Goal: Complete application form

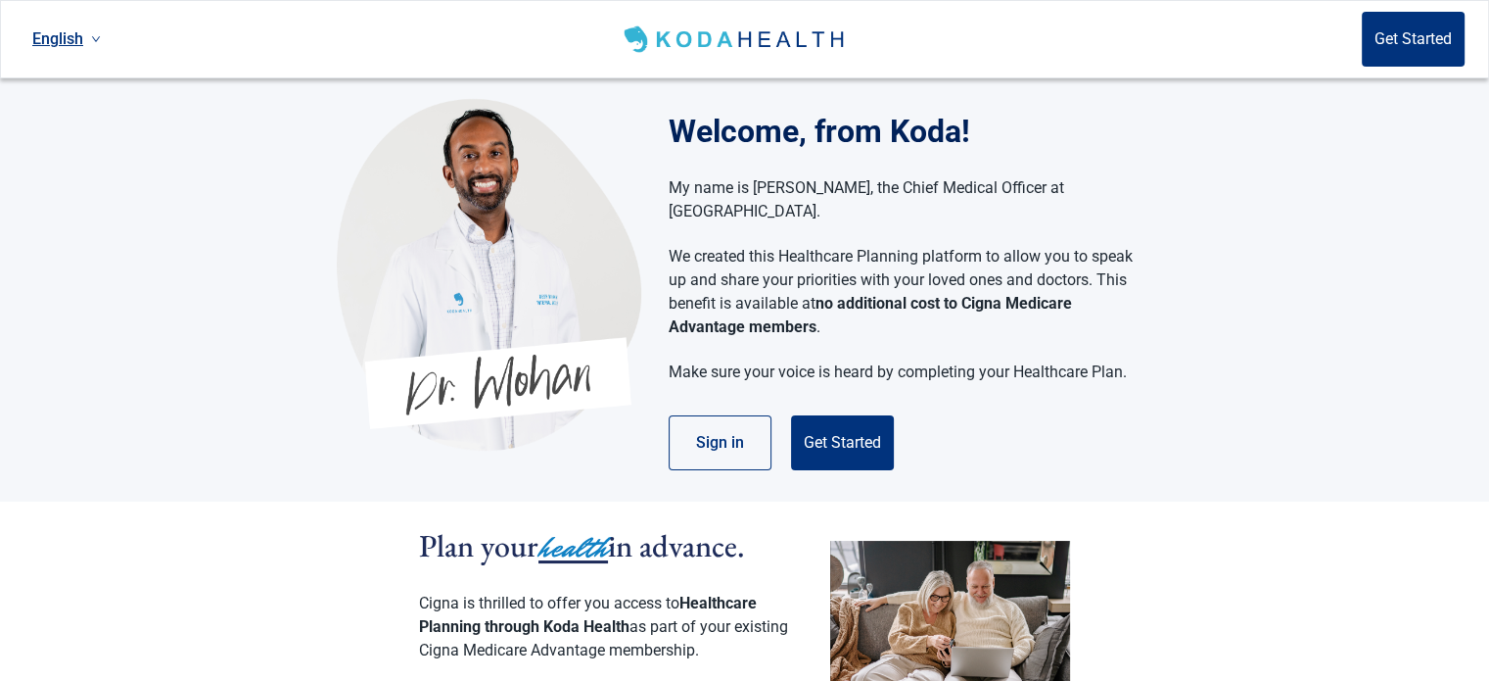
click at [1199, 226] on div "Welcome, from Koda! My name is [PERSON_NAME], the Chief Medical Officer at [GEO…" at bounding box center [744, 289] width 1489 height 423
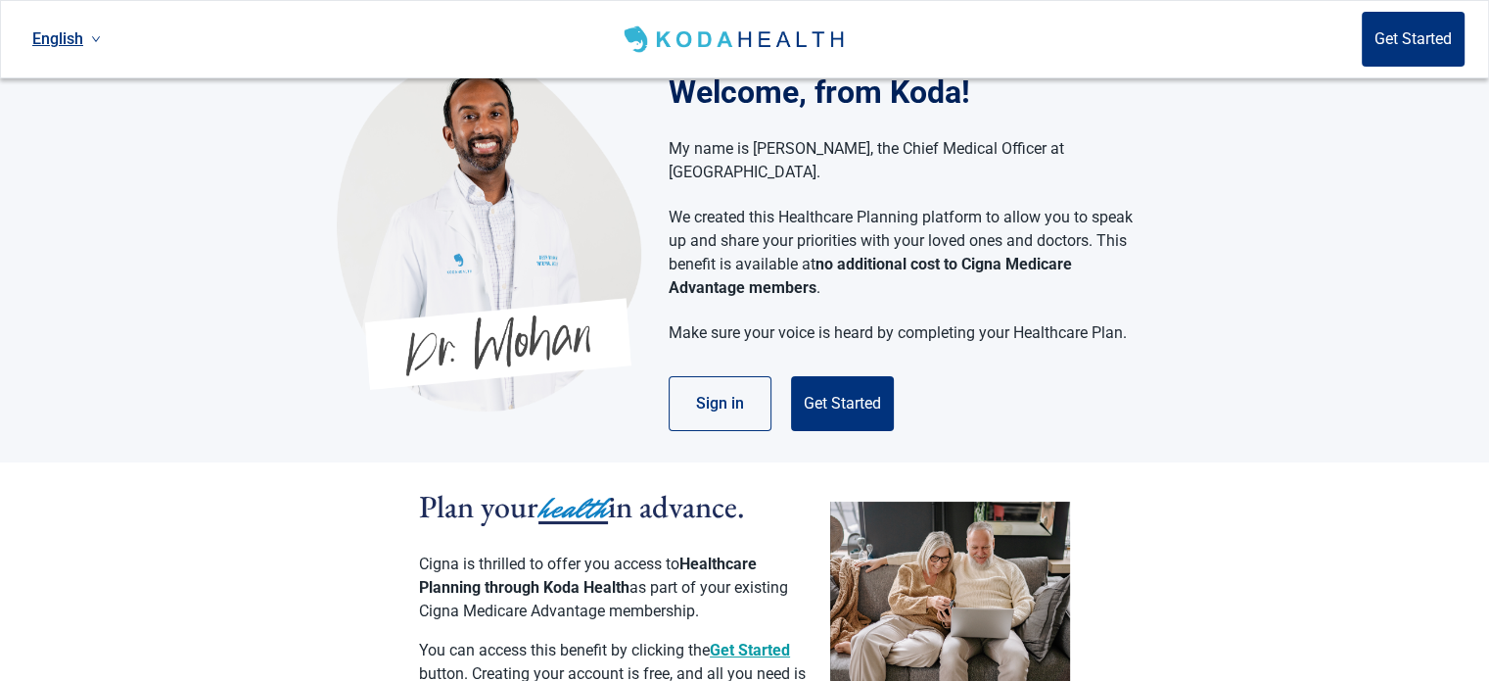
scroll to position [78, 0]
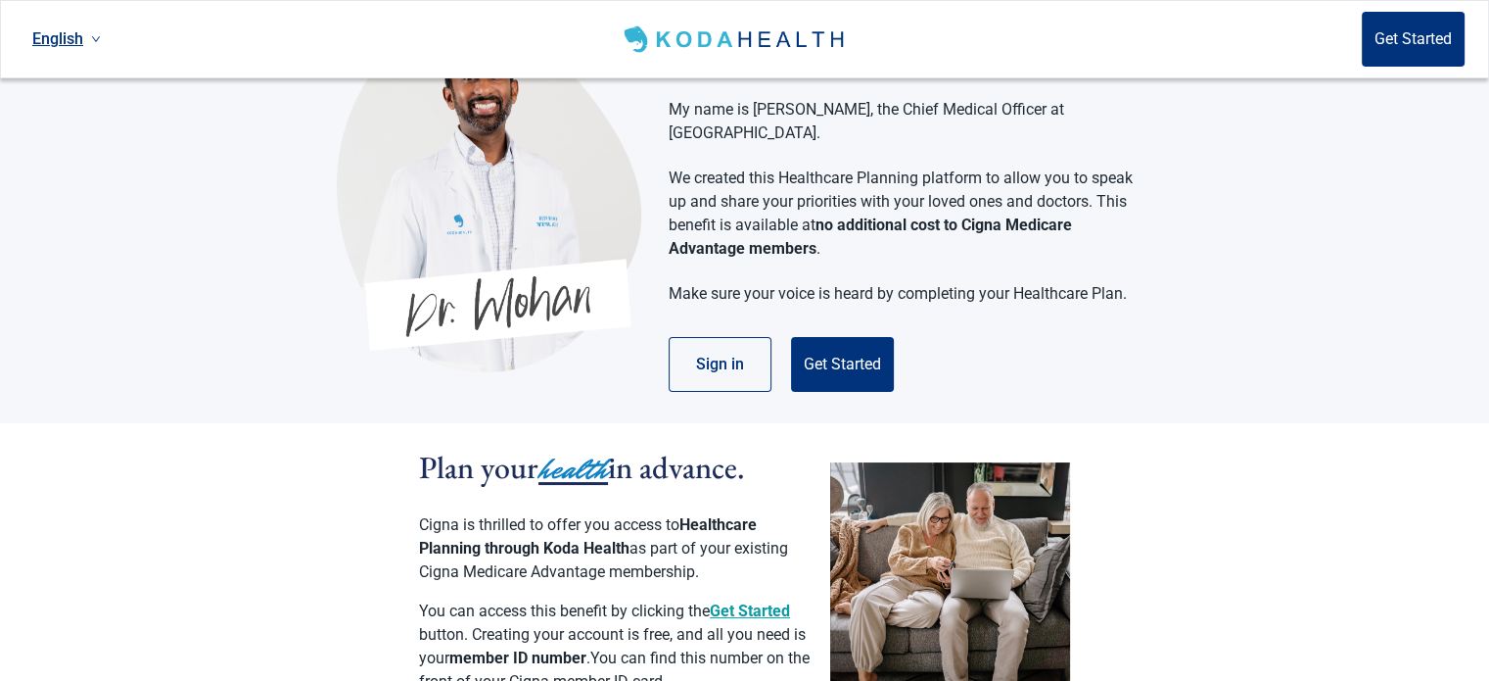
click at [1159, 291] on div "Welcome, from Koda! My name is [PERSON_NAME], the Chief Medical Officer at [GEO…" at bounding box center [744, 211] width 1489 height 423
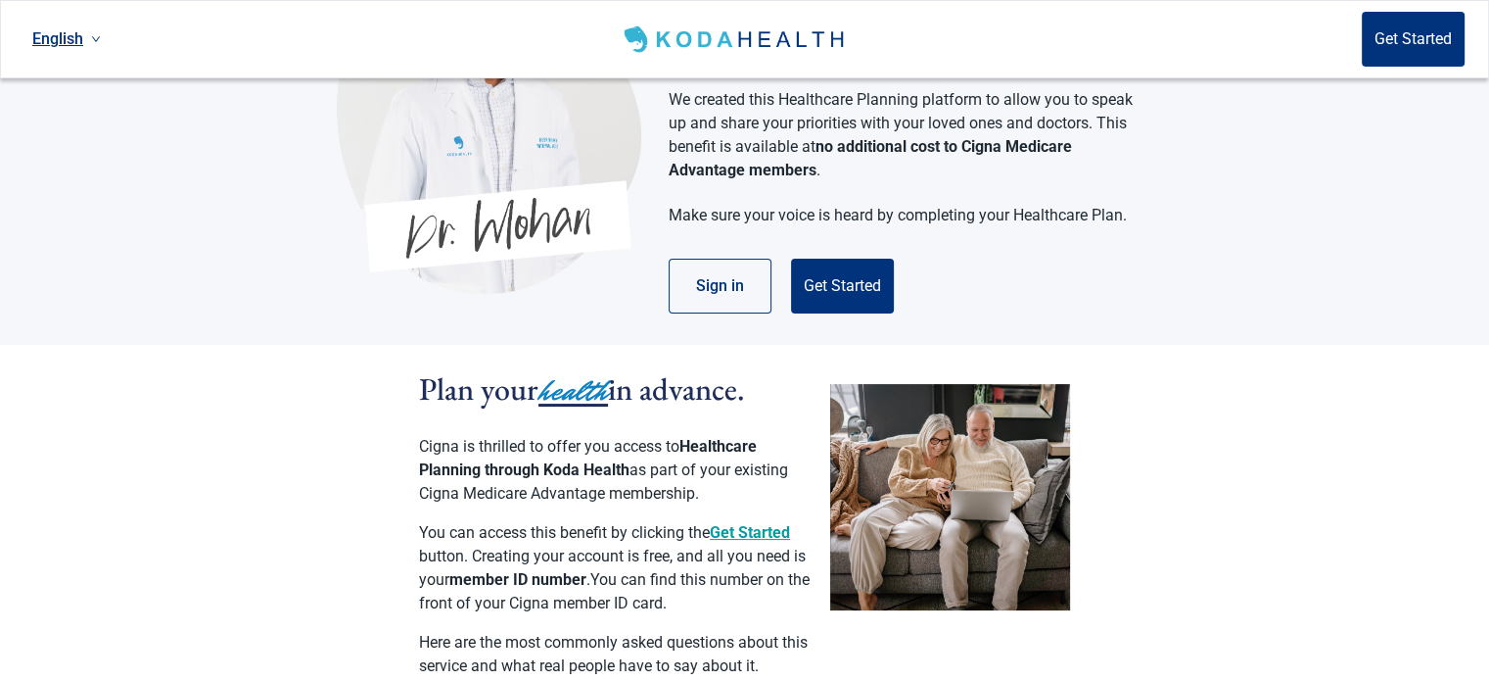
scroll to position [196, 0]
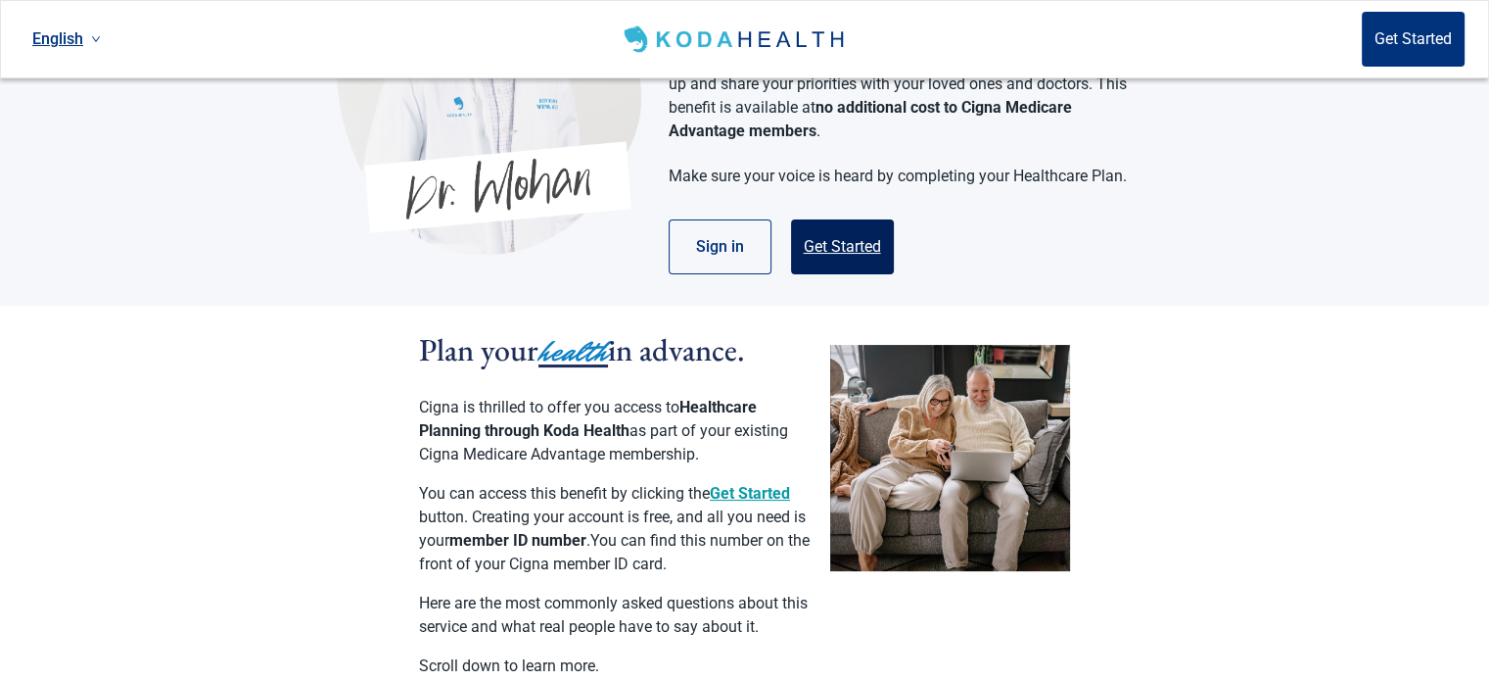
click at [839, 226] on button "Get Started" at bounding box center [842, 246] width 103 height 55
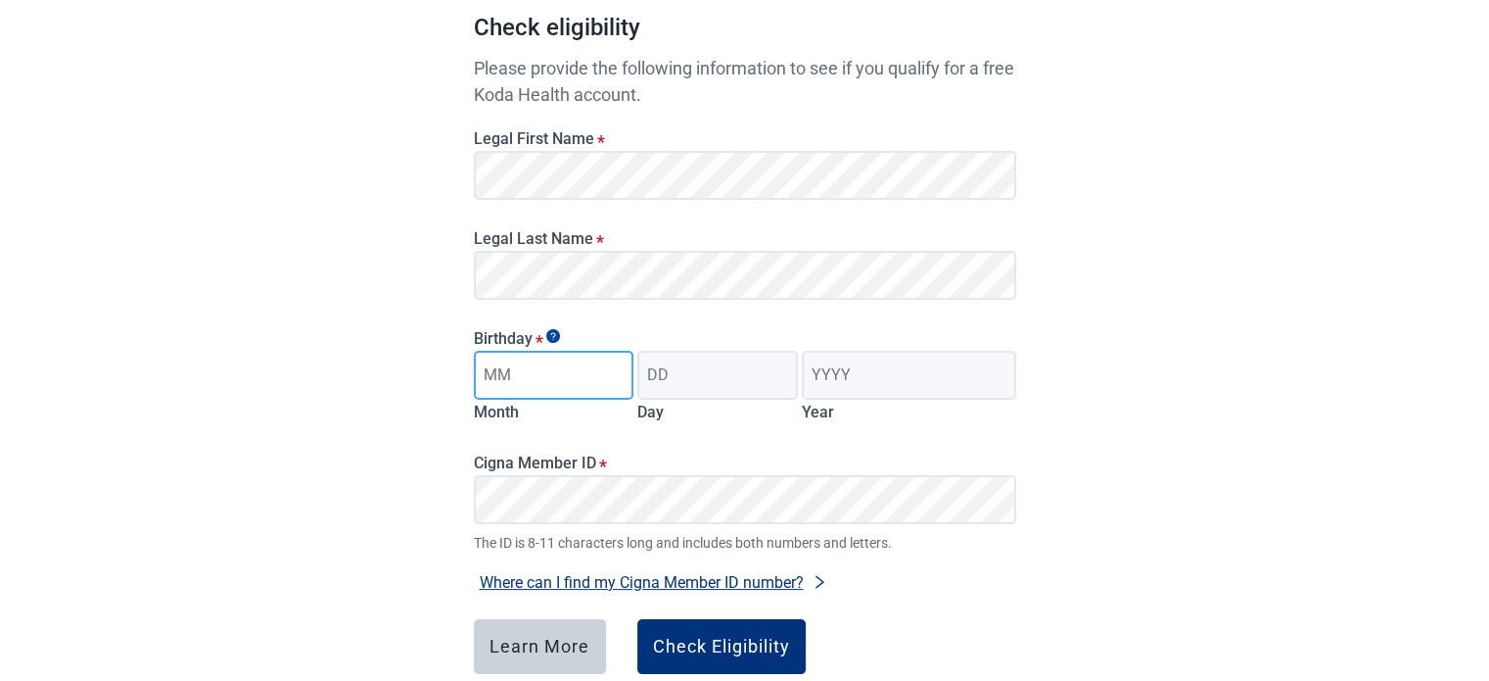
click at [578, 363] on input "Month" at bounding box center [554, 375] width 161 height 49
type input "03"
type input "07"
type input "1958"
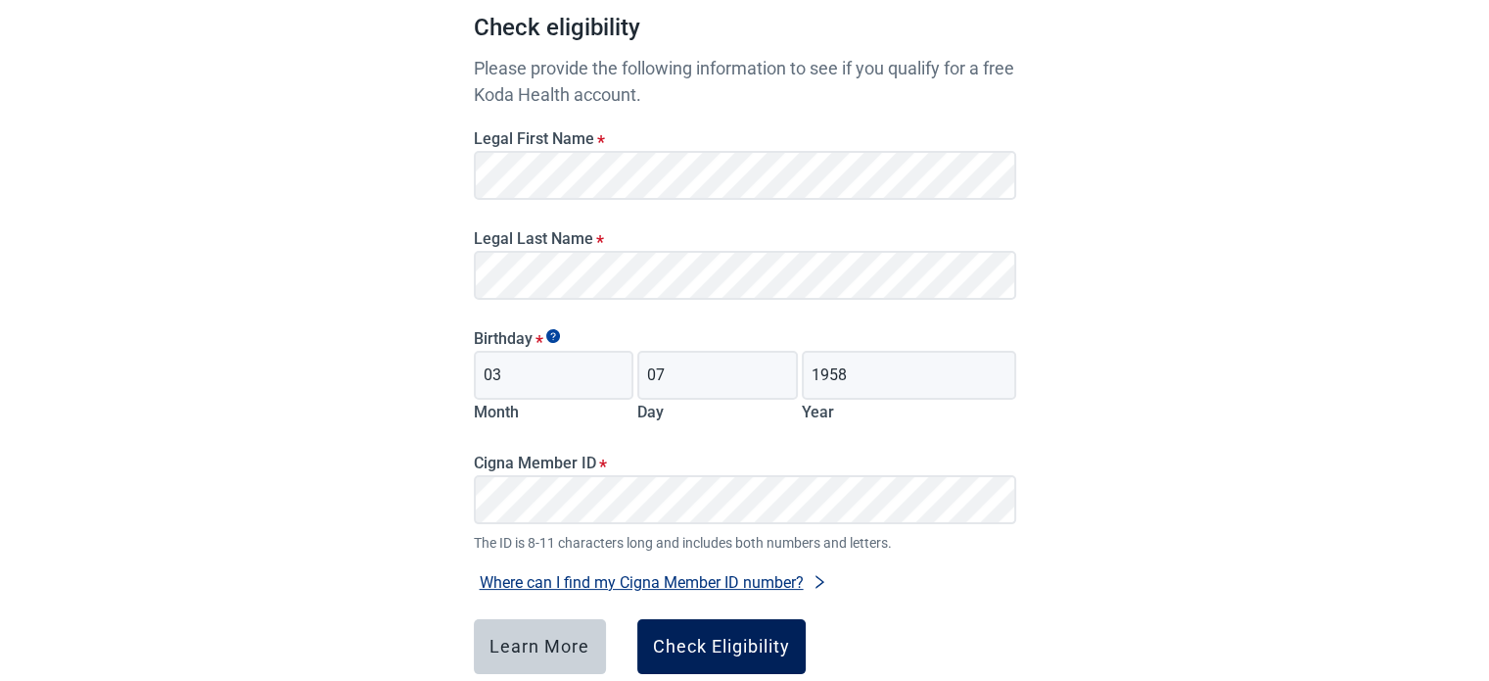
click at [727, 640] on div "Check Eligibility" at bounding box center [721, 646] width 137 height 20
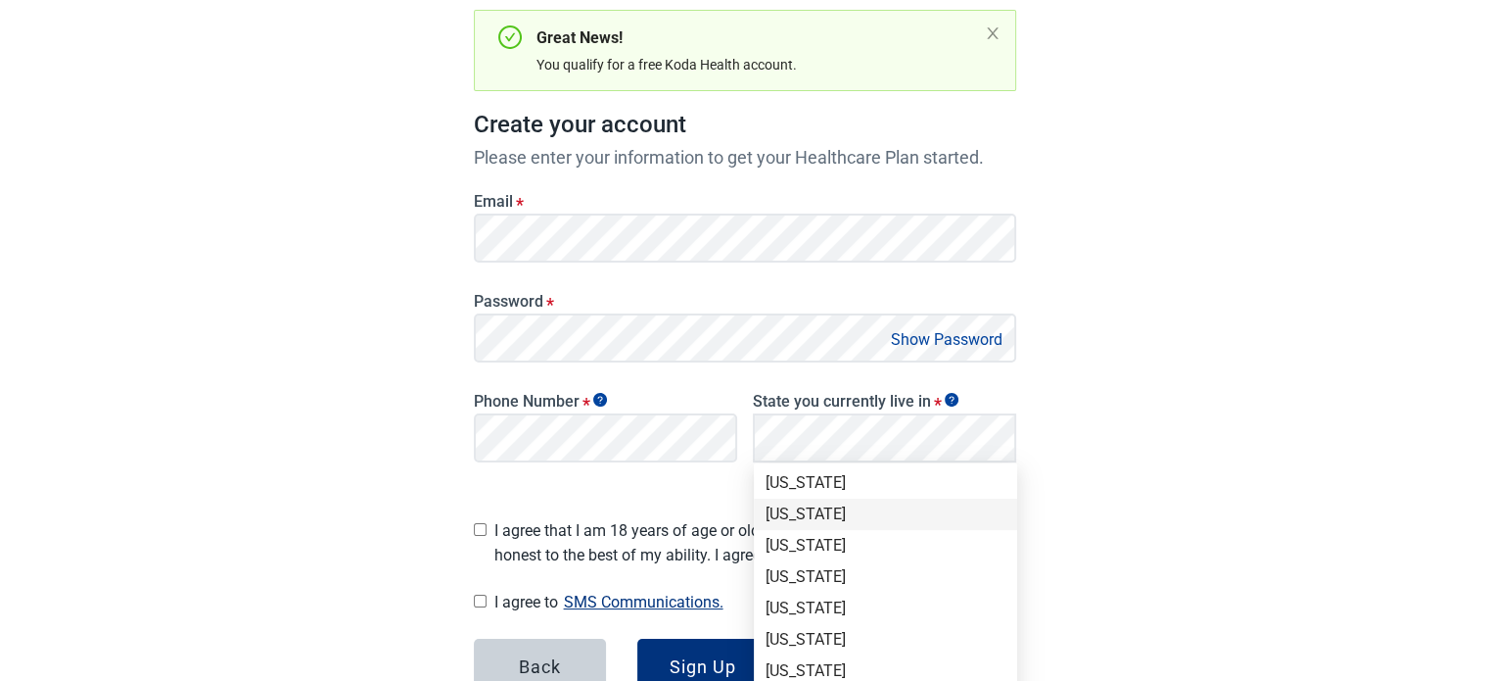
click at [783, 508] on div "[US_STATE]" at bounding box center [886, 514] width 240 height 22
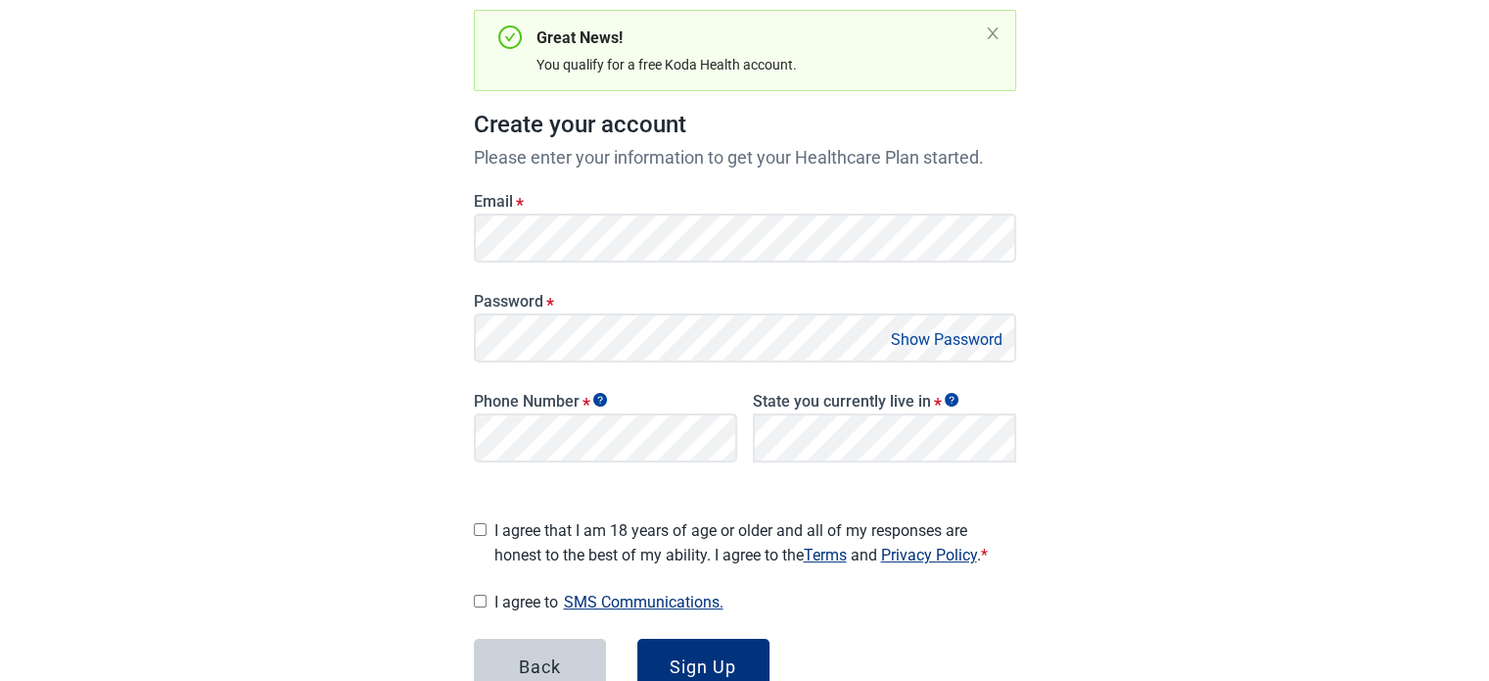
click at [556, 498] on fieldset "Legal Agreements I agree that I am 18 years of age or older and all of my respo…" at bounding box center [745, 532] width 542 height 69
click at [490, 520] on div "I agree that I am 18 years of age or older and all of my responses are honest t…" at bounding box center [745, 538] width 542 height 57
click at [470, 516] on main "Great News! You qualify for a free Koda Health account. Create your account Ple…" at bounding box center [745, 324] width 636 height 978
click at [474, 589] on div "Main content" at bounding box center [480, 601] width 13 height 24
click at [478, 594] on input "I agree to SMS Communications." at bounding box center [480, 600] width 13 height 13
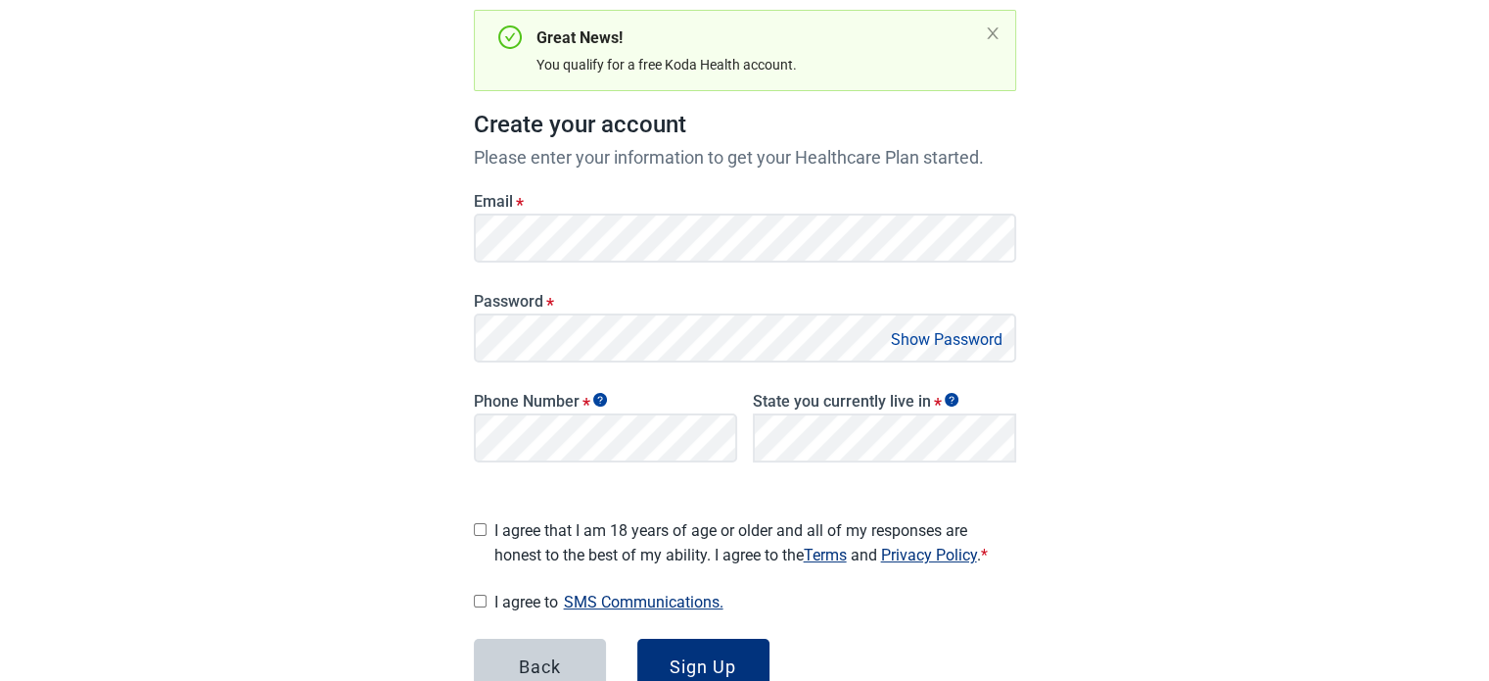
checkbox input "true"
click at [706, 656] on div "Sign Up" at bounding box center [703, 666] width 67 height 20
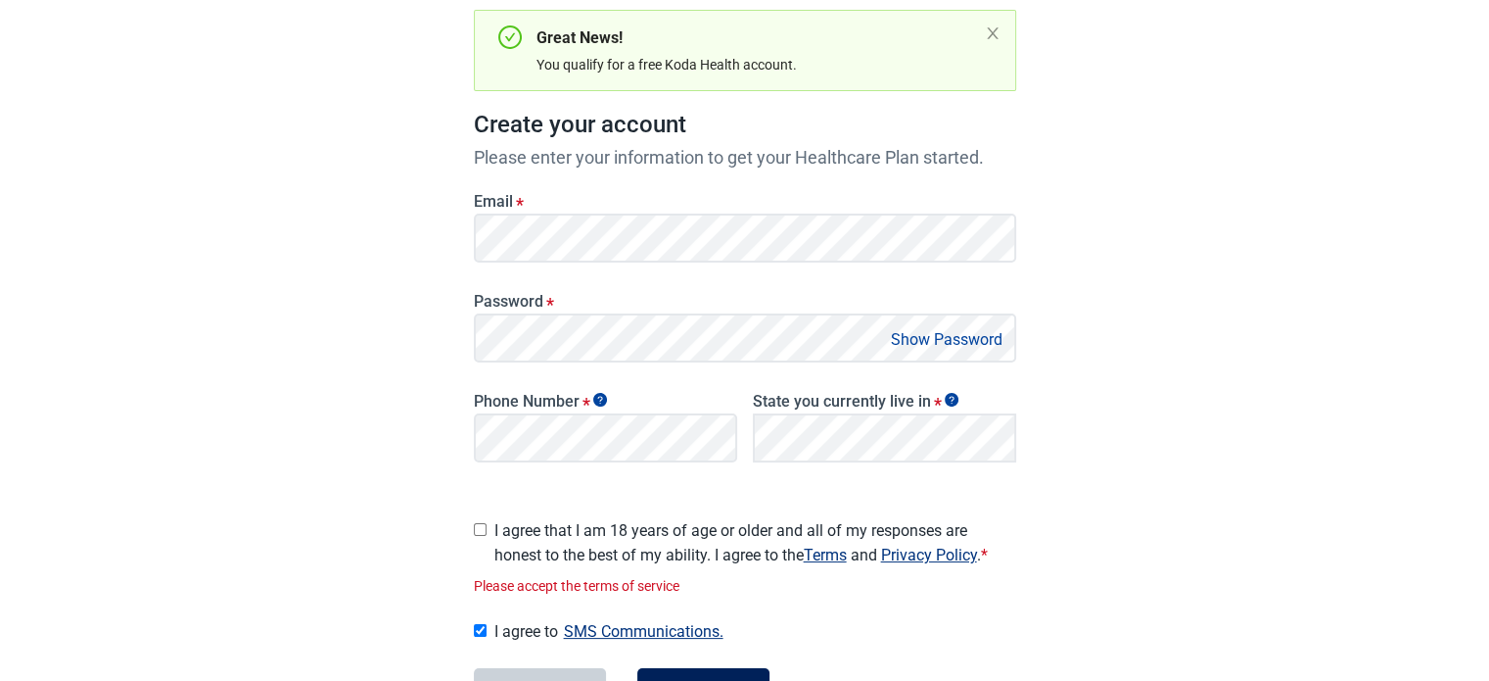
scroll to position [351, 0]
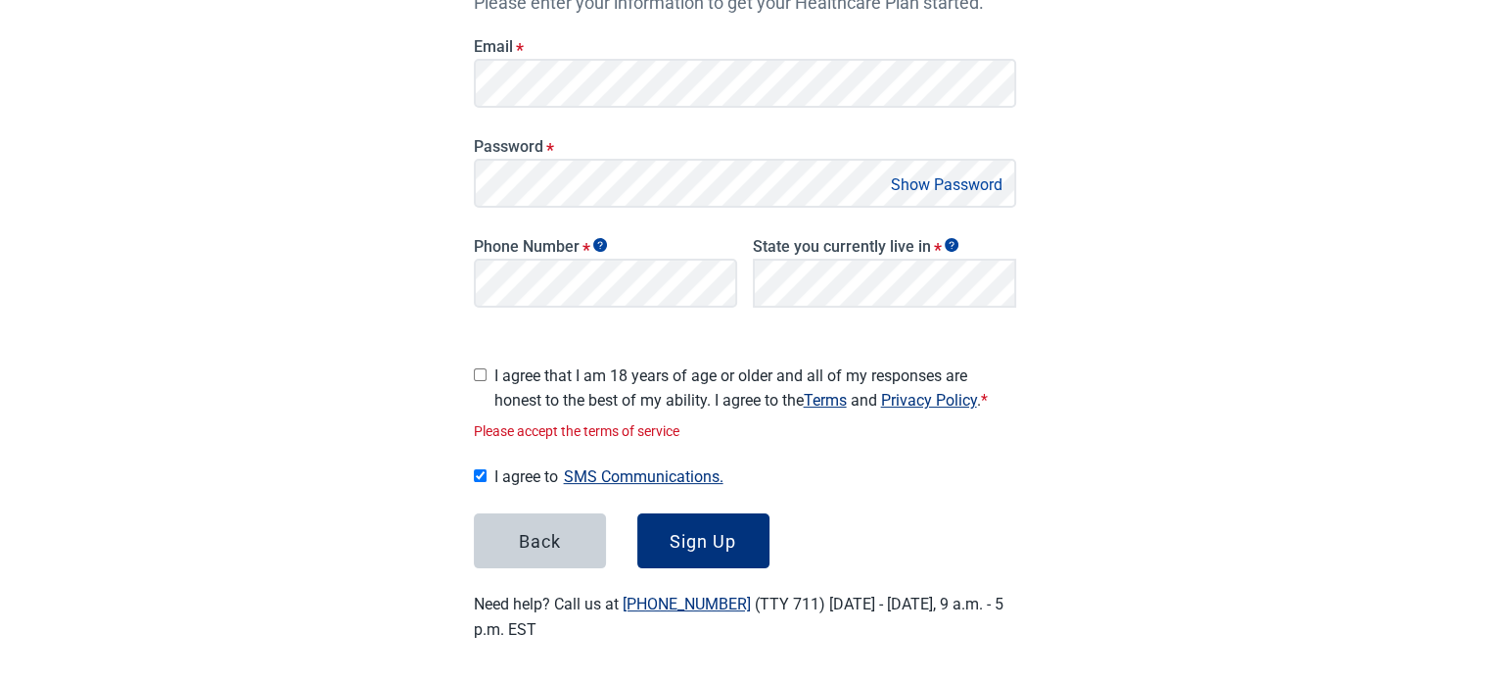
click at [482, 368] on input "I agree that I am 18 years of age or older and all of my responses are honest t…" at bounding box center [480, 374] width 13 height 13
checkbox input "true"
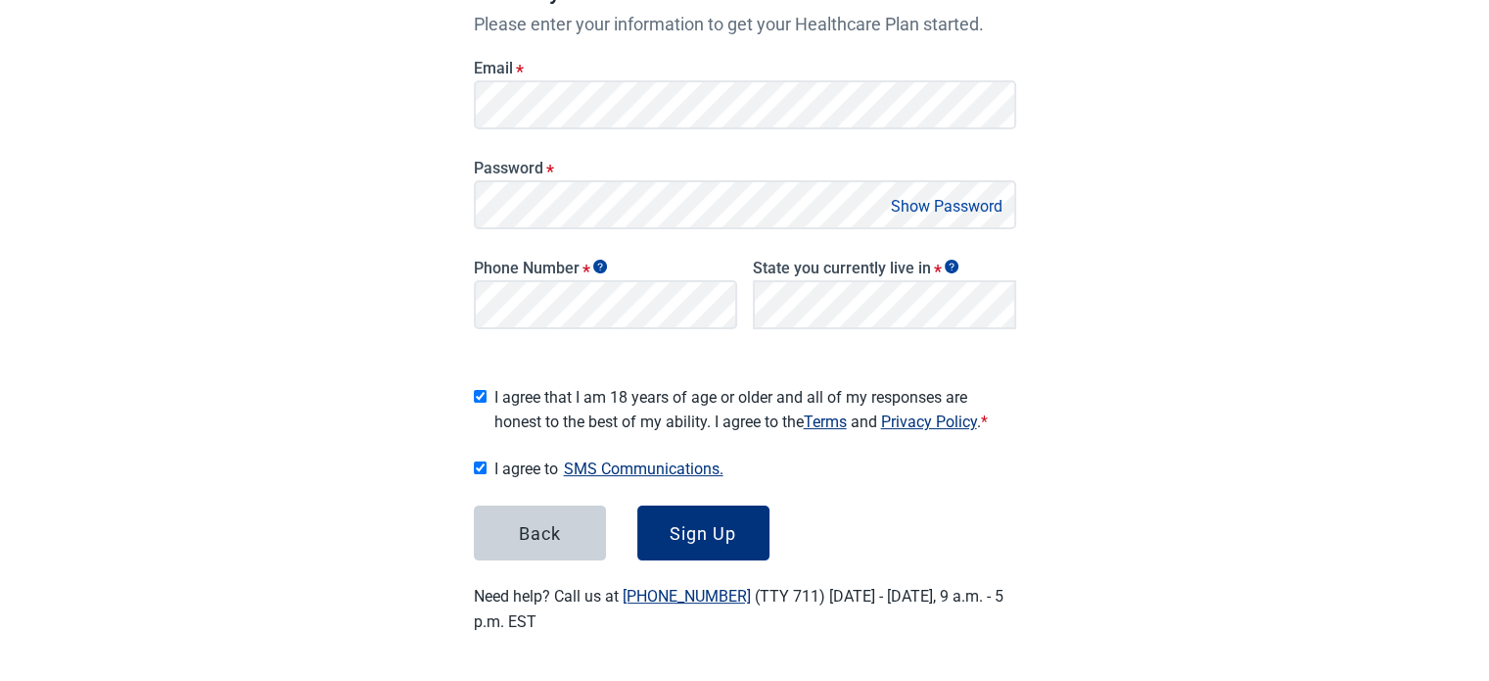
scroll to position [321, 0]
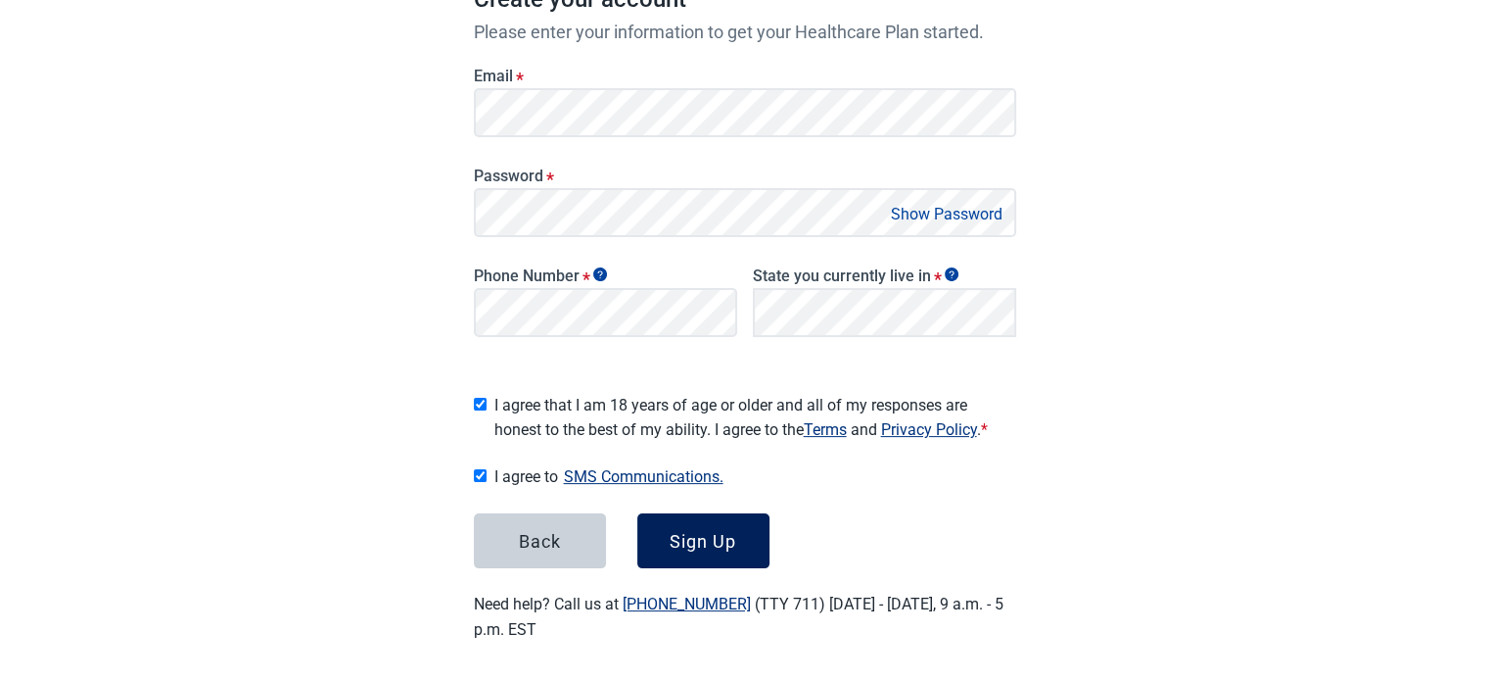
click at [696, 531] on div "Sign Up" at bounding box center [703, 541] width 67 height 20
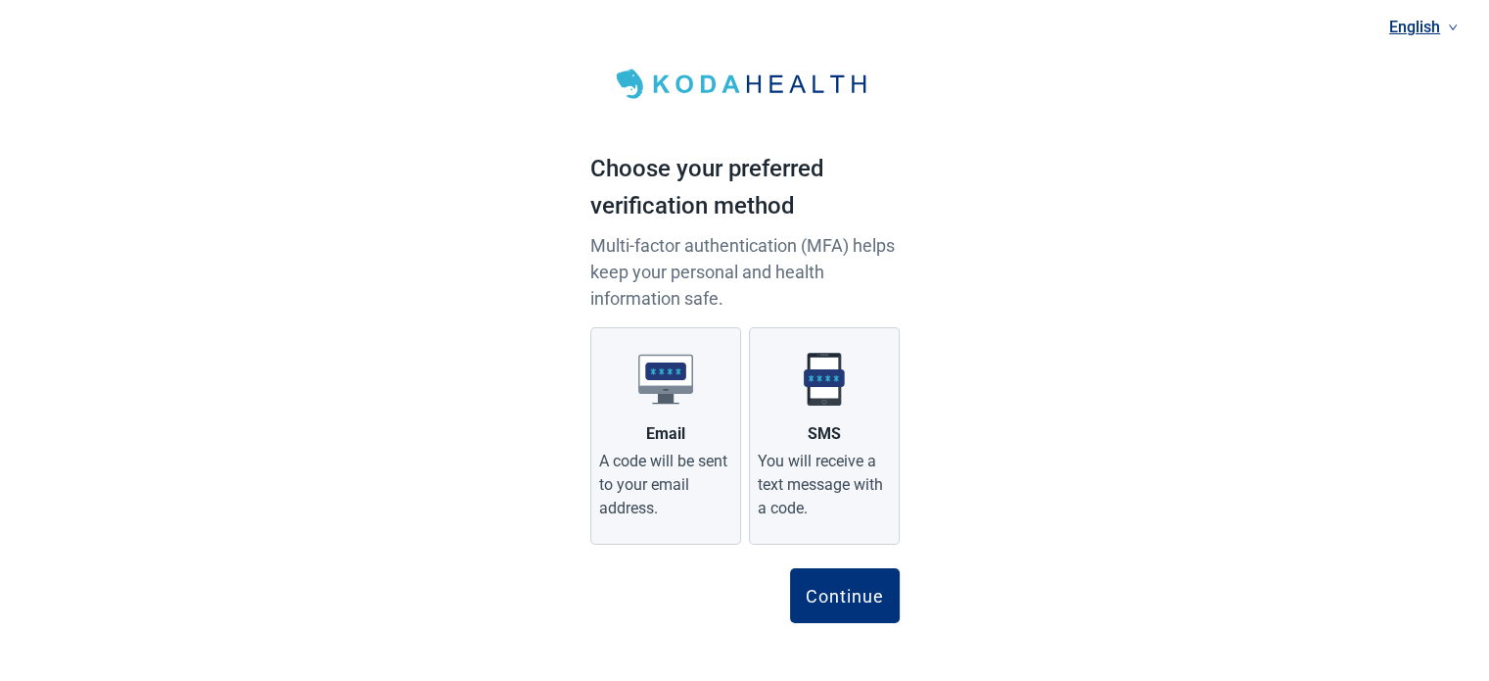
click at [1125, 203] on div "English Choose your preferred verification method Multi-factor authentication (…" at bounding box center [744, 342] width 1489 height 685
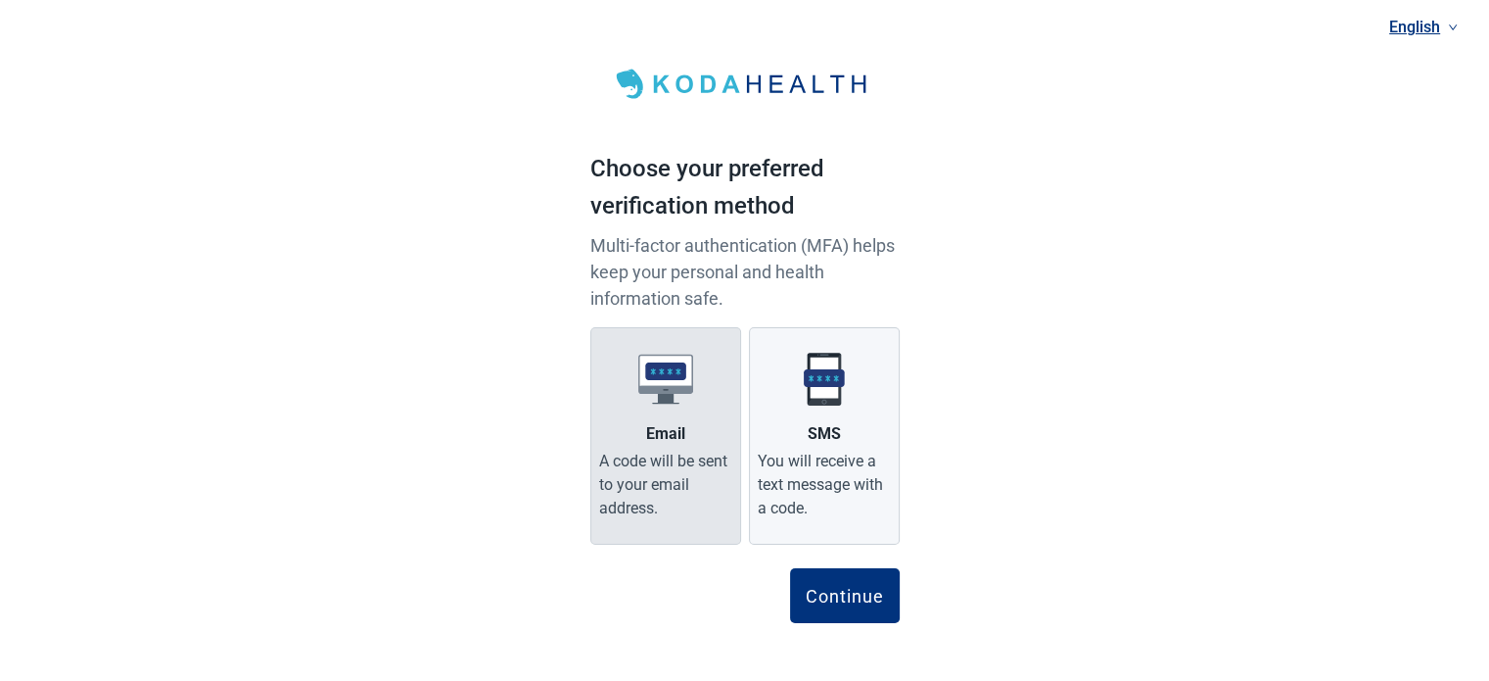
click at [682, 422] on div "Email" at bounding box center [665, 434] width 39 height 24
click at [0, 0] on input "Email A code will be sent to your email address." at bounding box center [0, 0] width 0 height 0
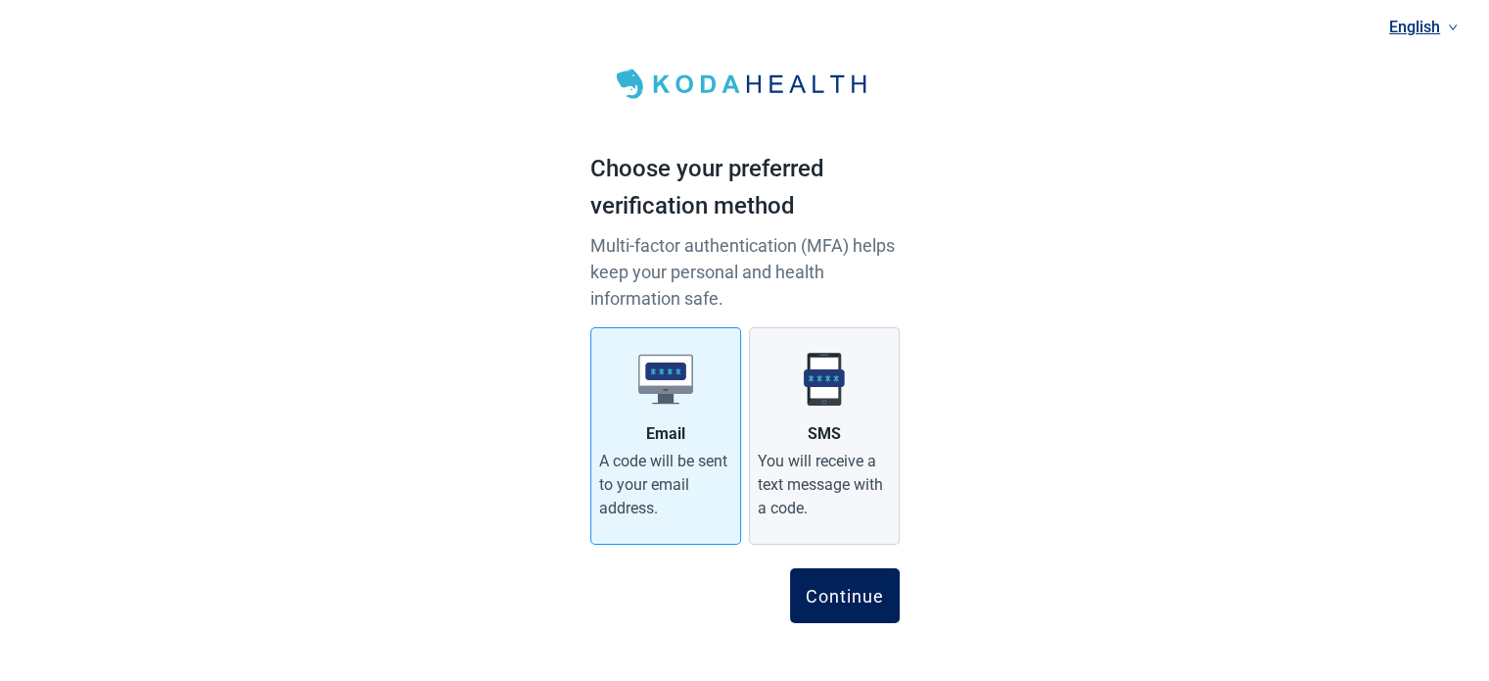
click at [873, 598] on div "Continue" at bounding box center [845, 596] width 78 height 20
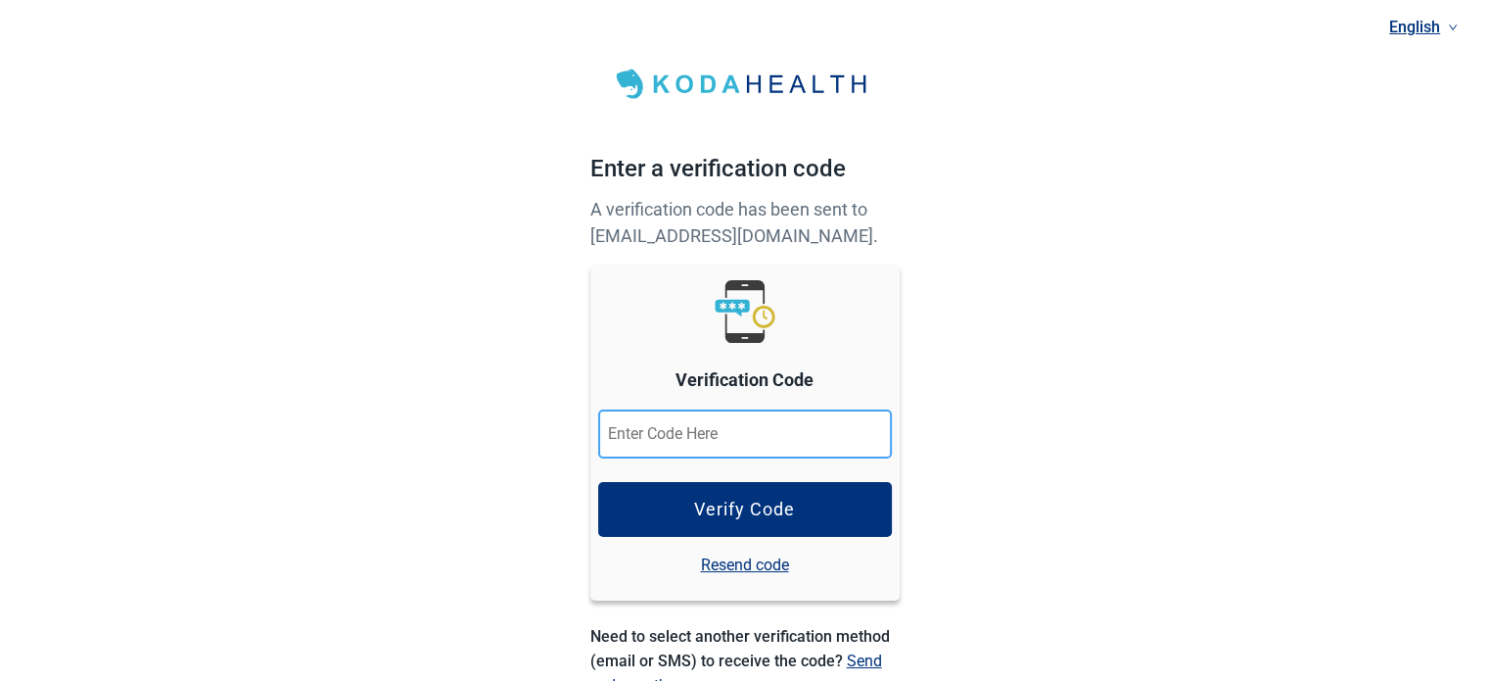
click at [656, 439] on input at bounding box center [745, 433] width 294 height 49
paste input "860902"
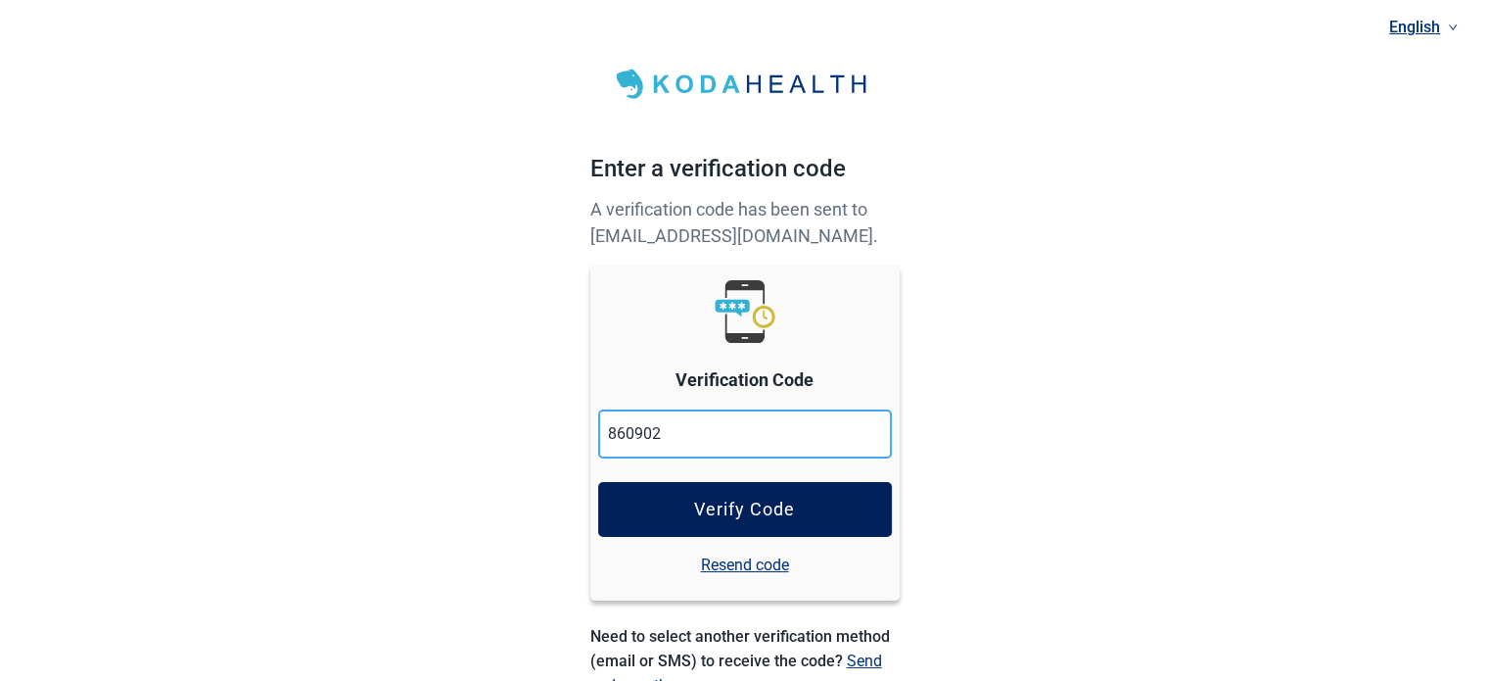
type input "860902"
click at [671, 504] on button "Verify Code" at bounding box center [745, 509] width 294 height 55
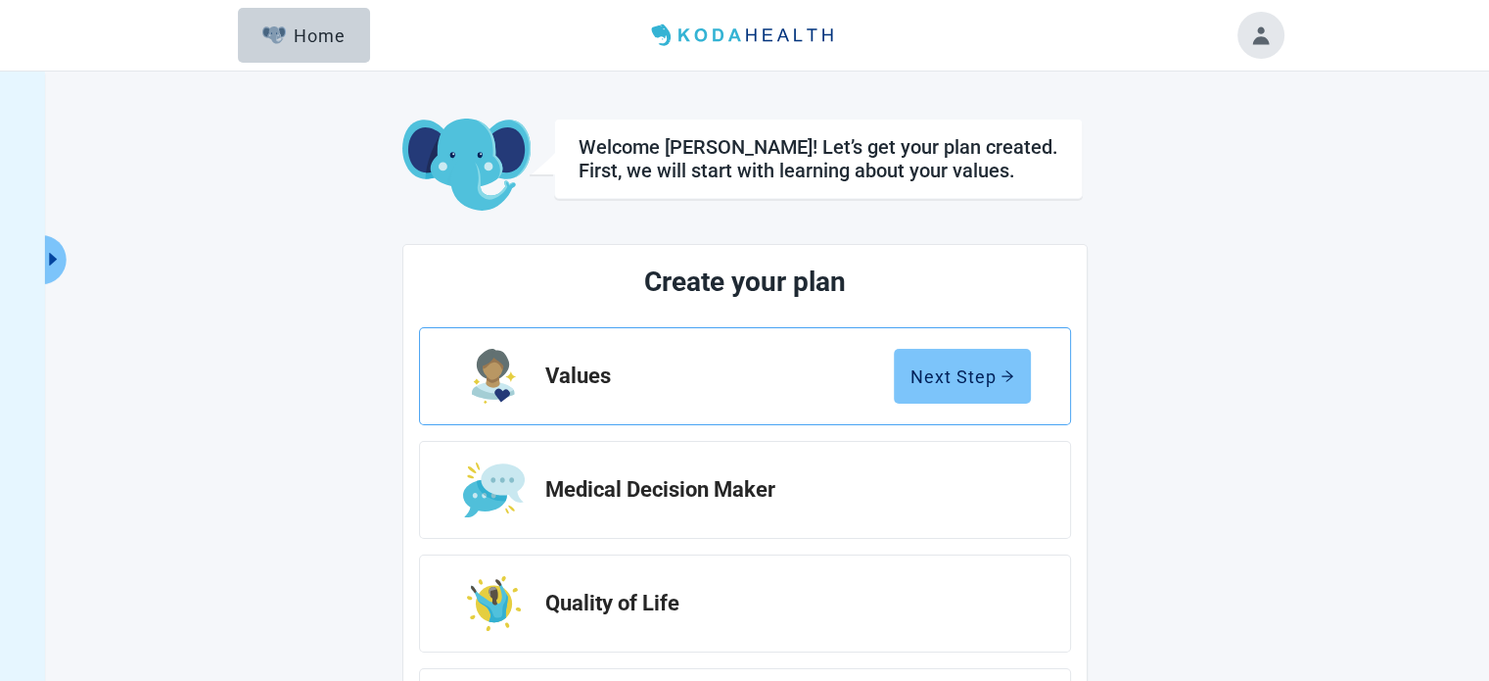
click at [964, 368] on div "Next Step" at bounding box center [963, 376] width 104 height 20
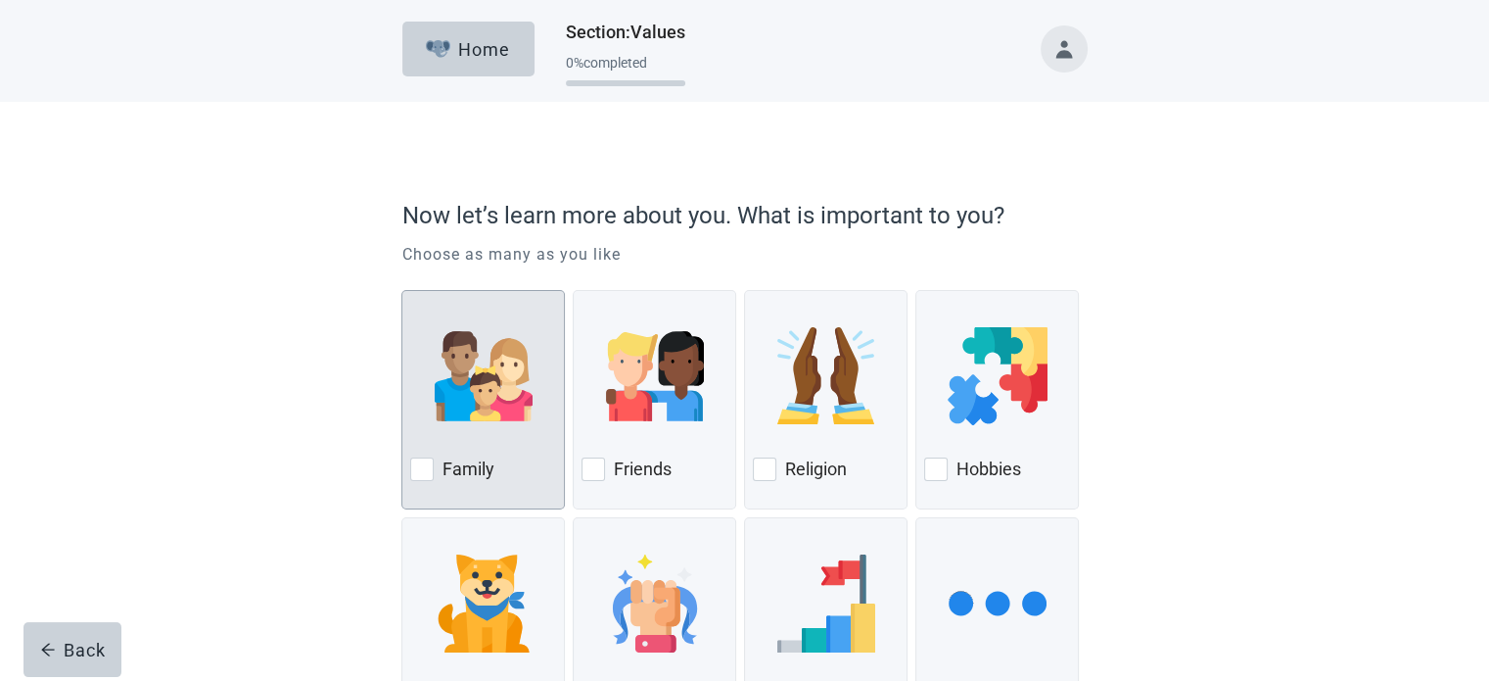
click at [413, 472] on div at bounding box center [422, 469] width 24 height 24
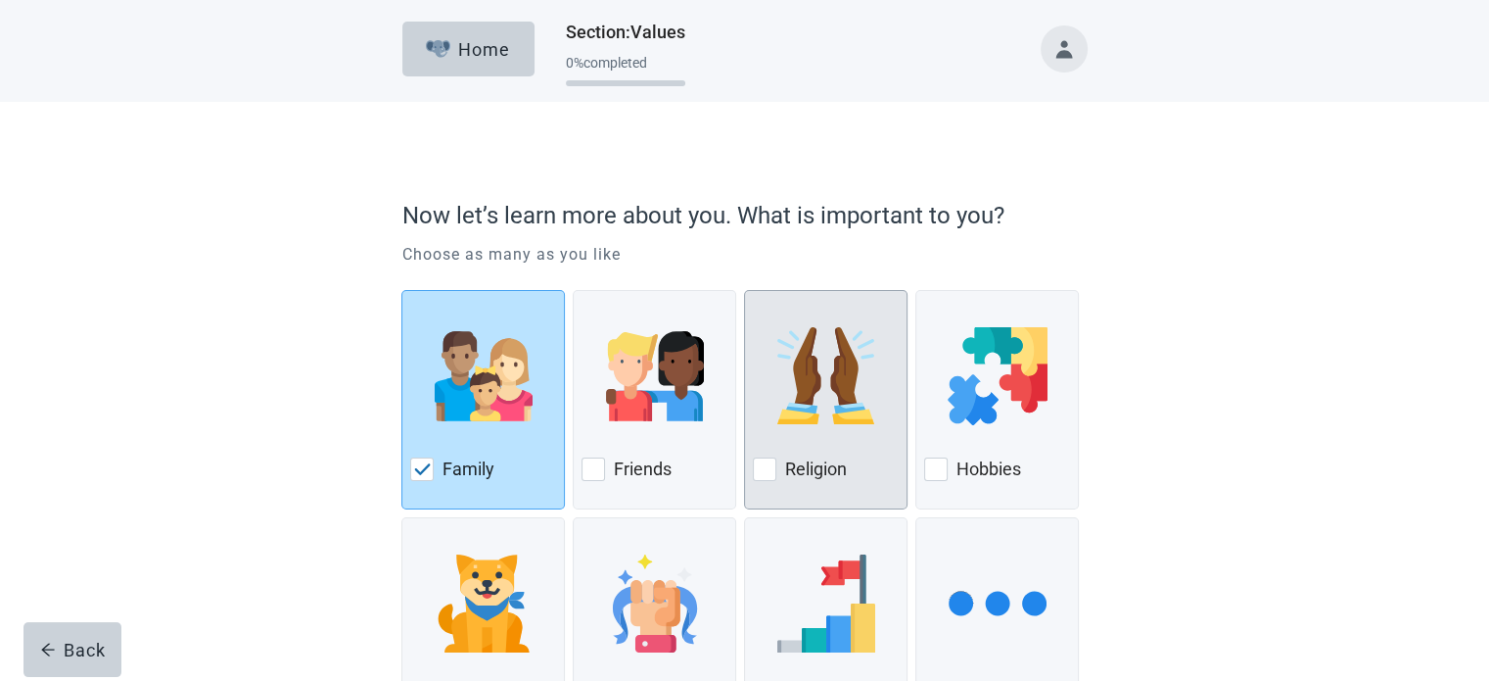
click at [769, 466] on div at bounding box center [765, 469] width 24 height 24
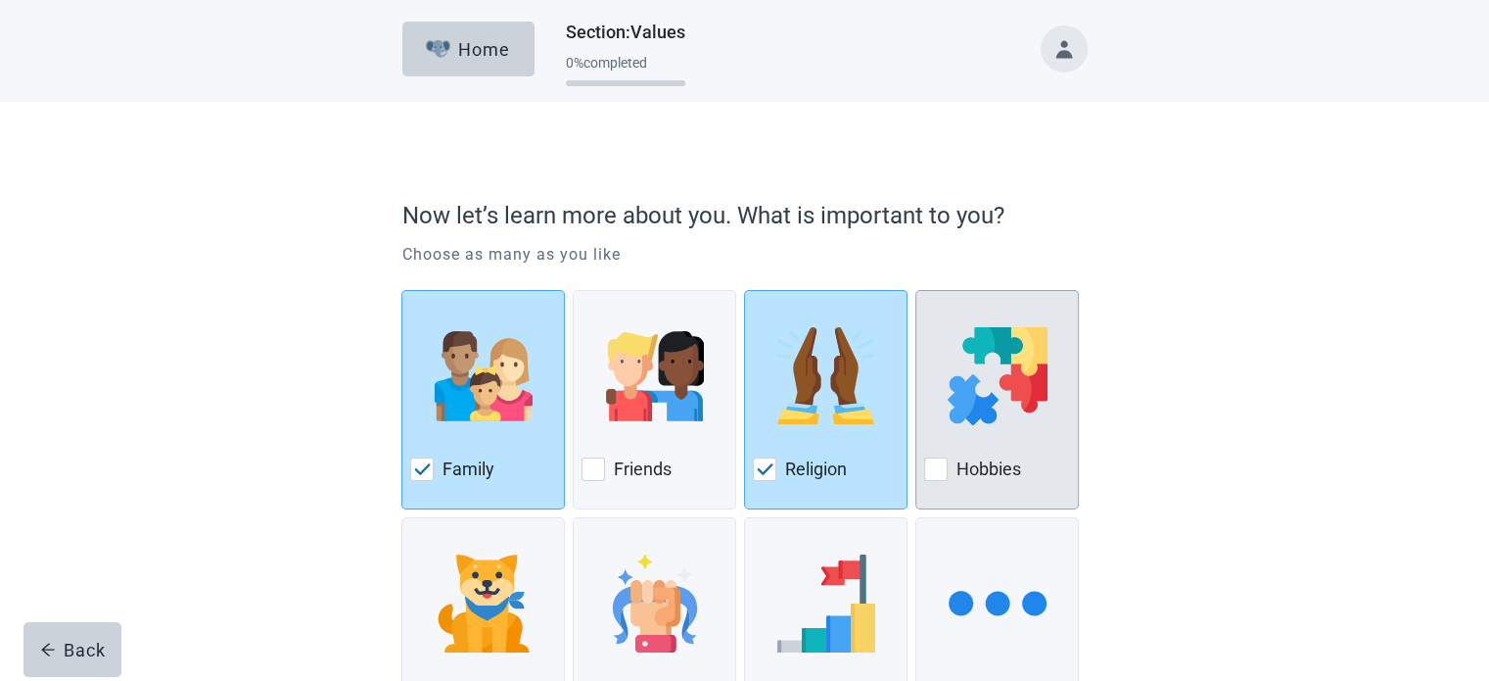
click at [941, 465] on div at bounding box center [936, 469] width 24 height 24
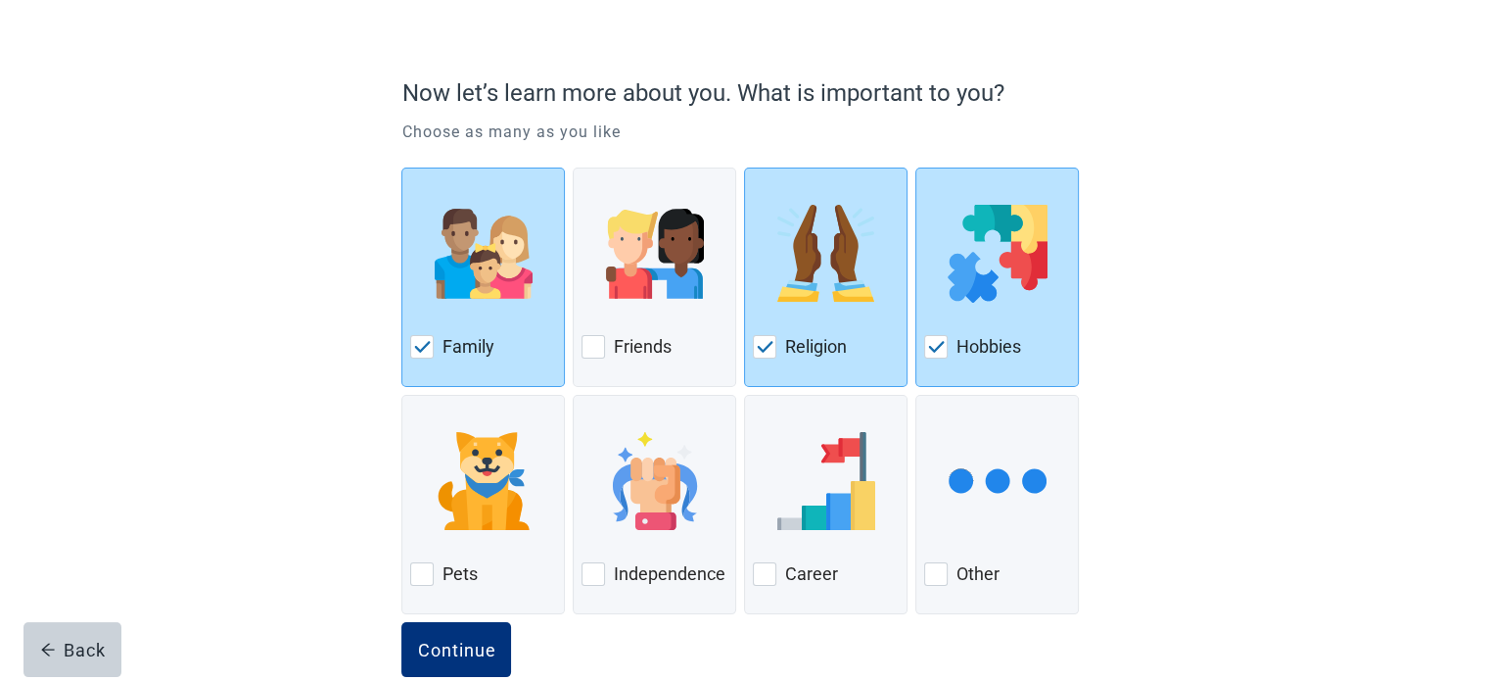
scroll to position [161, 0]
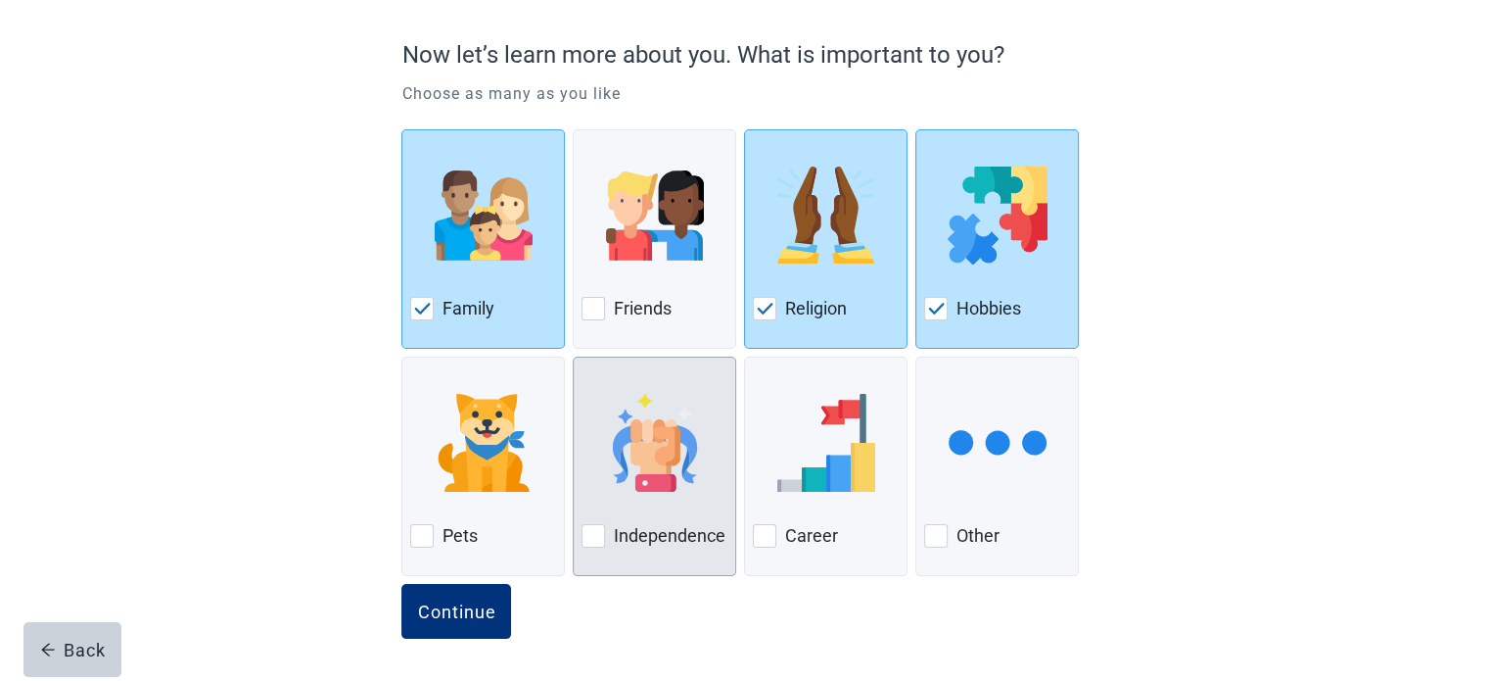
click at [590, 535] on div at bounding box center [594, 536] width 24 height 24
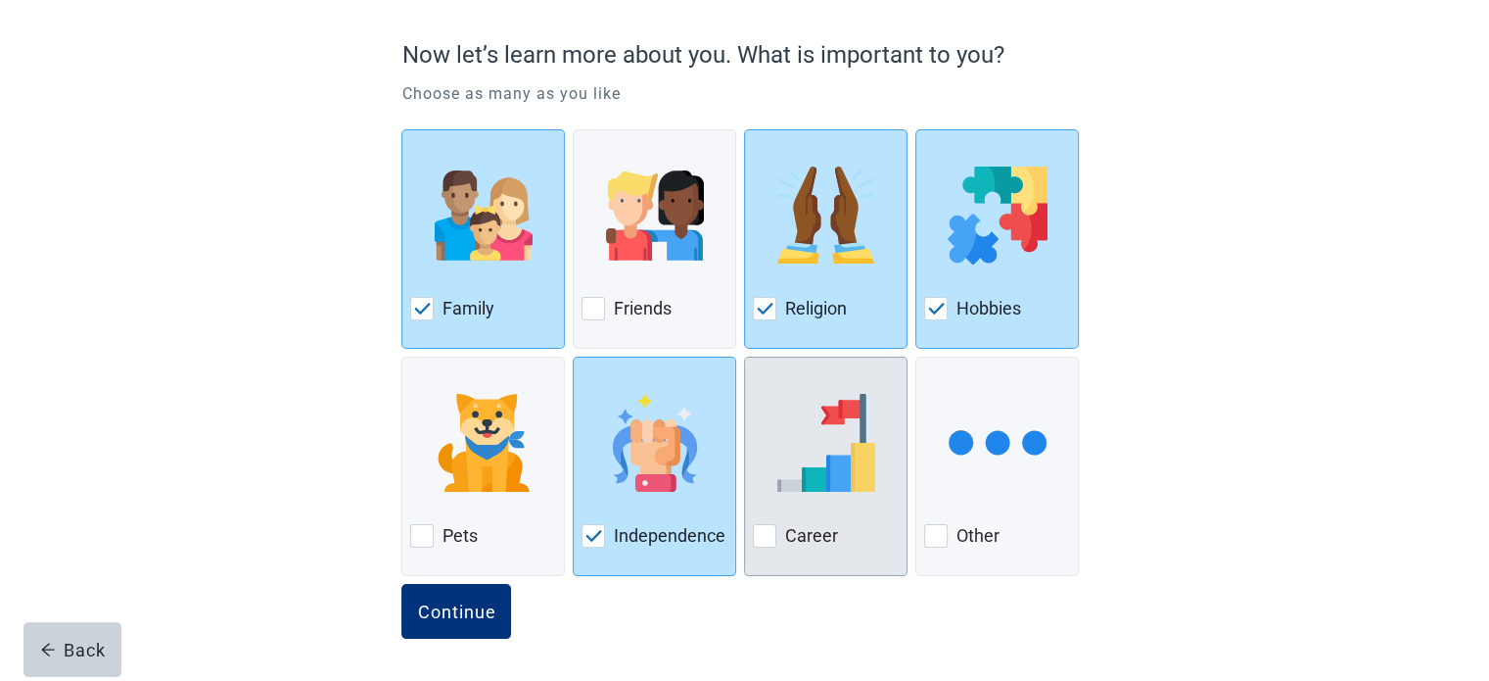
click at [764, 532] on div at bounding box center [765, 536] width 24 height 24
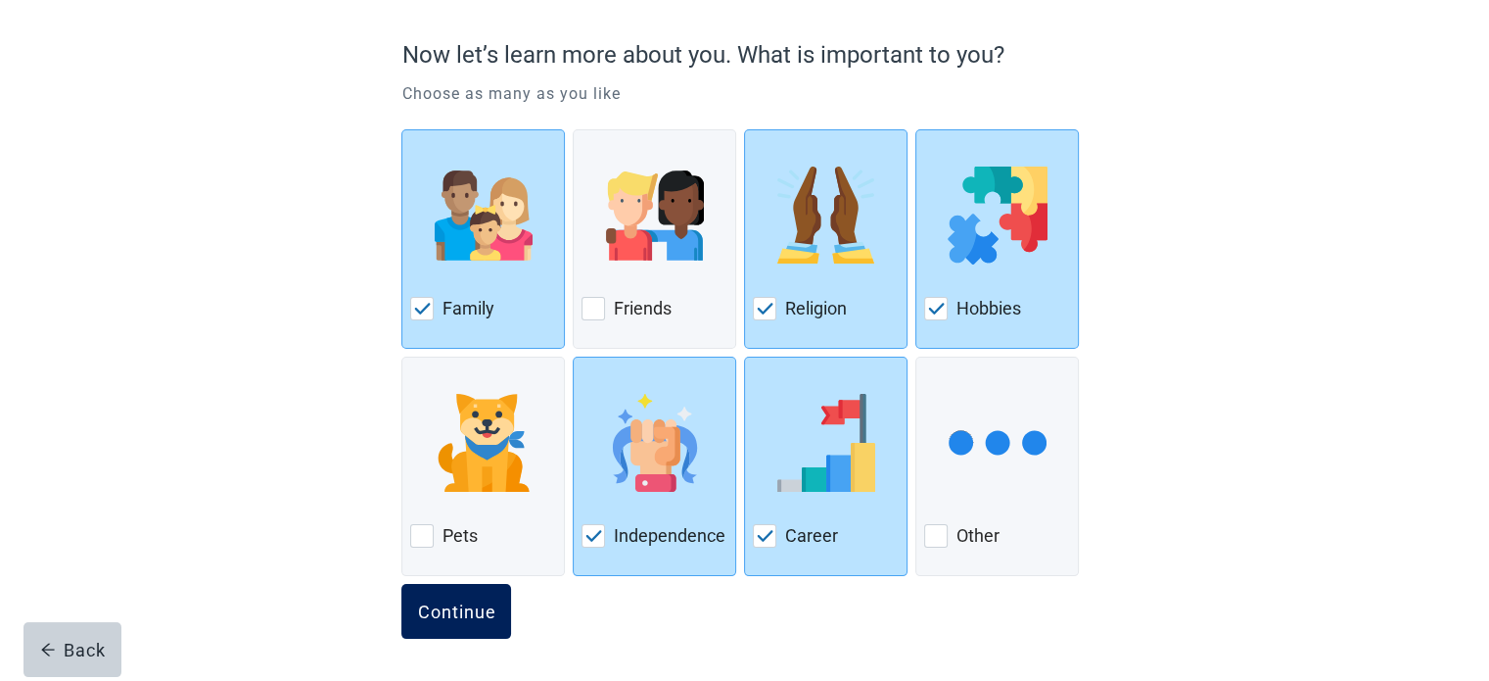
click at [488, 598] on button "Continue" at bounding box center [456, 611] width 110 height 55
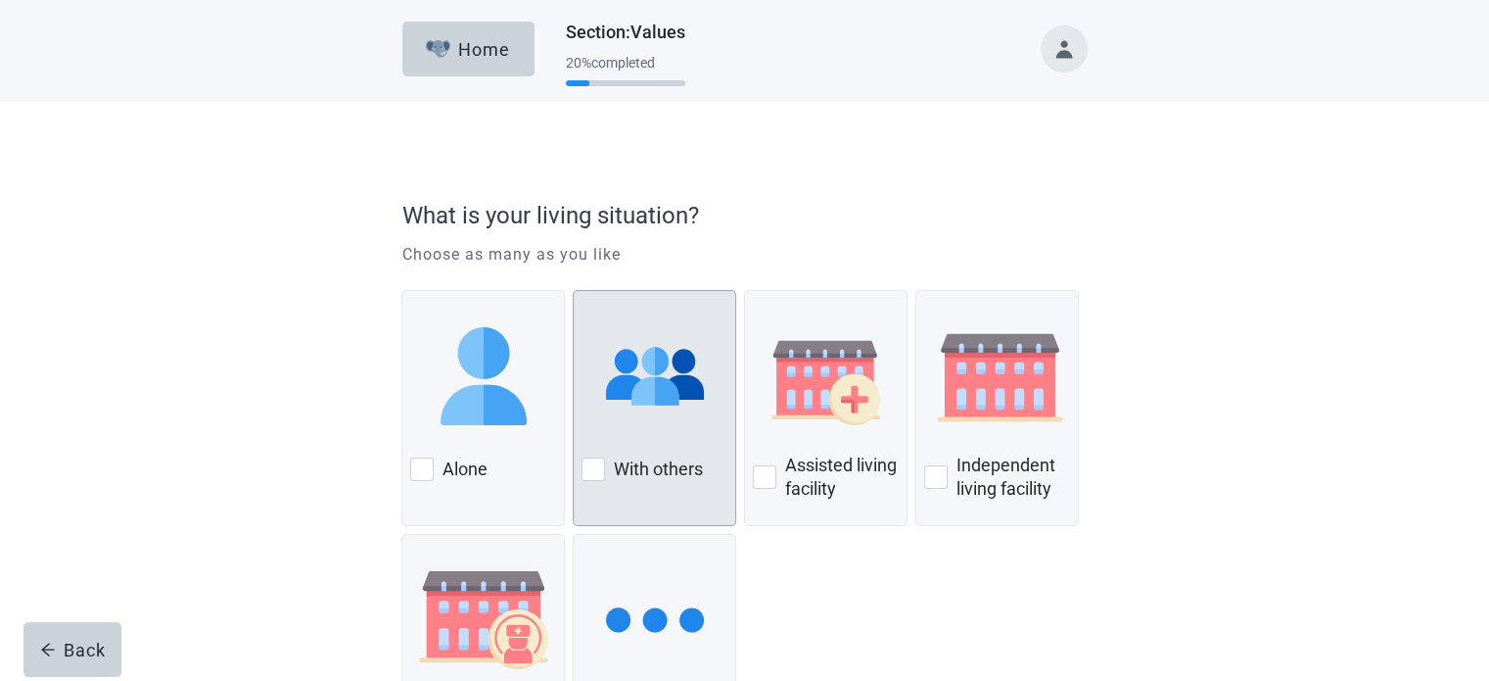
click at [595, 472] on div at bounding box center [594, 469] width 24 height 24
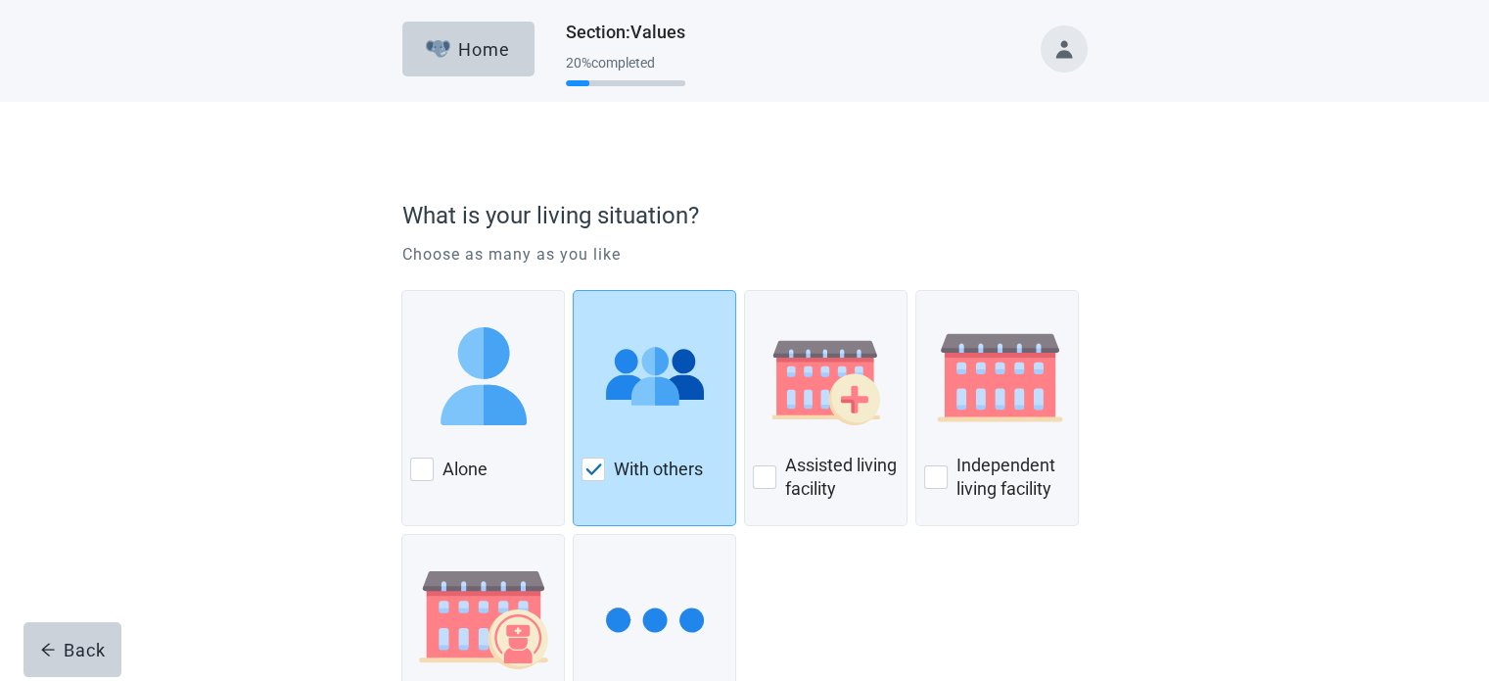
scroll to position [176, 0]
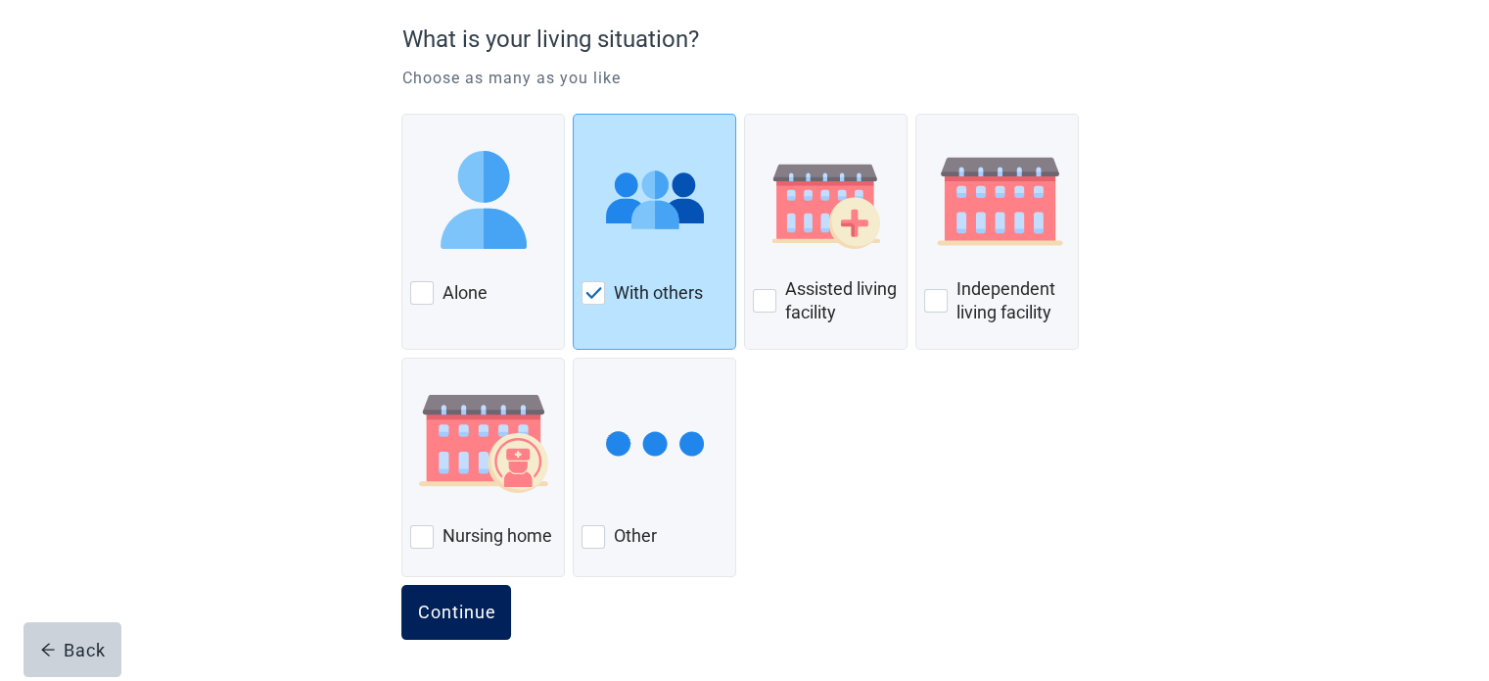
click at [460, 605] on div "Continue" at bounding box center [456, 612] width 78 height 20
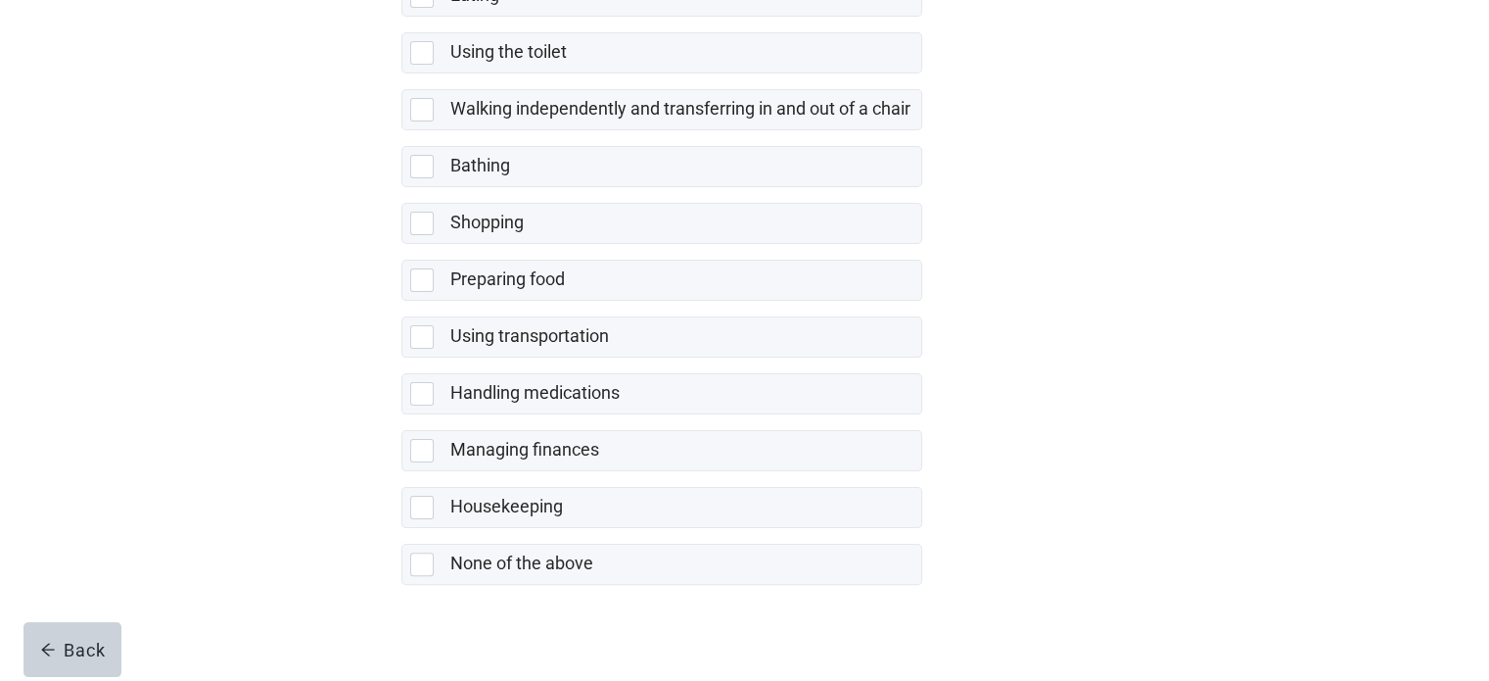
scroll to position [398, 0]
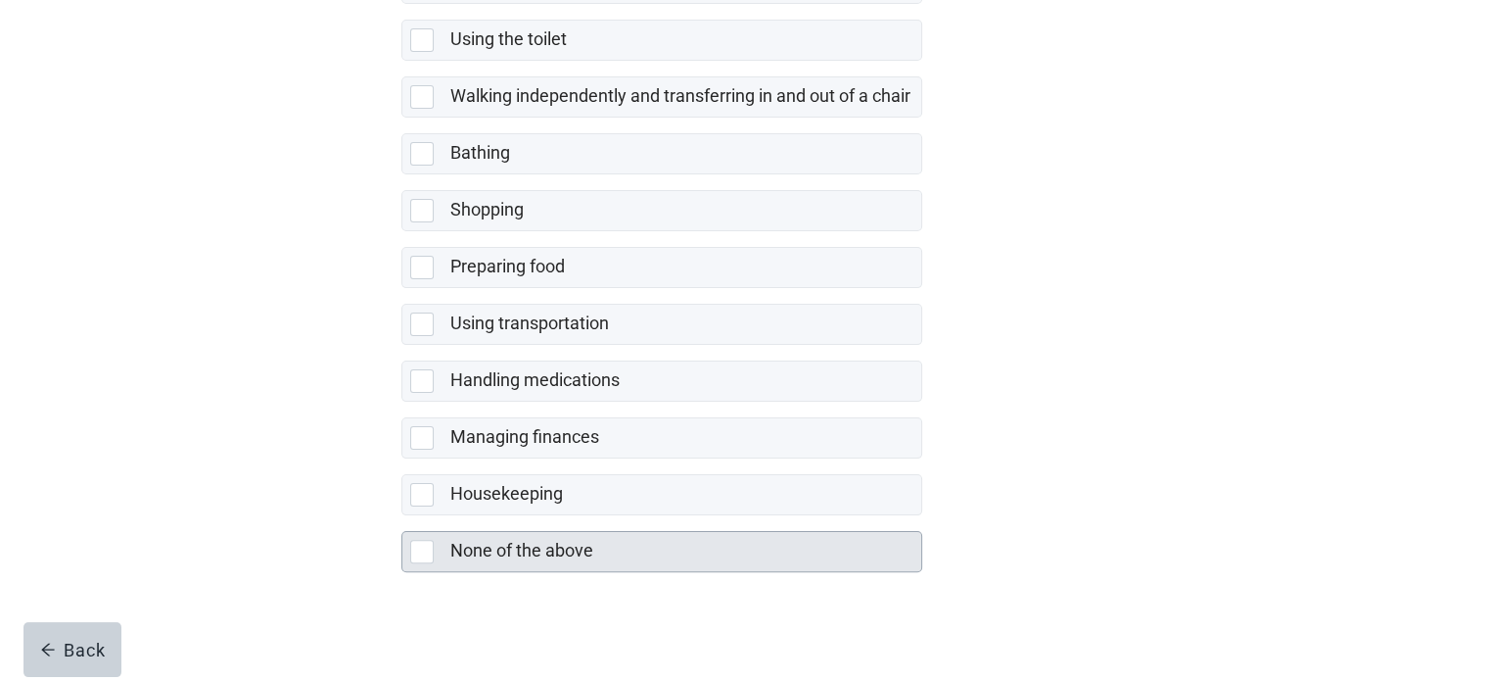
click at [422, 544] on div at bounding box center [422, 552] width 24 height 24
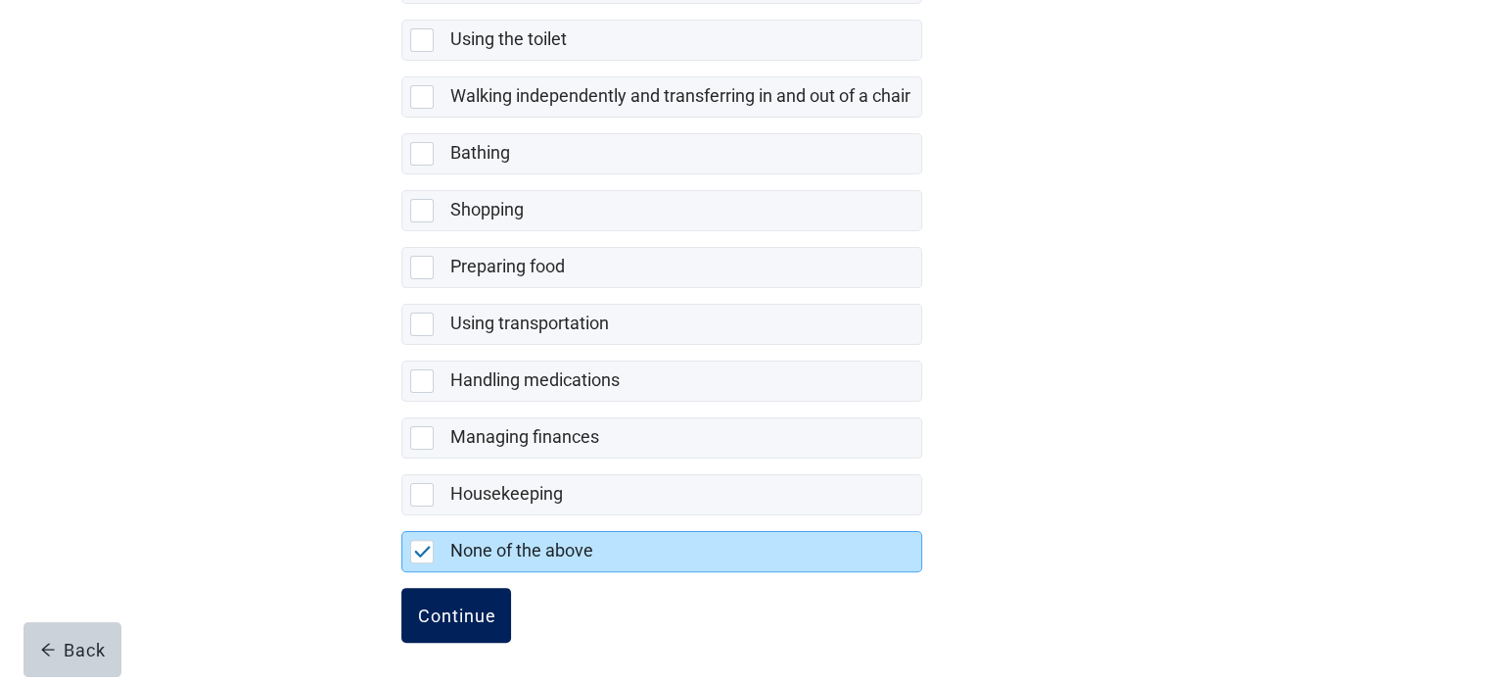
click at [447, 606] on div "Continue" at bounding box center [456, 615] width 78 height 20
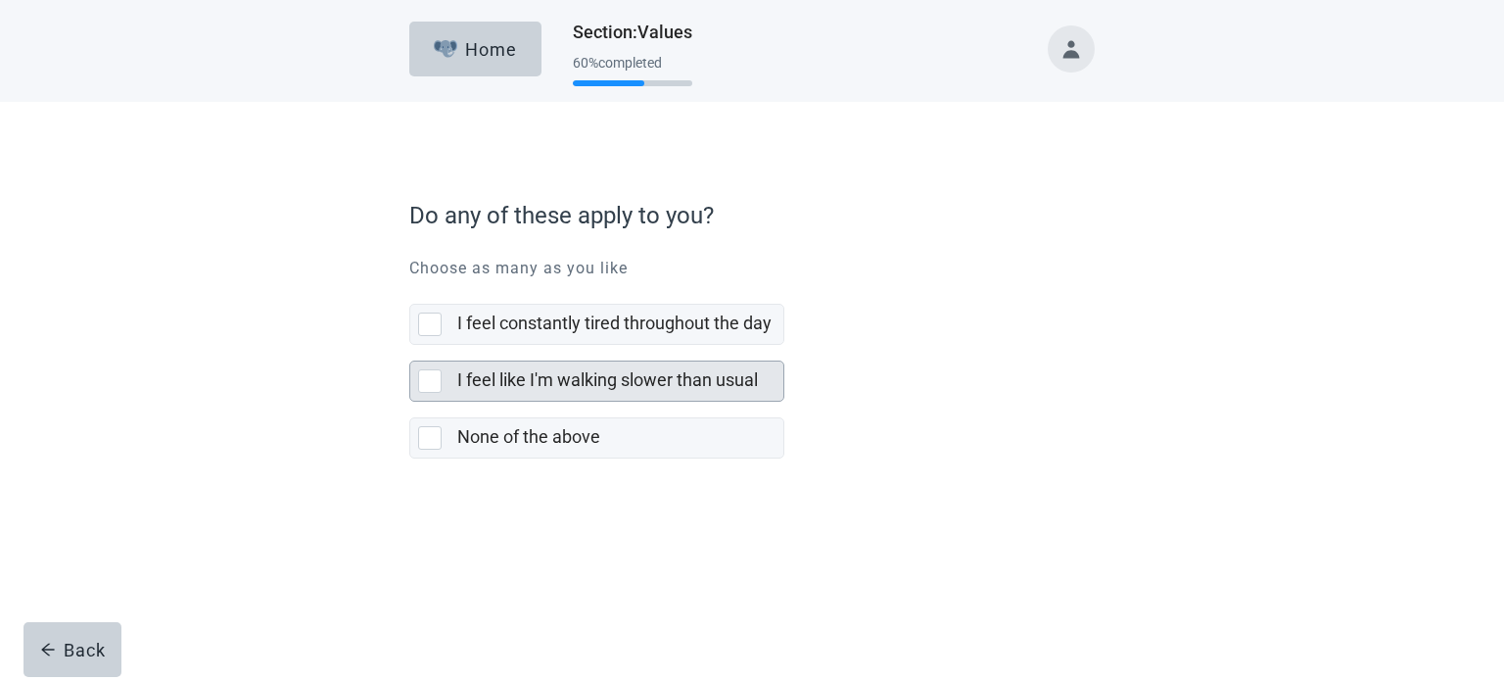
click at [434, 377] on div at bounding box center [430, 381] width 24 height 24
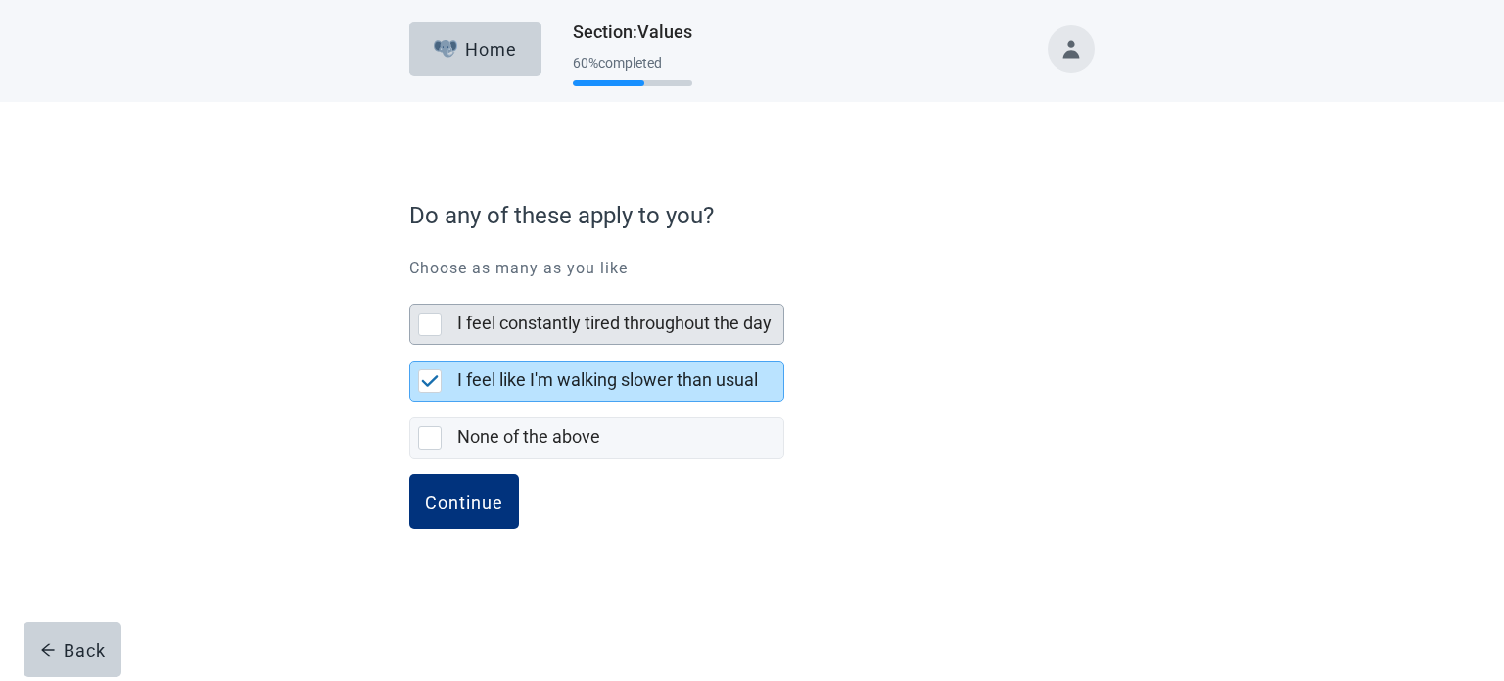
click at [423, 312] on div at bounding box center [430, 324] width 24 height 24
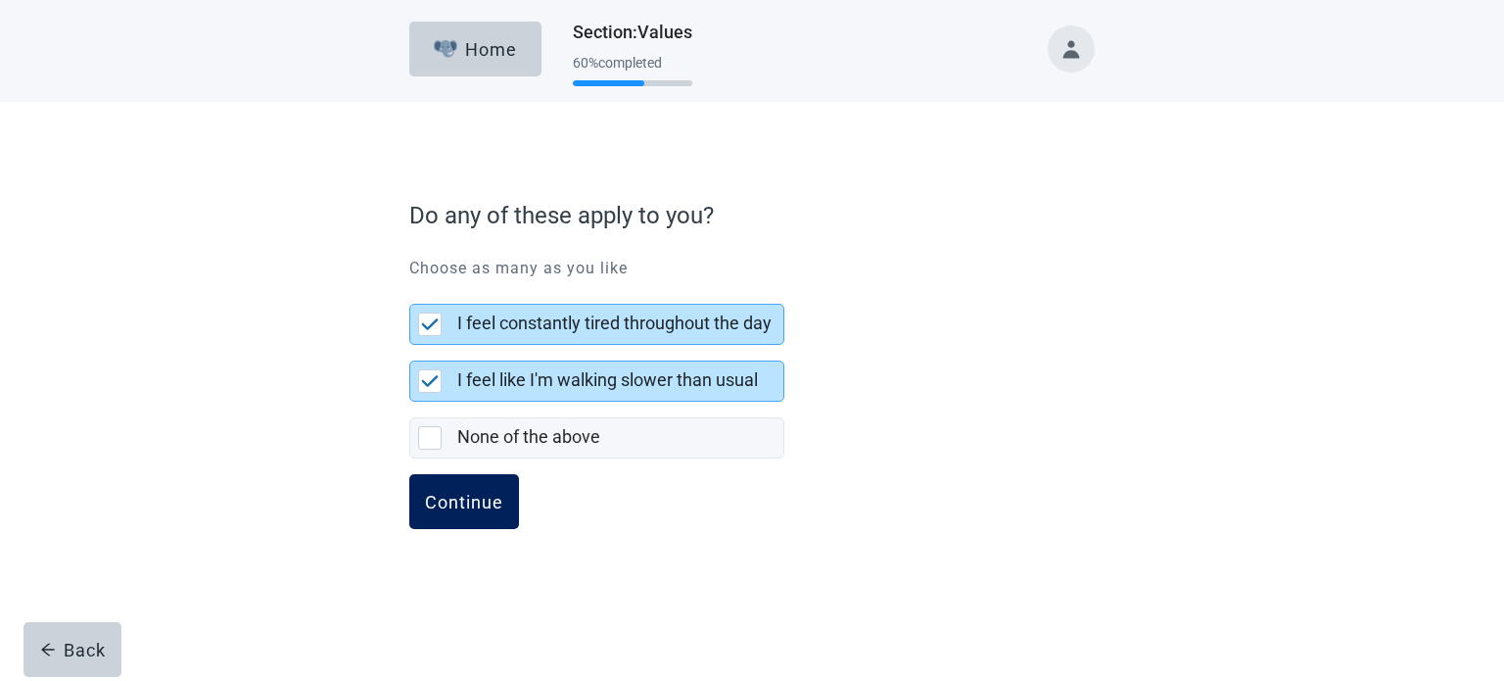
click at [466, 500] on div "Continue" at bounding box center [464, 502] width 78 height 20
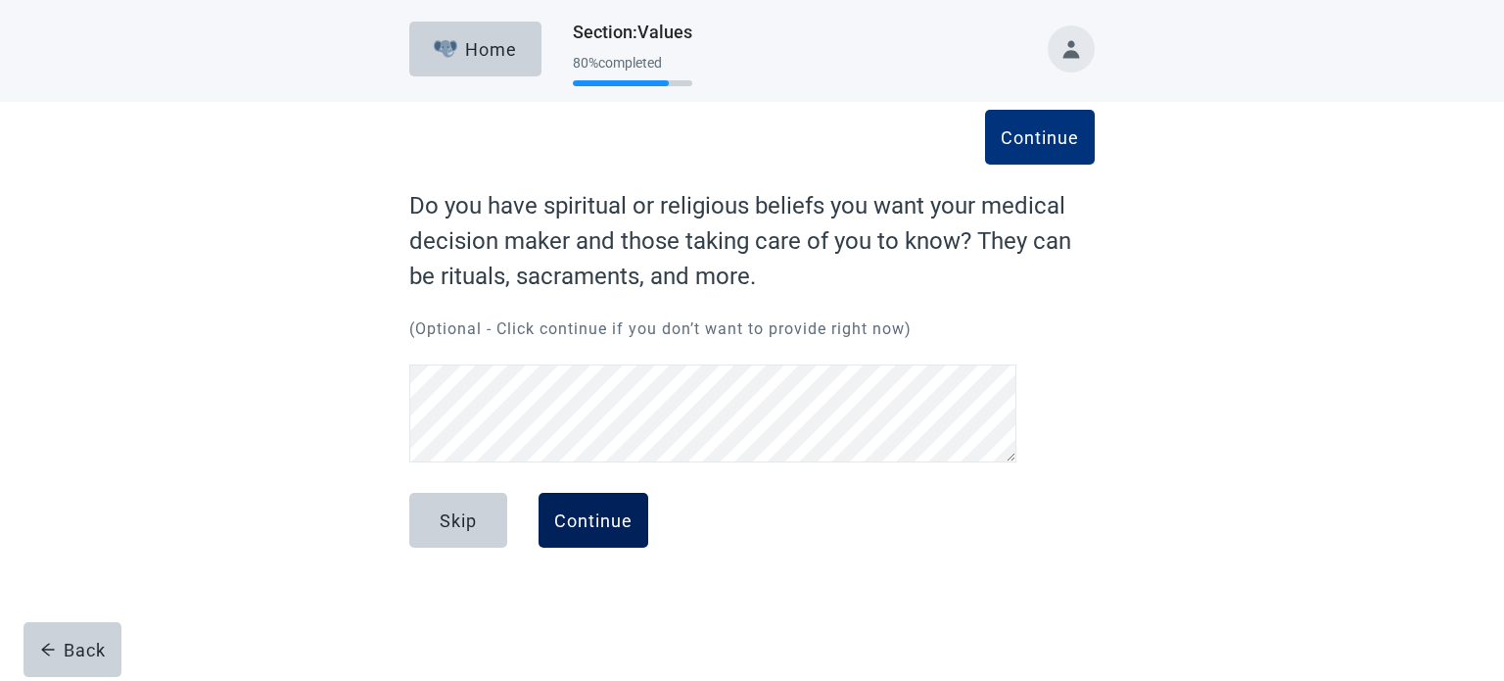
click at [576, 520] on div "Continue" at bounding box center [593, 520] width 78 height 20
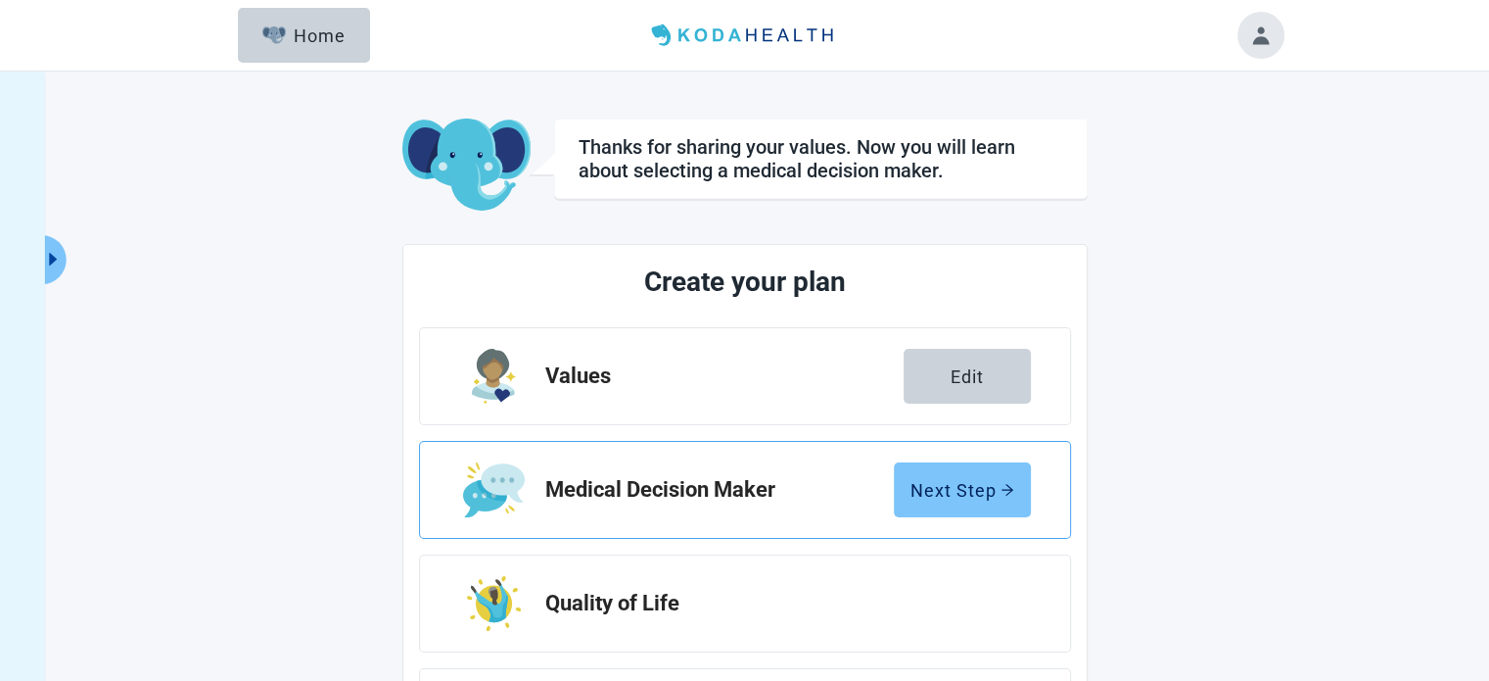
click at [947, 489] on div "Next Step" at bounding box center [963, 490] width 104 height 20
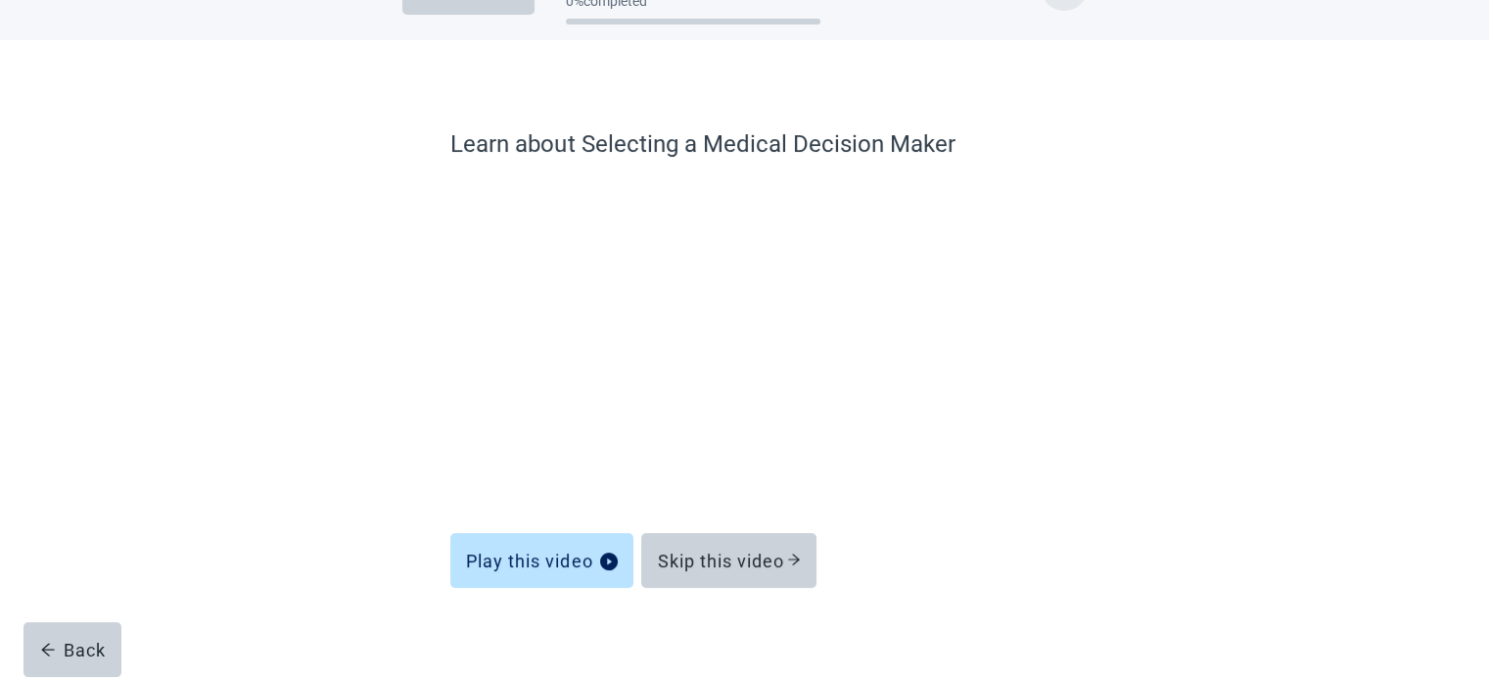
scroll to position [74, 0]
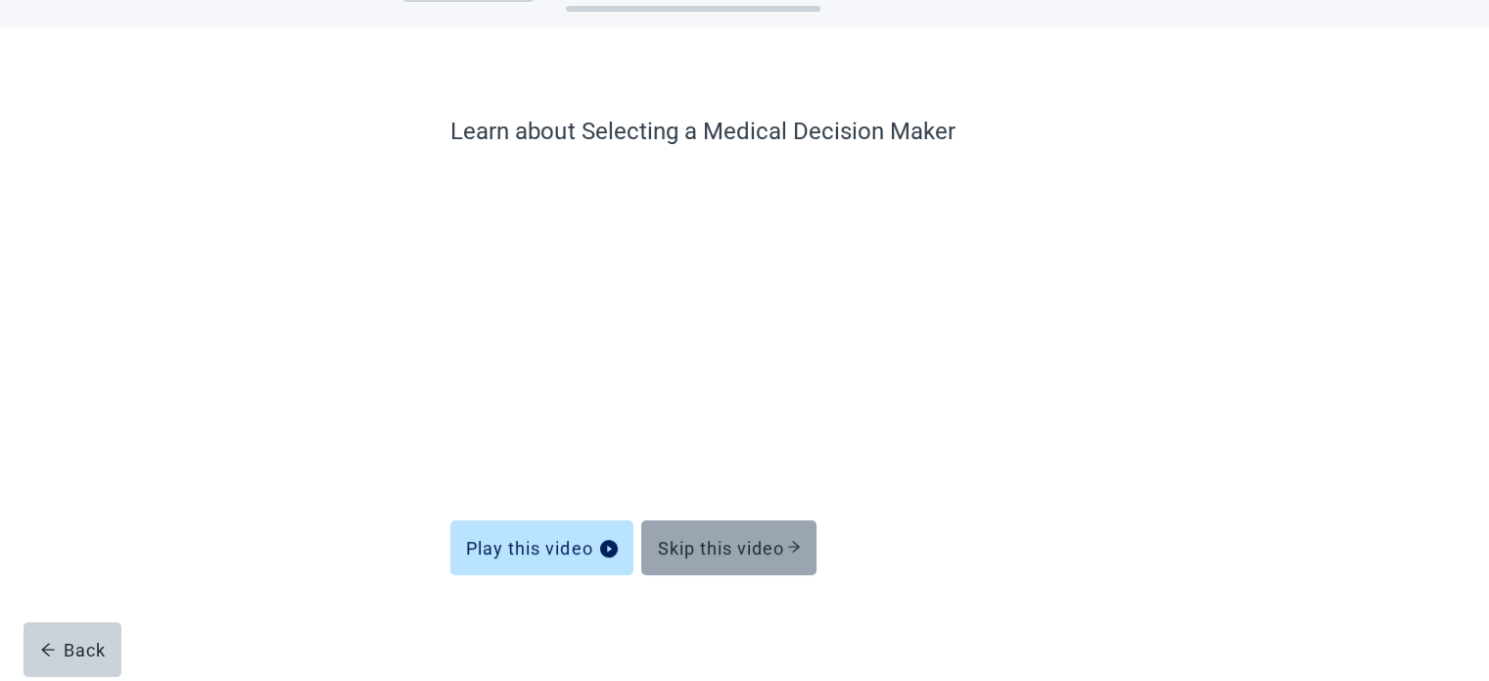
click at [740, 549] on div "Skip this video" at bounding box center [729, 548] width 144 height 20
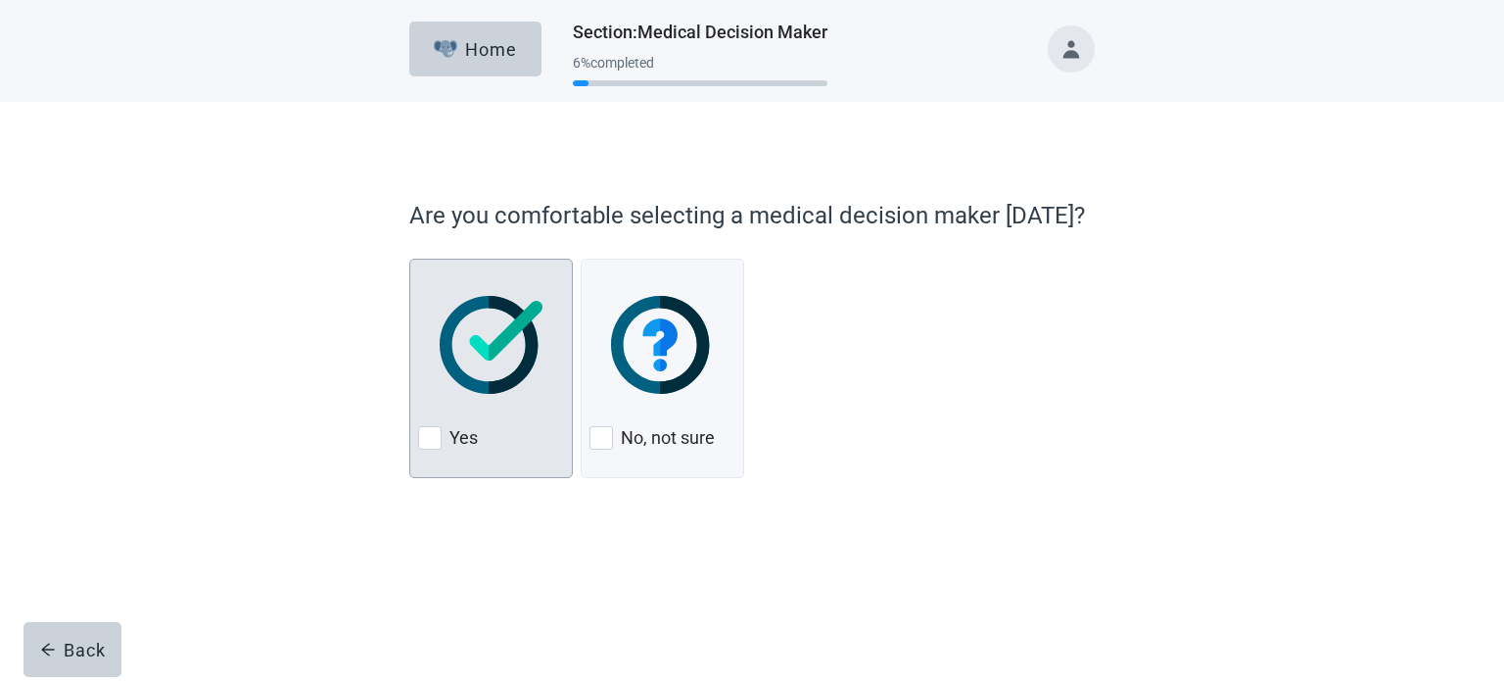
click at [483, 364] on img at bounding box center [491, 345] width 103 height 98
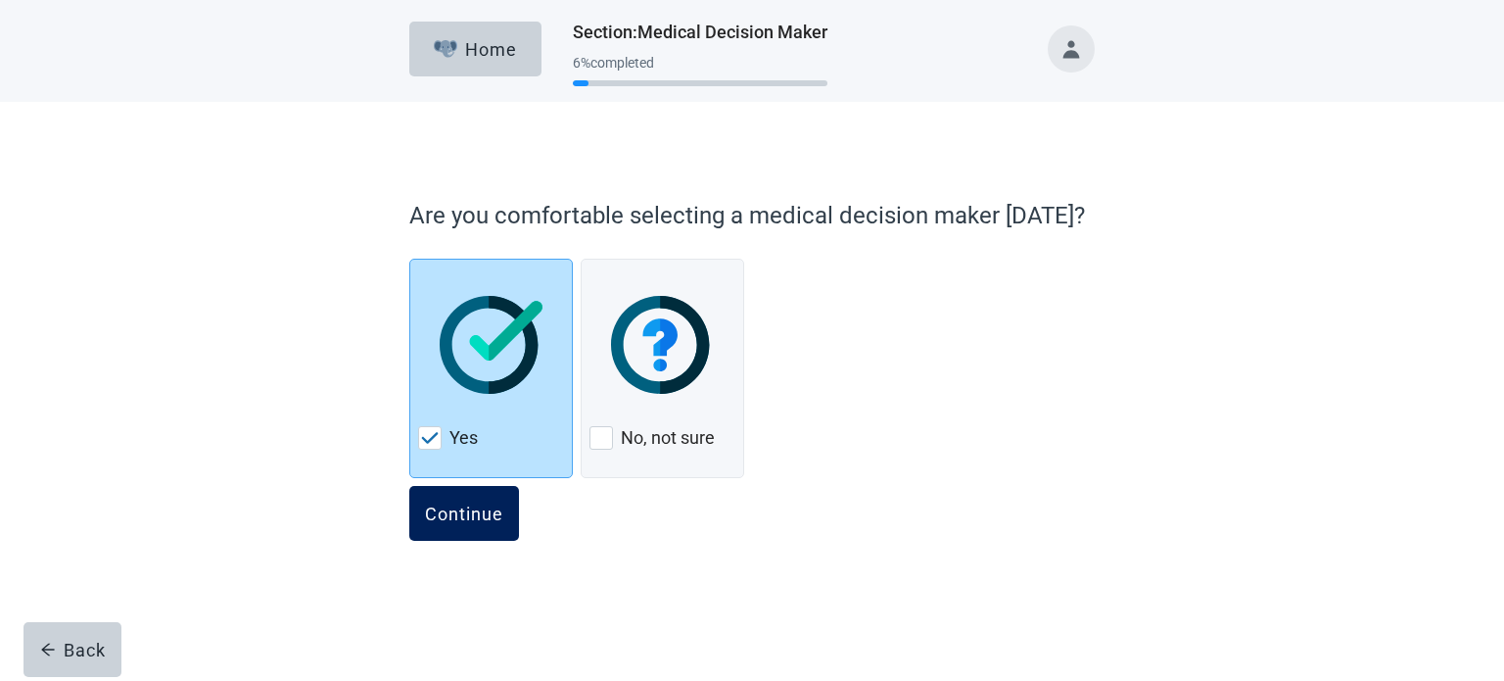
click at [460, 512] on div "Continue" at bounding box center [464, 513] width 78 height 20
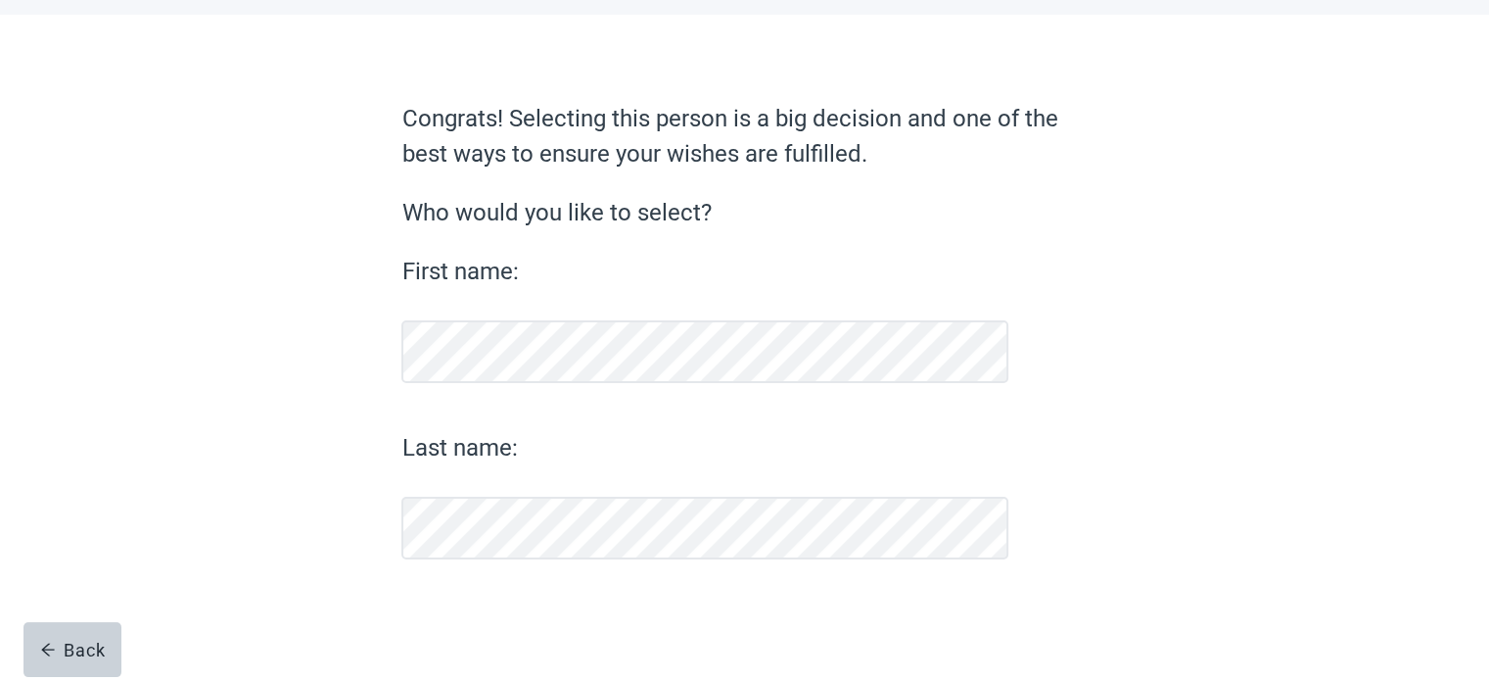
click at [460, 512] on div "Congrats! Selecting this person is a big decision and one of the best ways to e…" at bounding box center [743, 391] width 685 height 580
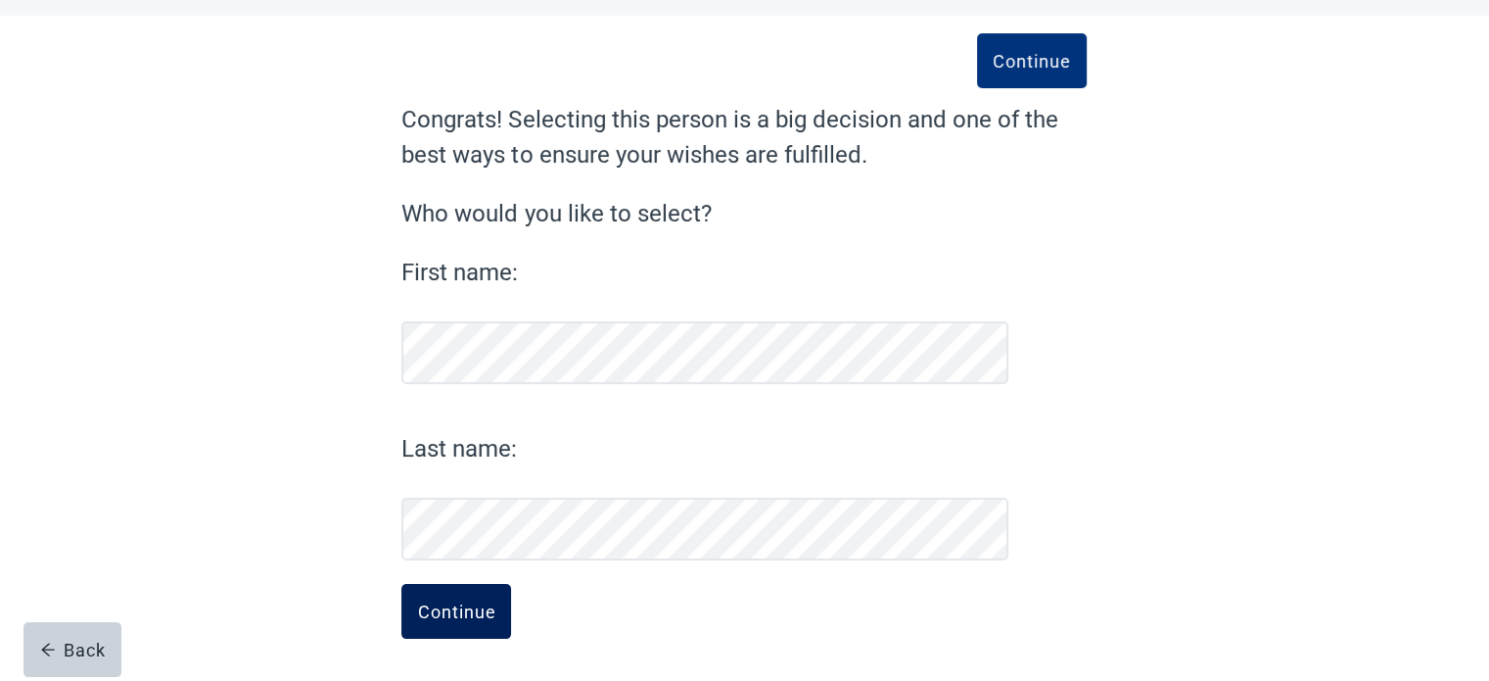
click at [451, 610] on div "Continue" at bounding box center [456, 611] width 78 height 20
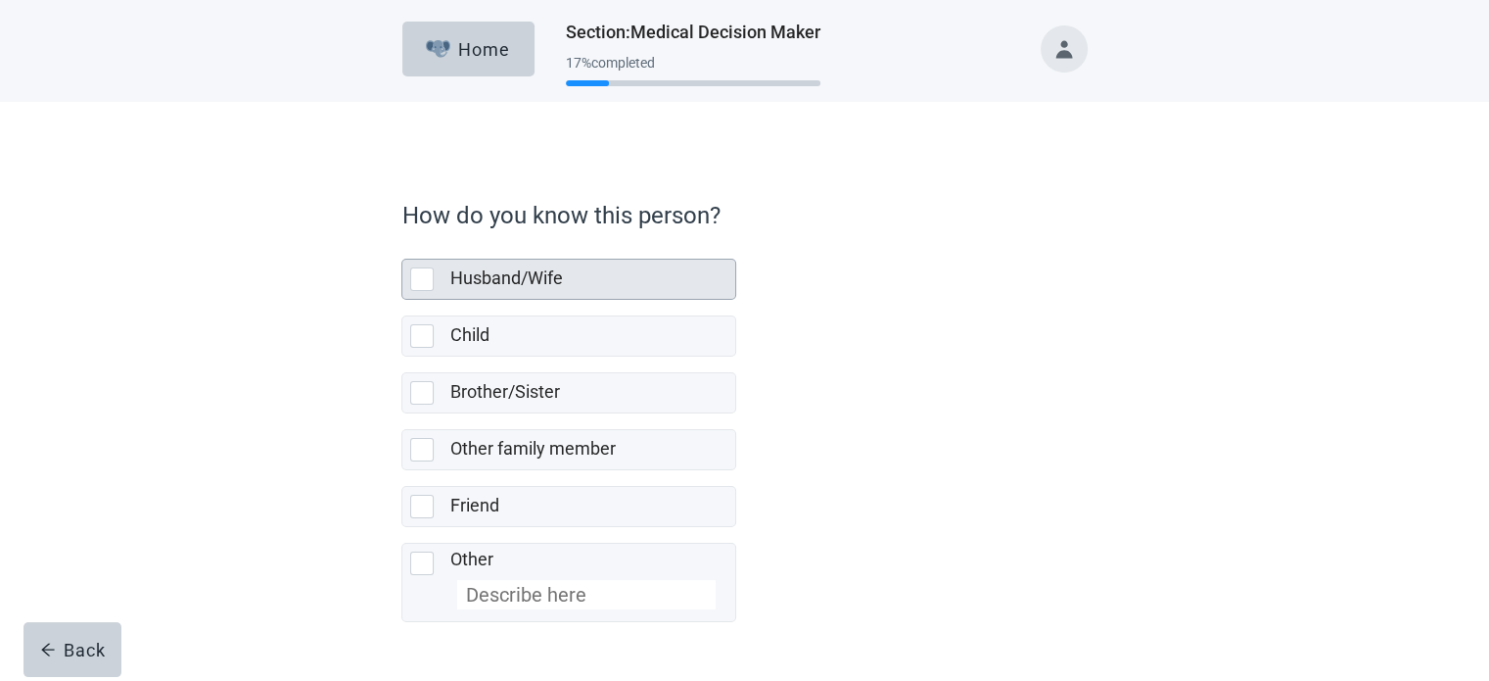
click at [437, 286] on div at bounding box center [425, 279] width 31 height 24
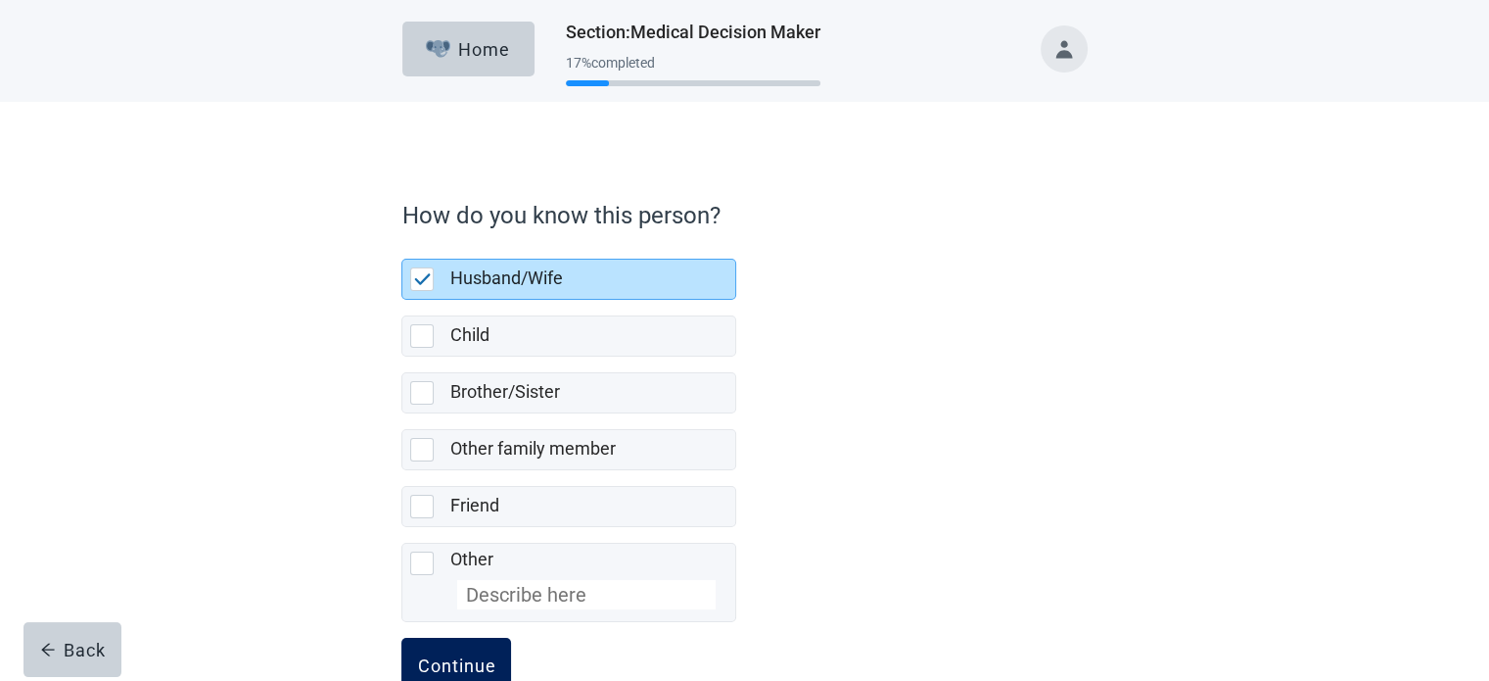
click at [472, 649] on button "Continue" at bounding box center [456, 664] width 110 height 55
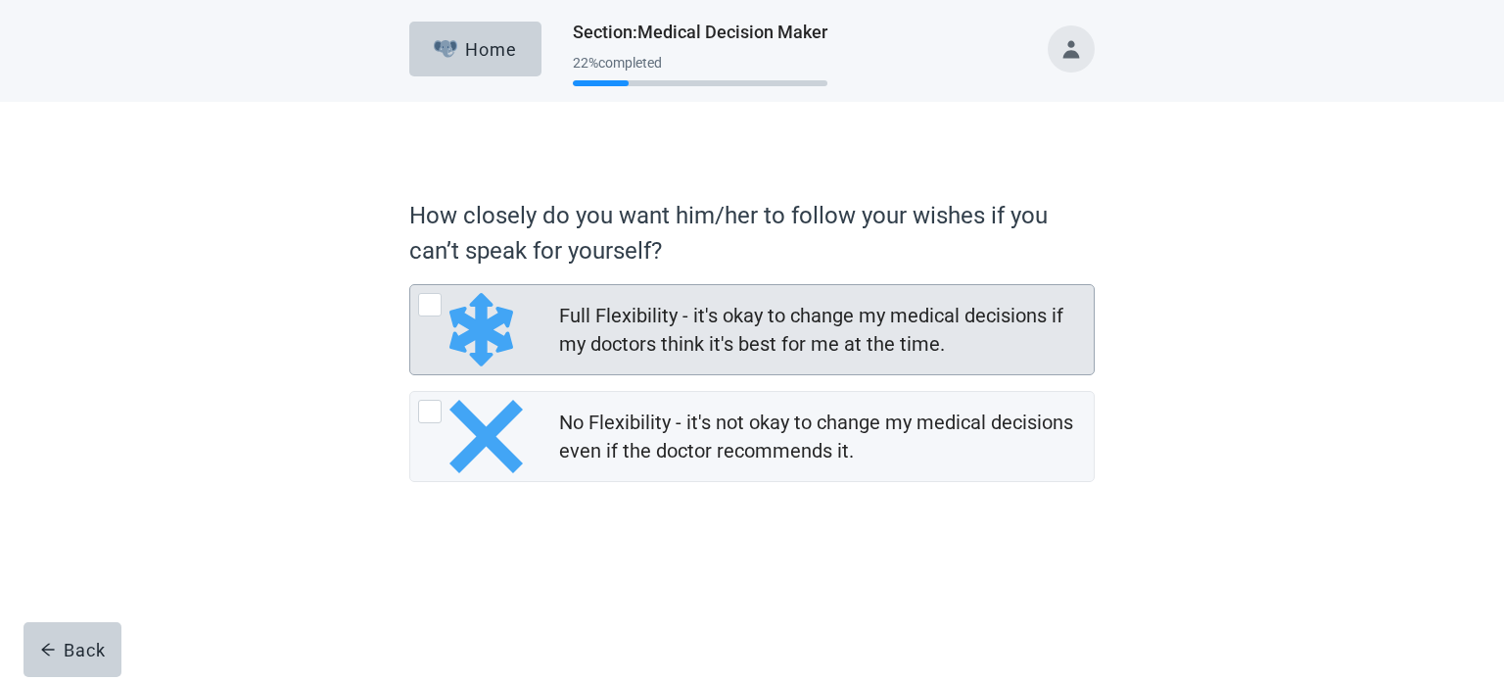
click at [651, 336] on div "Full Flexibility - it's okay to change my medical decisions if my doctors think…" at bounding box center [820, 330] width 523 height 57
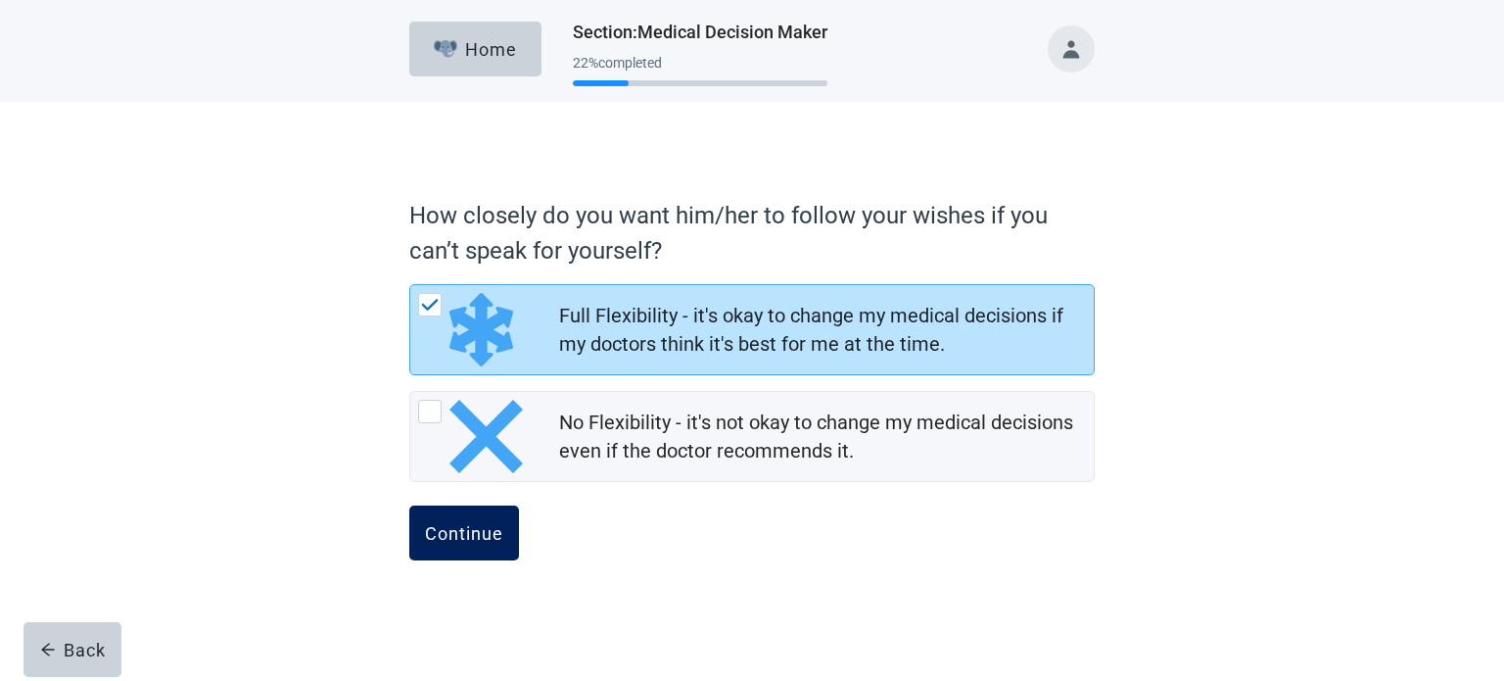
click at [487, 540] on div "Continue" at bounding box center [464, 533] width 78 height 20
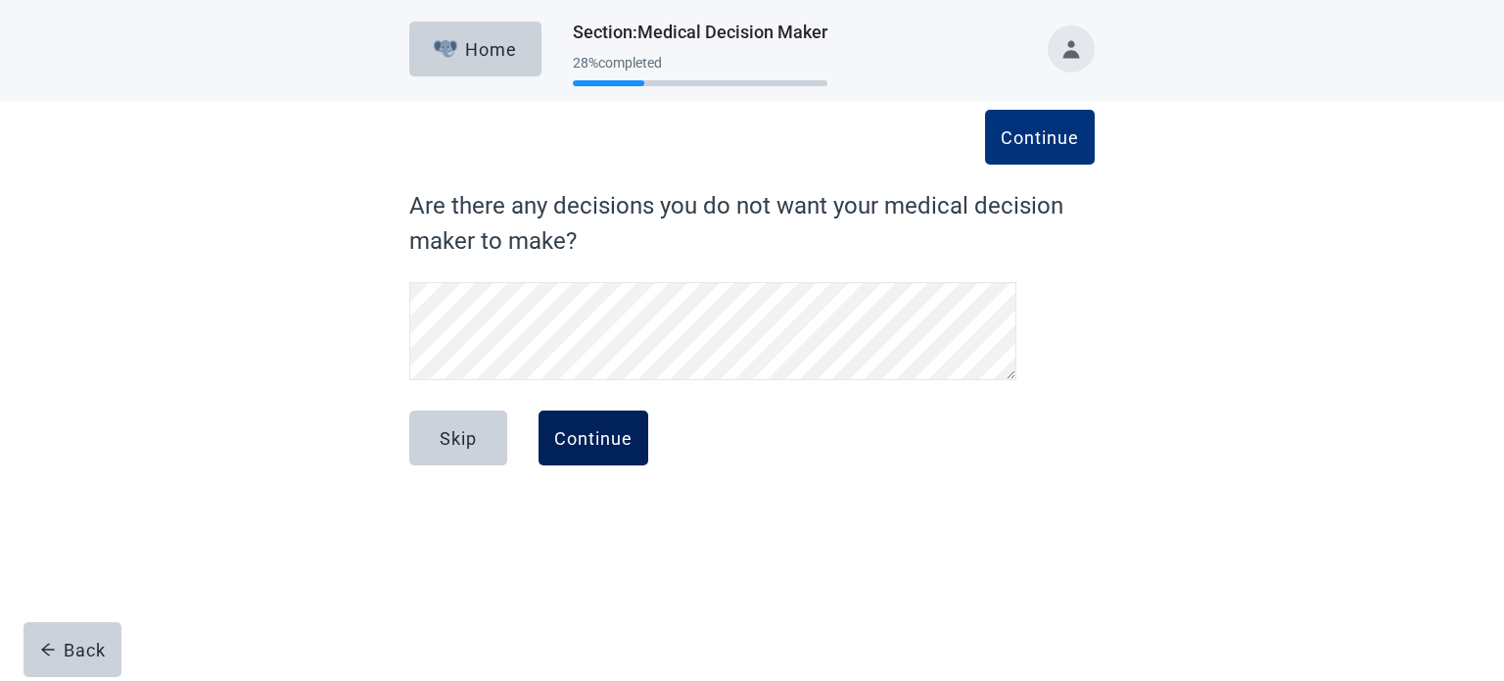
click at [588, 424] on button "Continue" at bounding box center [594, 437] width 110 height 55
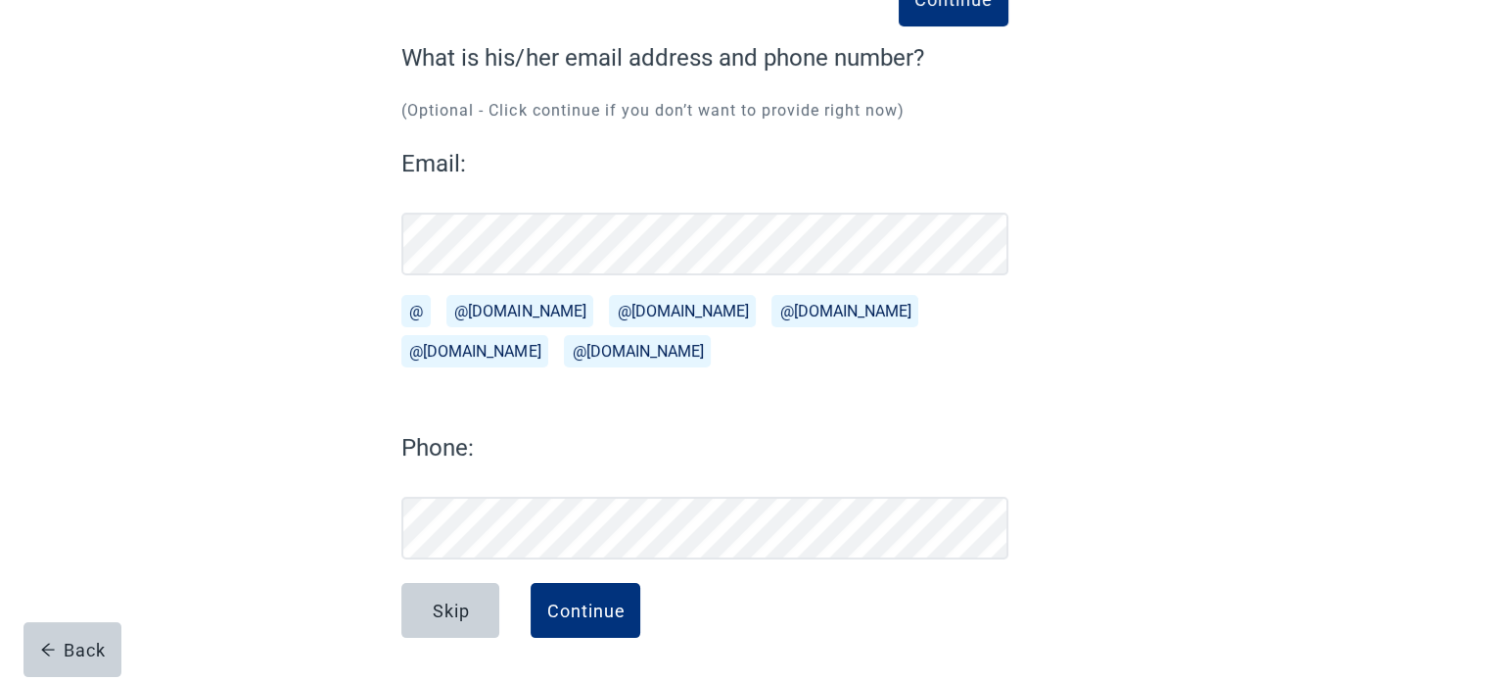
scroll to position [148, 0]
click at [743, 625] on div "Skip Continue" at bounding box center [704, 632] width 607 height 98
click at [584, 610] on div "Continue" at bounding box center [585, 610] width 78 height 20
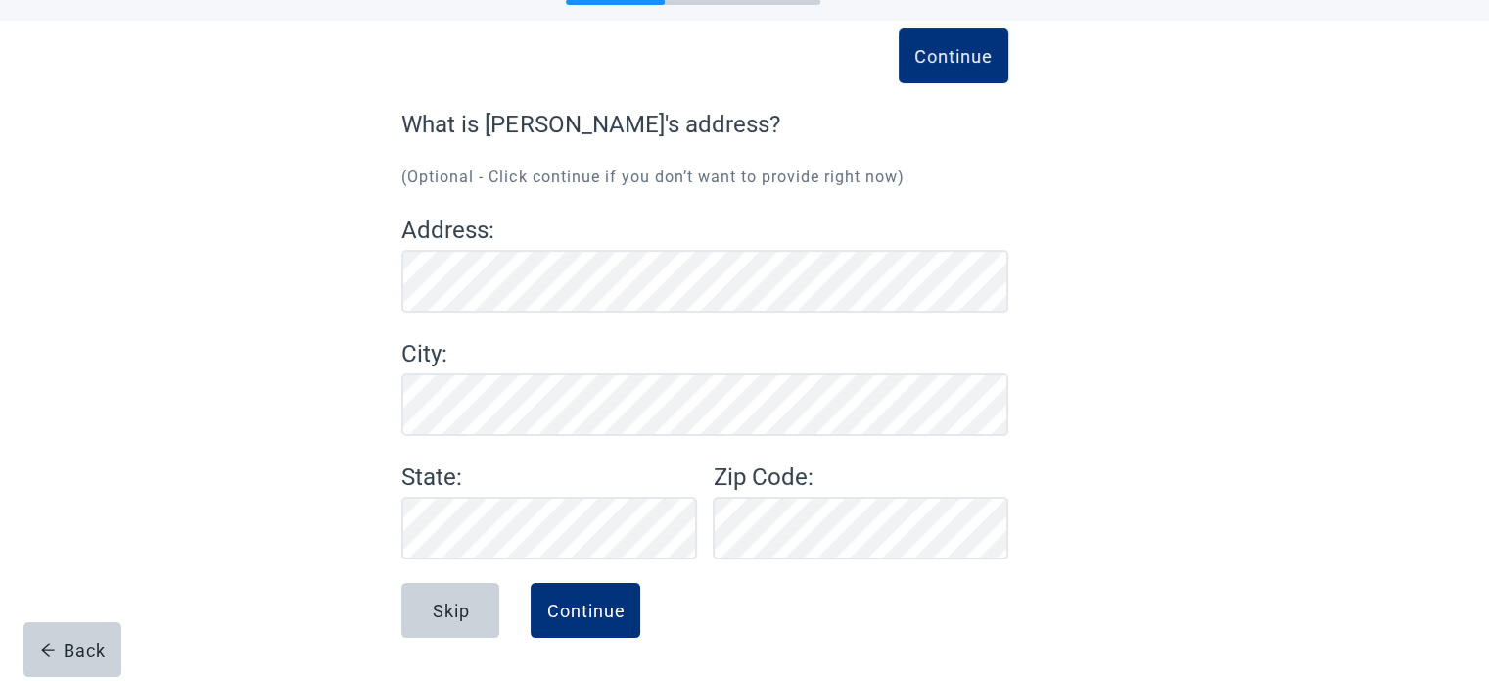
scroll to position [81, 0]
click at [595, 608] on div "Continue" at bounding box center [585, 610] width 78 height 20
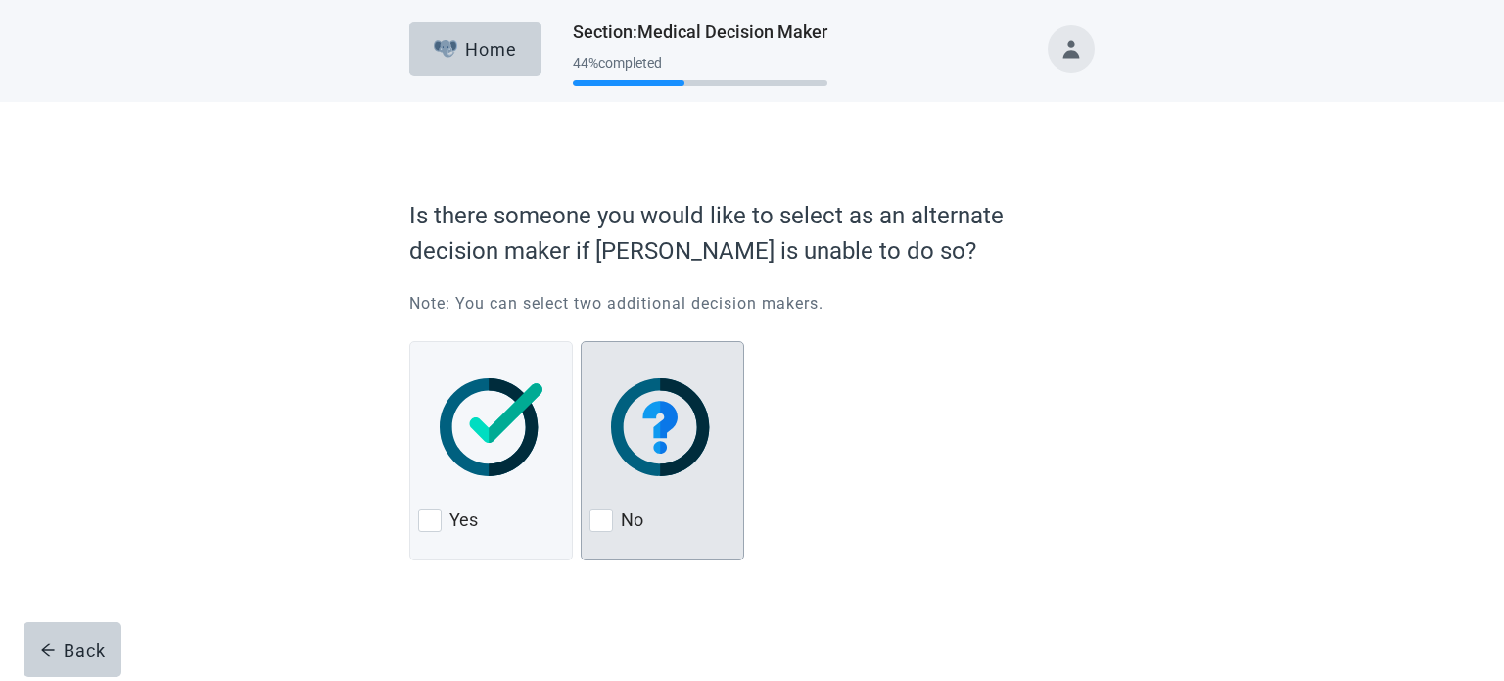
click at [650, 502] on div at bounding box center [662, 427] width 146 height 155
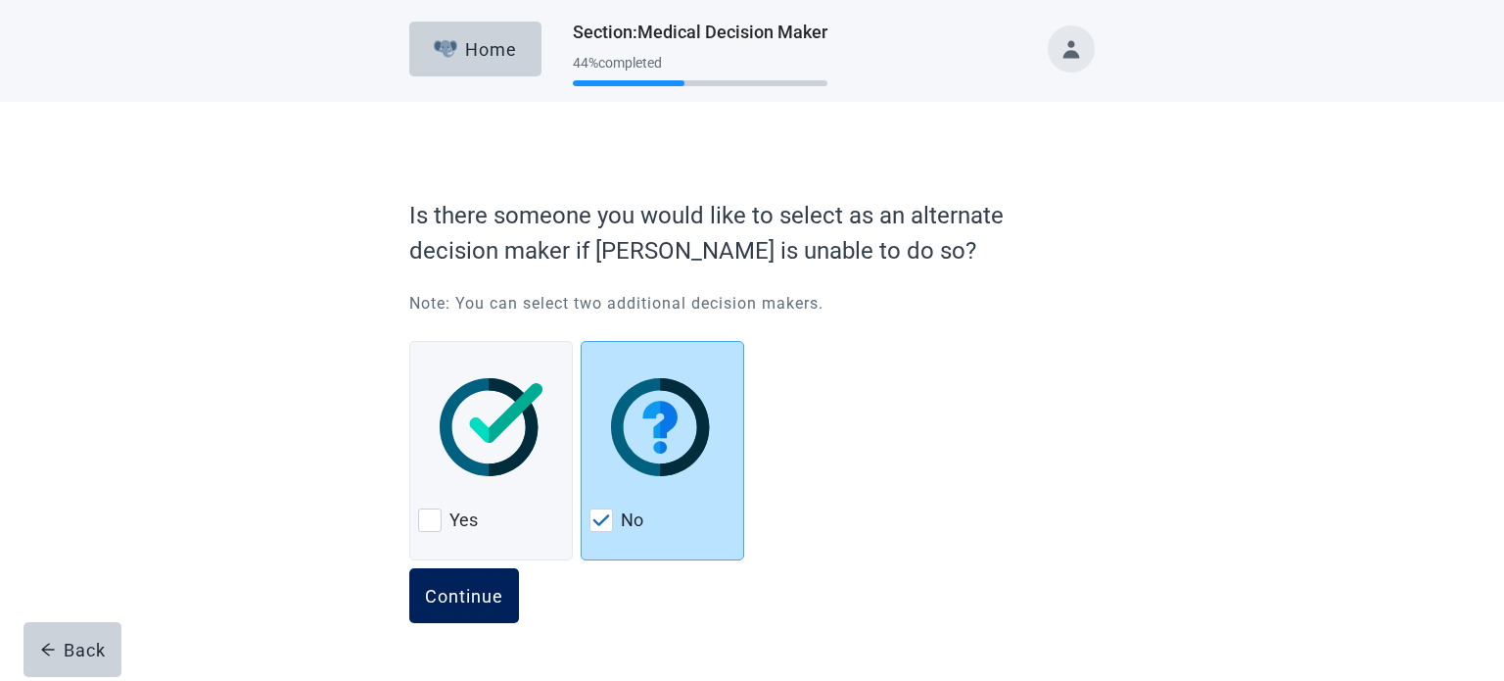
click at [447, 610] on button "Continue" at bounding box center [464, 595] width 110 height 55
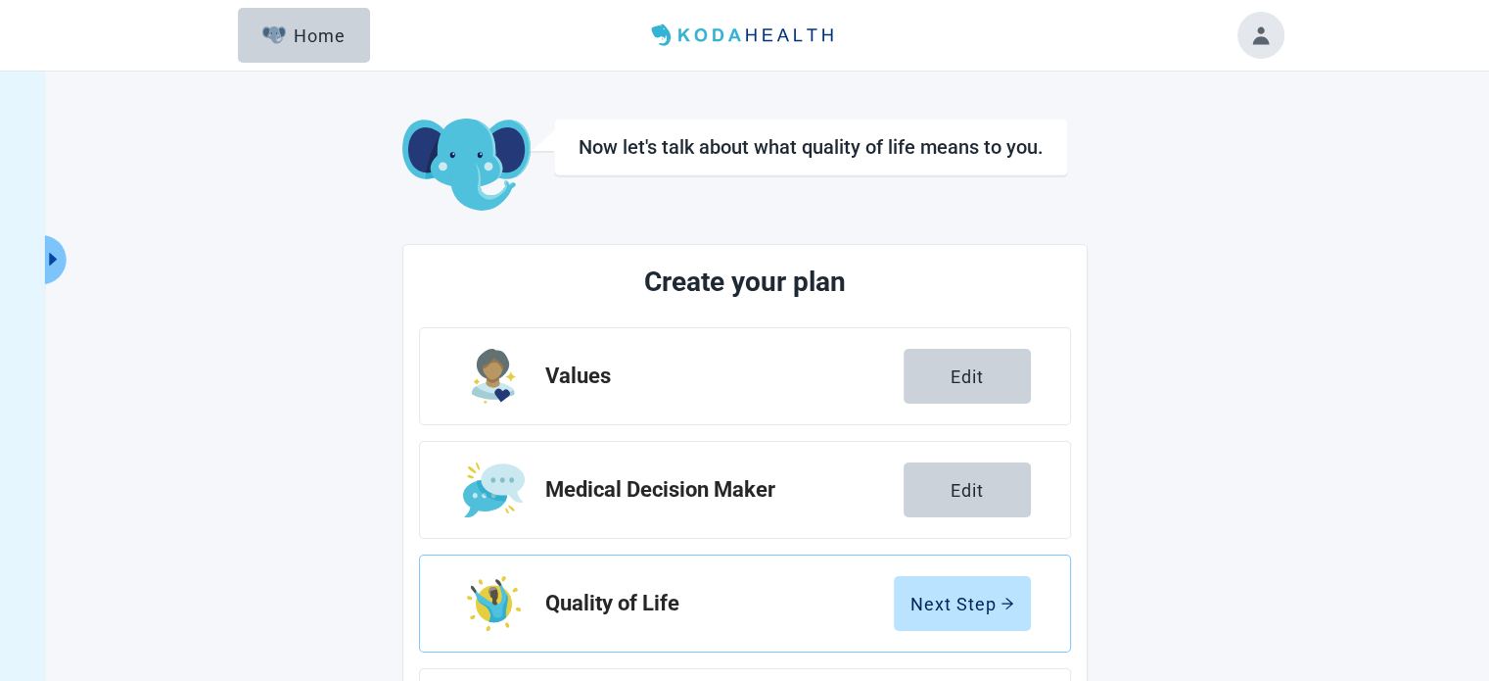
click at [1222, 371] on div "Now let's talk about what quality of life means to you. Create your plan Values…" at bounding box center [745, 548] width 1077 height 922
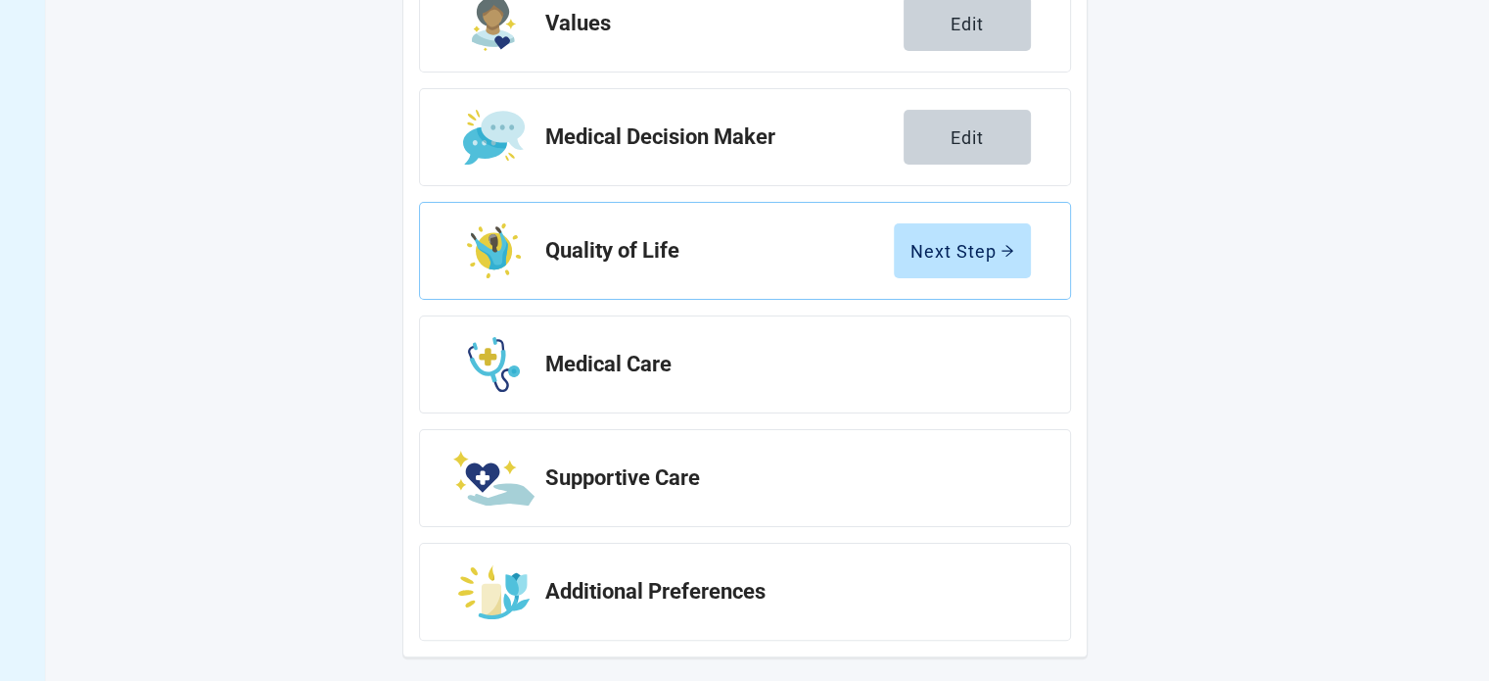
scroll to position [359, 0]
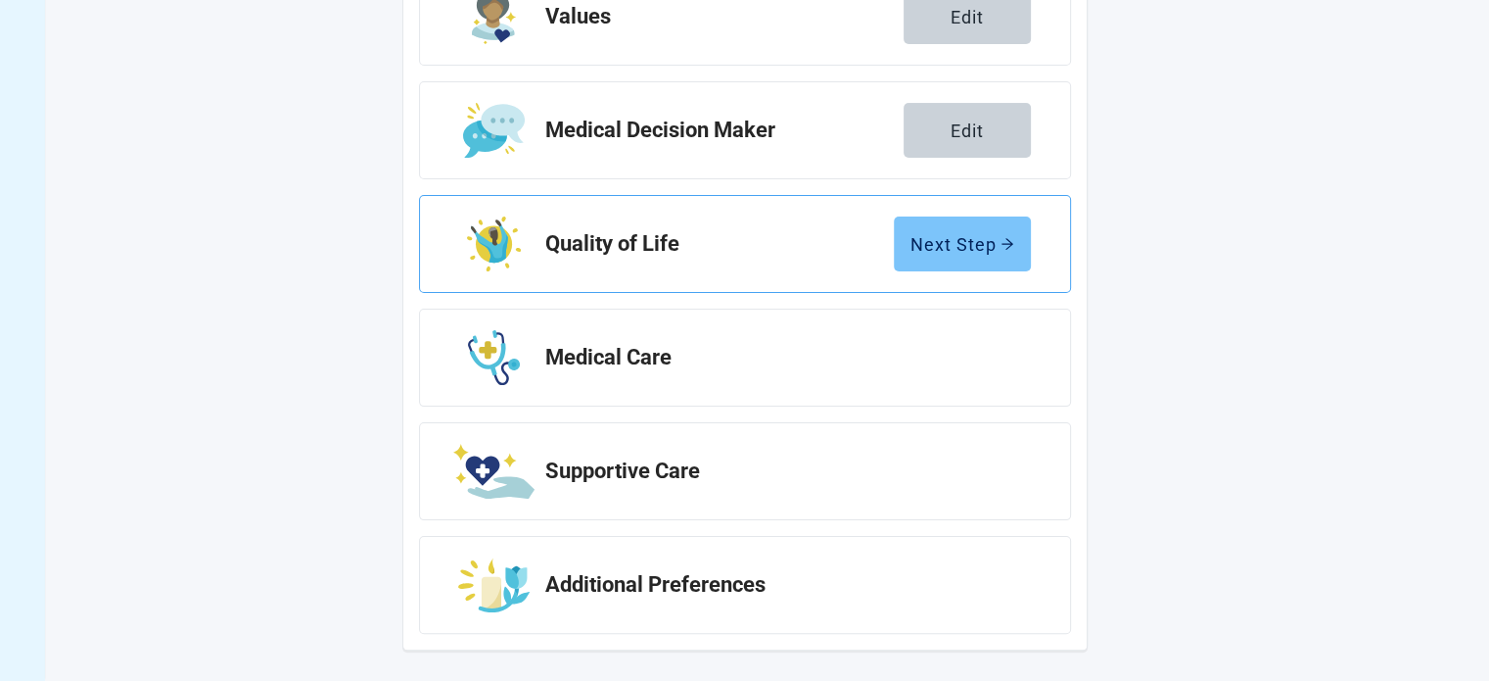
click at [954, 244] on div "Next Step" at bounding box center [963, 244] width 104 height 20
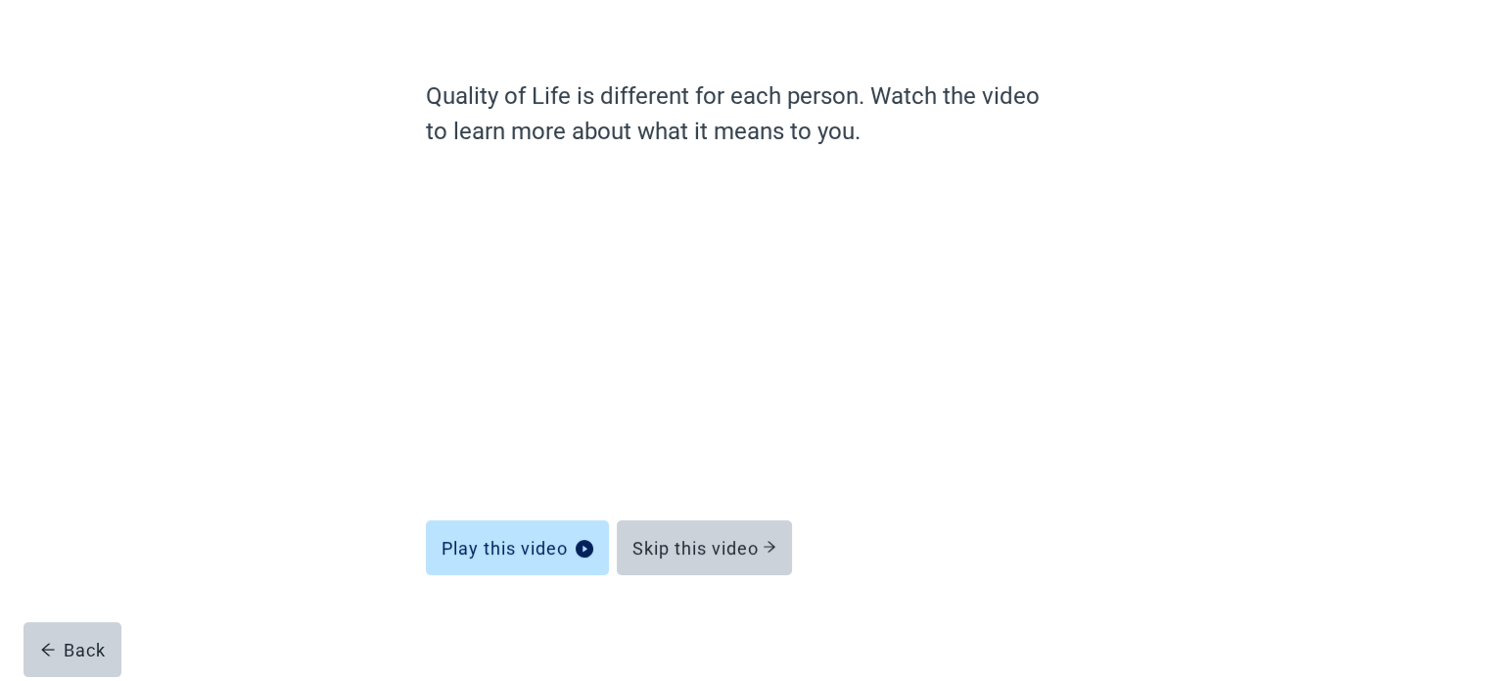
scroll to position [110, 0]
click at [757, 547] on div "Skip this video" at bounding box center [705, 548] width 144 height 20
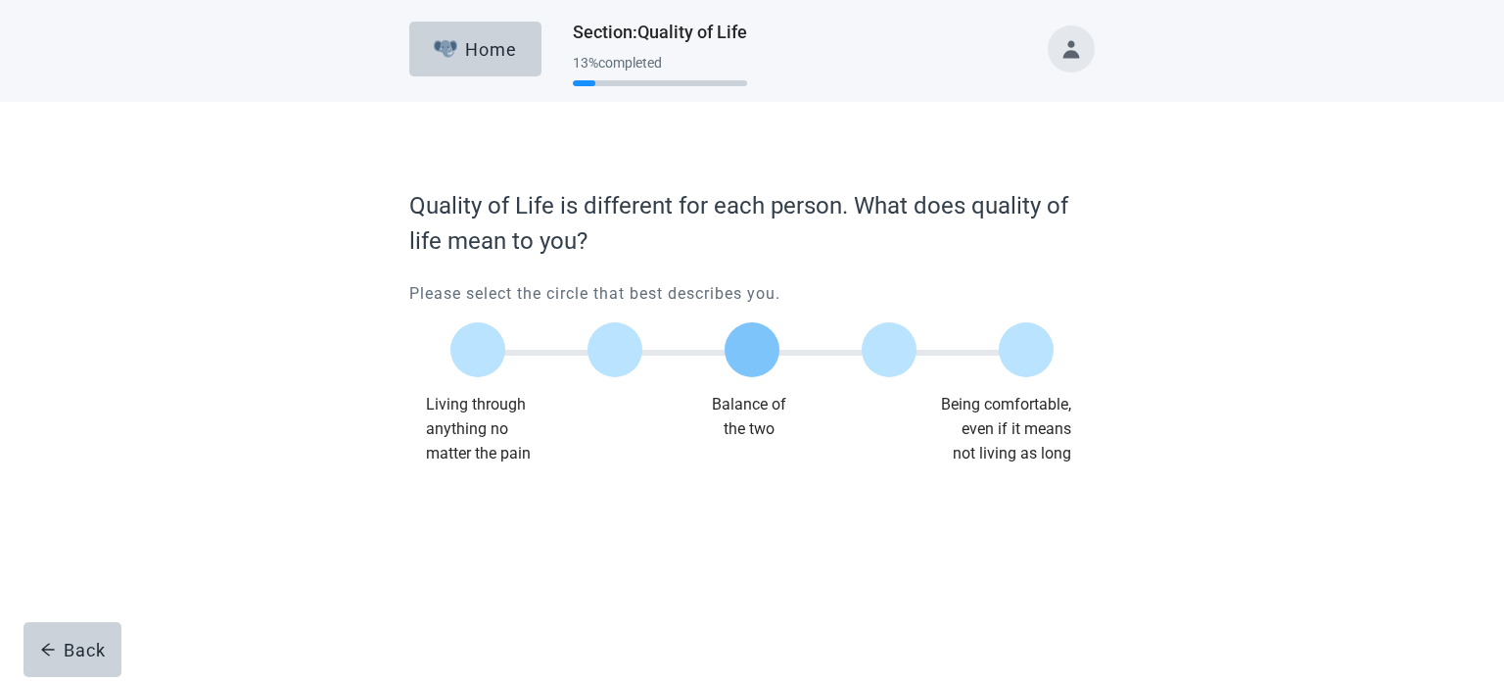
click at [758, 354] on div at bounding box center [752, 349] width 55 height 55
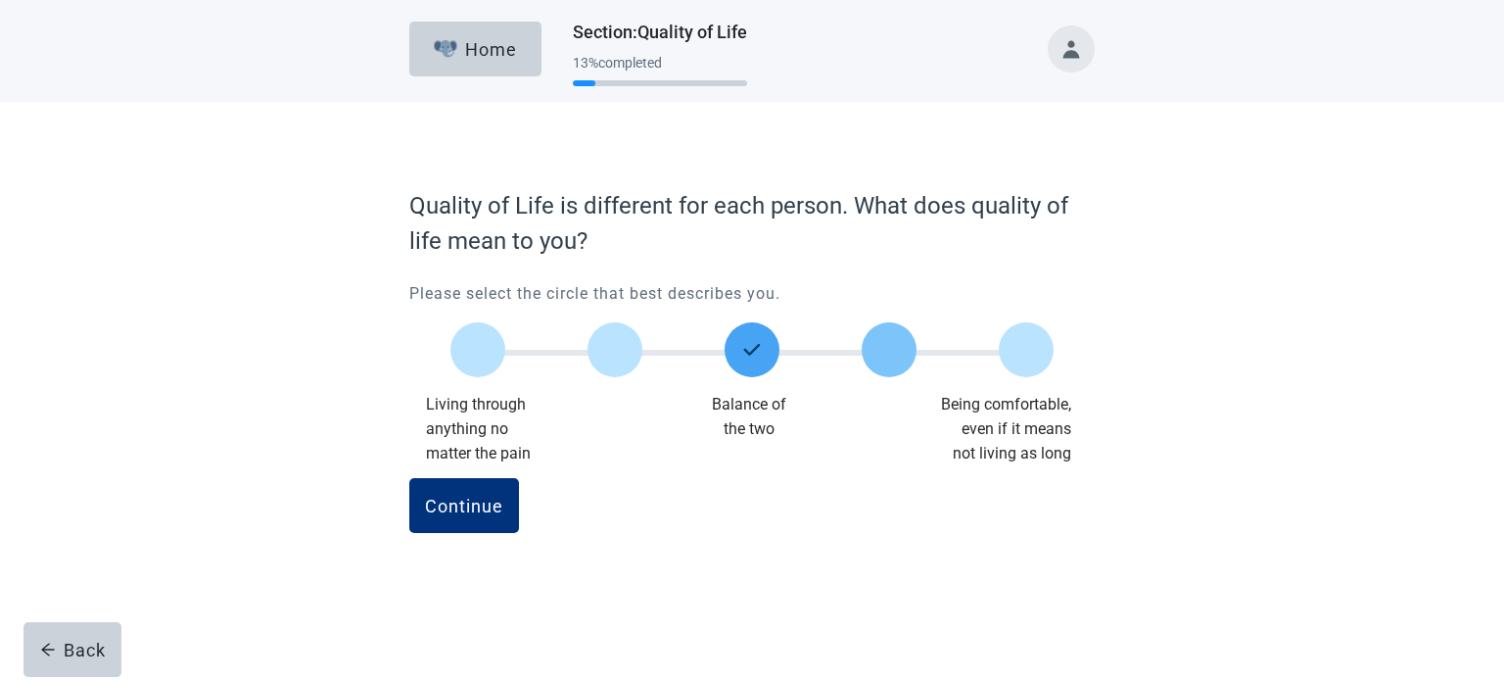
click at [892, 369] on div at bounding box center [889, 349] width 55 height 55
click at [455, 501] on div "Continue" at bounding box center [464, 505] width 78 height 20
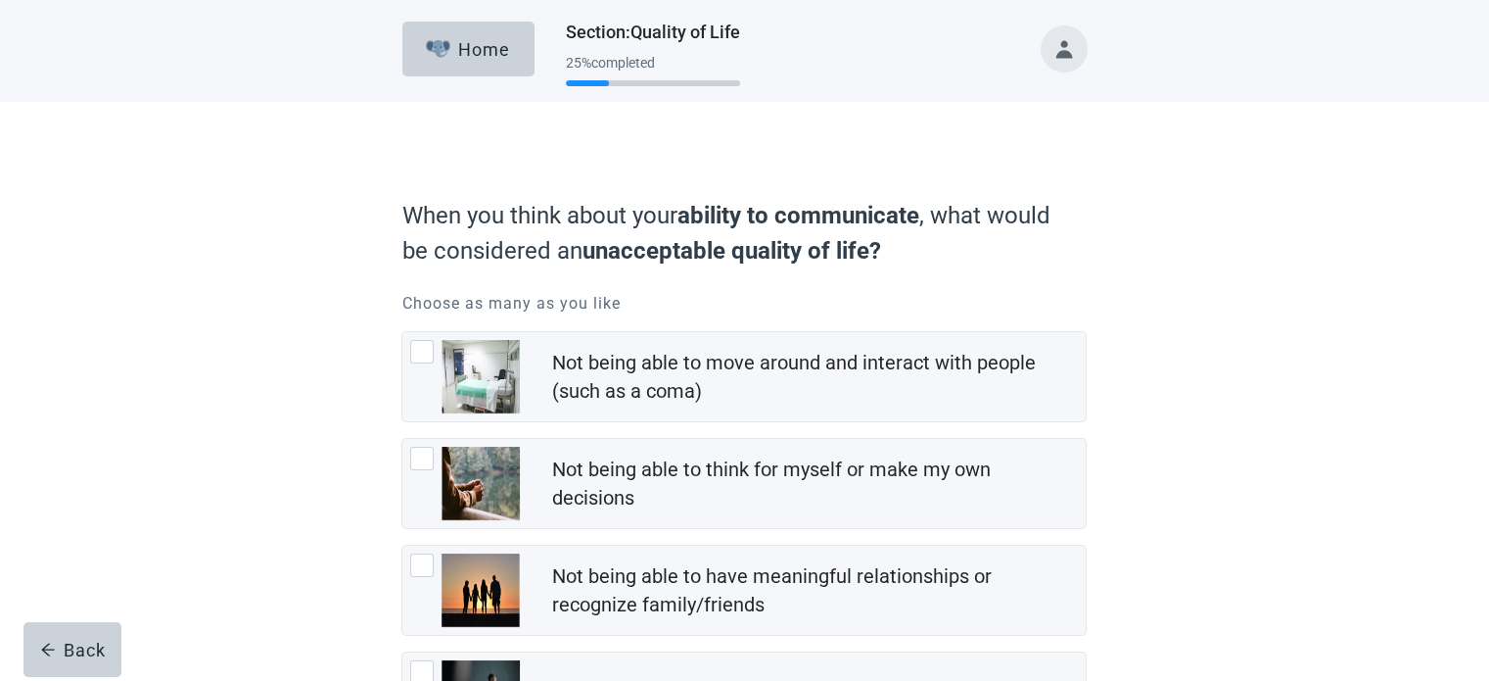
click at [1195, 243] on div "When you think about your ability to communicate , what would be considered an …" at bounding box center [744, 536] width 1340 height 869
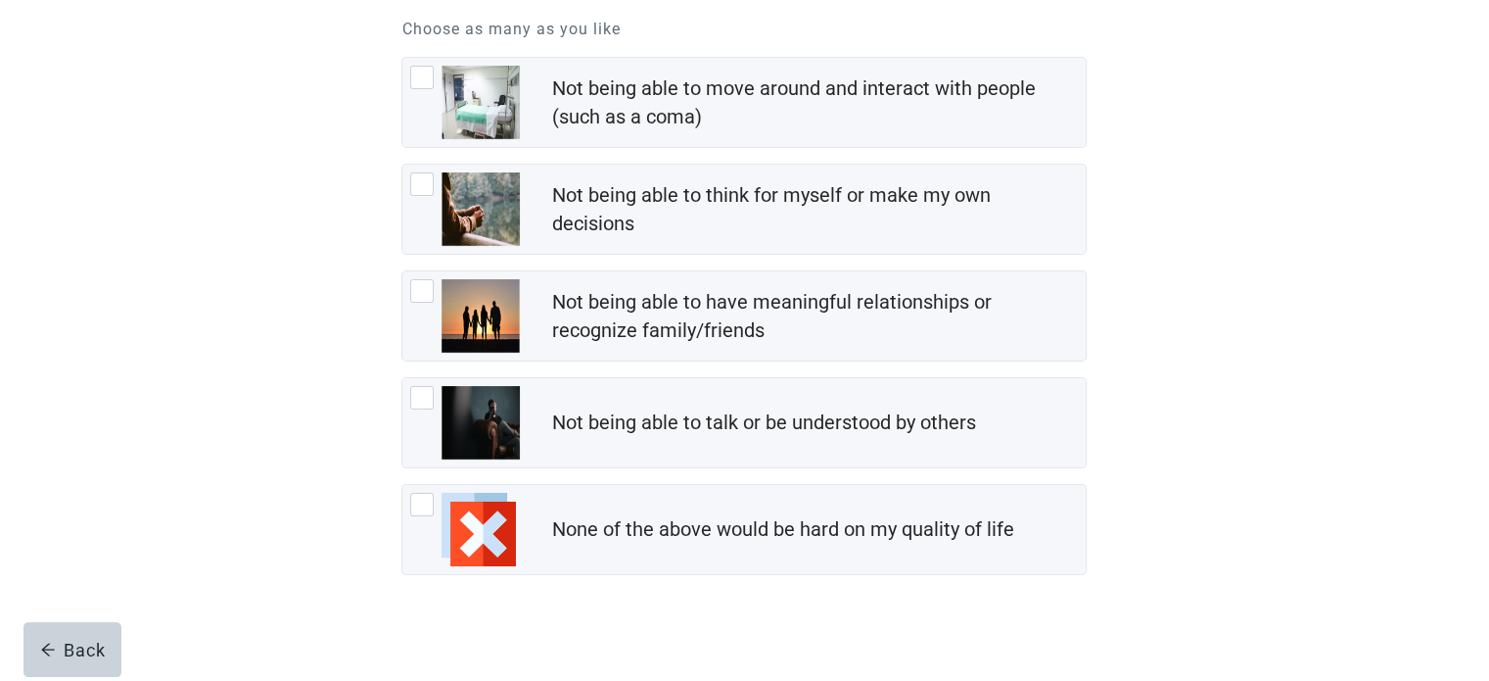
scroll to position [287, 0]
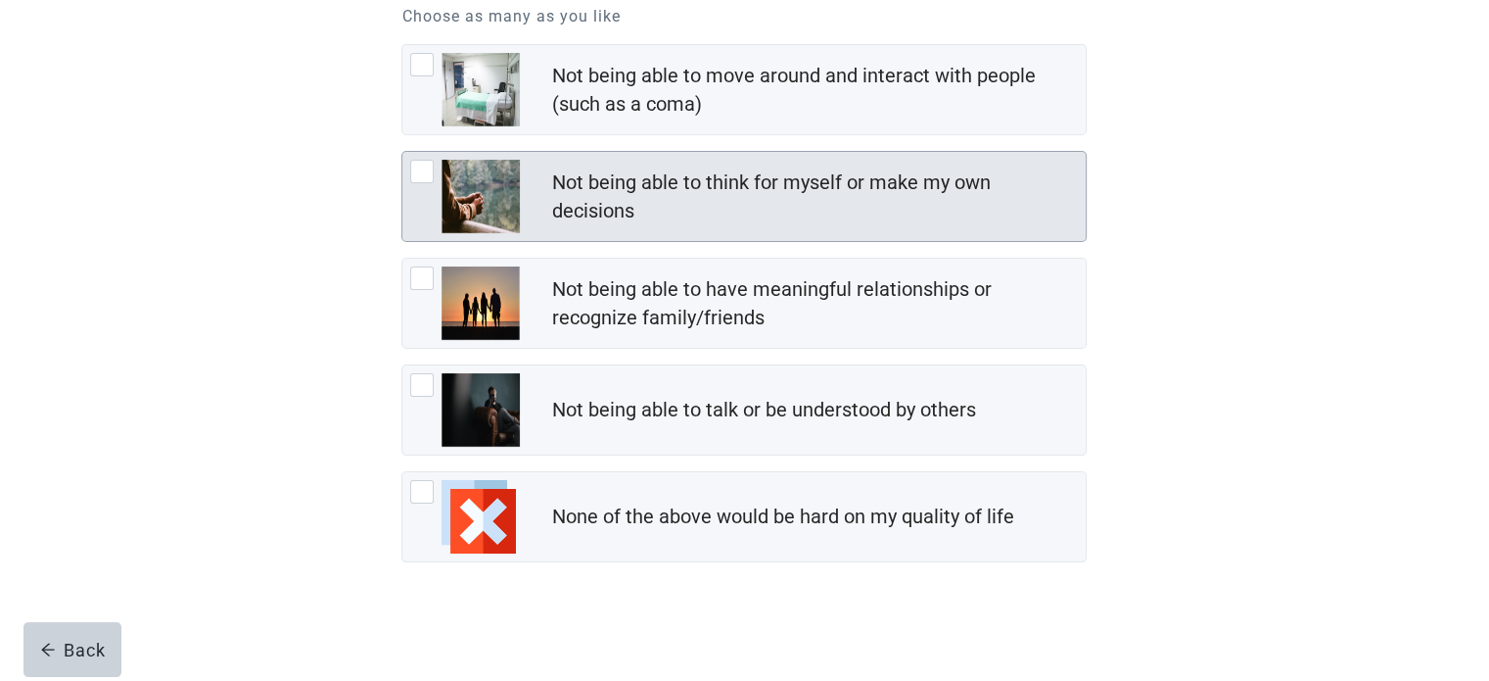
click at [904, 217] on div "Not being able to think for myself or make my own decisions" at bounding box center [812, 196] width 523 height 57
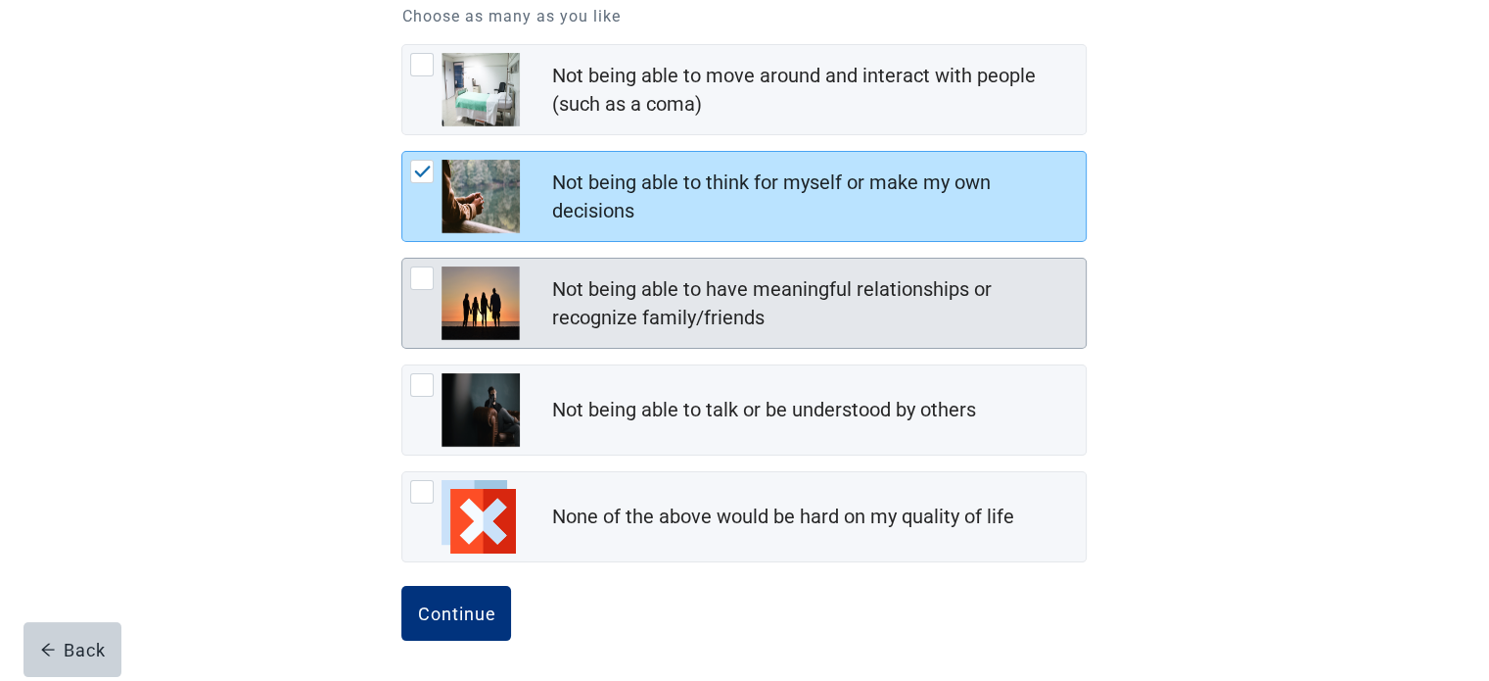
click at [878, 288] on div "Not being able to have meaningful relationships or recognize family/friends" at bounding box center [812, 303] width 523 height 57
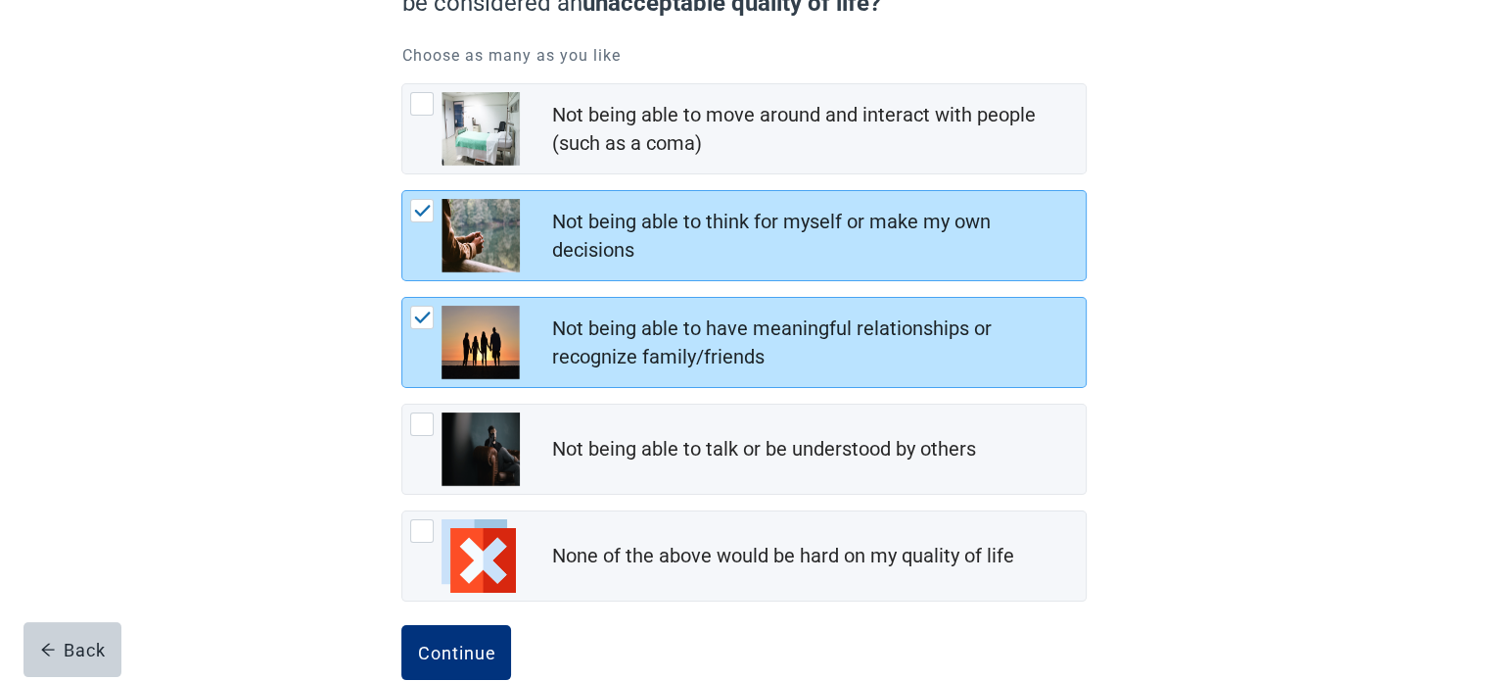
scroll to position [169, 0]
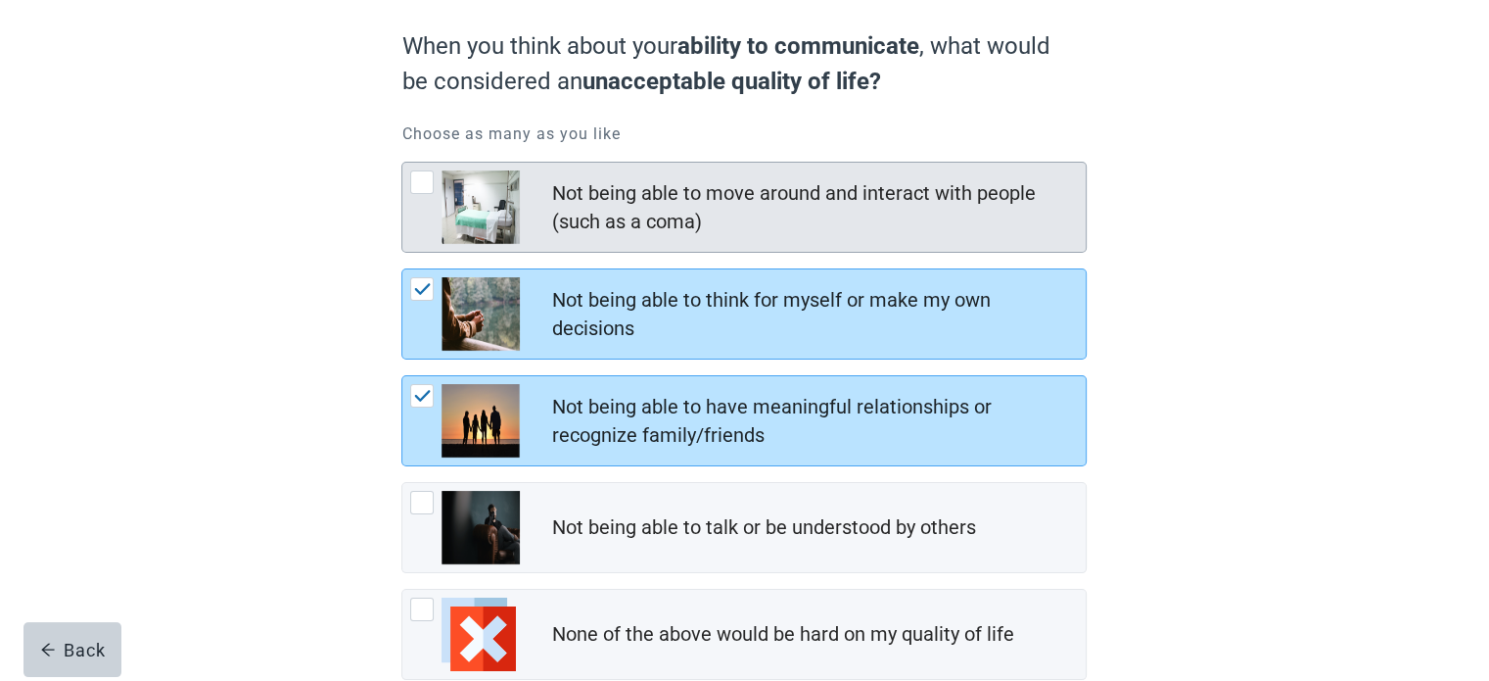
click at [926, 193] on div "Not being able to move around and interact with people (such as a coma)" at bounding box center [812, 207] width 523 height 57
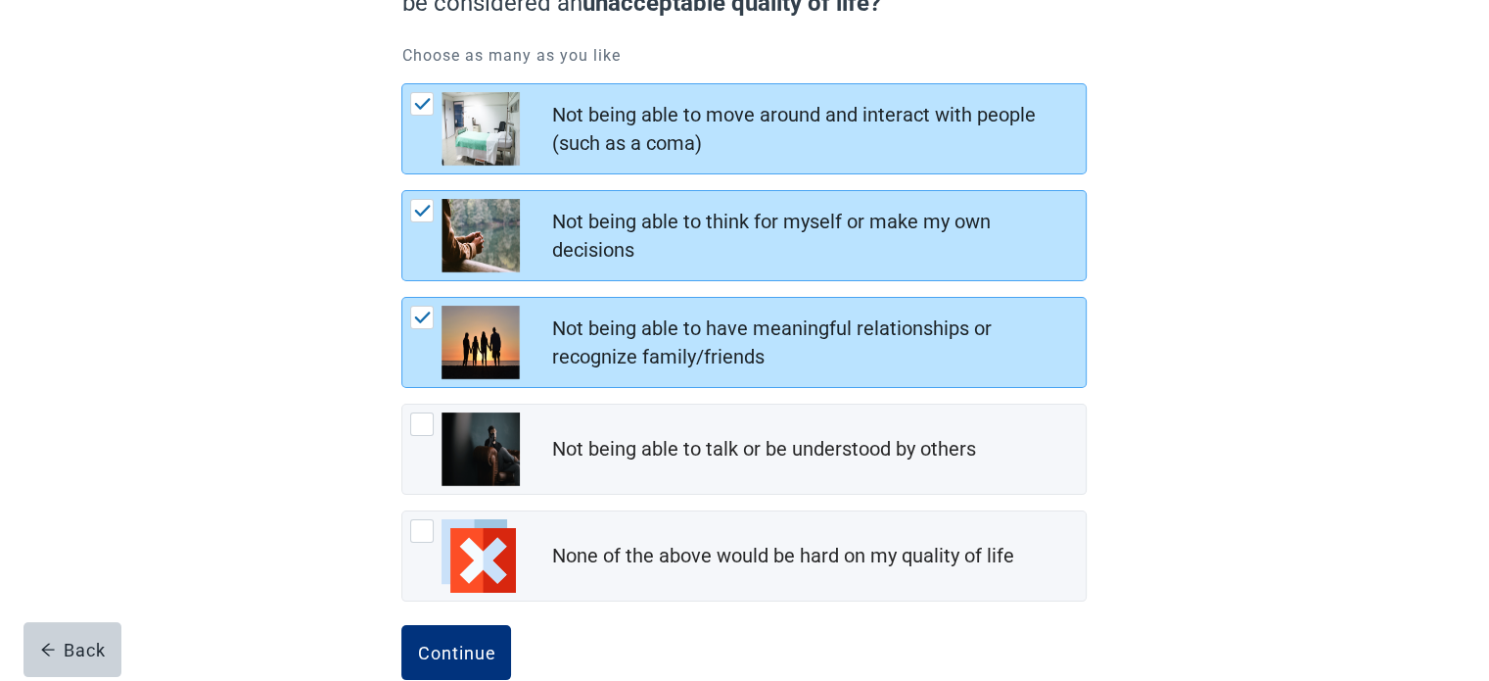
scroll to position [287, 0]
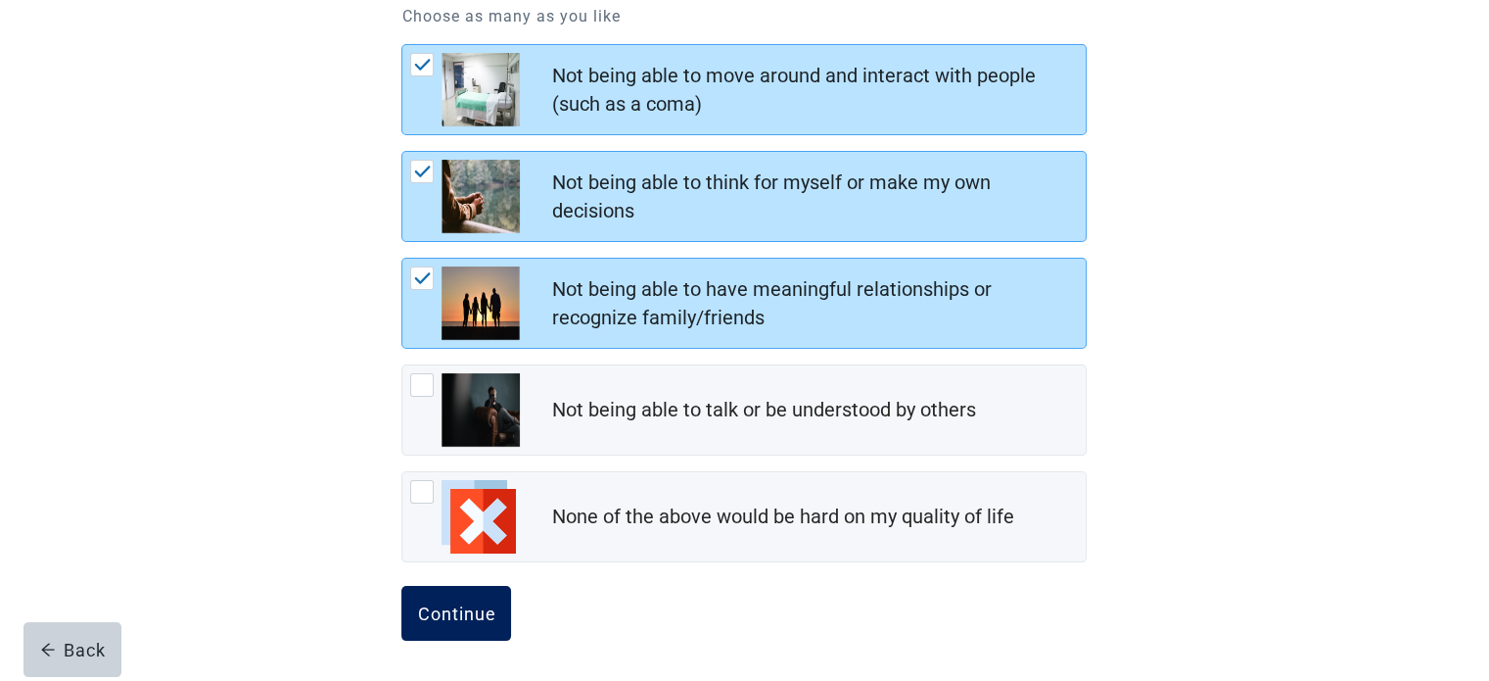
click at [482, 607] on div "Continue" at bounding box center [456, 613] width 78 height 20
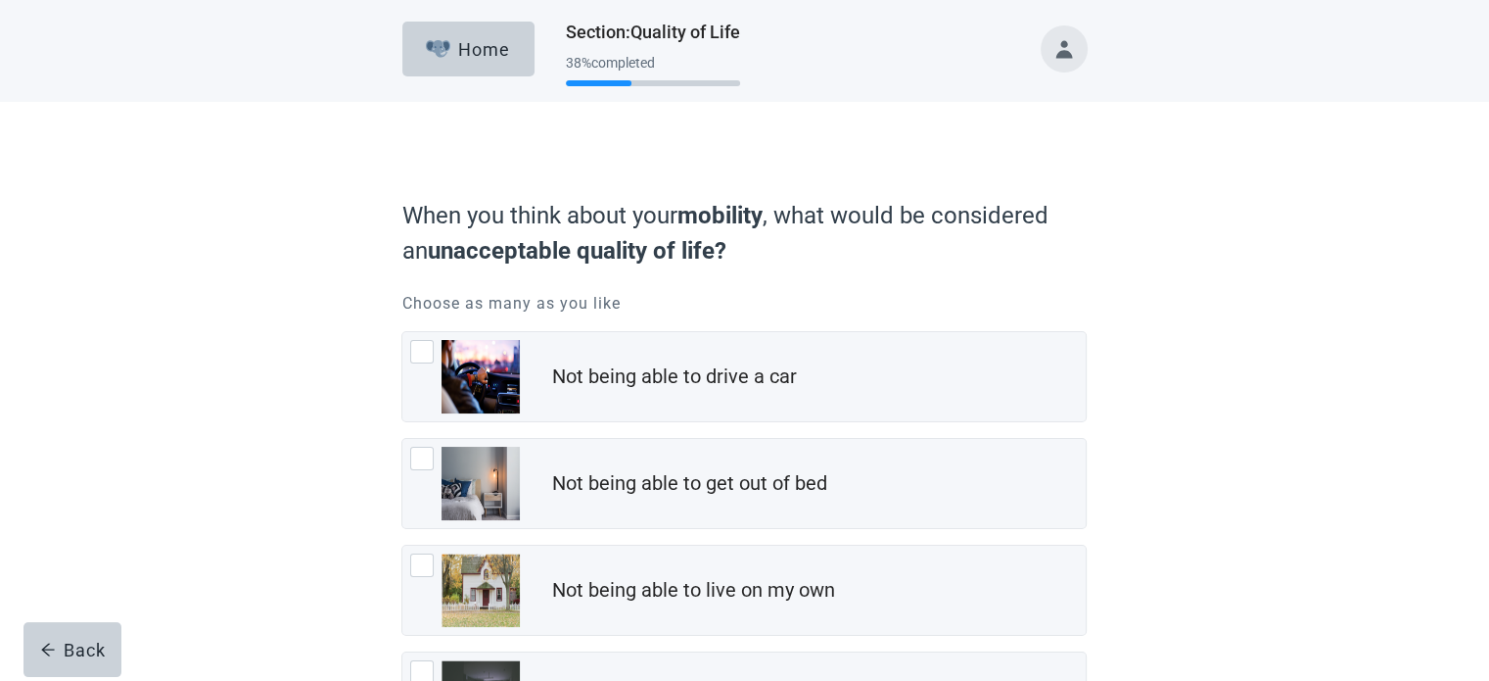
click at [1332, 241] on div "When you think about your mobility , what would be considered an unacceptable q…" at bounding box center [744, 536] width 1340 height 869
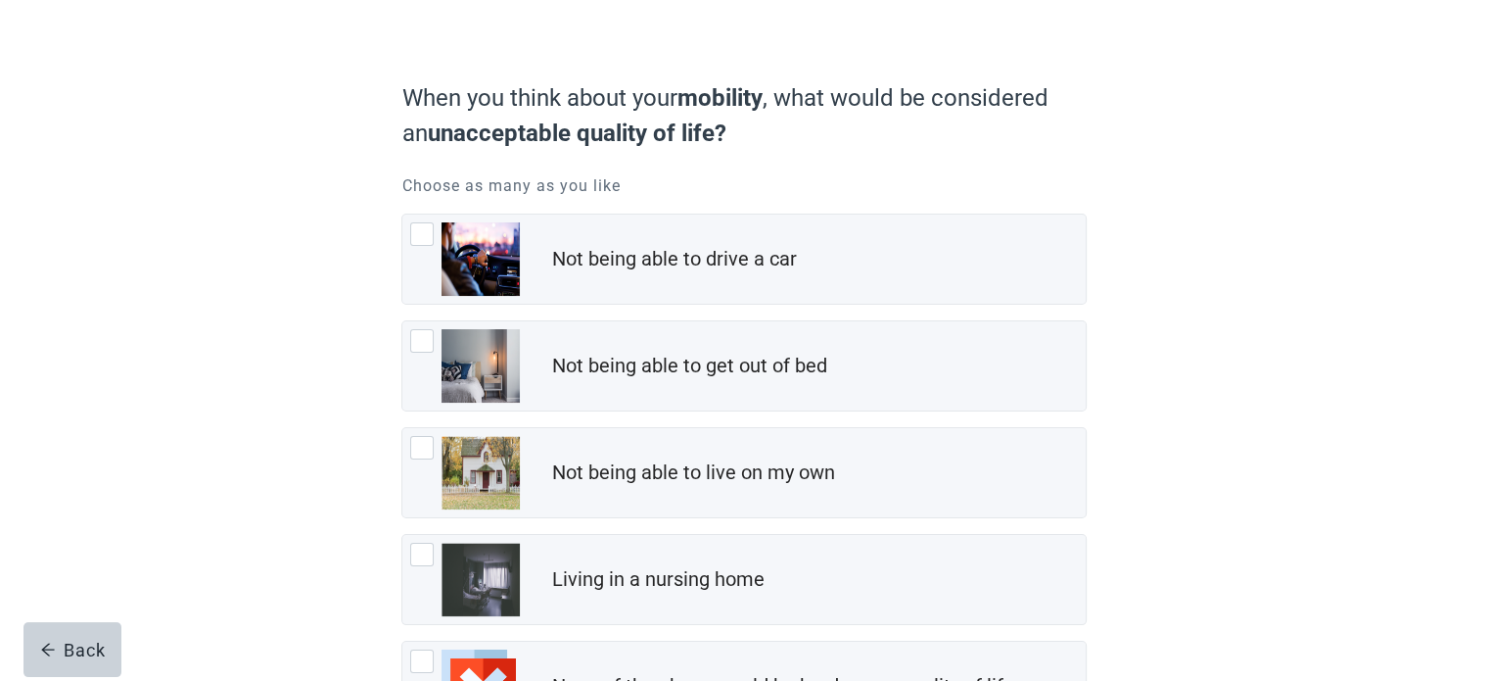
scroll to position [157, 0]
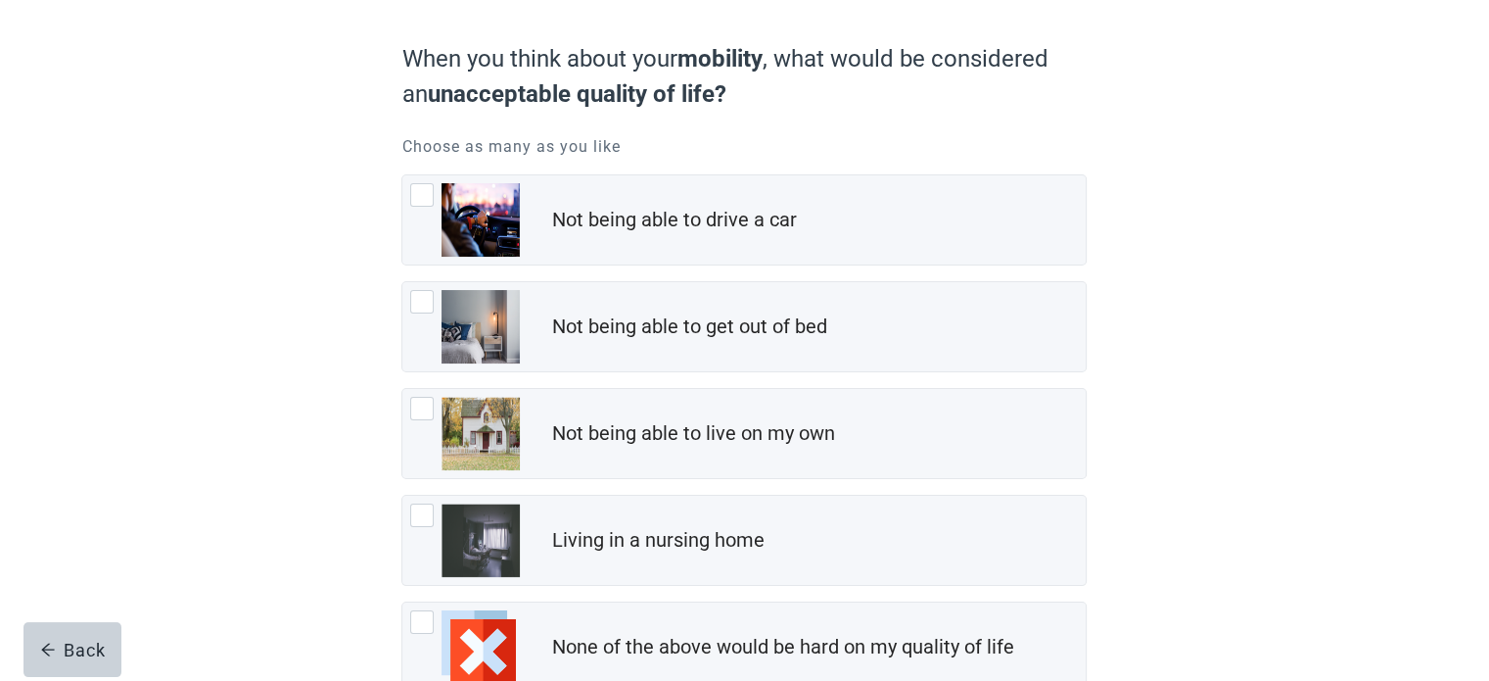
click at [909, 172] on div "When you think about your mobility , what would be considered an unacceptable q…" at bounding box center [743, 366] width 685 height 651
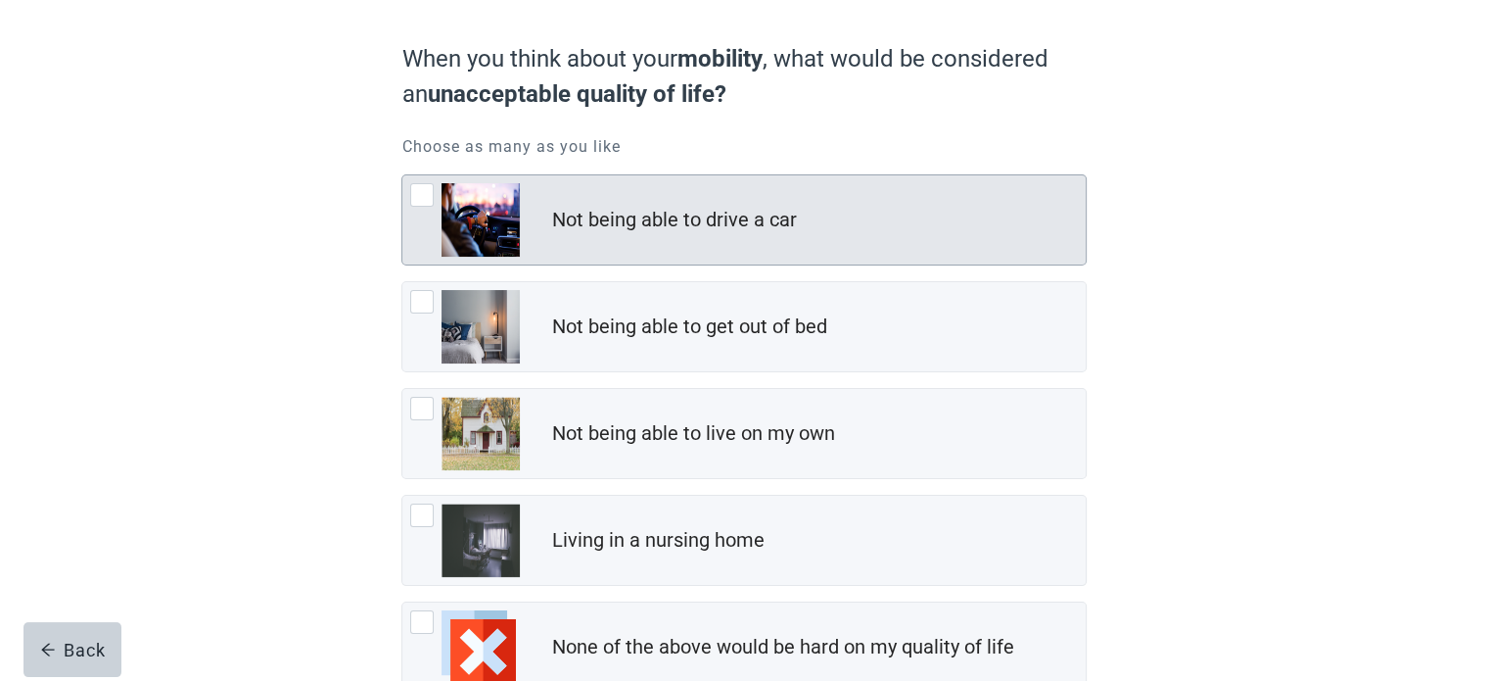
click at [903, 216] on div "Not being able to drive a car" at bounding box center [818, 220] width 535 height 39
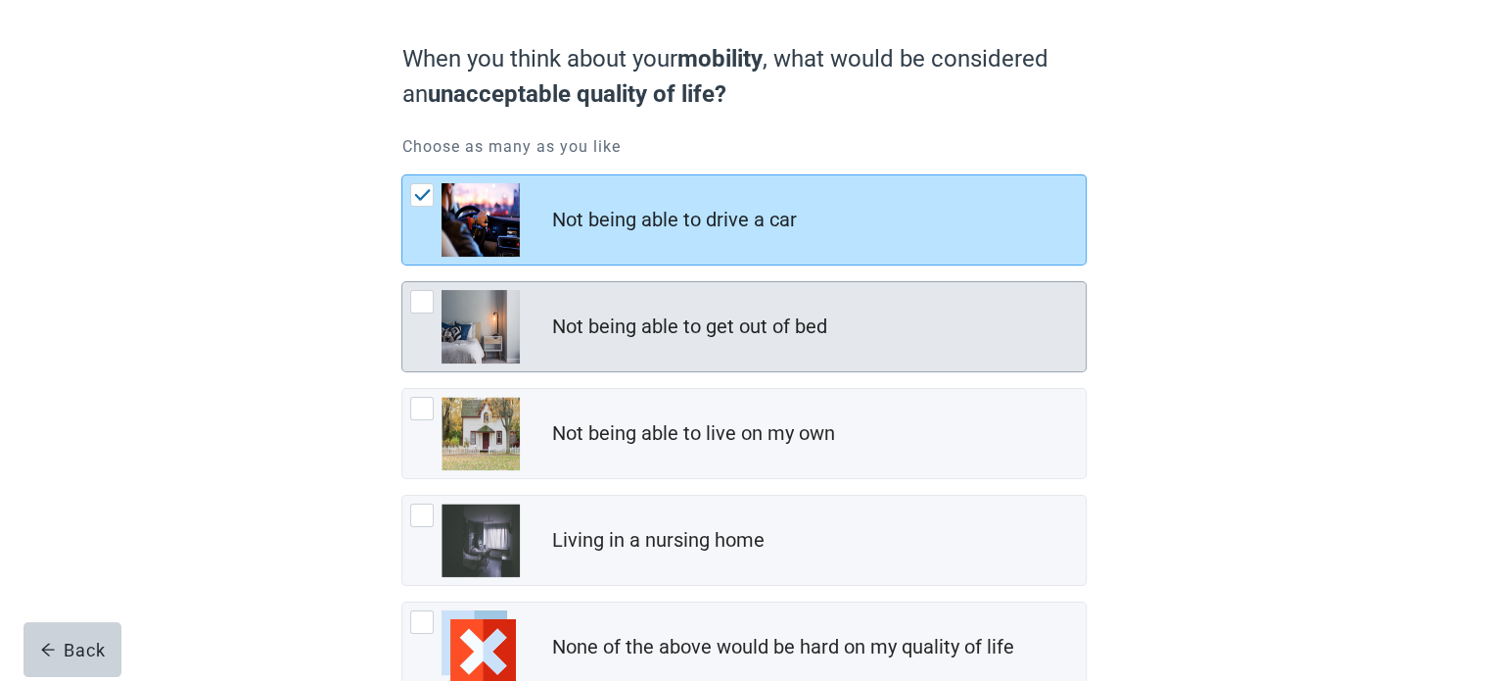
click at [870, 327] on div "Not being able to get out of bed" at bounding box center [818, 326] width 535 height 39
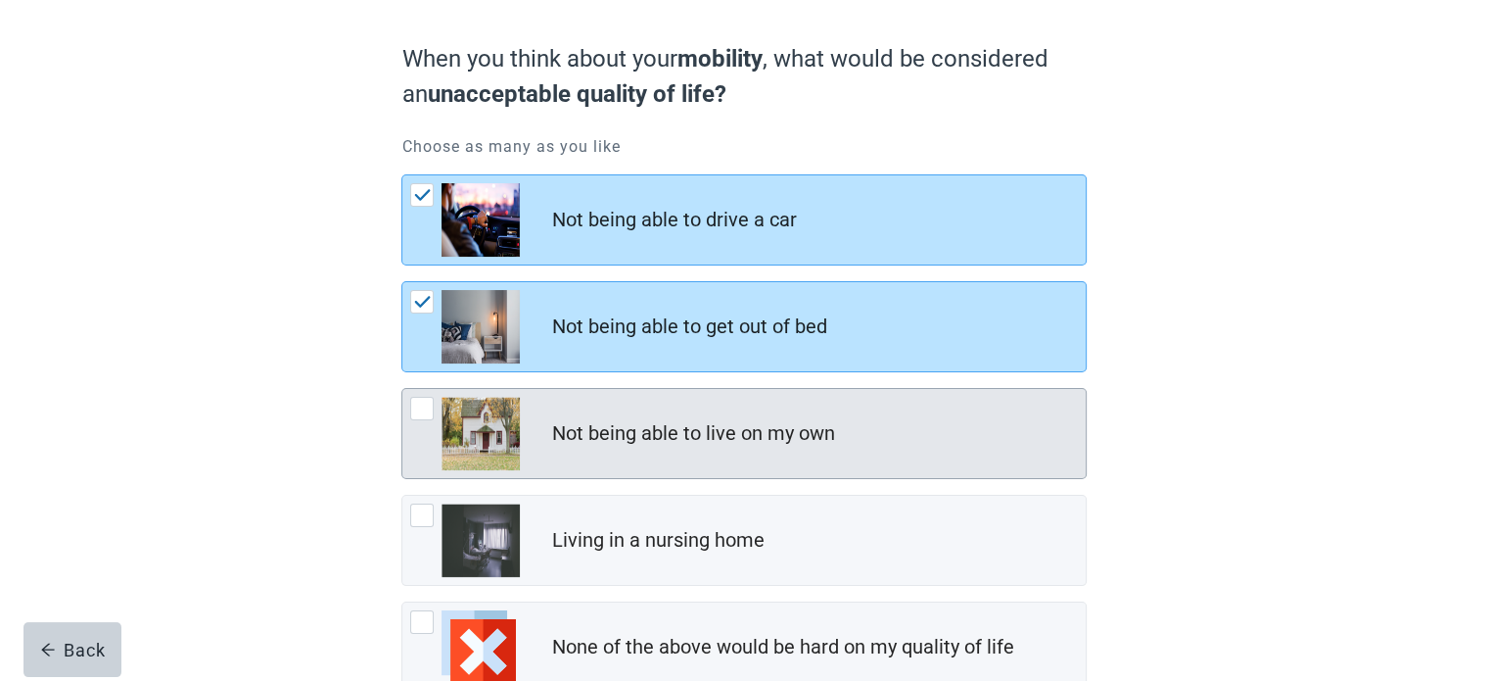
click at [855, 422] on div "Not being able to live on my own" at bounding box center [818, 433] width 535 height 39
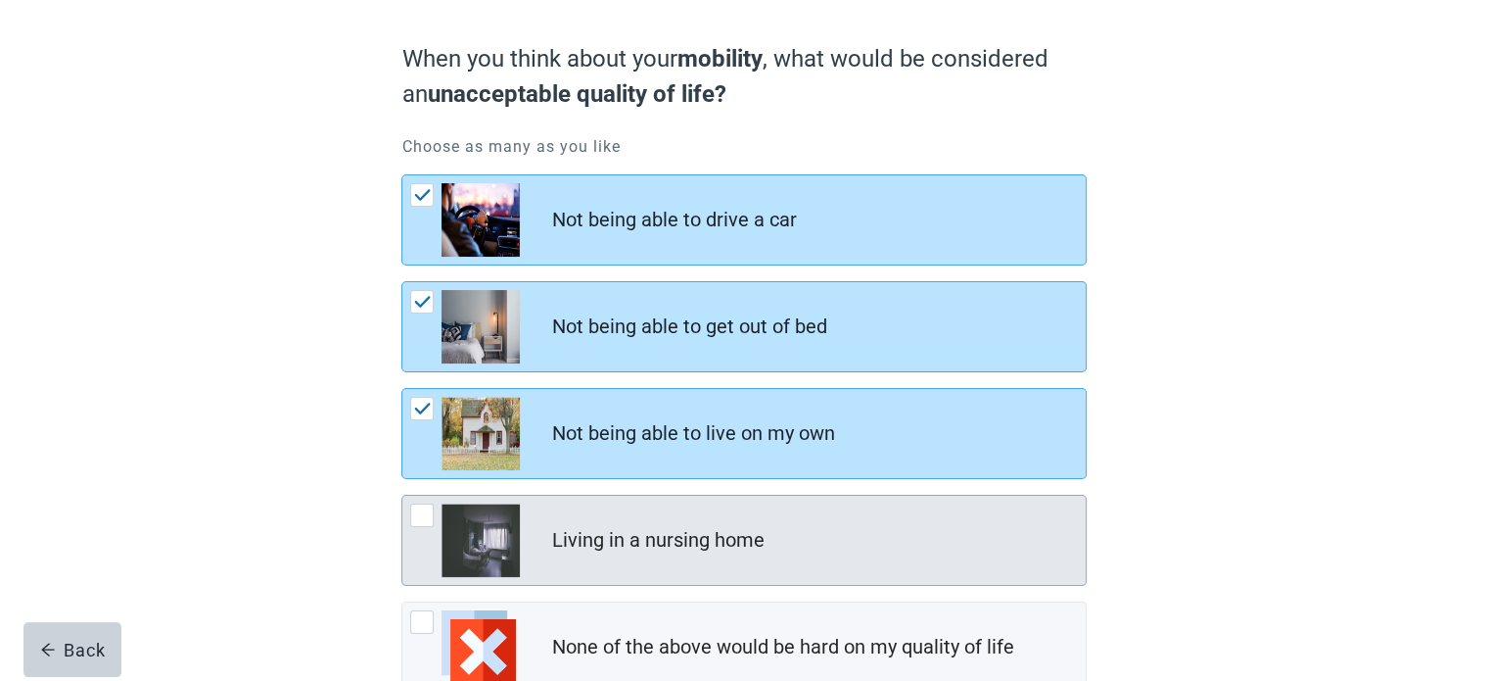
click at [870, 521] on div "Living in a nursing home" at bounding box center [818, 540] width 535 height 39
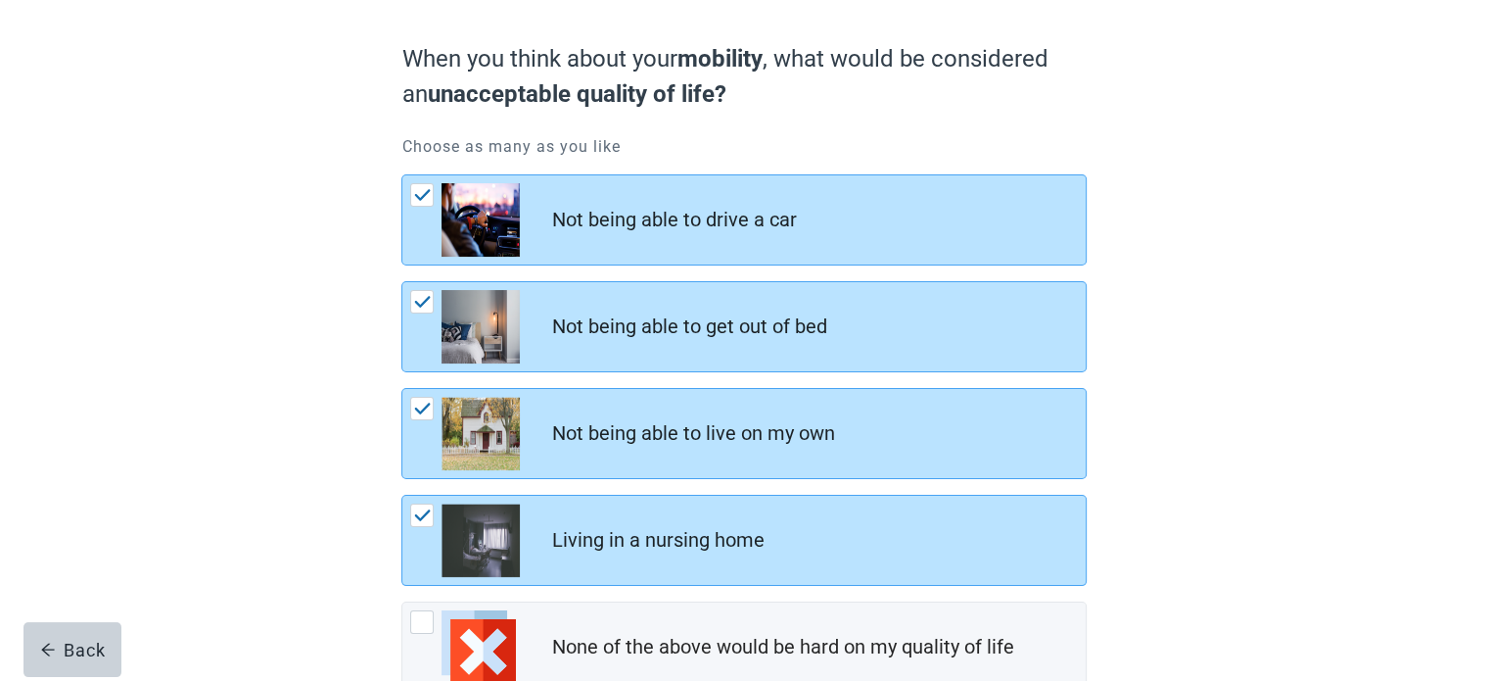
click at [1187, 453] on div "When you think about your mobility , what would be considered an unacceptable q…" at bounding box center [744, 379] width 1340 height 869
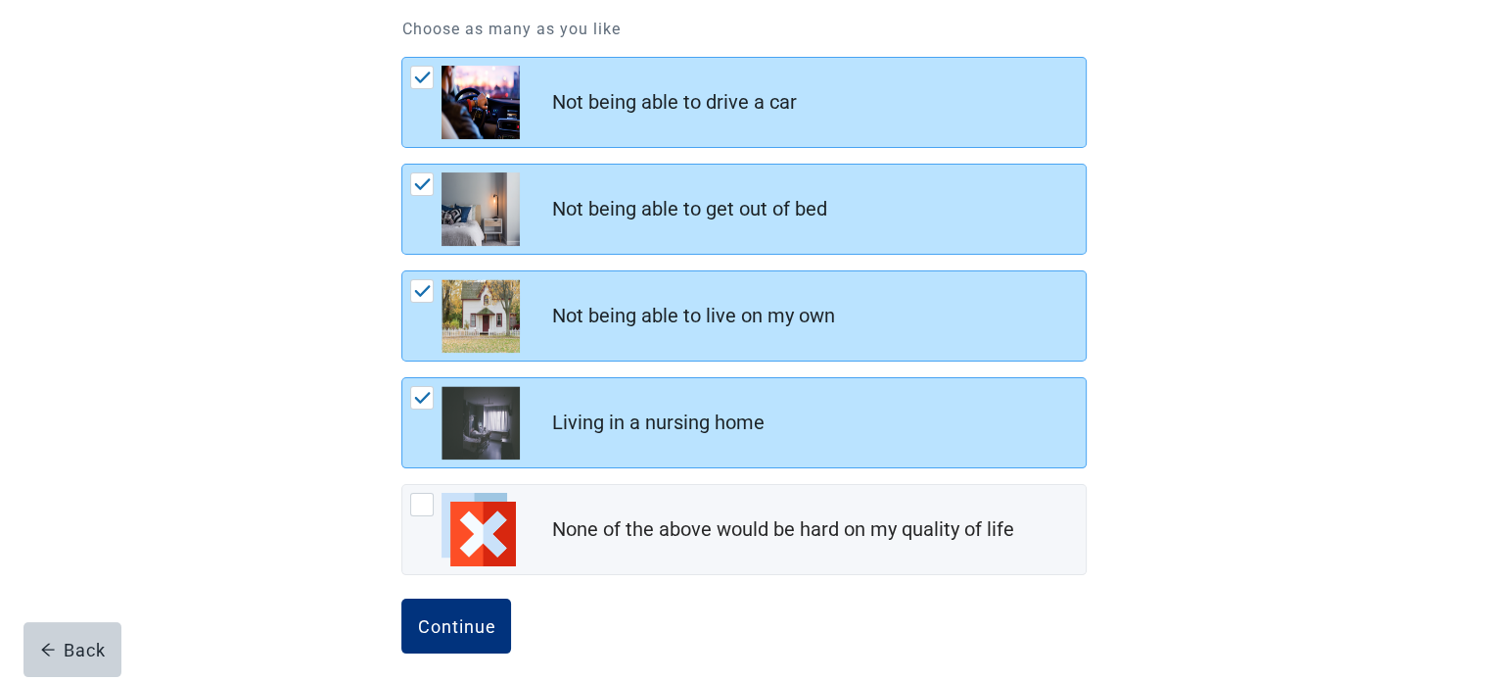
scroll to position [287, 0]
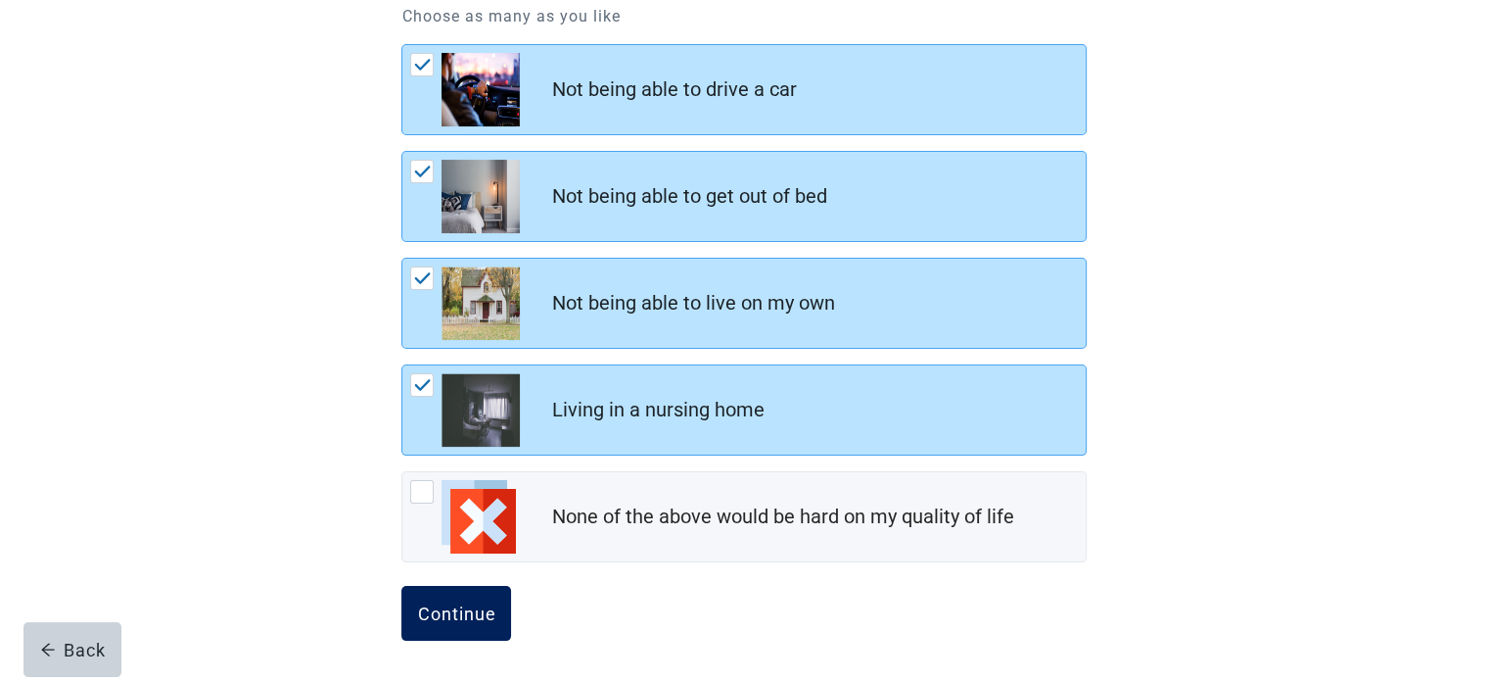
click at [474, 603] on div "Continue" at bounding box center [456, 613] width 78 height 20
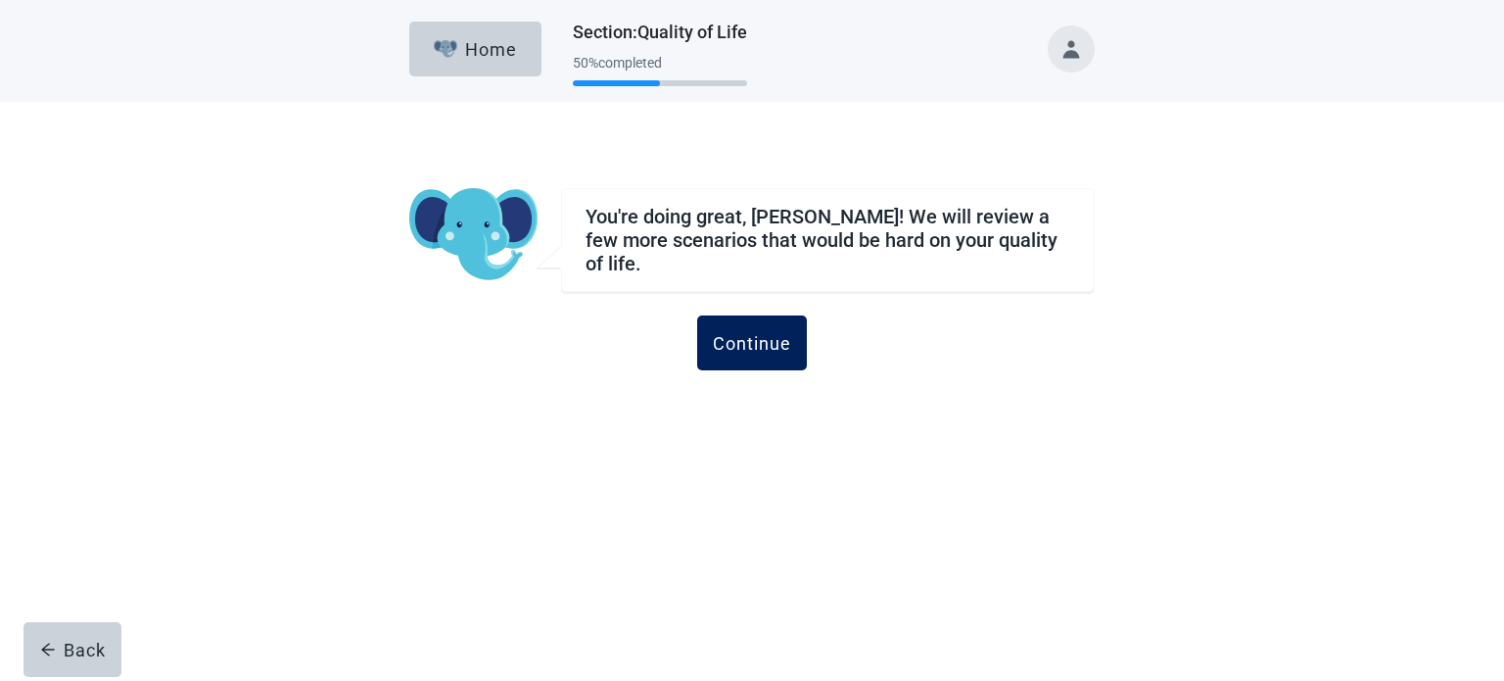
click at [752, 341] on div "Continue" at bounding box center [752, 343] width 78 height 20
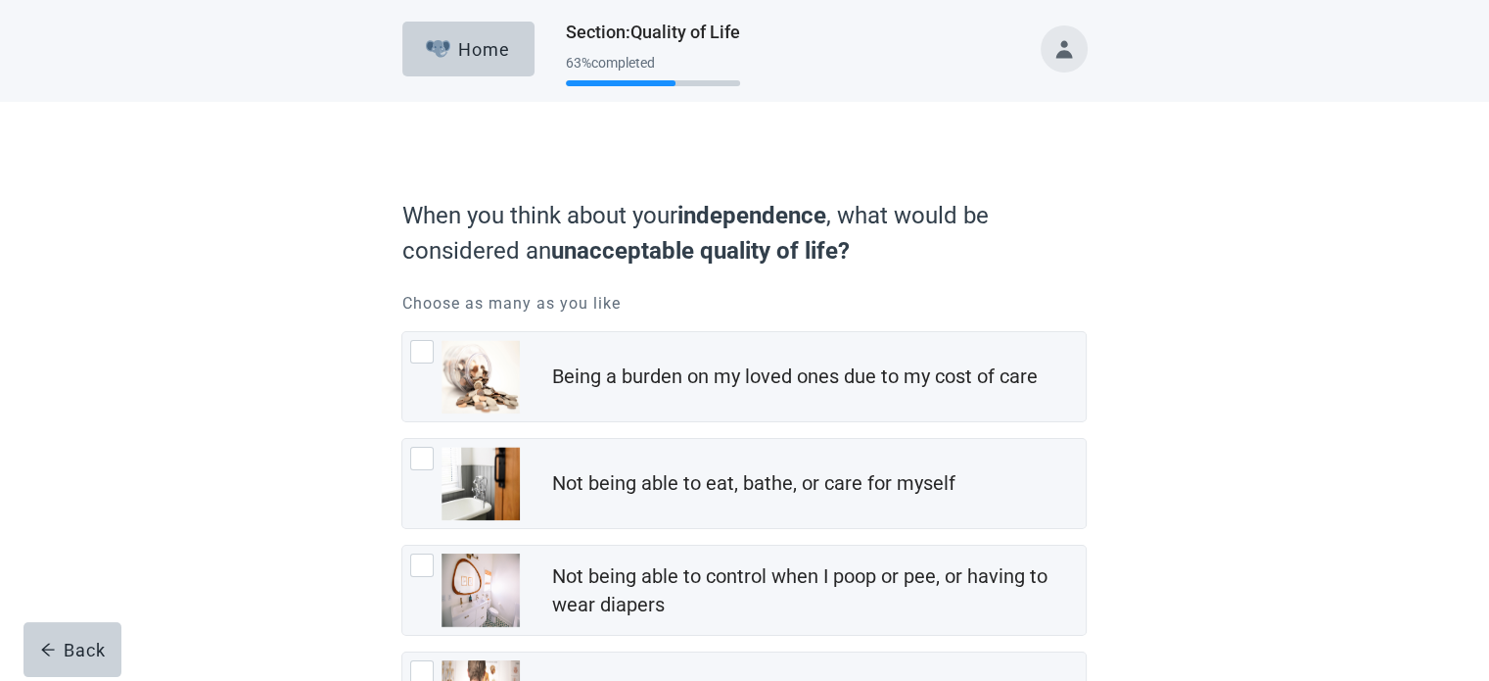
click at [1251, 250] on div "When you think about your independence , what would be considered an unacceptab…" at bounding box center [744, 589] width 1340 height 975
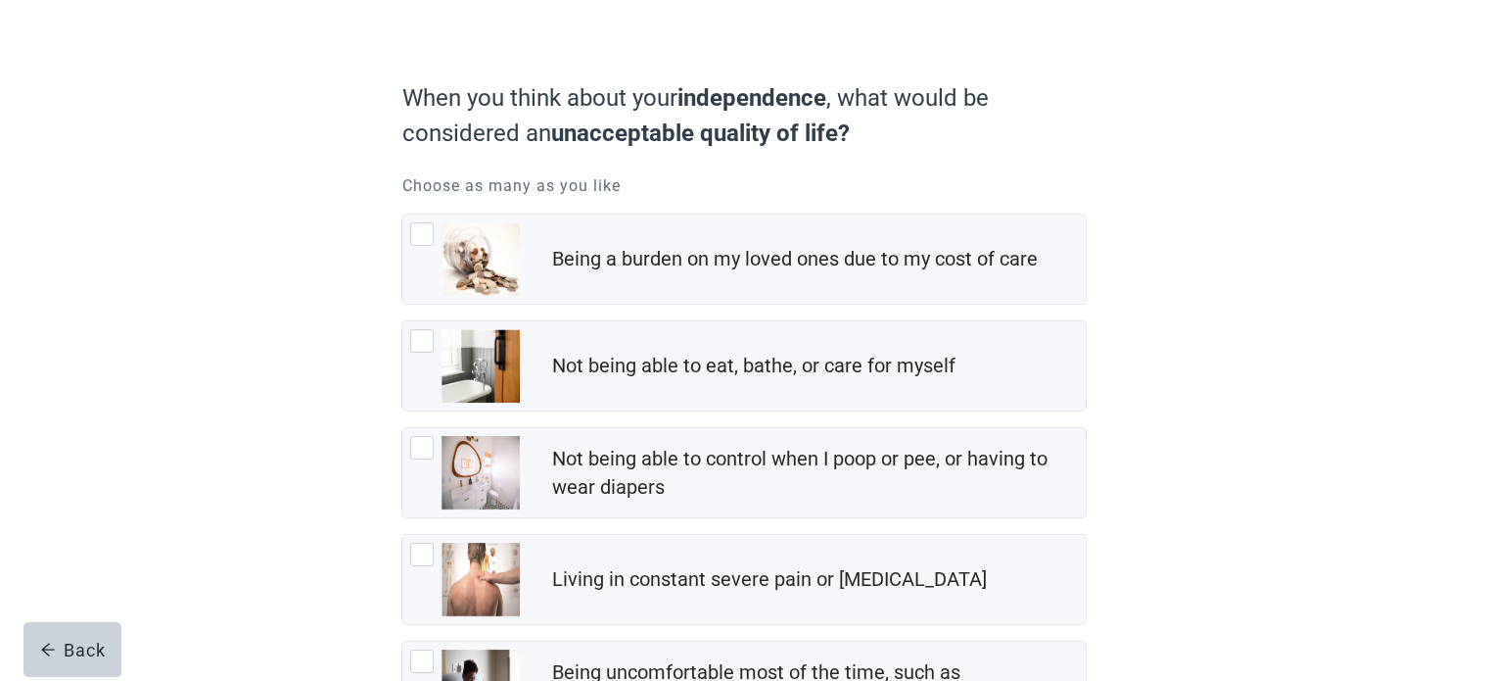
scroll to position [157, 0]
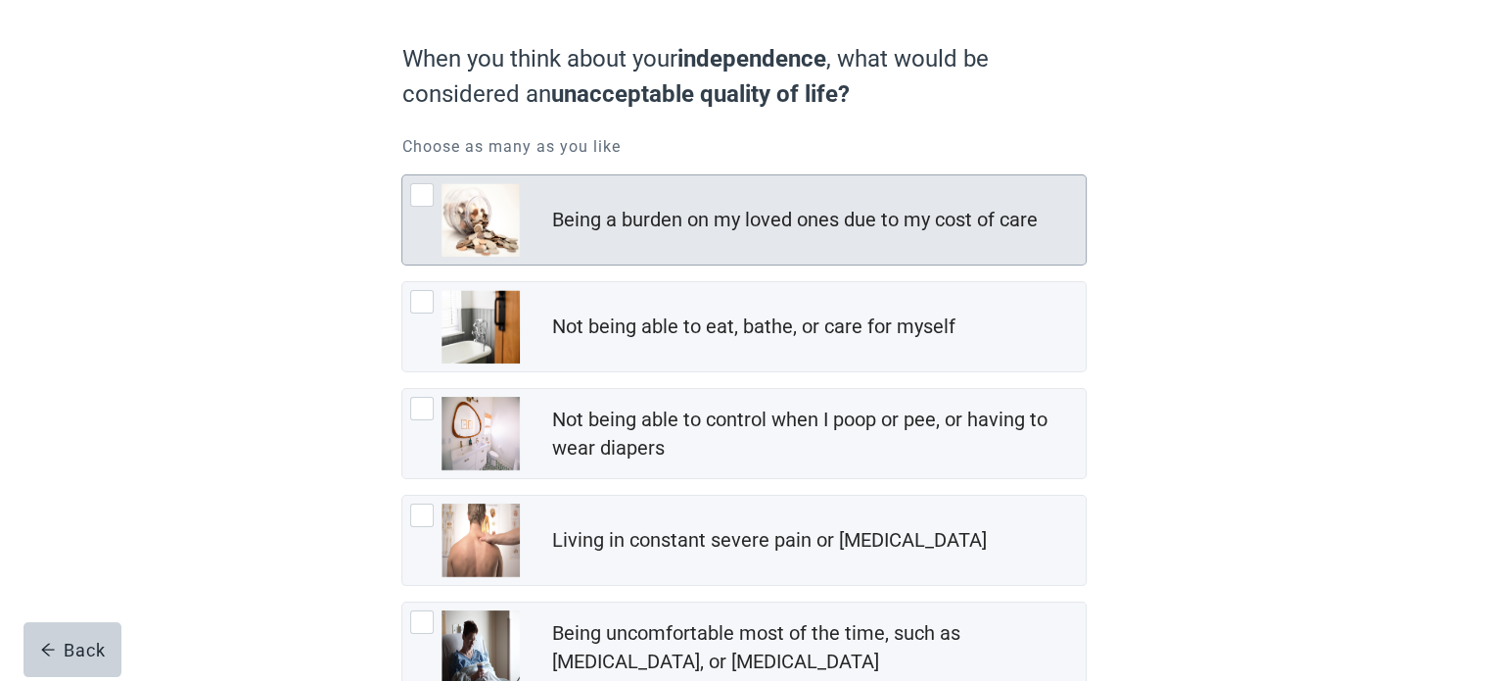
click at [690, 225] on div "Being a burden on my loved ones due to my cost of care" at bounding box center [794, 220] width 486 height 28
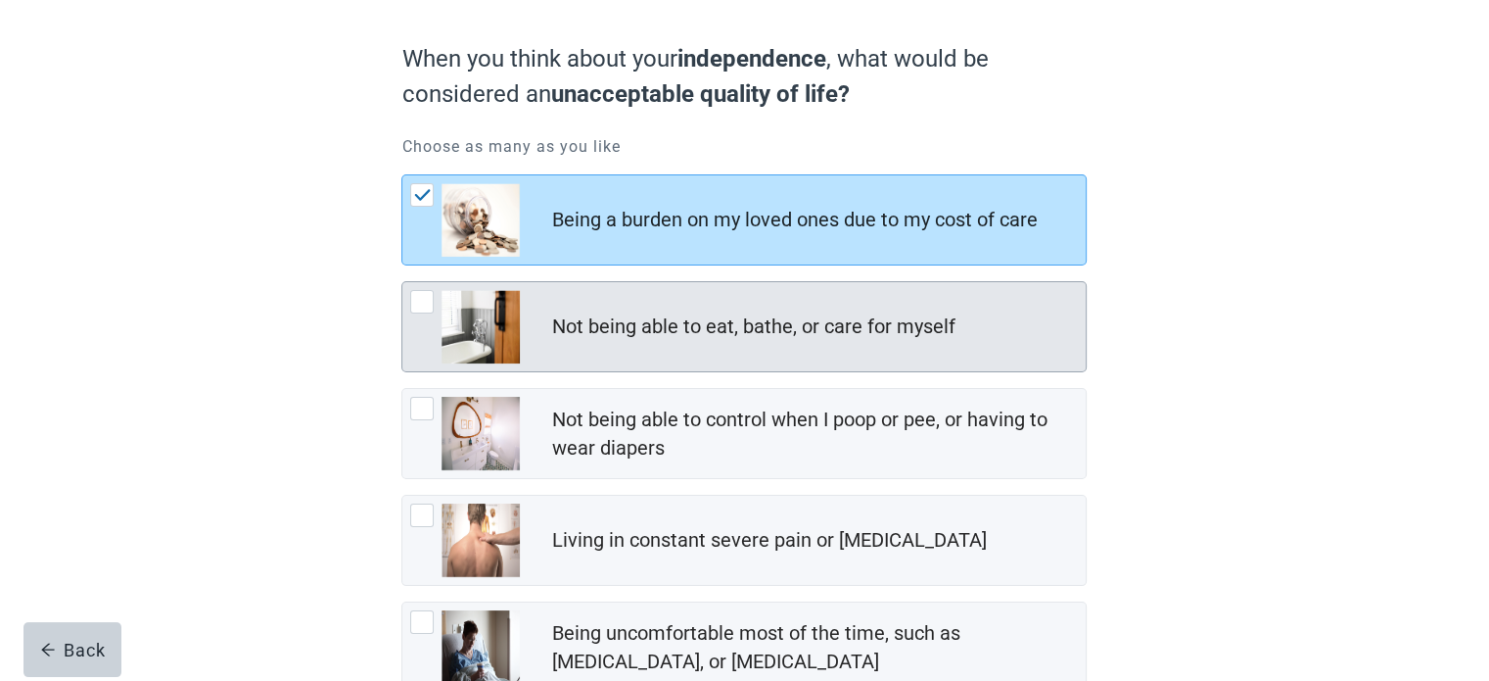
click at [740, 324] on div "Not being able to eat, bathe, or care for myself" at bounding box center [752, 326] width 403 height 28
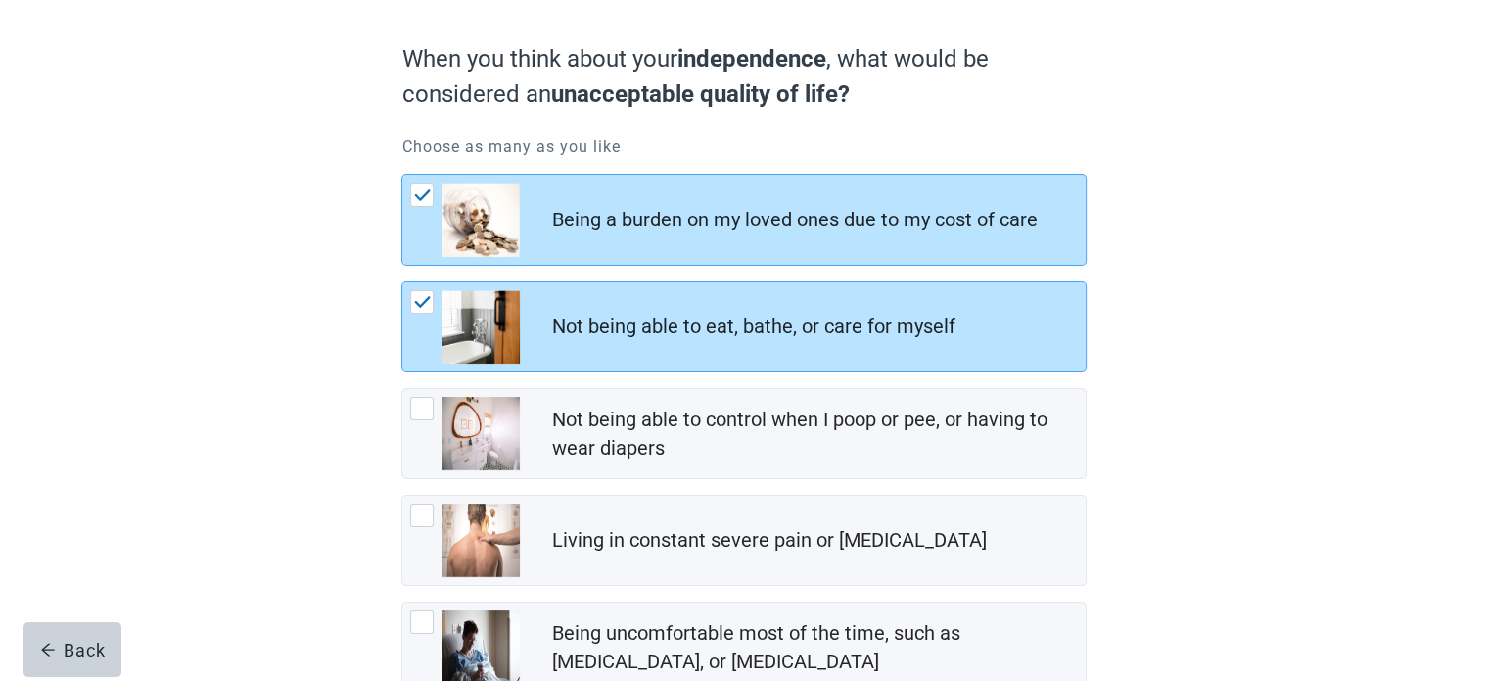
click at [1223, 334] on div "When you think about your independence , what would be considered an unacceptab…" at bounding box center [744, 432] width 1340 height 975
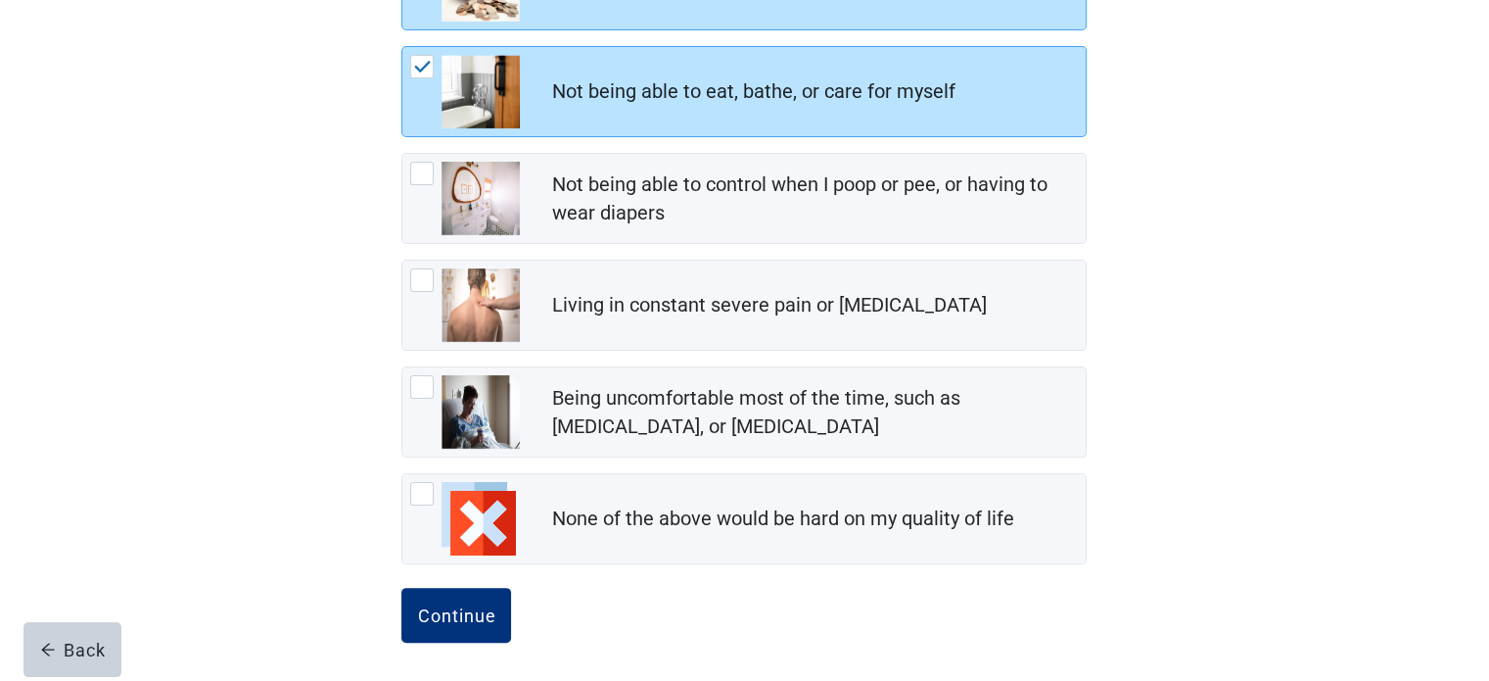
scroll to position [394, 0]
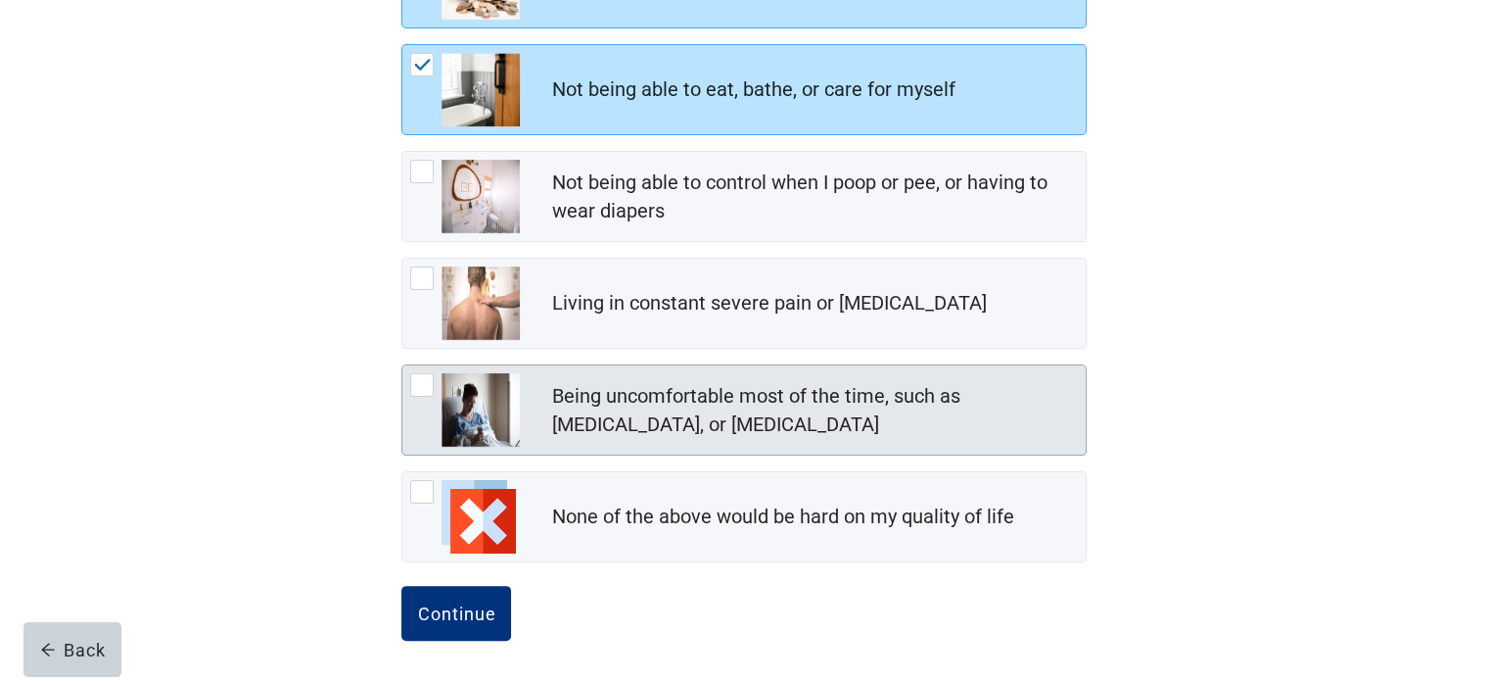
click at [842, 398] on div "Being uncomfortable most of the time, such as [MEDICAL_DATA], or [MEDICAL_DATA]" at bounding box center [812, 410] width 523 height 57
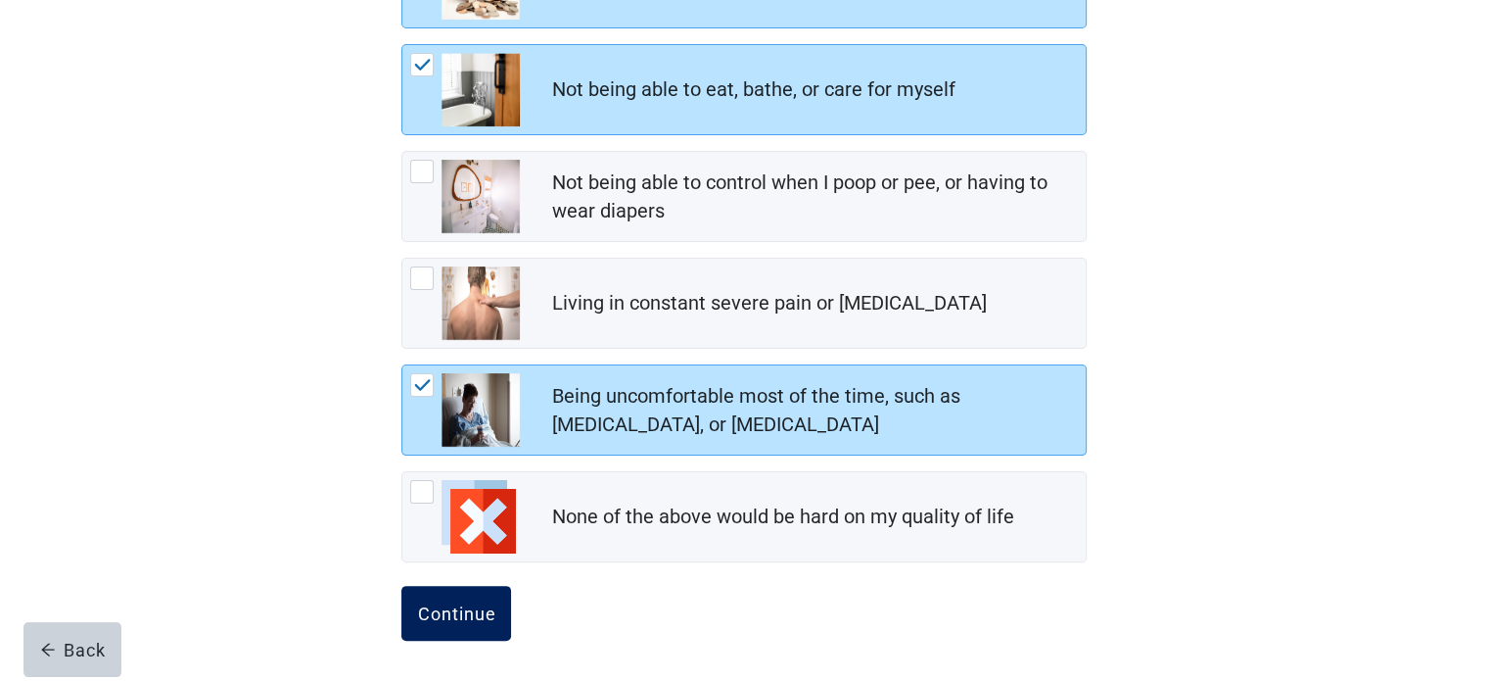
click at [469, 609] on div "Continue" at bounding box center [456, 613] width 78 height 20
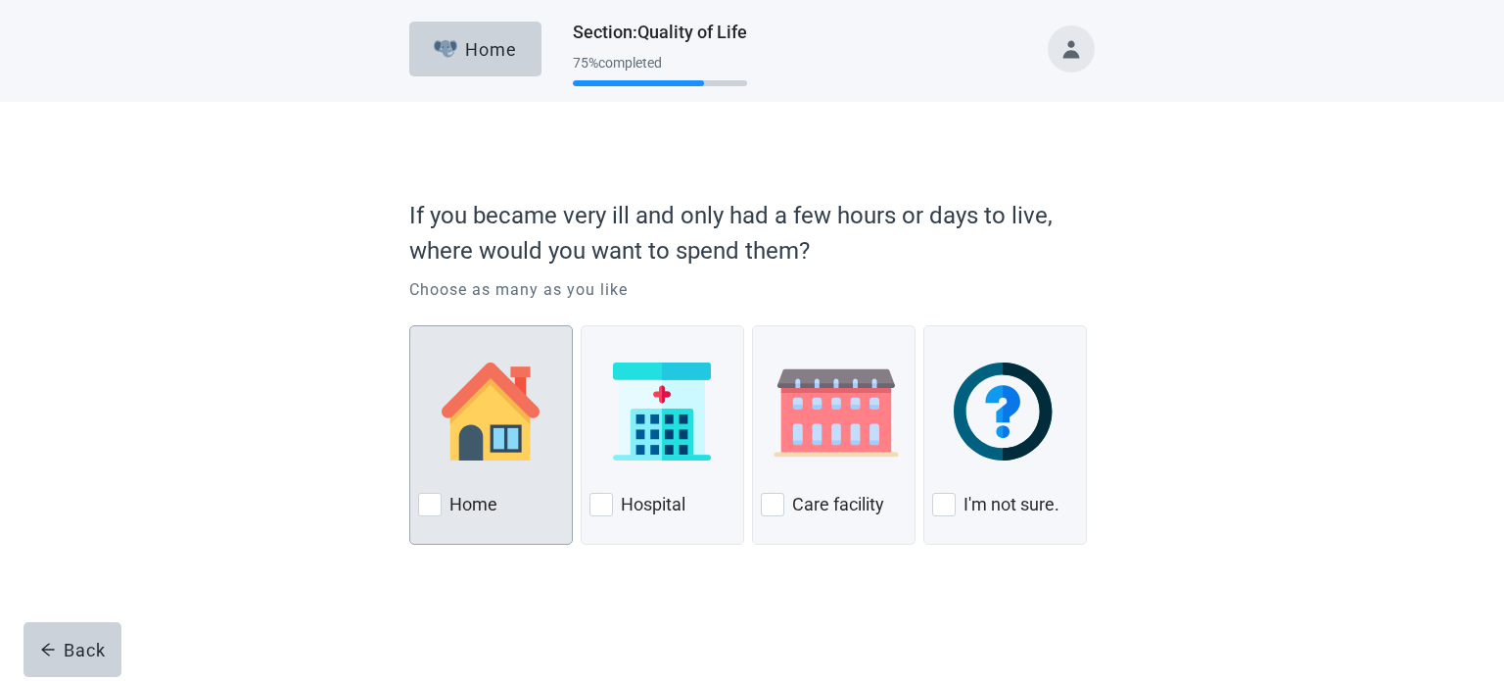
click at [468, 393] on img at bounding box center [491, 411] width 98 height 98
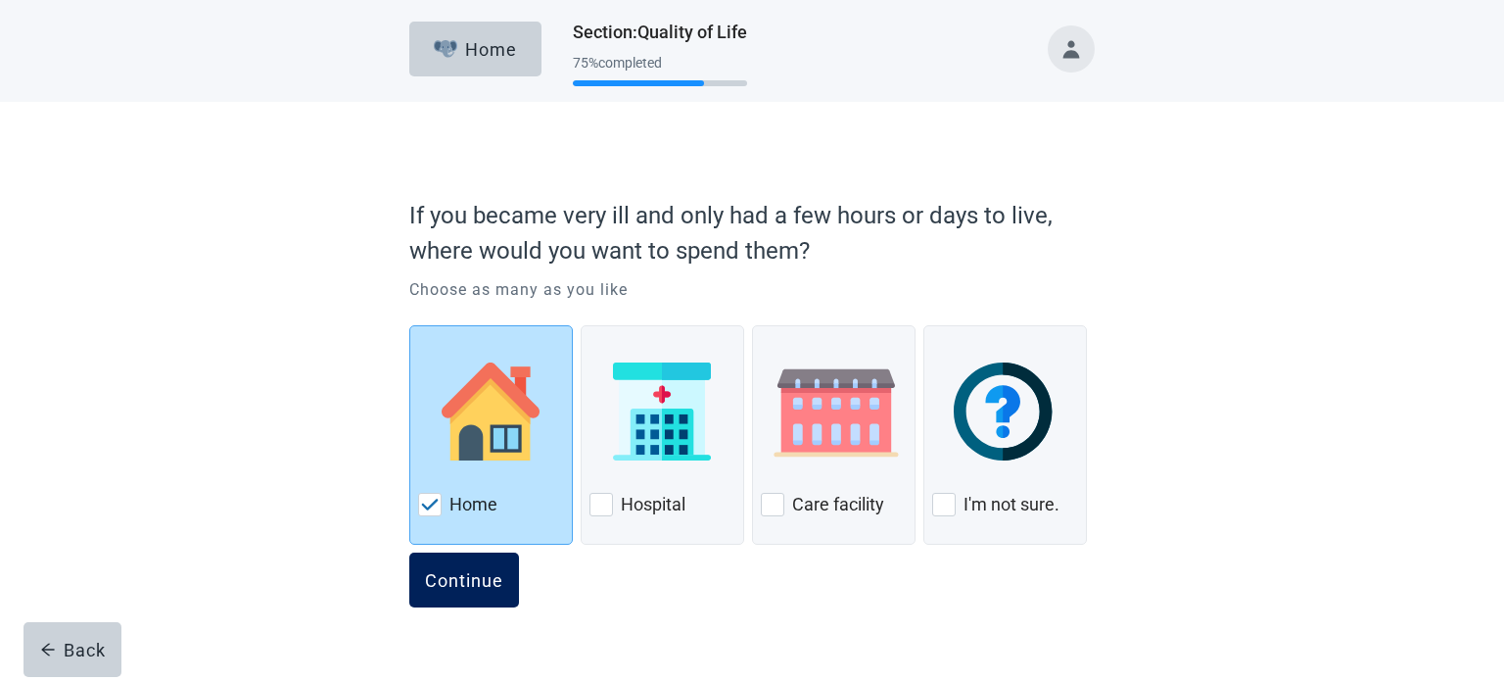
click at [459, 578] on div "Continue" at bounding box center [464, 580] width 78 height 20
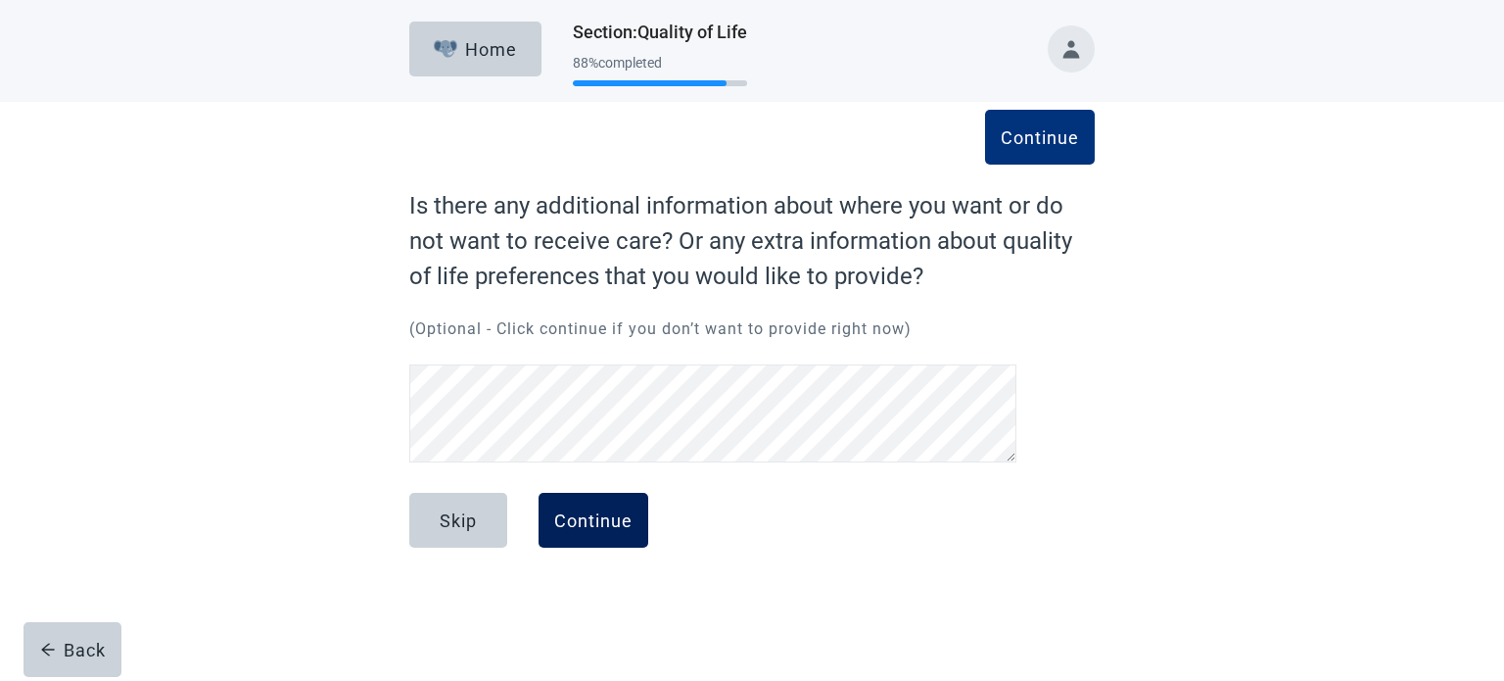
click at [594, 526] on div "Continue" at bounding box center [593, 520] width 78 height 20
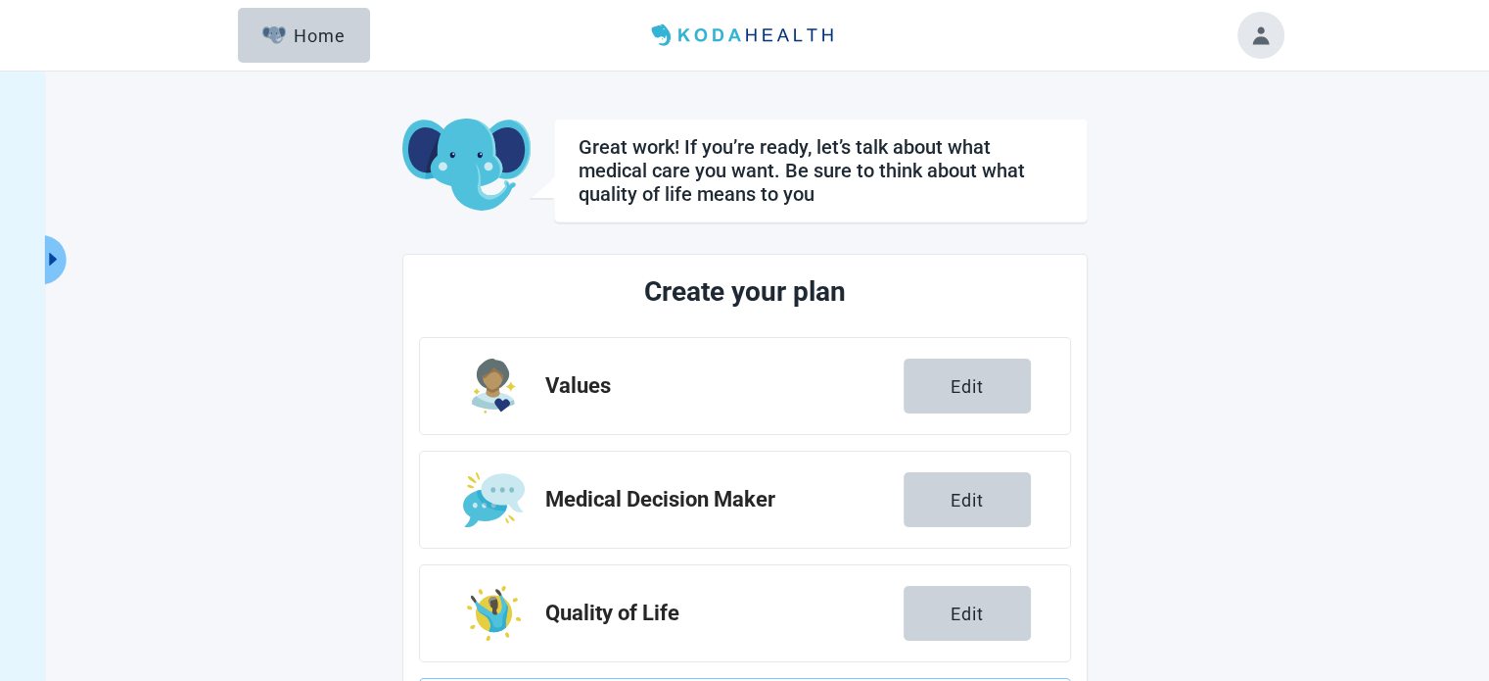
click at [1243, 378] on div "Great work! If you’re ready, let’s talk about what medical care you want. Be su…" at bounding box center [745, 553] width 1077 height 932
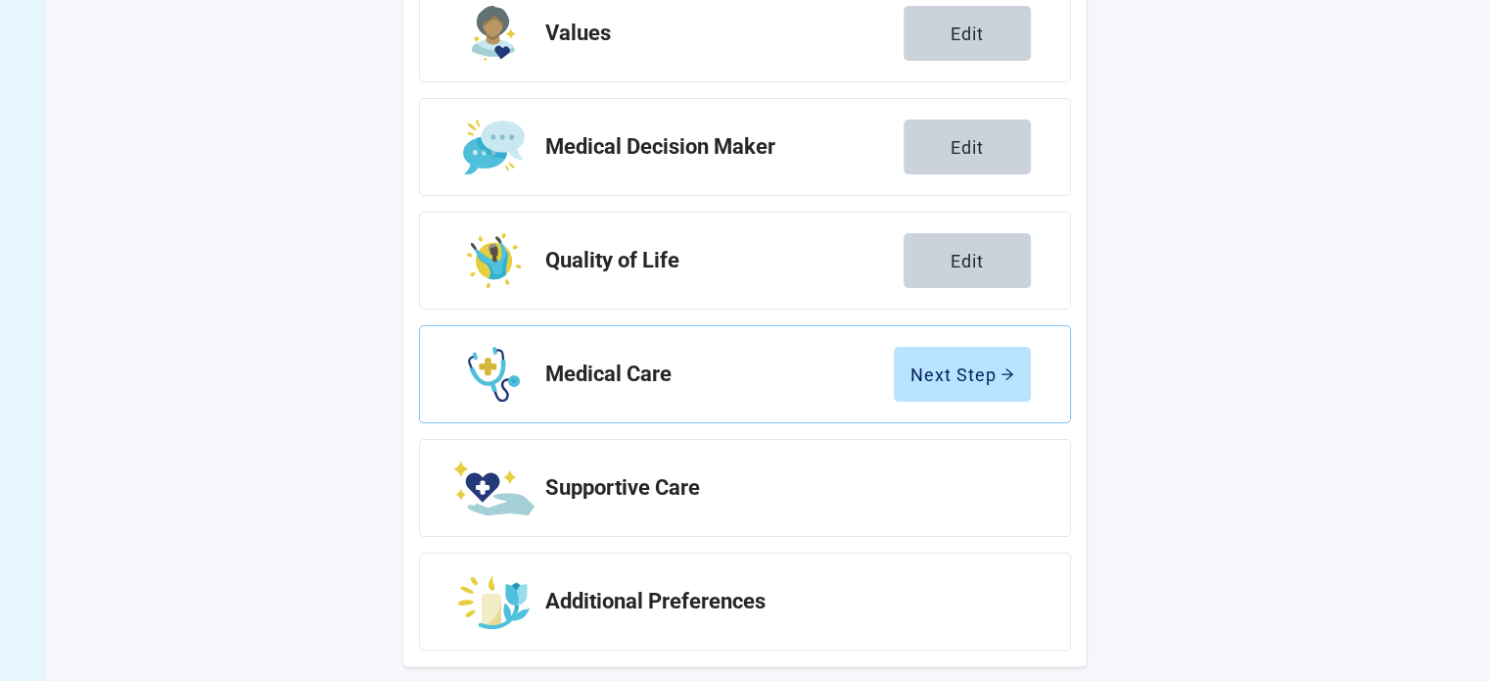
scroll to position [368, 0]
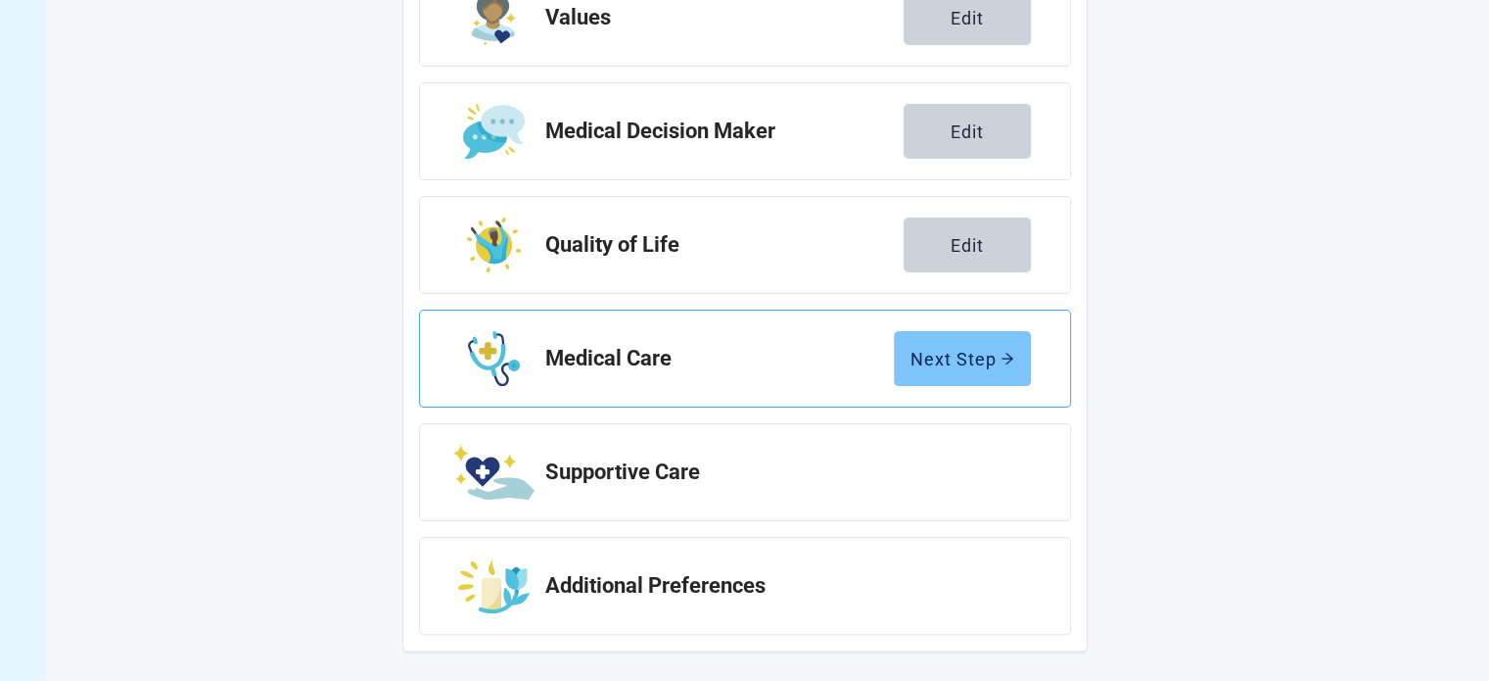
click at [1001, 359] on icon "arrow-right" at bounding box center [1008, 359] width 14 height 14
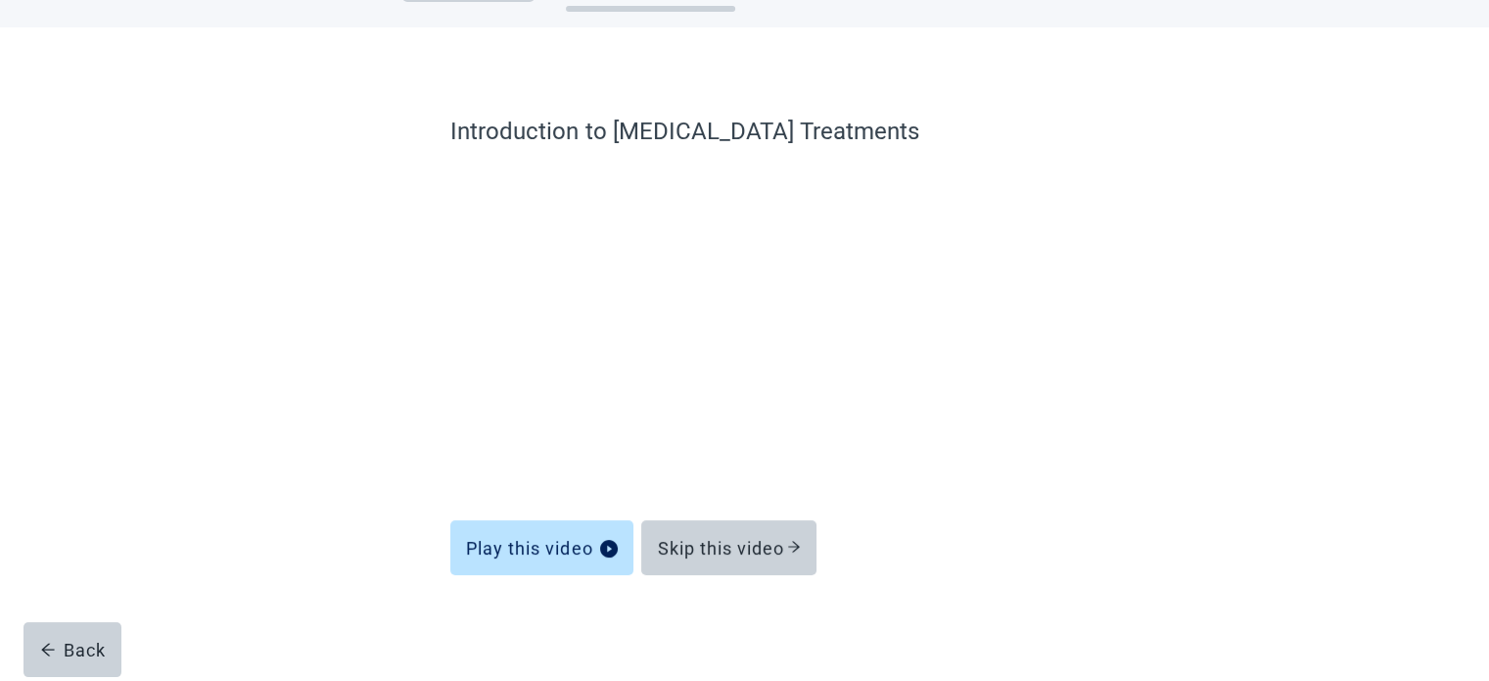
scroll to position [74, 0]
click at [714, 556] on div "Skip this video" at bounding box center [729, 548] width 144 height 20
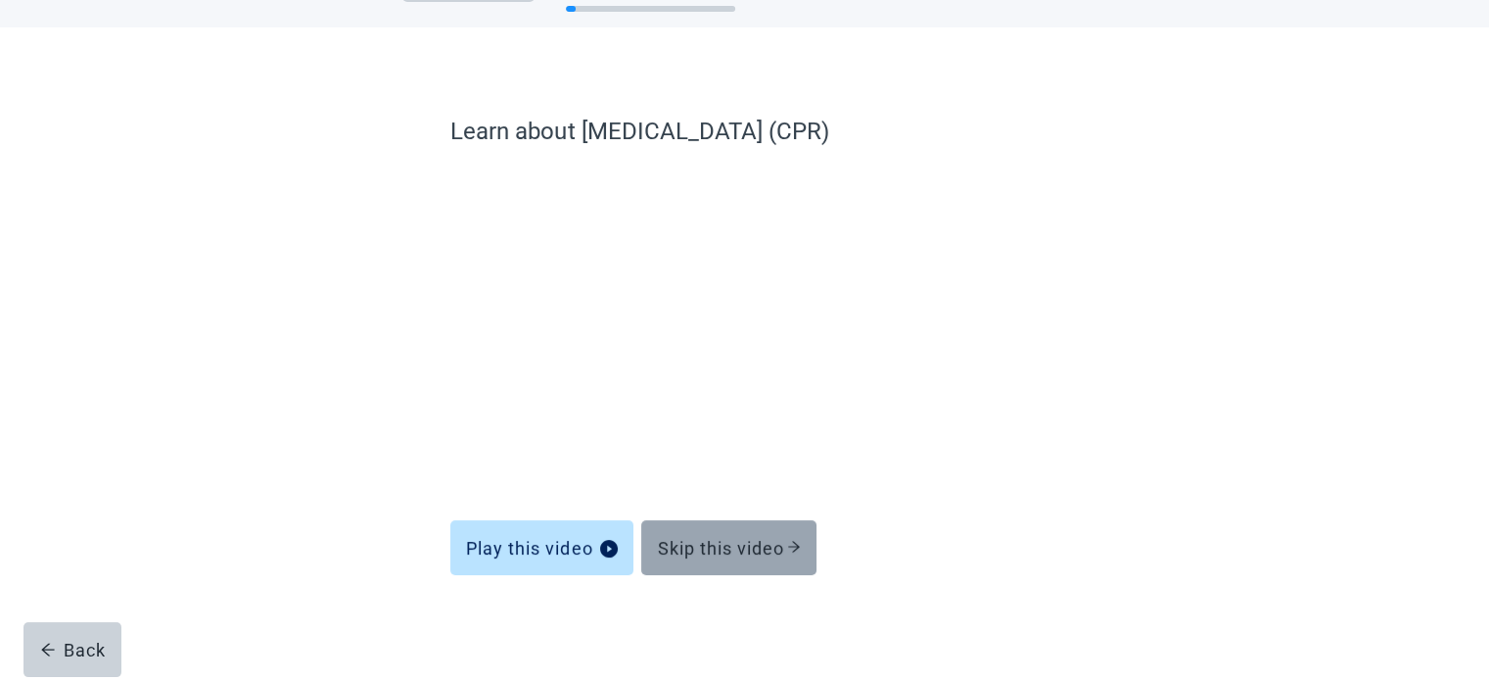
click at [740, 552] on div "Skip this video" at bounding box center [729, 548] width 144 height 20
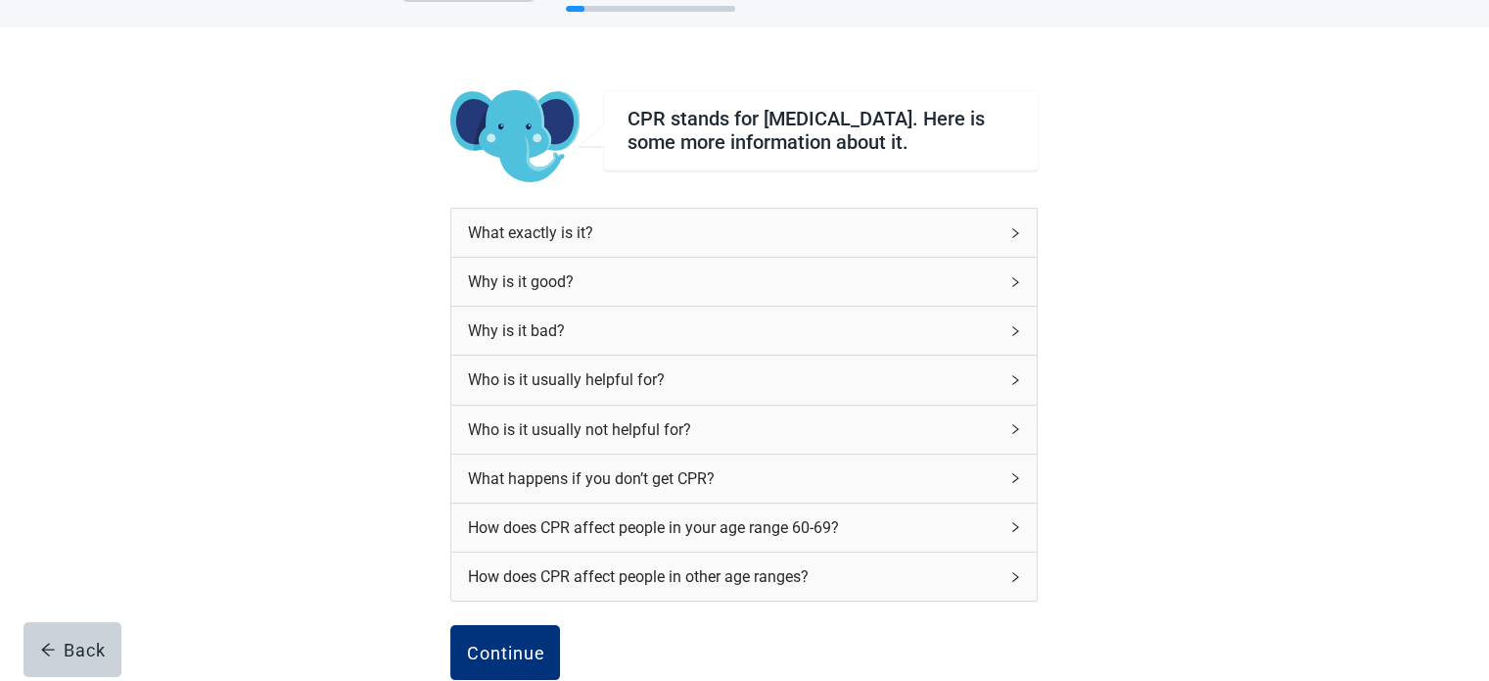
click at [1199, 240] on div "CPR stands for [MEDICAL_DATA]. Here is some more information about it. What exa…" at bounding box center [744, 443] width 1340 height 832
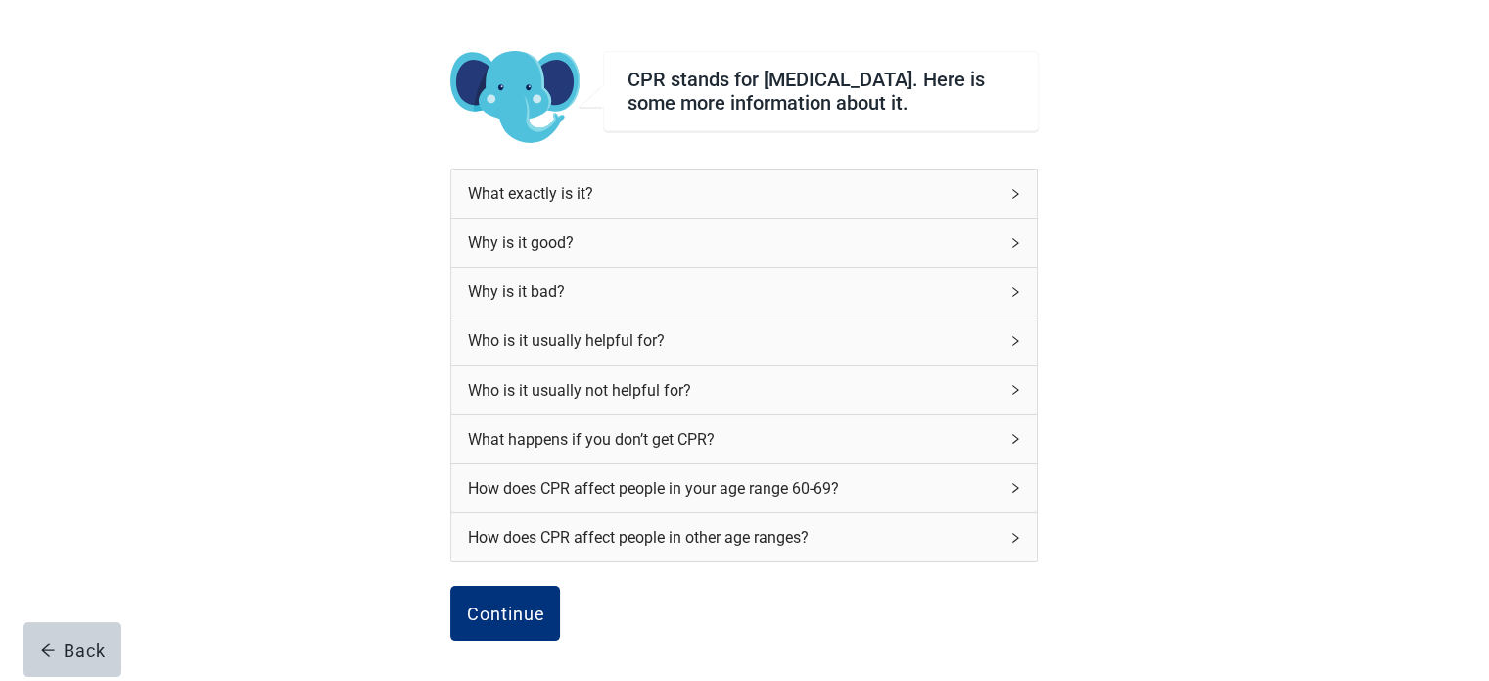
scroll to position [153, 0]
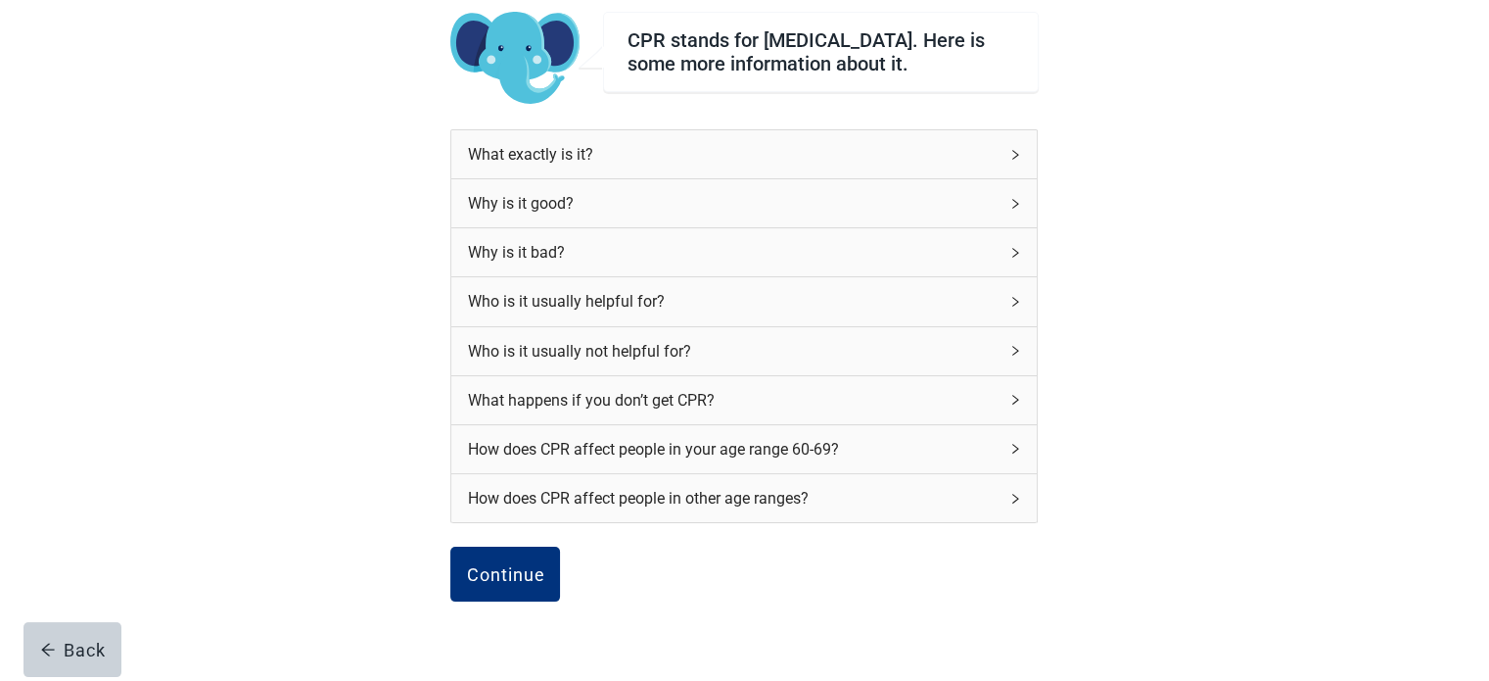
click at [1011, 161] on icon "right" at bounding box center [1016, 155] width 12 height 12
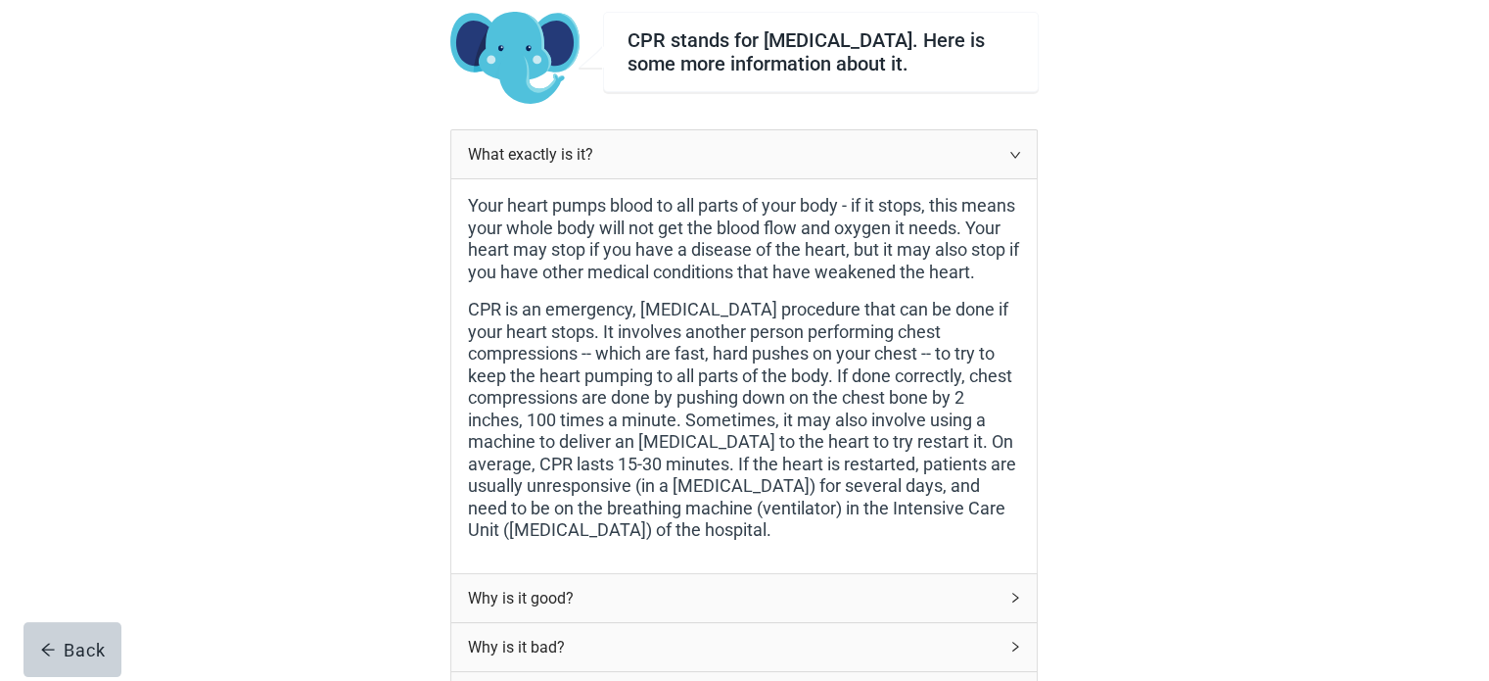
click at [1011, 161] on icon "right" at bounding box center [1016, 155] width 12 height 12
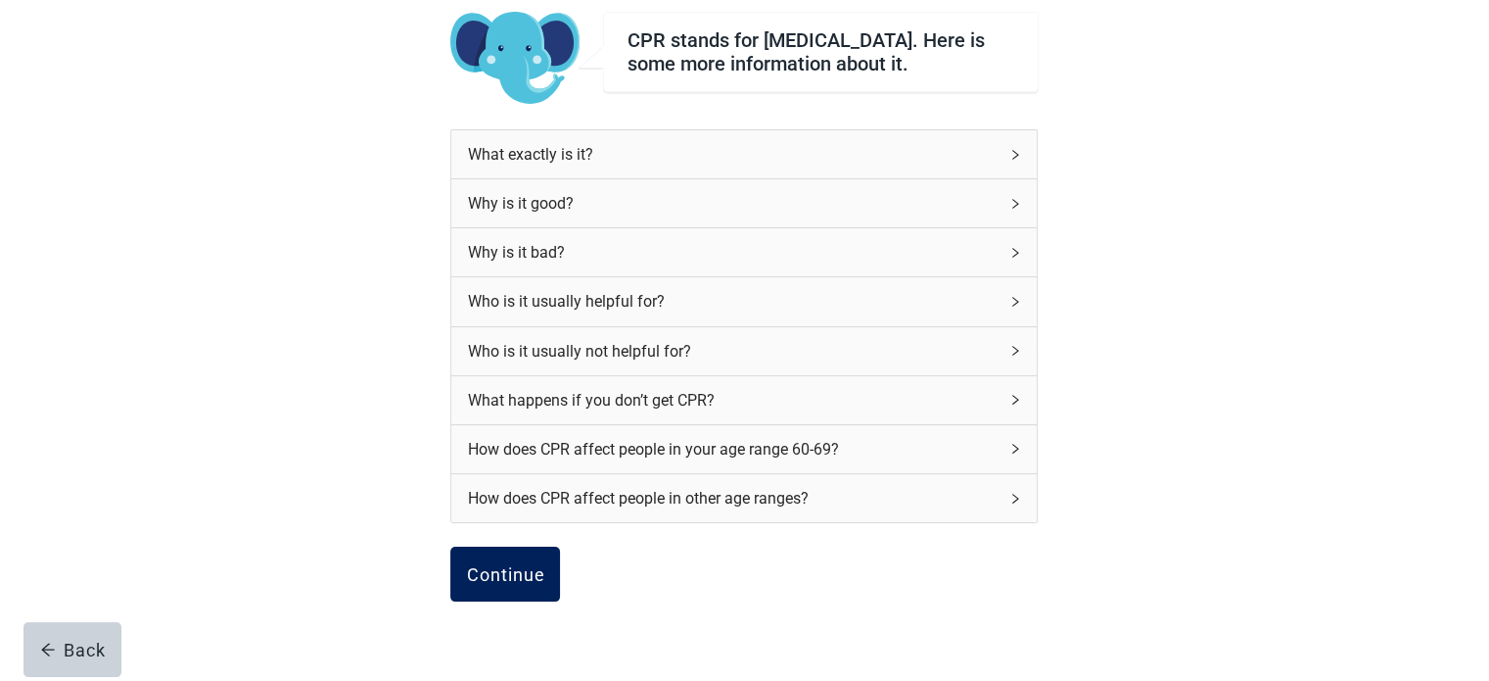
click at [506, 568] on button "Continue" at bounding box center [505, 573] width 110 height 55
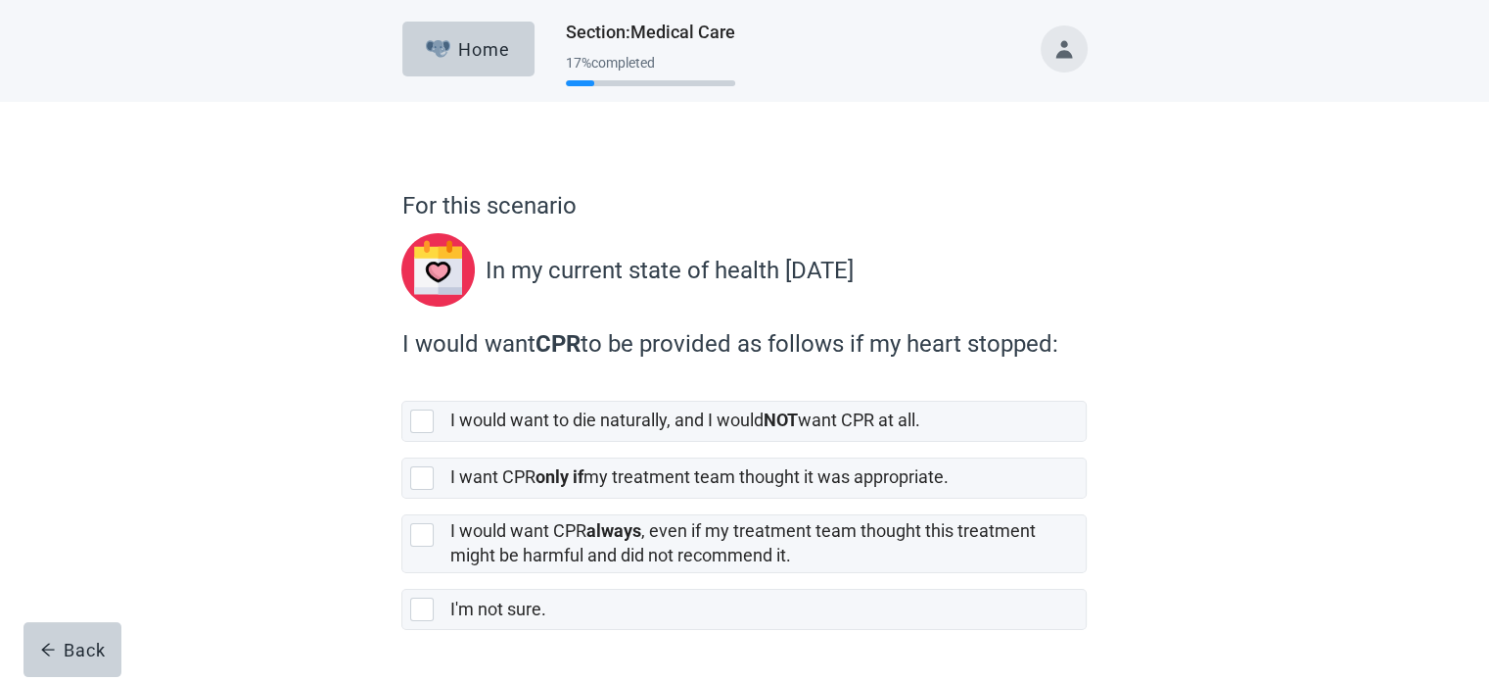
click at [1169, 251] on div "For this scenario In my current state of health [DATE] I would want CPR to be p…" at bounding box center [744, 422] width 1340 height 641
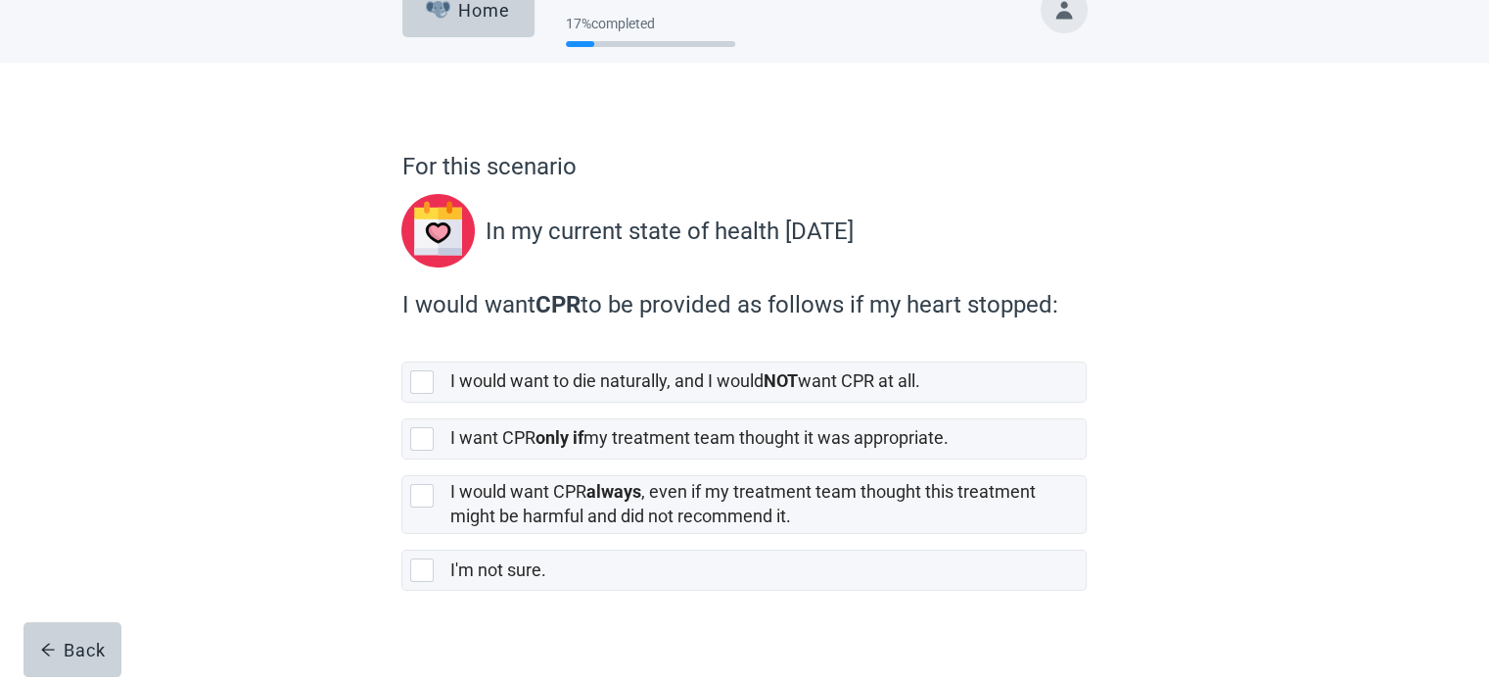
scroll to position [61, 0]
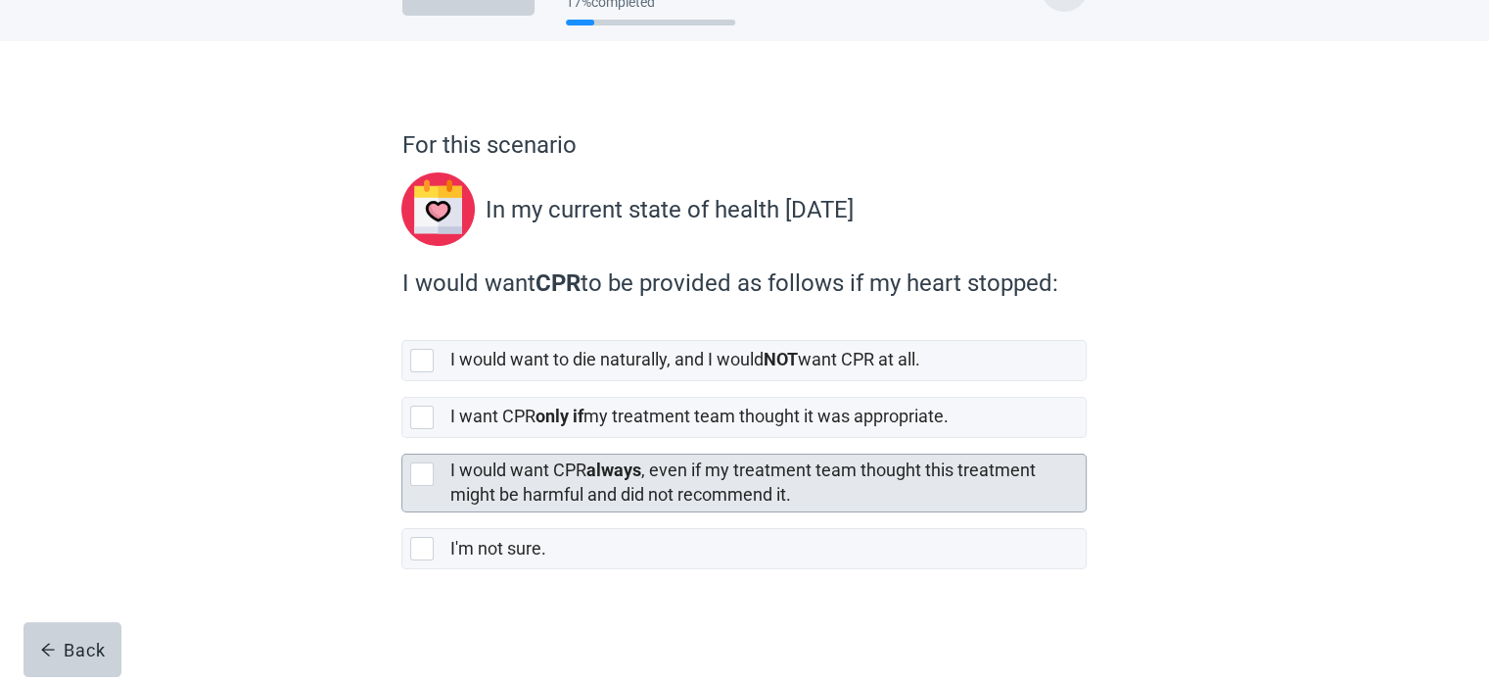
click at [472, 477] on label "I would want CPR always , even if my treatment team thought this treatment migh…" at bounding box center [742, 481] width 586 height 45
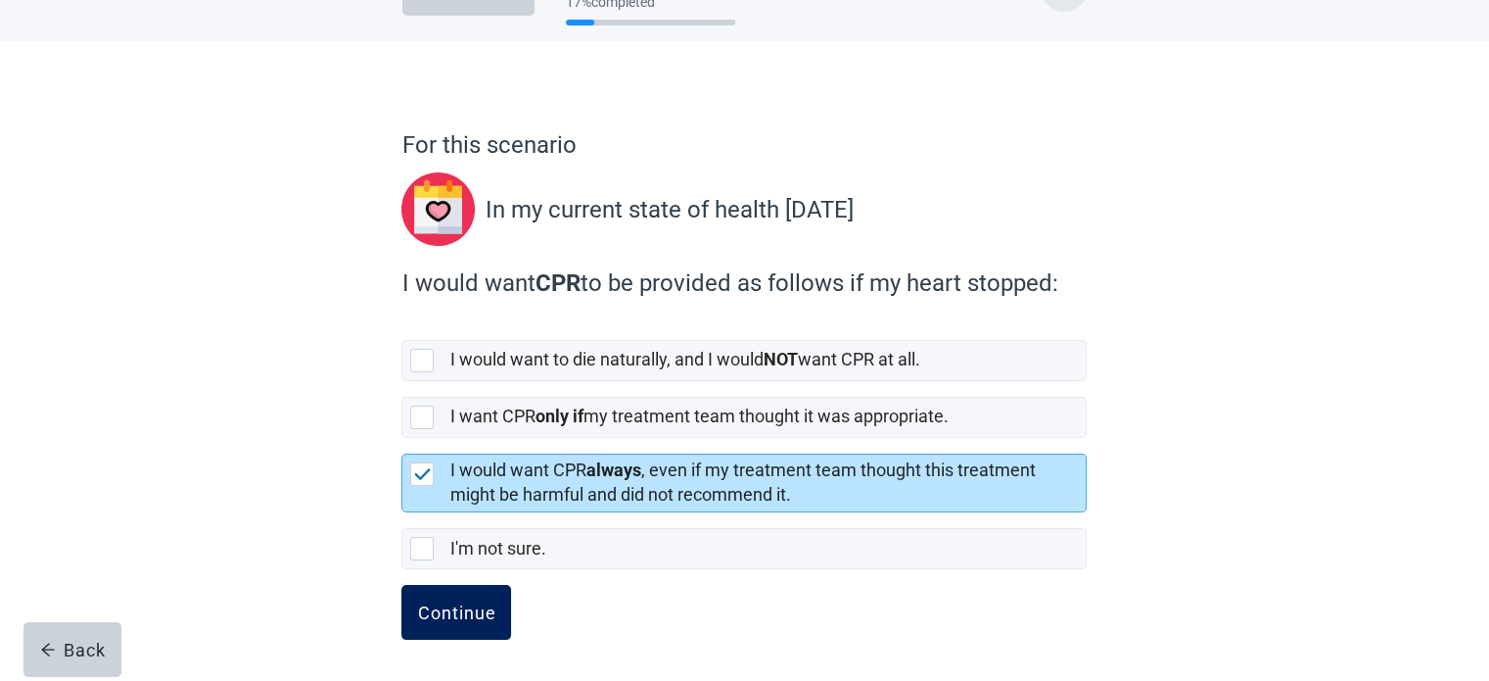
click at [458, 622] on button "Continue" at bounding box center [456, 612] width 110 height 55
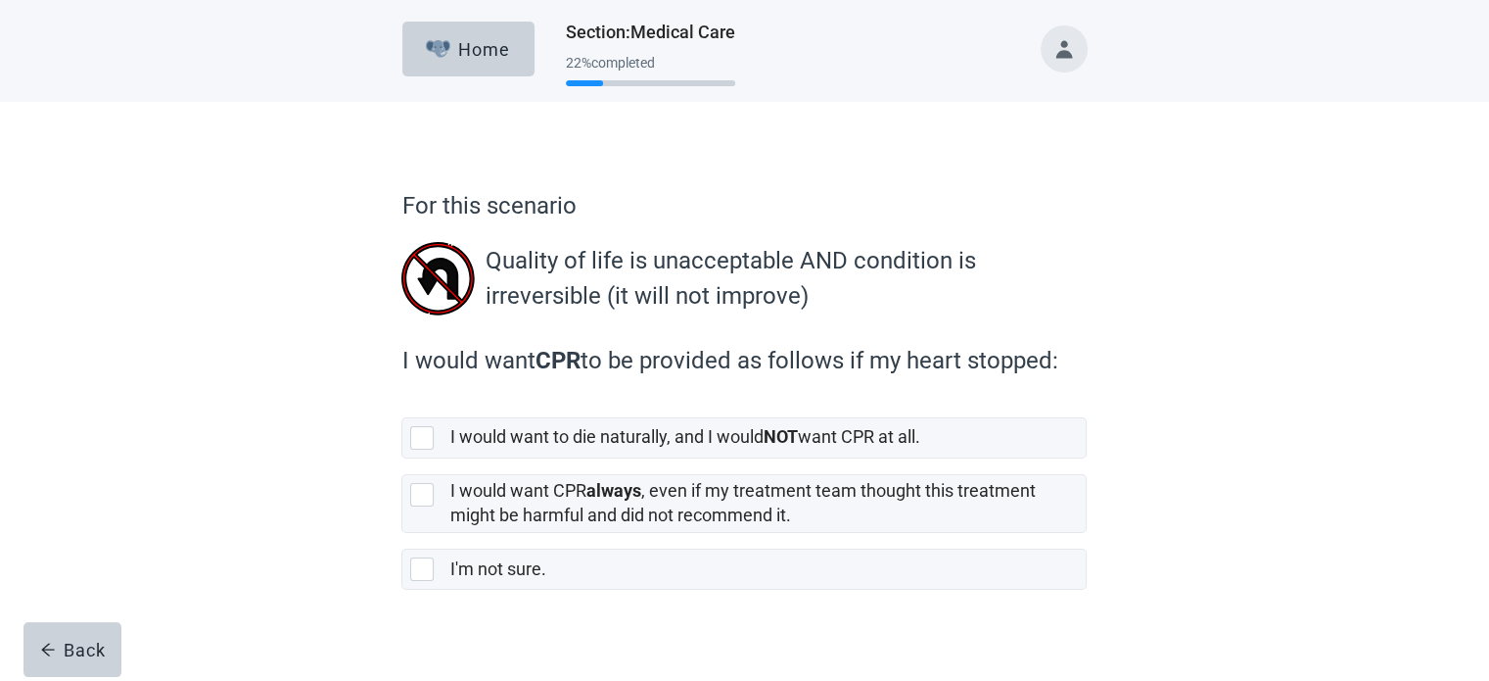
click at [1258, 225] on div "For this scenario Quality of life is unacceptable AND condition is irreversible…" at bounding box center [744, 402] width 1340 height 601
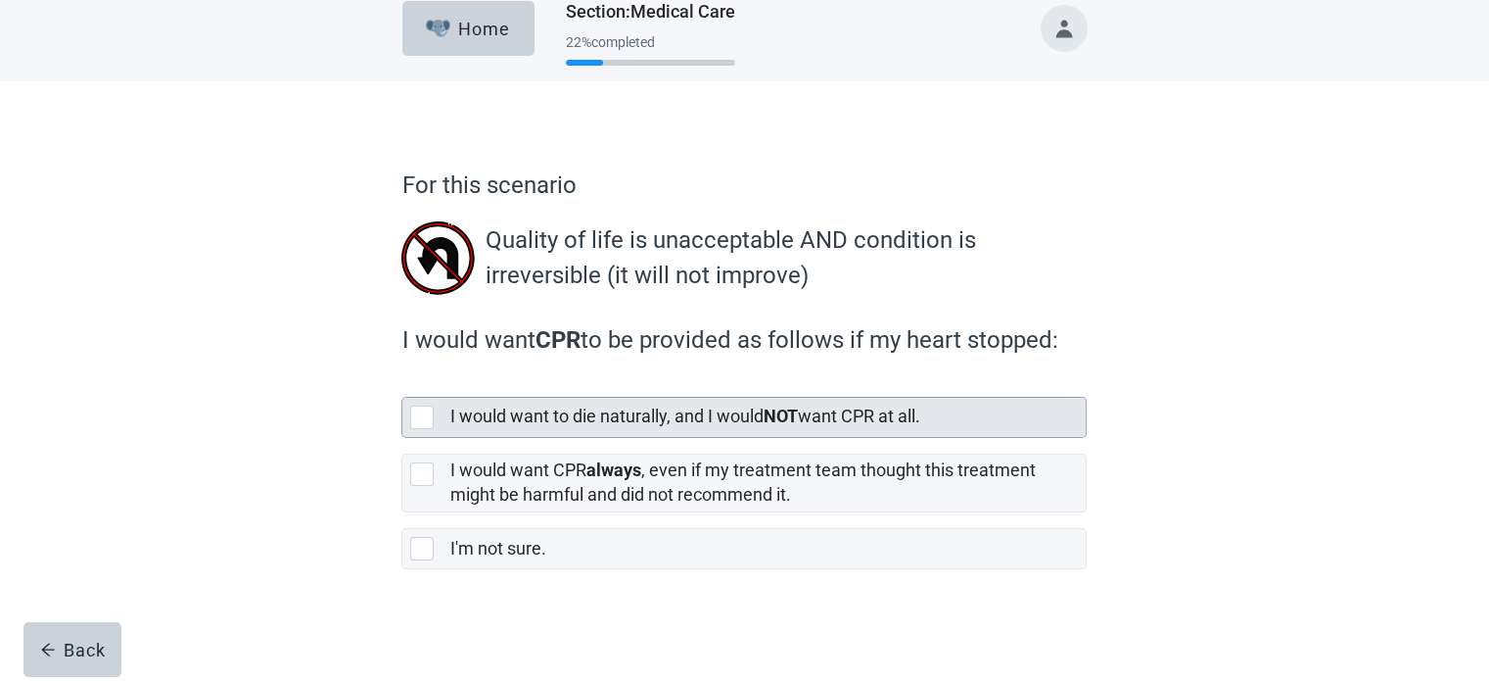
click at [424, 414] on div at bounding box center [422, 417] width 24 height 24
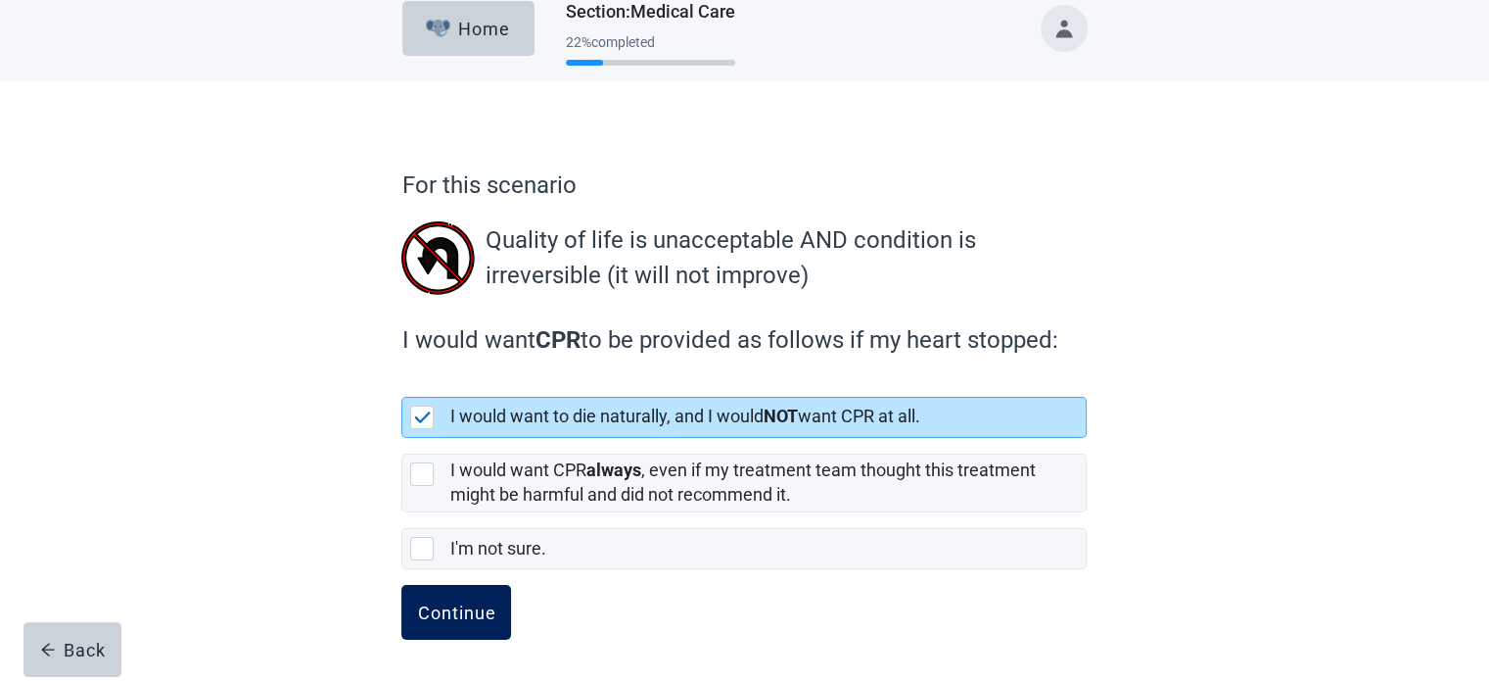
click at [462, 609] on div "Continue" at bounding box center [456, 612] width 78 height 20
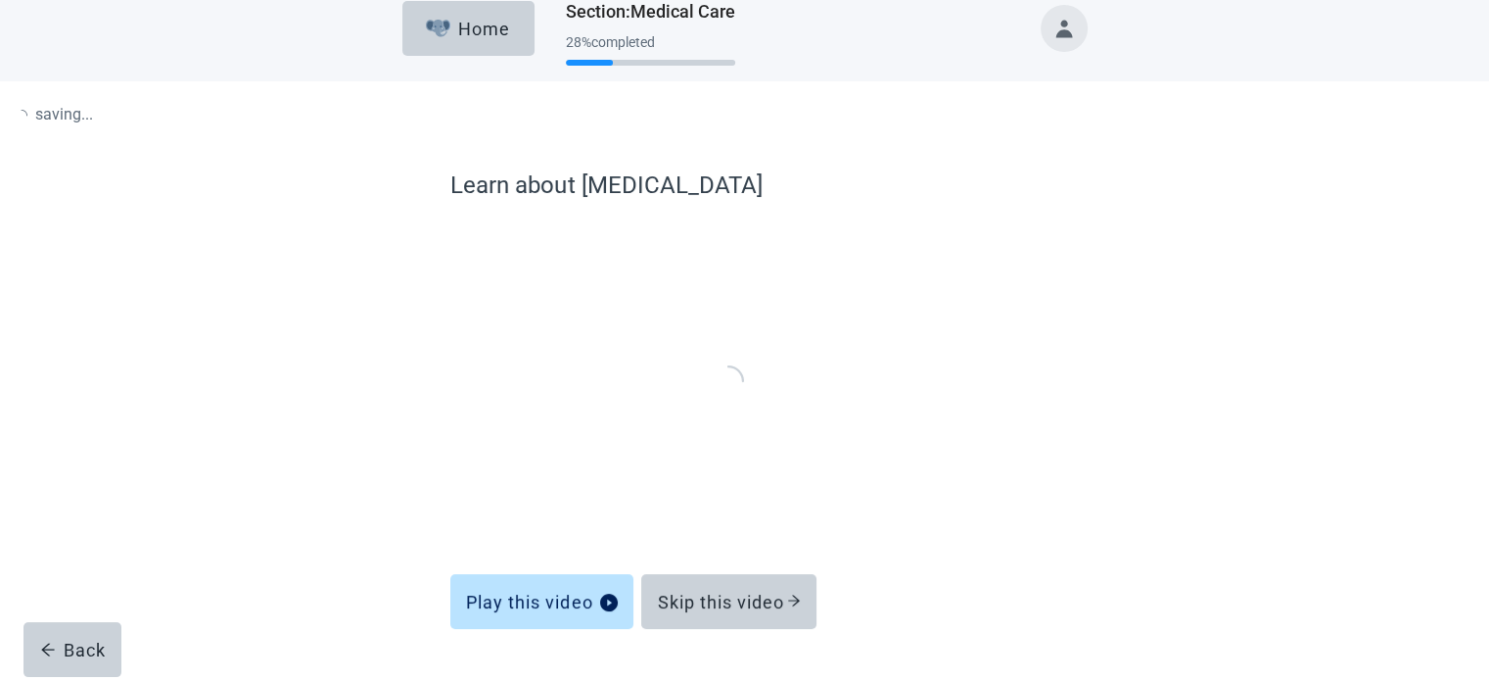
click at [462, 609] on div "Learn about [MEDICAL_DATA] Play this video Skip this video Back" at bounding box center [744, 450] width 588 height 567
click at [740, 605] on div "Skip this video" at bounding box center [729, 601] width 144 height 20
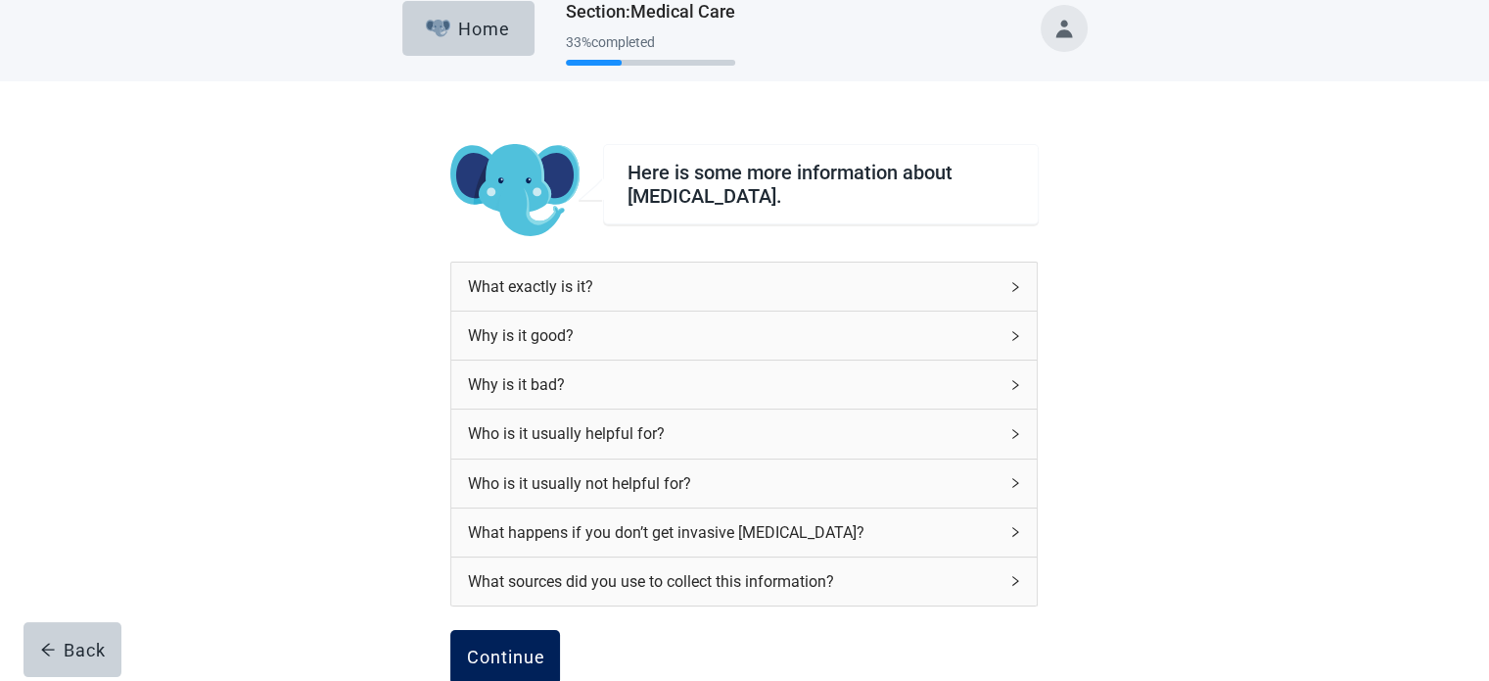
click at [512, 630] on button "Continue" at bounding box center [505, 657] width 110 height 55
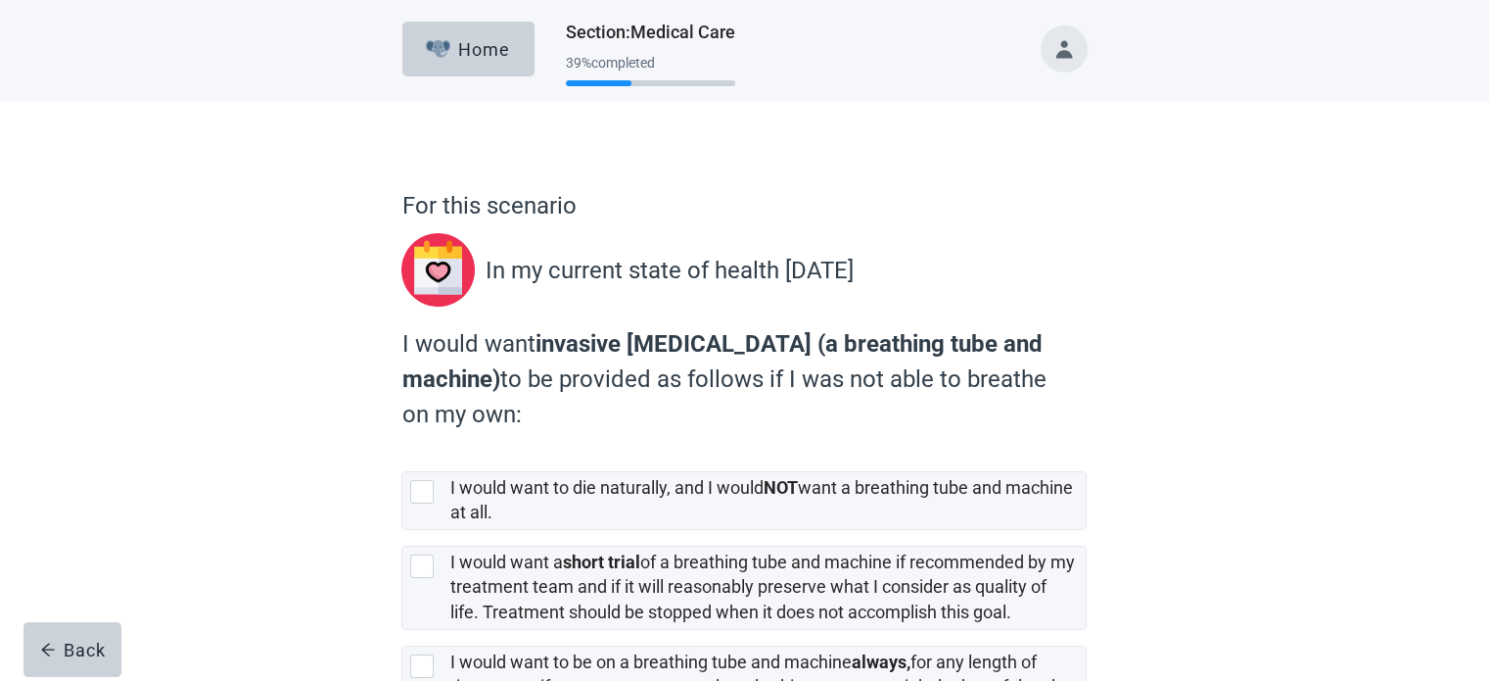
click at [1288, 132] on div "For this scenario In my current state of health [DATE] I would want invasive [M…" at bounding box center [744, 500] width 1340 height 797
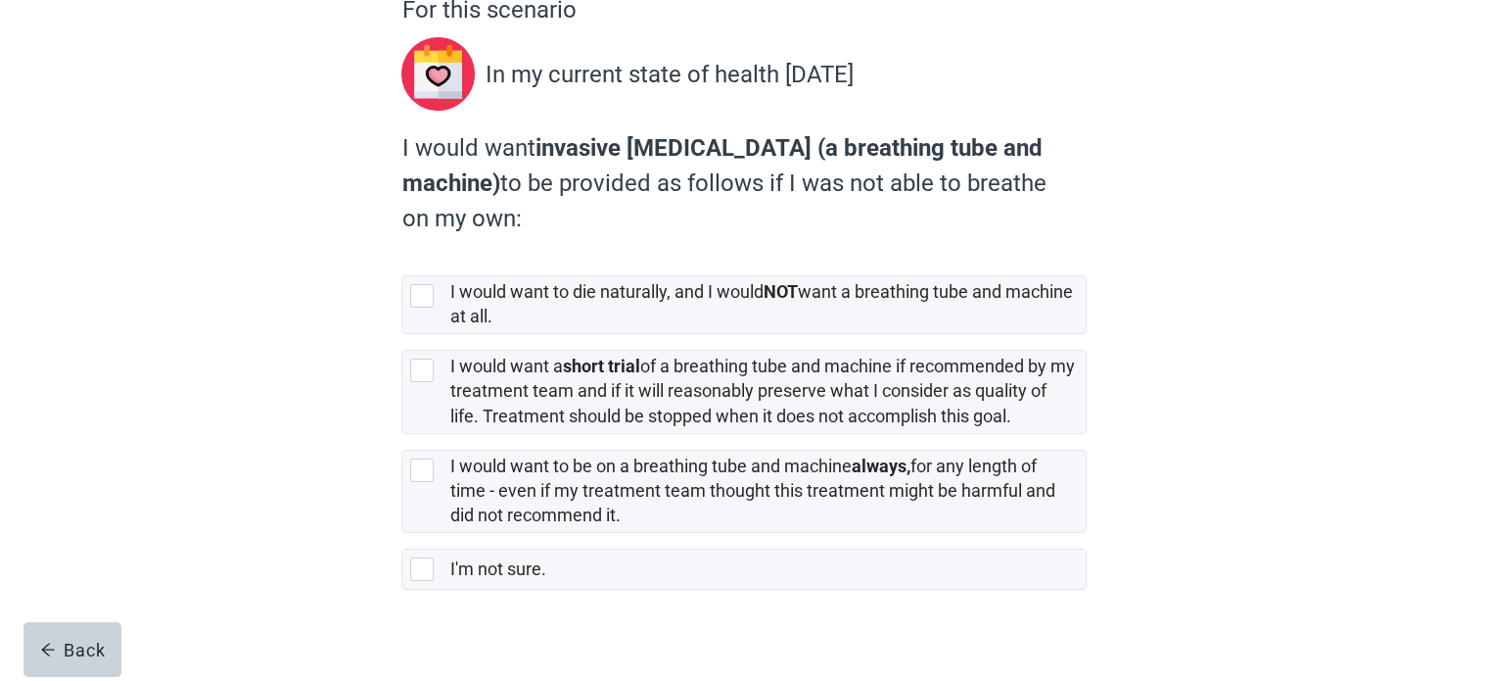
scroll to position [216, 0]
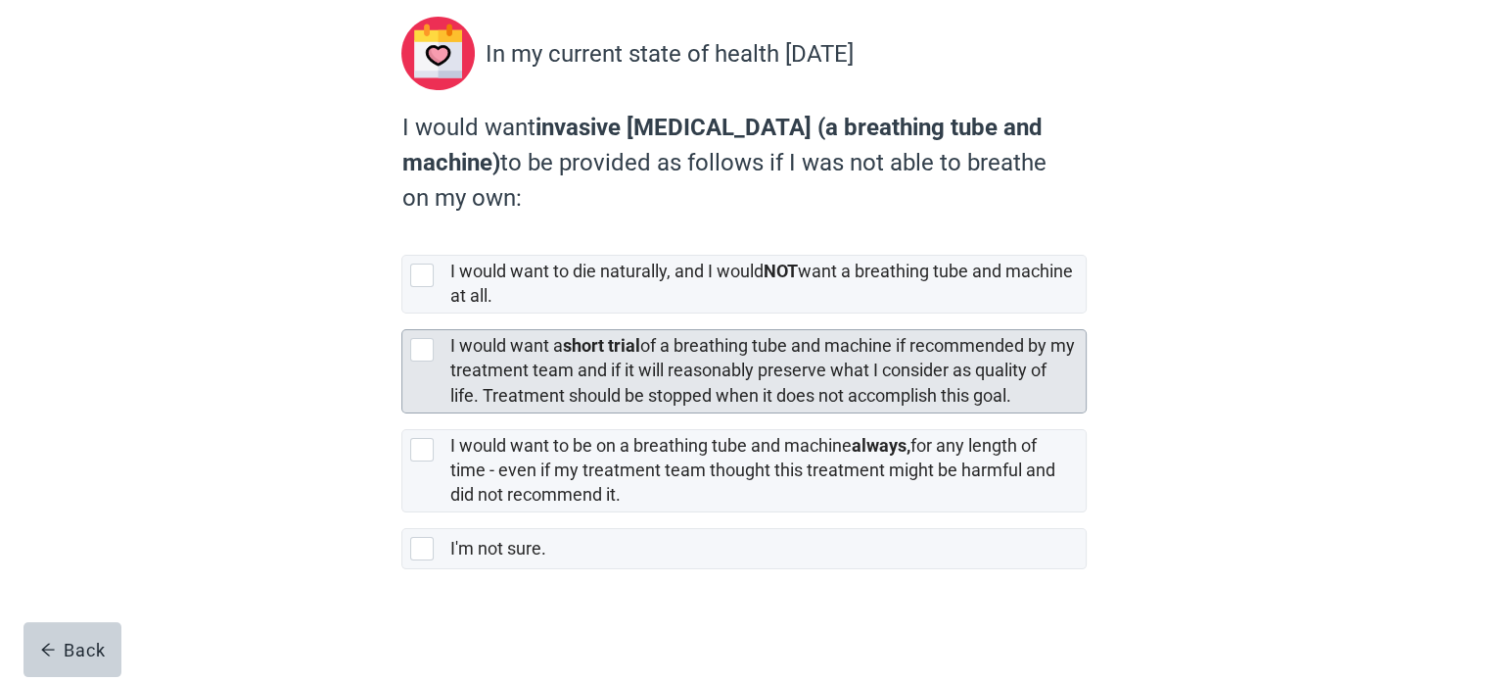
click at [429, 346] on div at bounding box center [422, 350] width 24 height 24
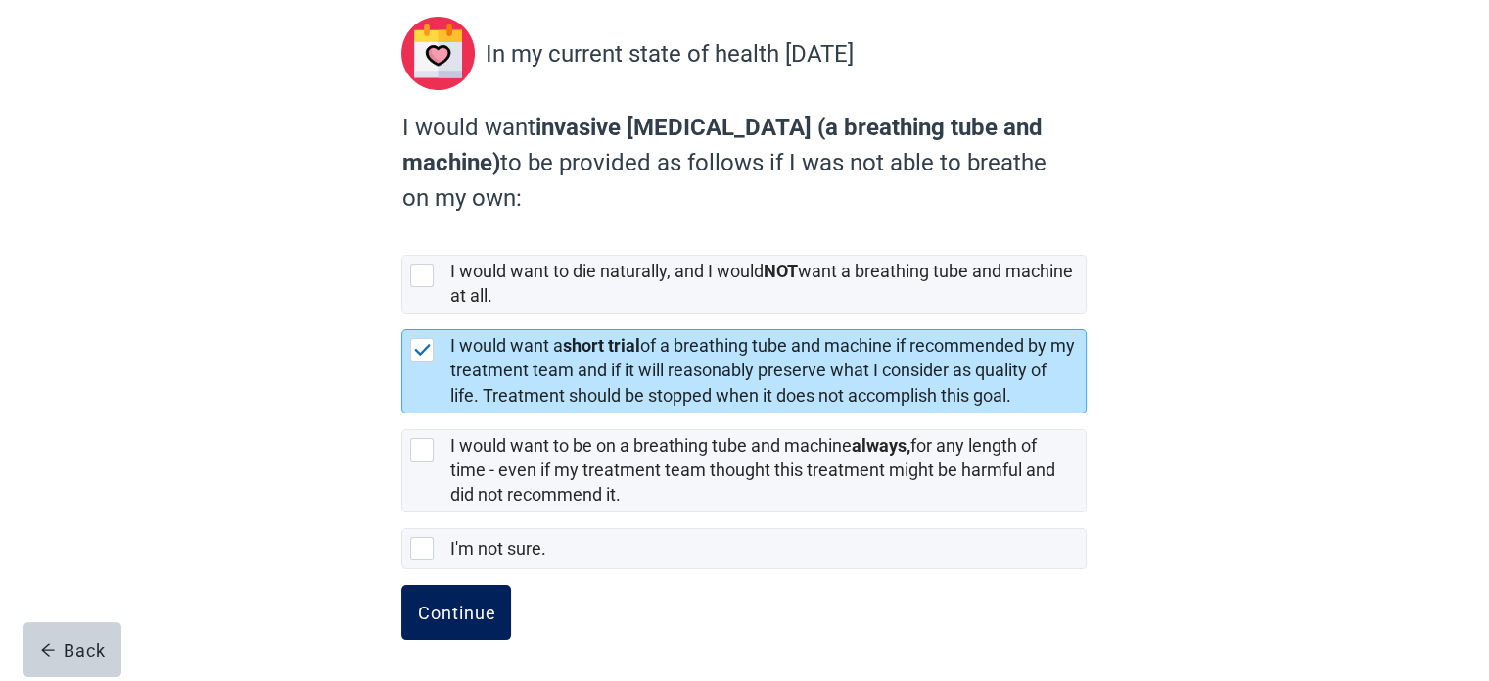
click at [454, 604] on div "Continue" at bounding box center [456, 612] width 78 height 20
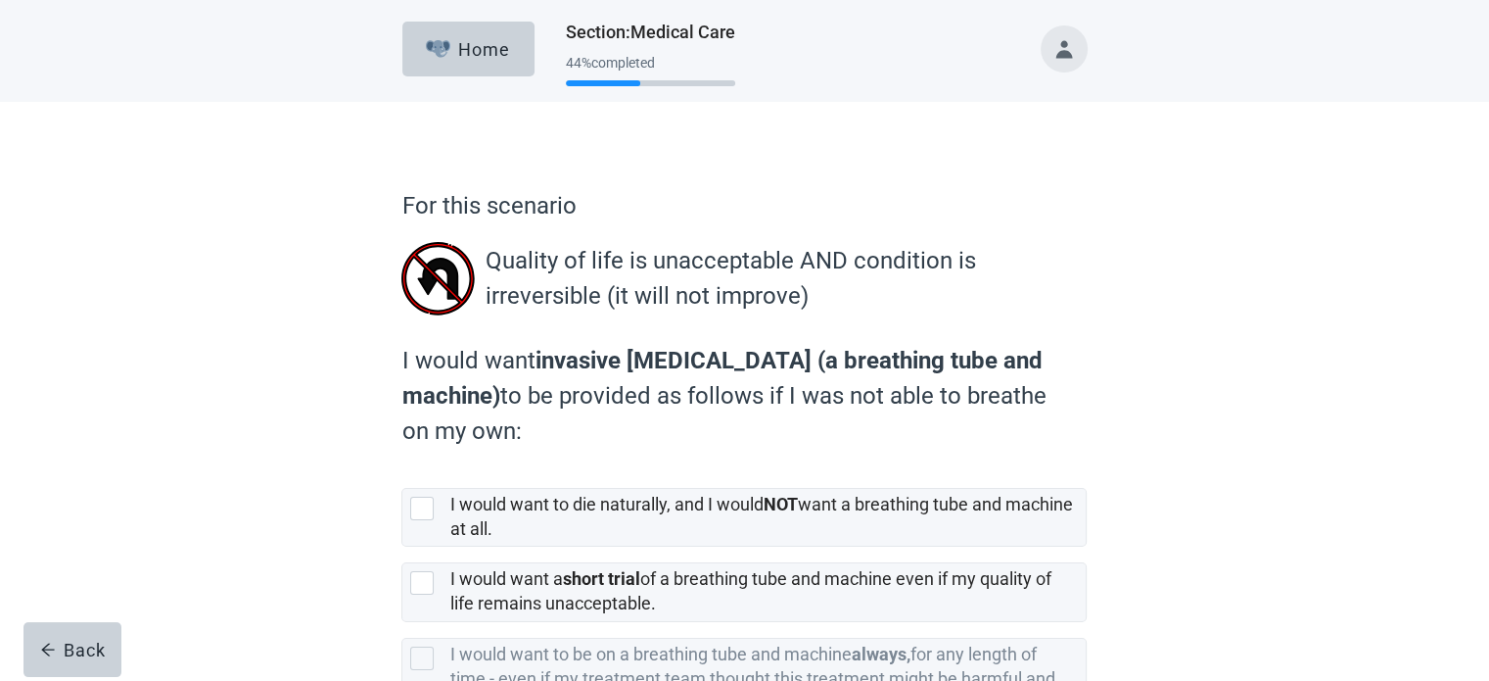
click at [1254, 191] on div "For this scenario Quality of life is unacceptable AND condition is irreversible…" at bounding box center [744, 498] width 1340 height 792
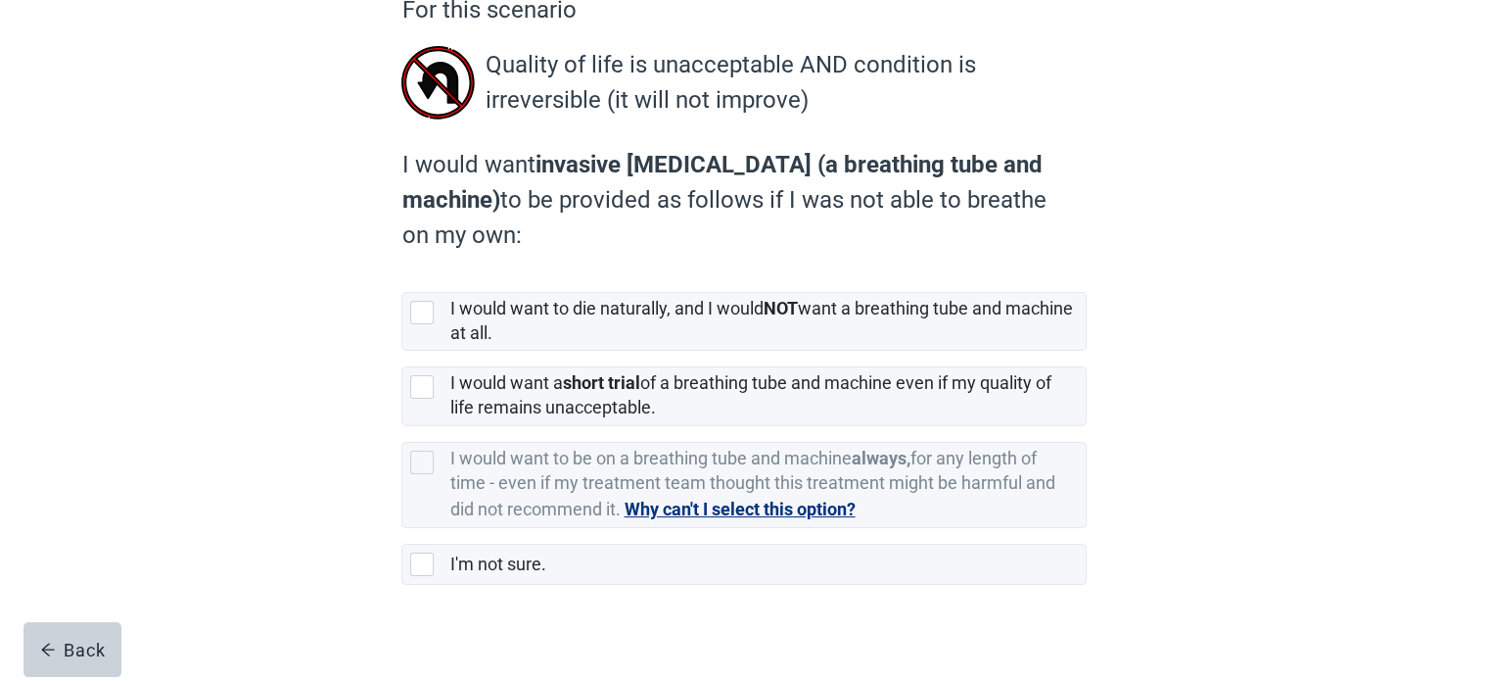
scroll to position [212, 0]
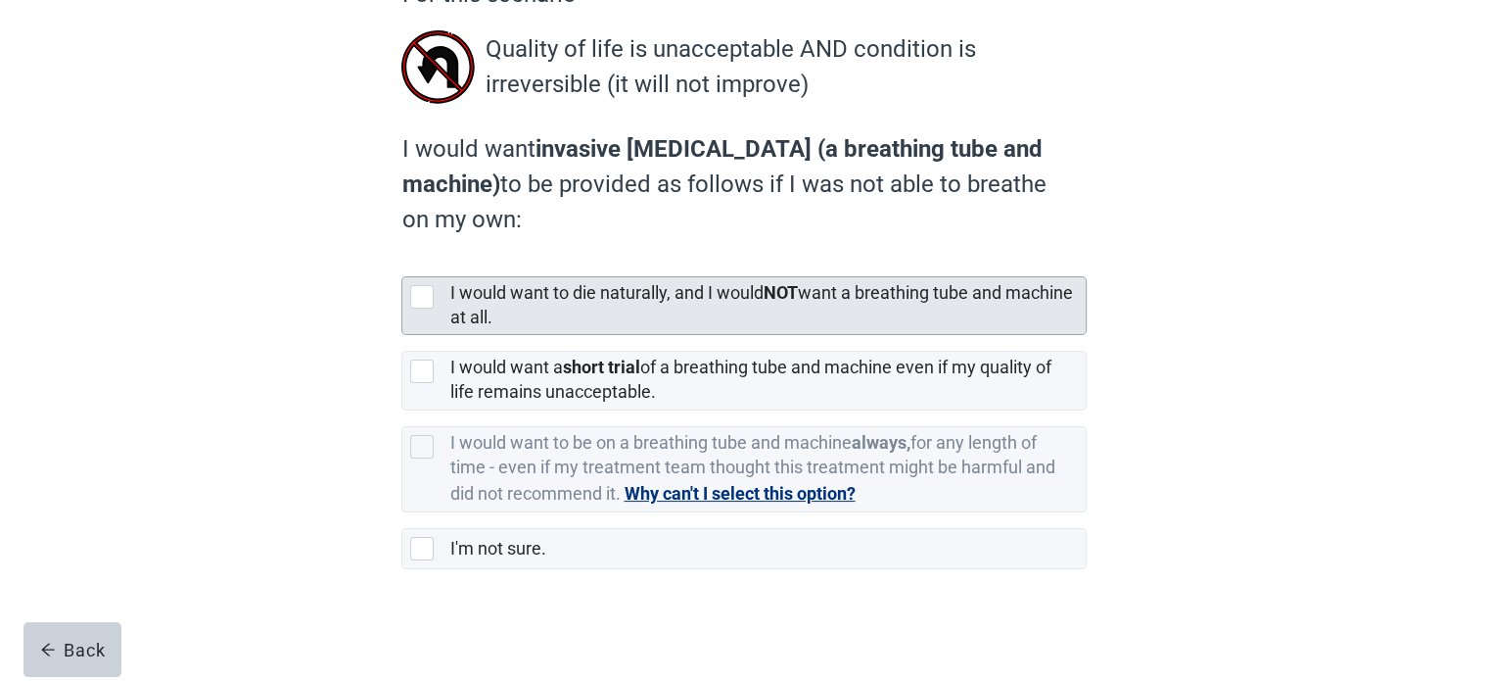
click at [424, 292] on div at bounding box center [422, 297] width 24 height 24
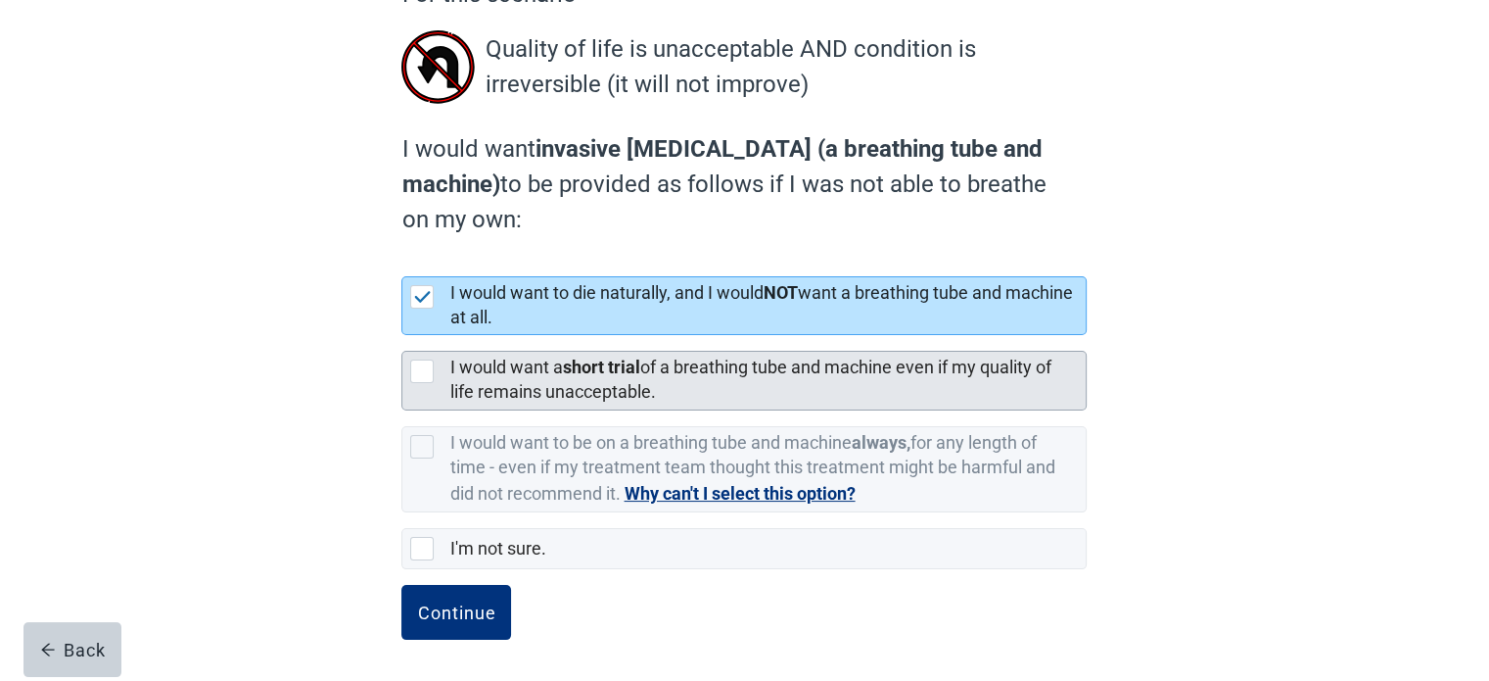
click at [417, 379] on div at bounding box center [422, 371] width 24 height 24
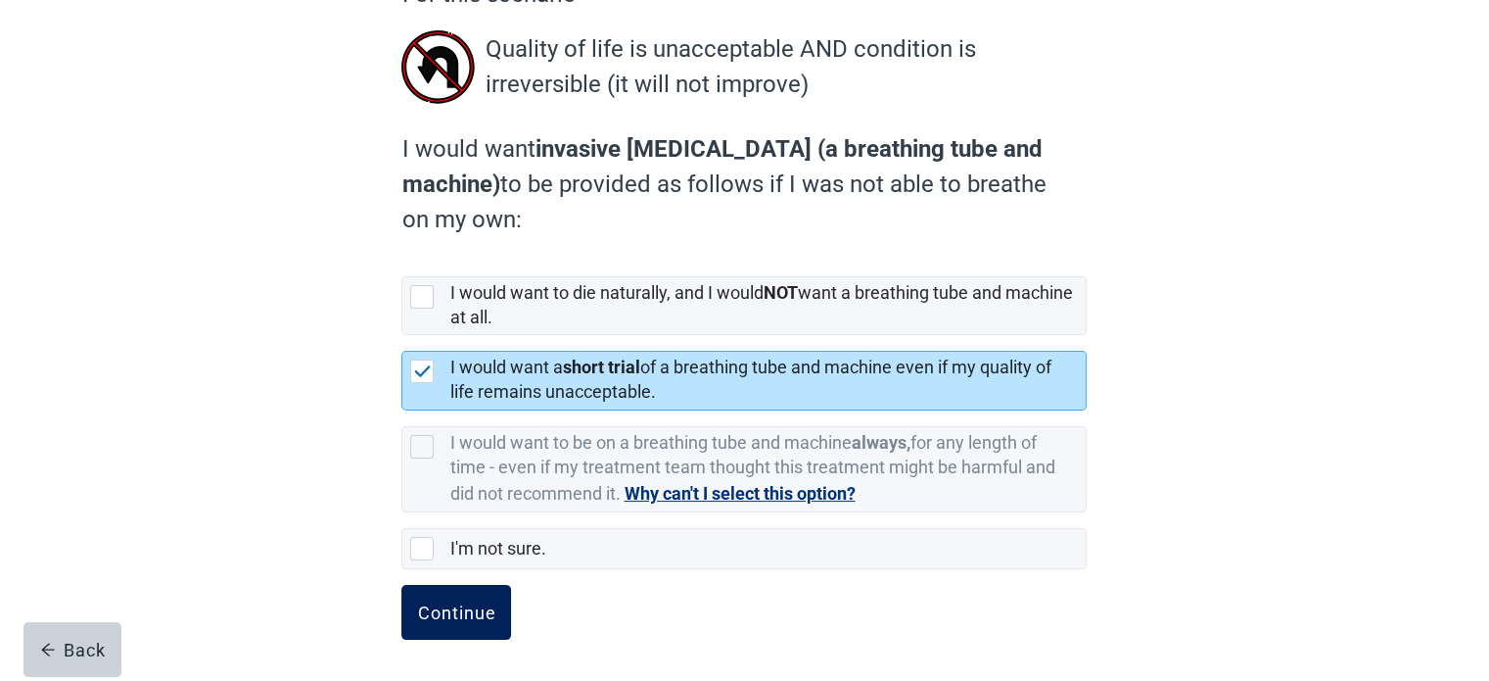
click at [462, 607] on div "Continue" at bounding box center [456, 612] width 78 height 20
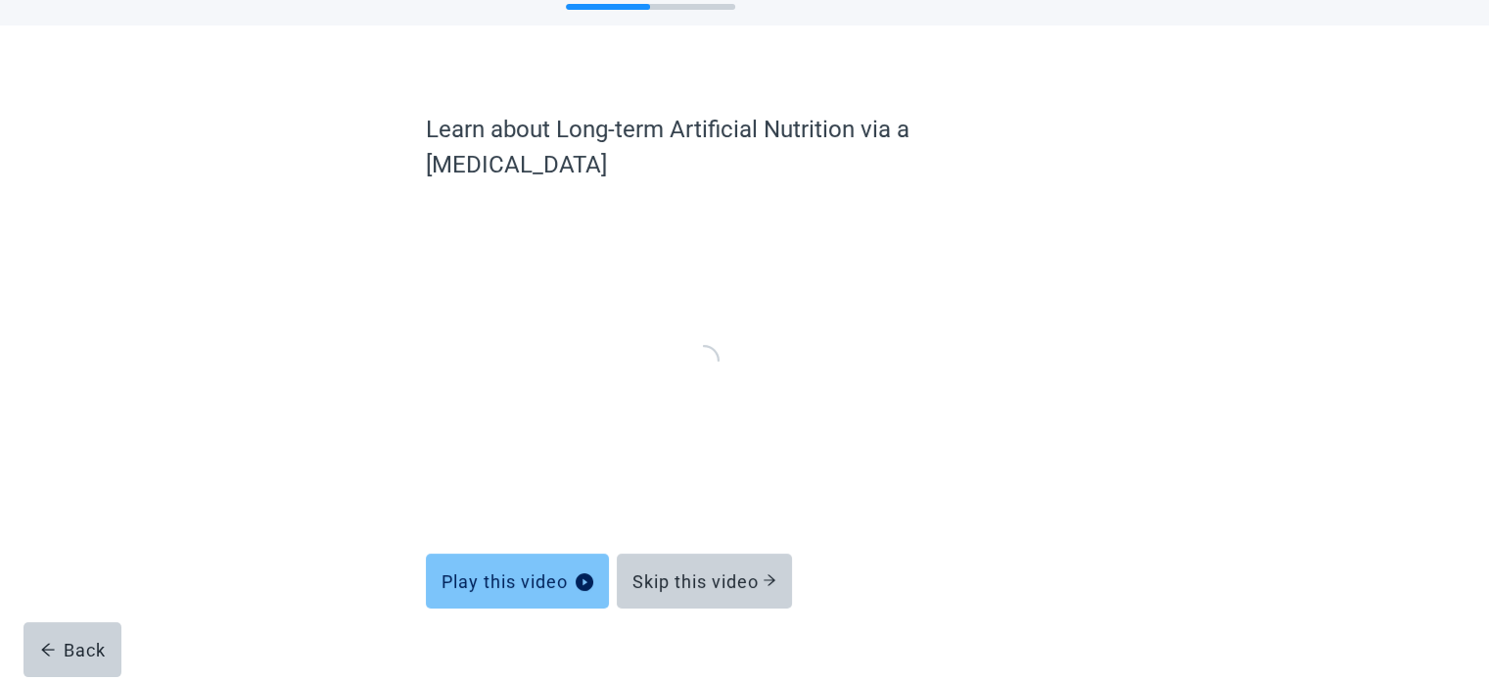
scroll to position [74, 0]
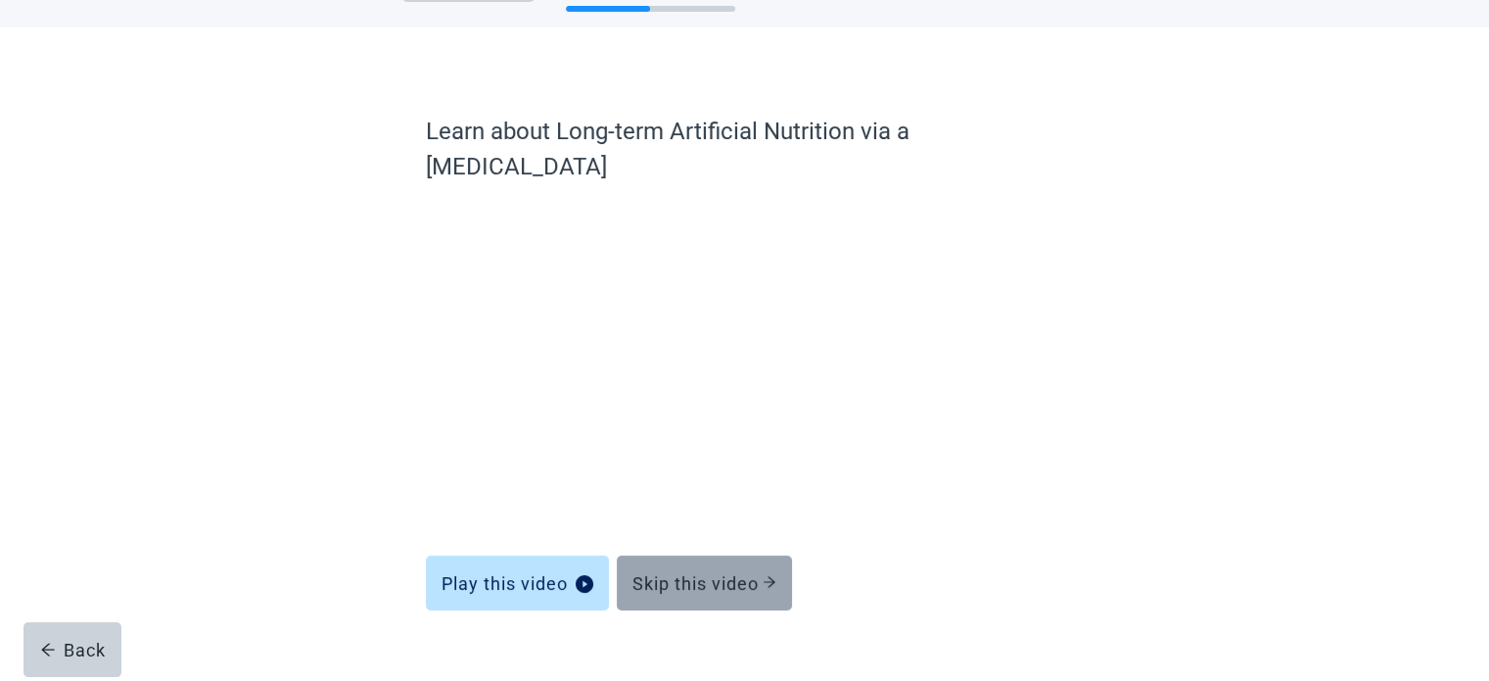
click at [749, 573] on div "Skip this video" at bounding box center [705, 583] width 144 height 20
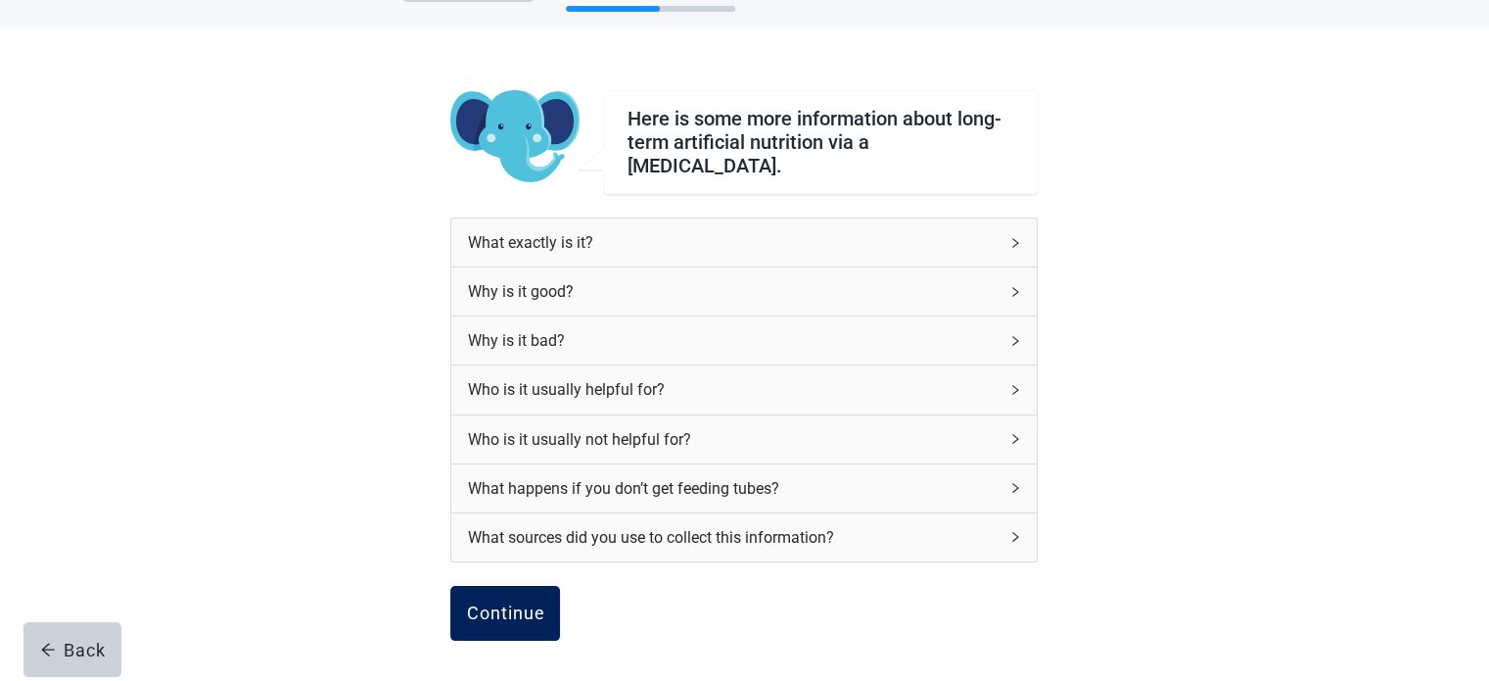
click at [502, 603] on div "Continue" at bounding box center [505, 613] width 78 height 20
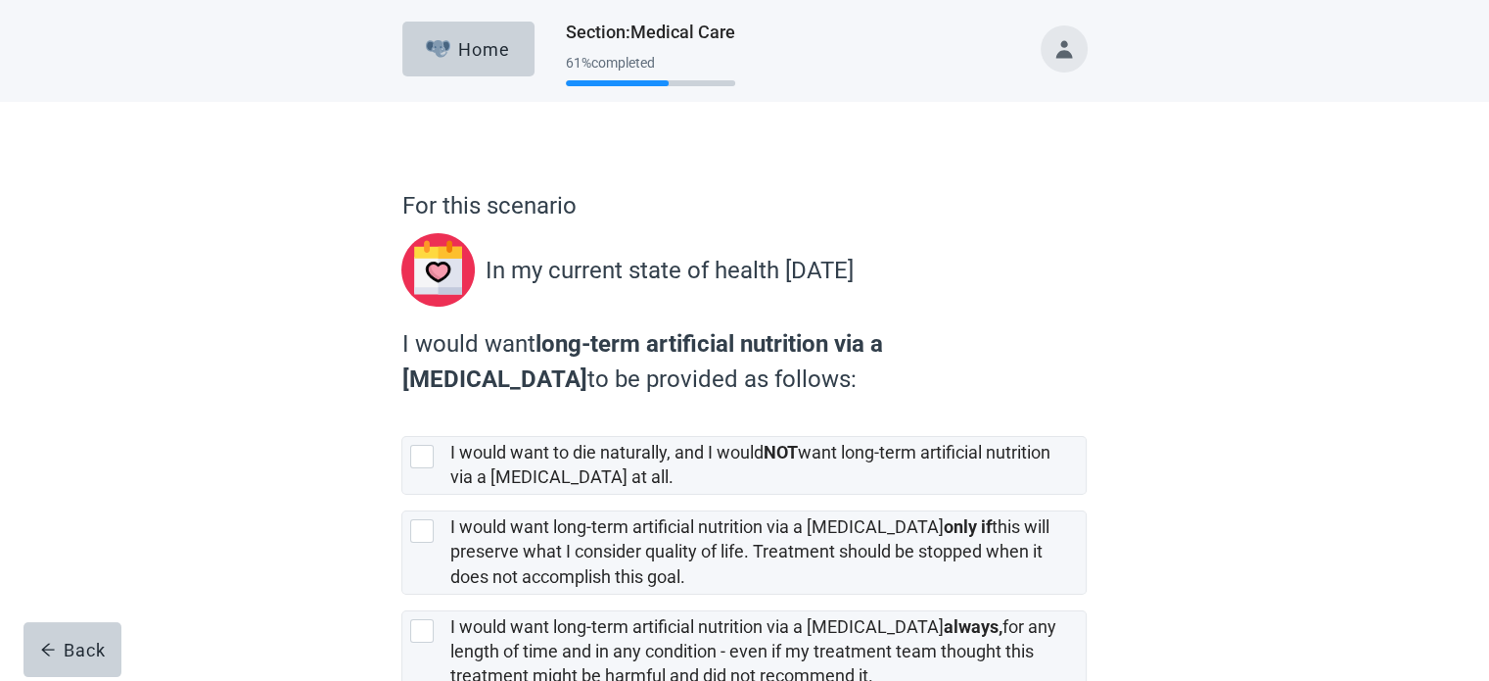
click at [1221, 198] on div "For this scenario In my current state of health [DATE] I would want long-term a…" at bounding box center [744, 483] width 1340 height 762
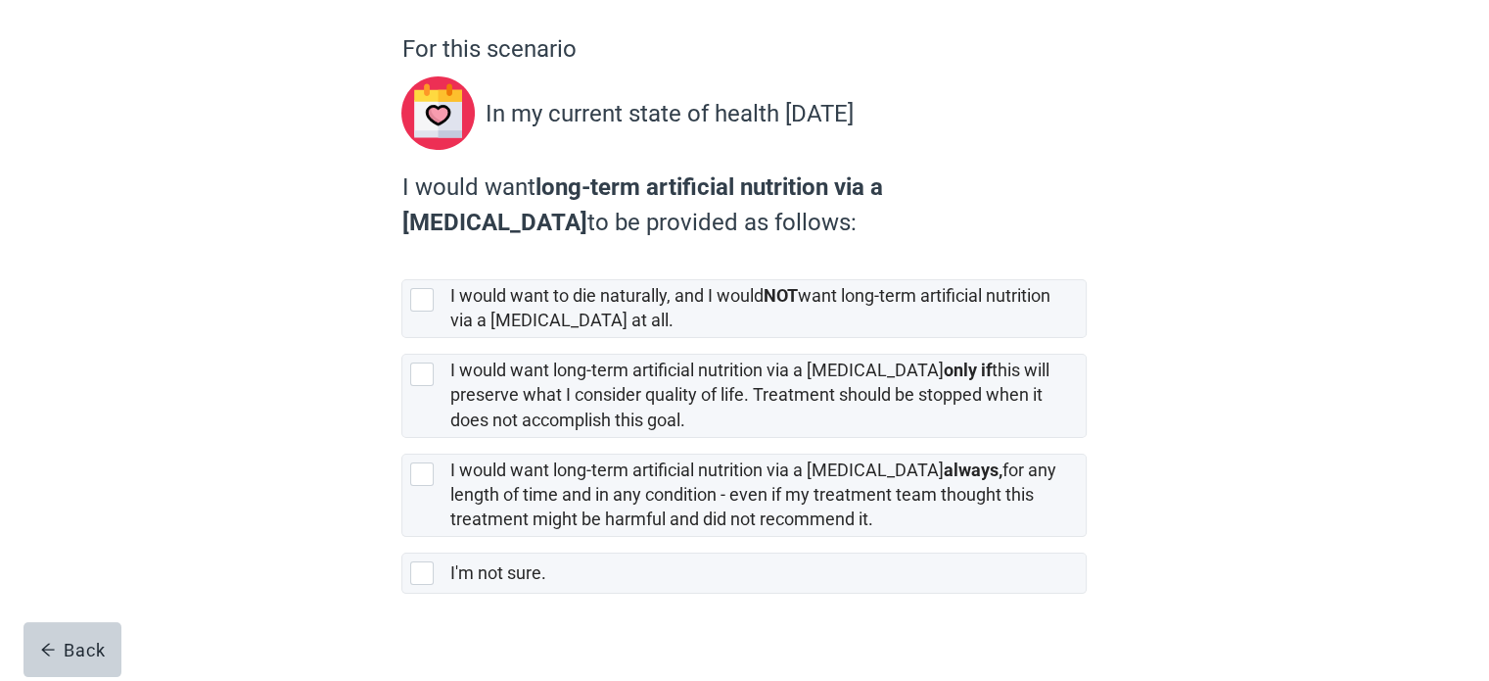
scroll to position [181, 0]
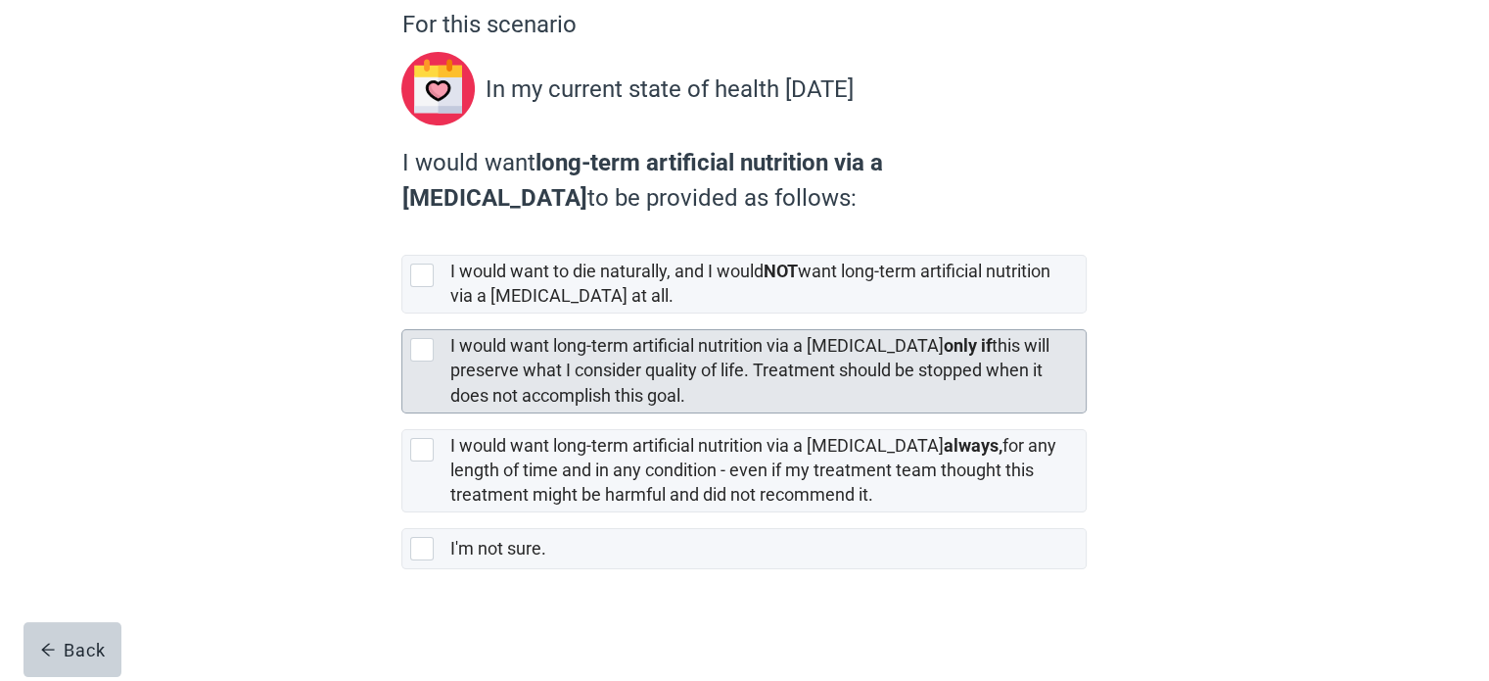
click at [415, 340] on div at bounding box center [422, 350] width 24 height 24
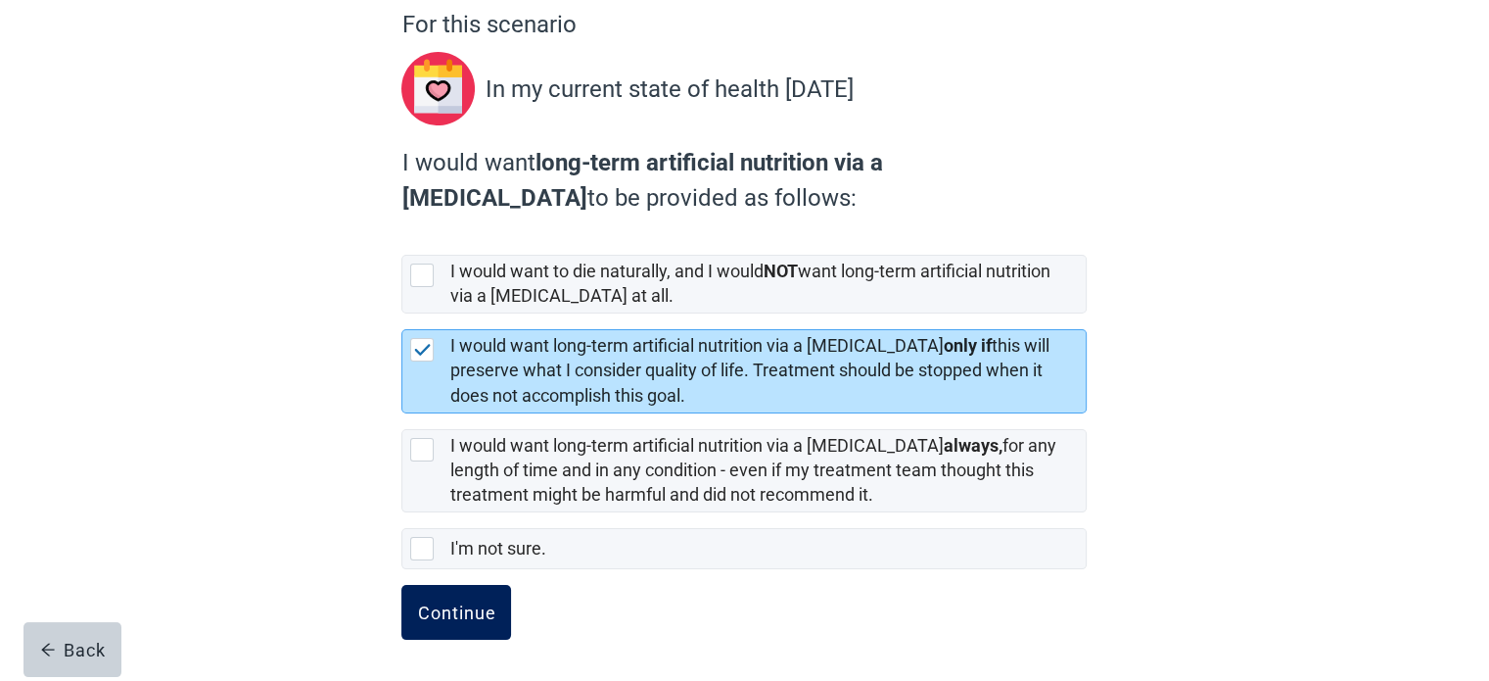
click at [448, 602] on div "Continue" at bounding box center [456, 612] width 78 height 20
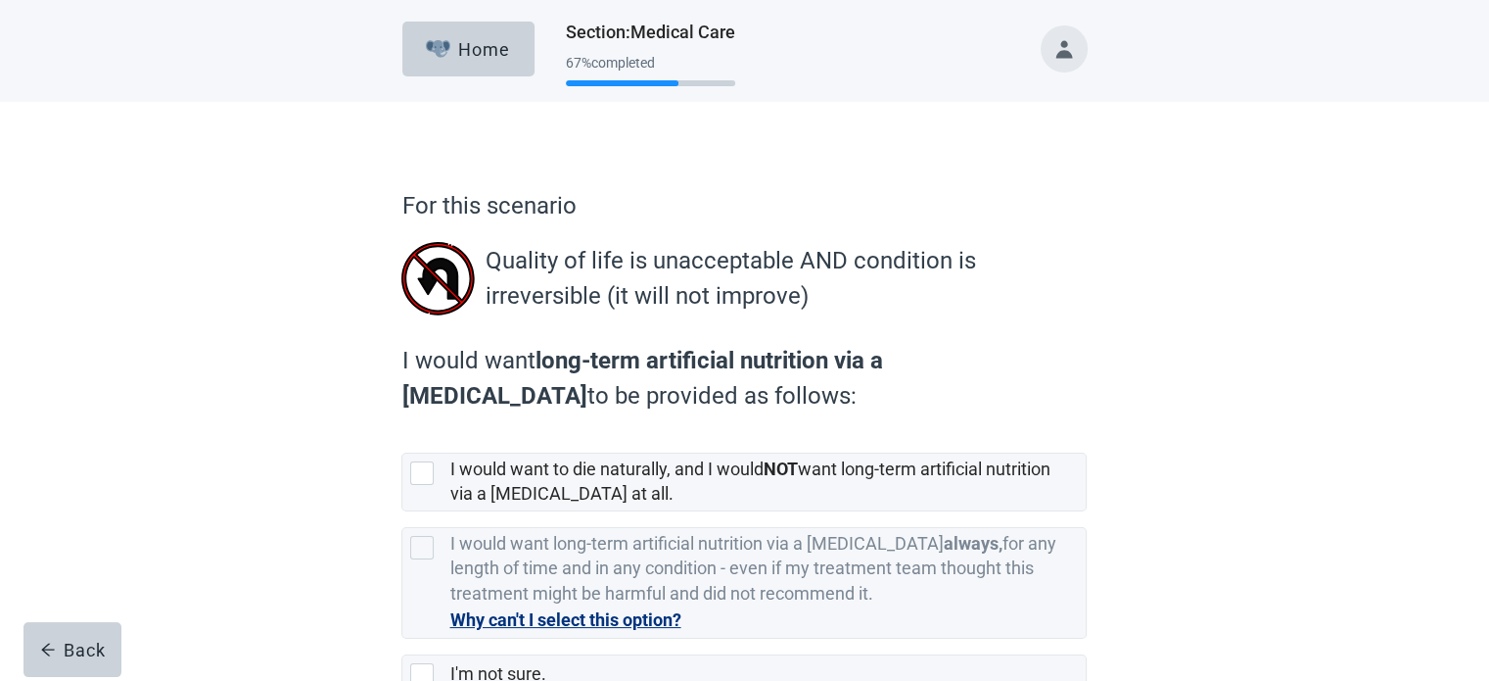
click at [1269, 187] on div "For this scenario Quality of life is unacceptable AND condition is irreversible…" at bounding box center [744, 455] width 1340 height 707
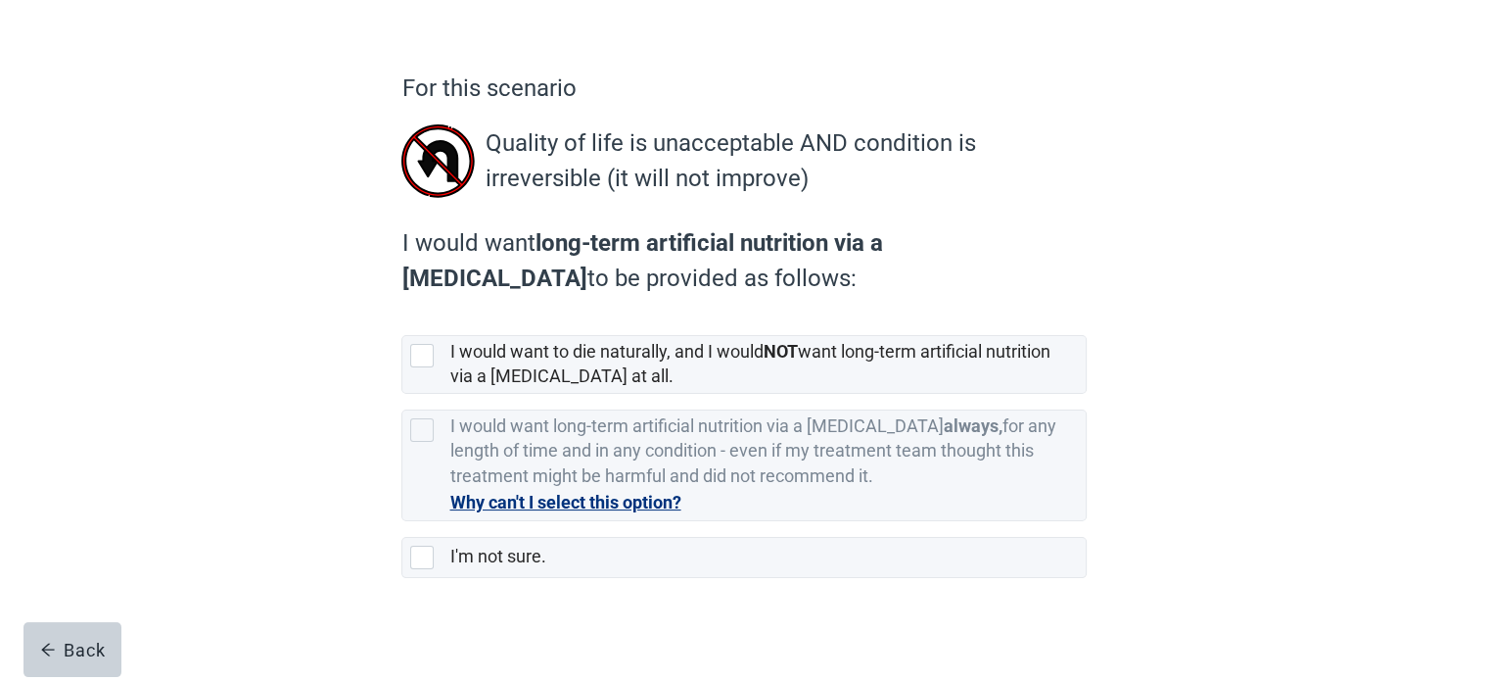
scroll to position [126, 0]
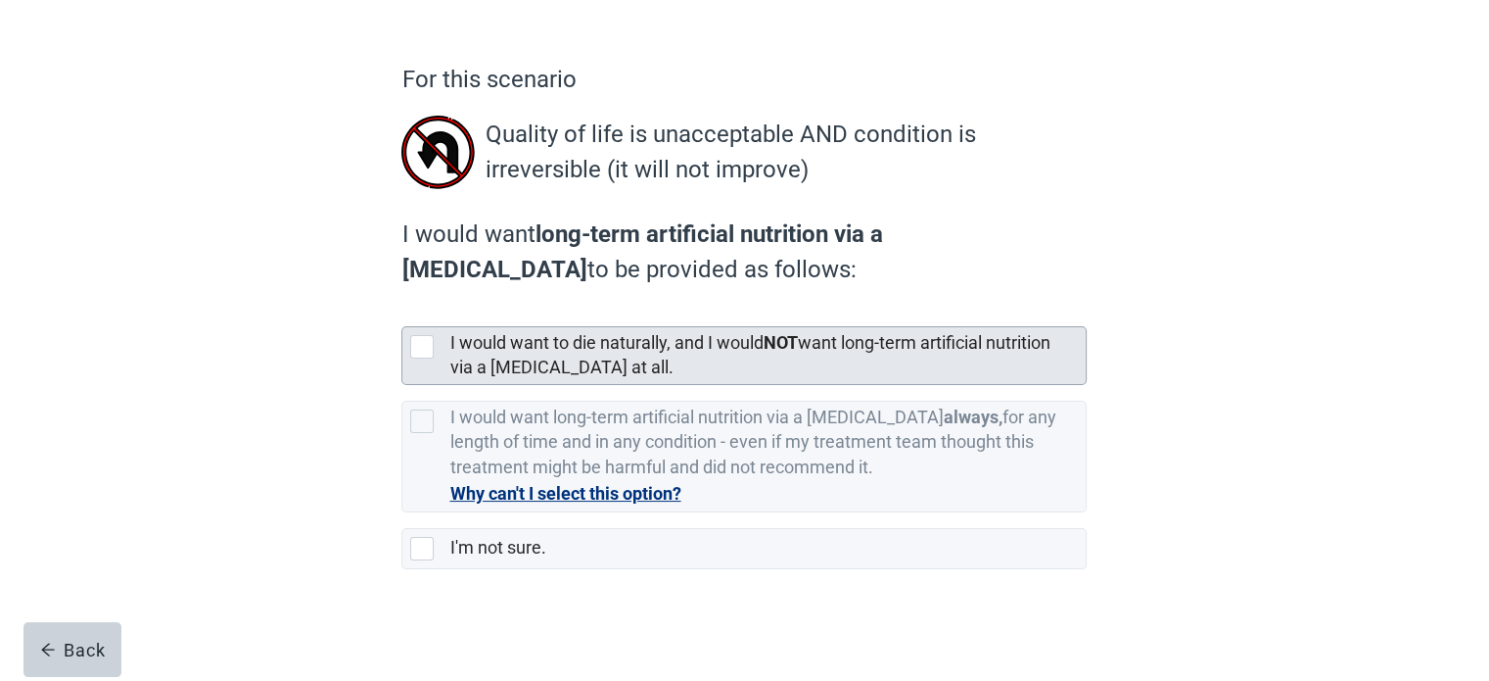
click at [422, 339] on div at bounding box center [422, 347] width 24 height 24
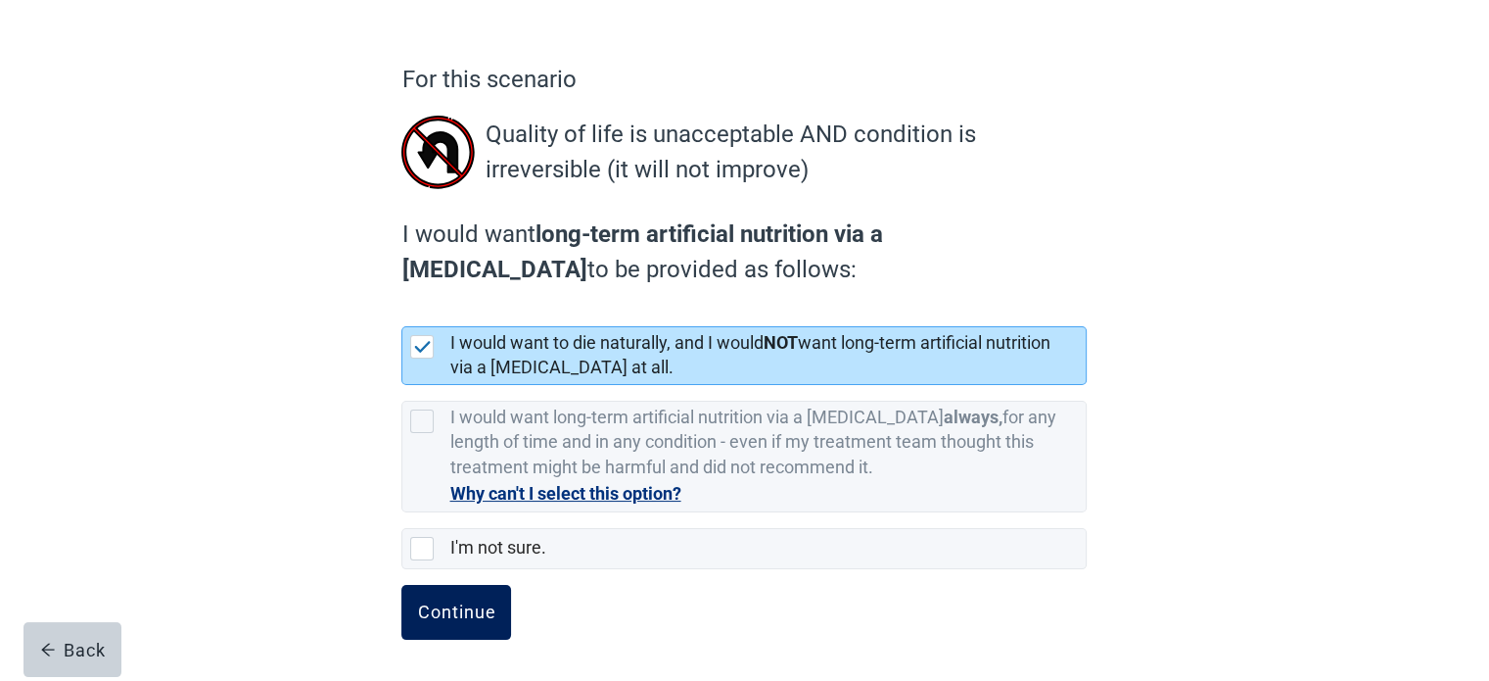
click at [480, 604] on div "Continue" at bounding box center [456, 612] width 78 height 20
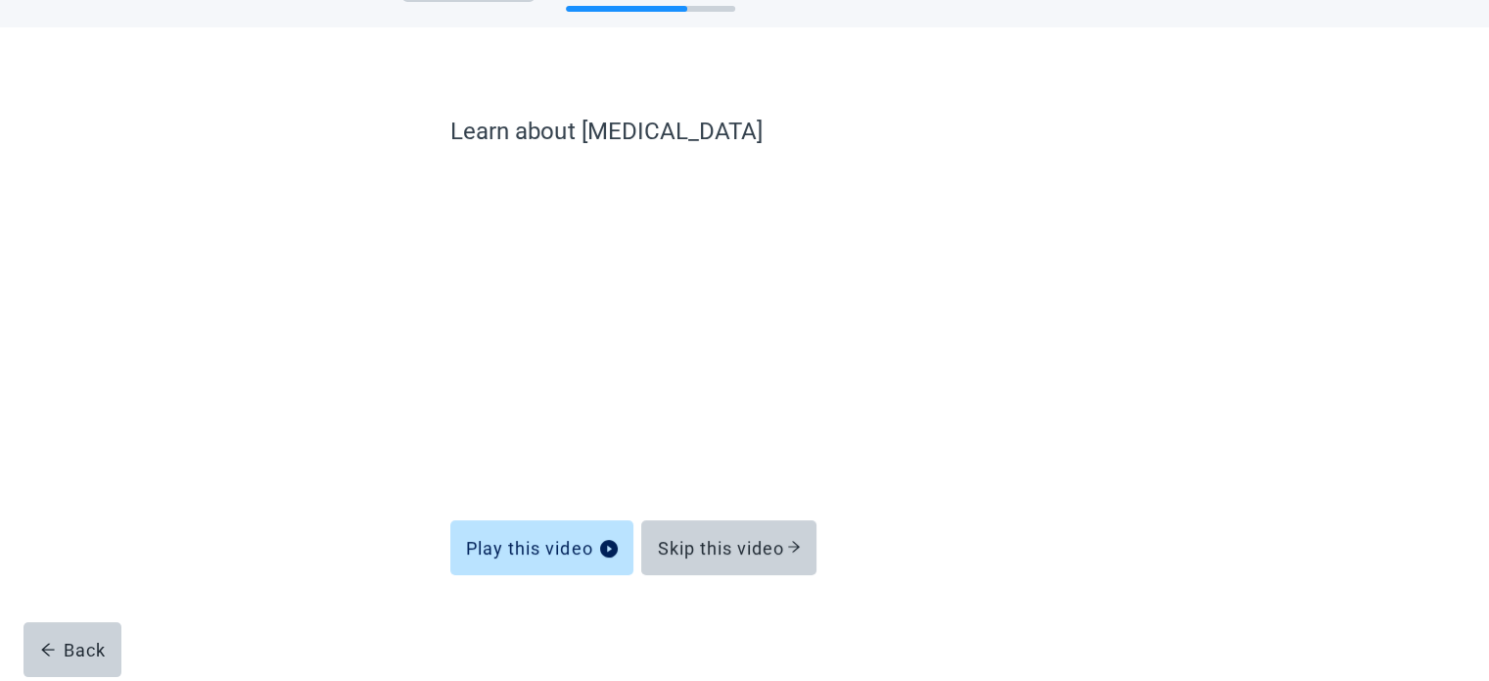
scroll to position [74, 0]
click at [734, 556] on div "Skip this video" at bounding box center [729, 548] width 144 height 20
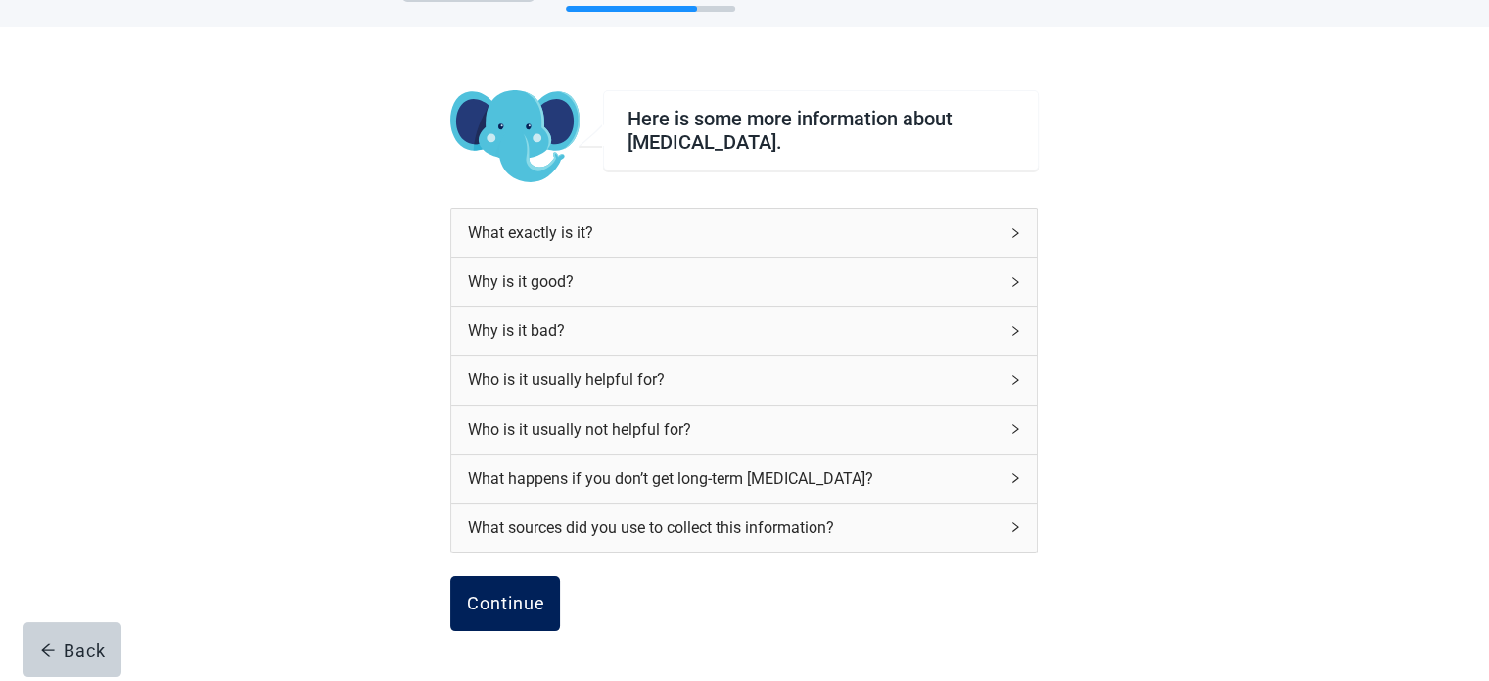
click at [495, 614] on button "Continue" at bounding box center [505, 603] width 110 height 55
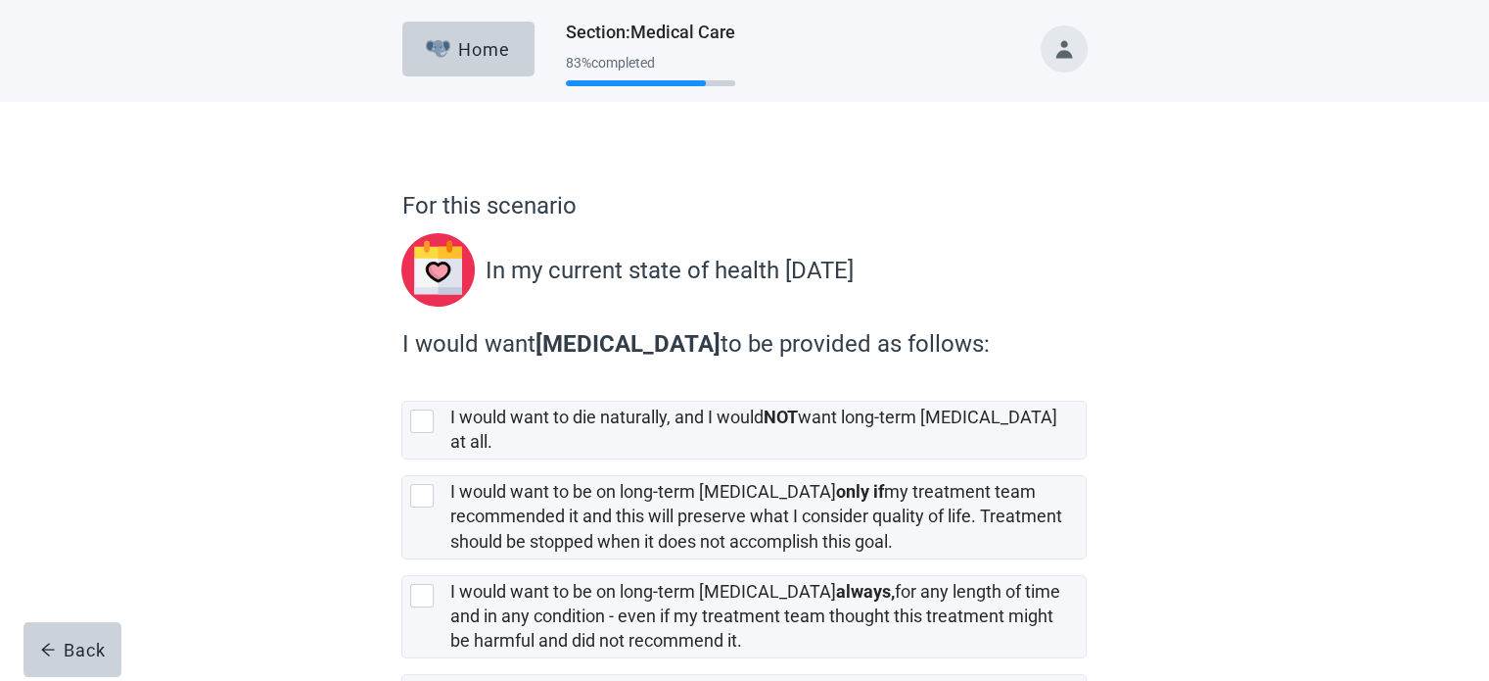
click at [1170, 301] on div "For this scenario In my current state of health [DATE] I would want [MEDICAL_DA…" at bounding box center [744, 465] width 1340 height 727
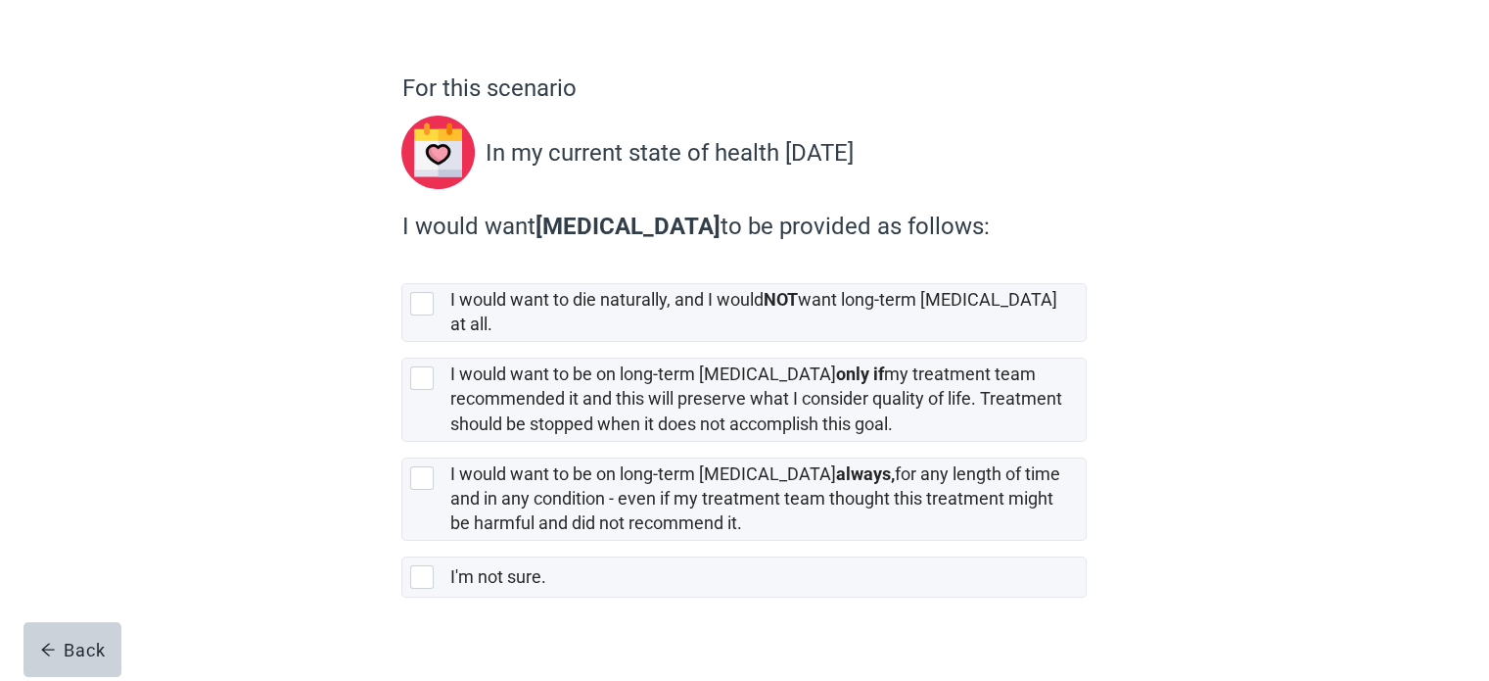
scroll to position [128, 0]
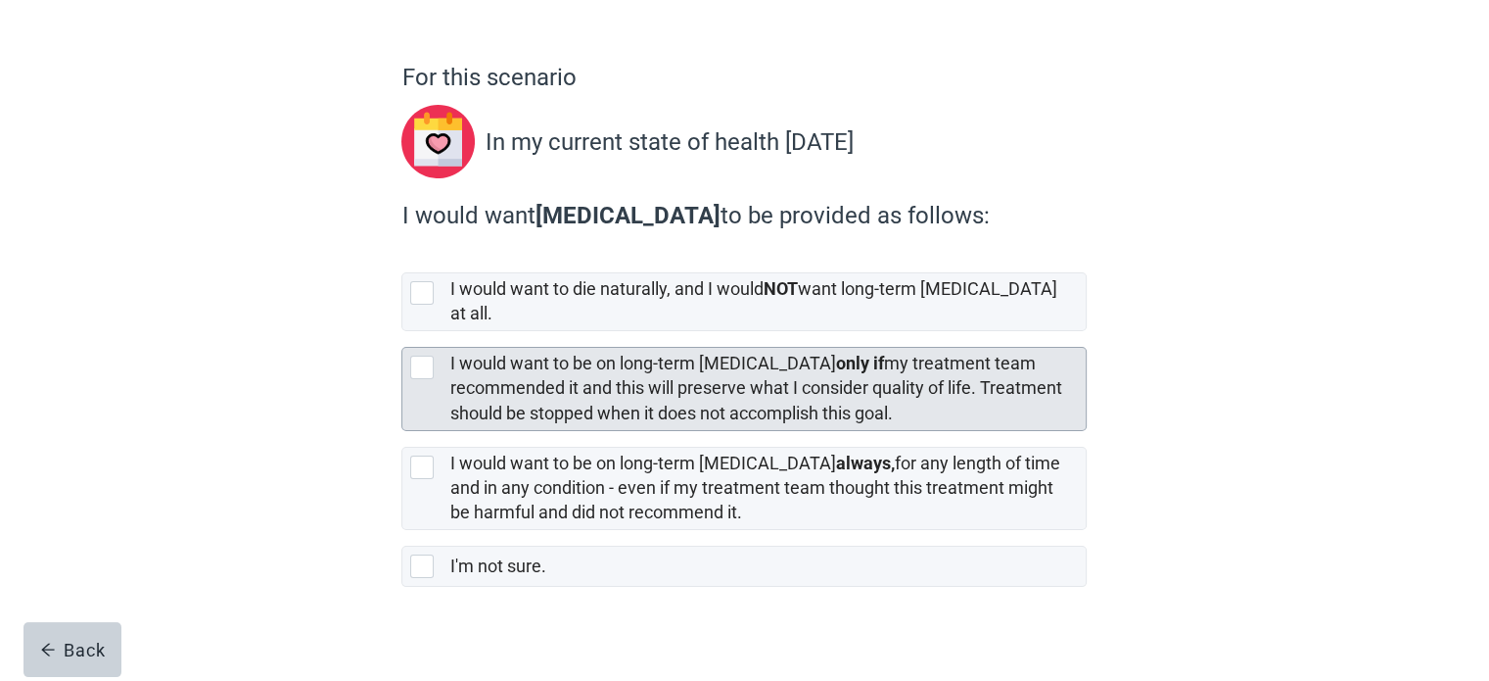
click at [417, 355] on div at bounding box center [422, 367] width 24 height 24
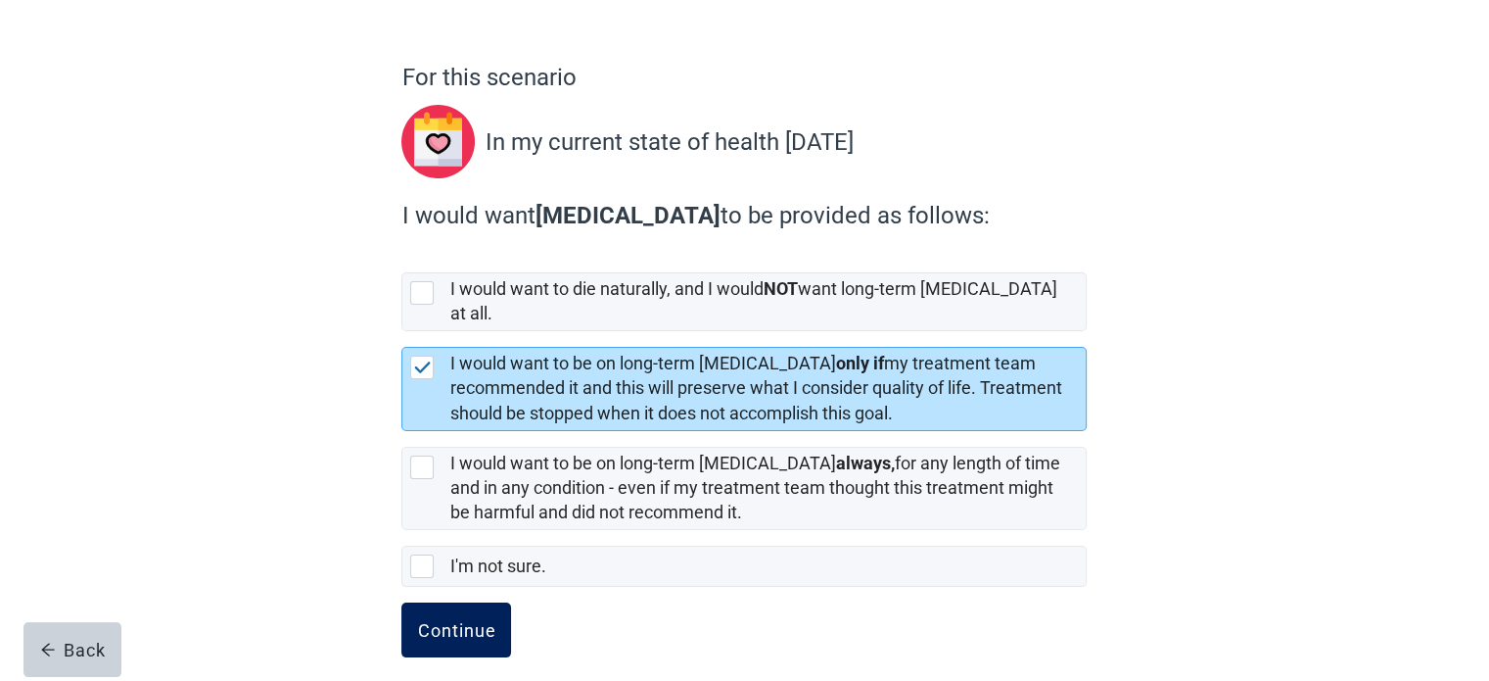
click at [471, 620] on div "Continue" at bounding box center [456, 630] width 78 height 20
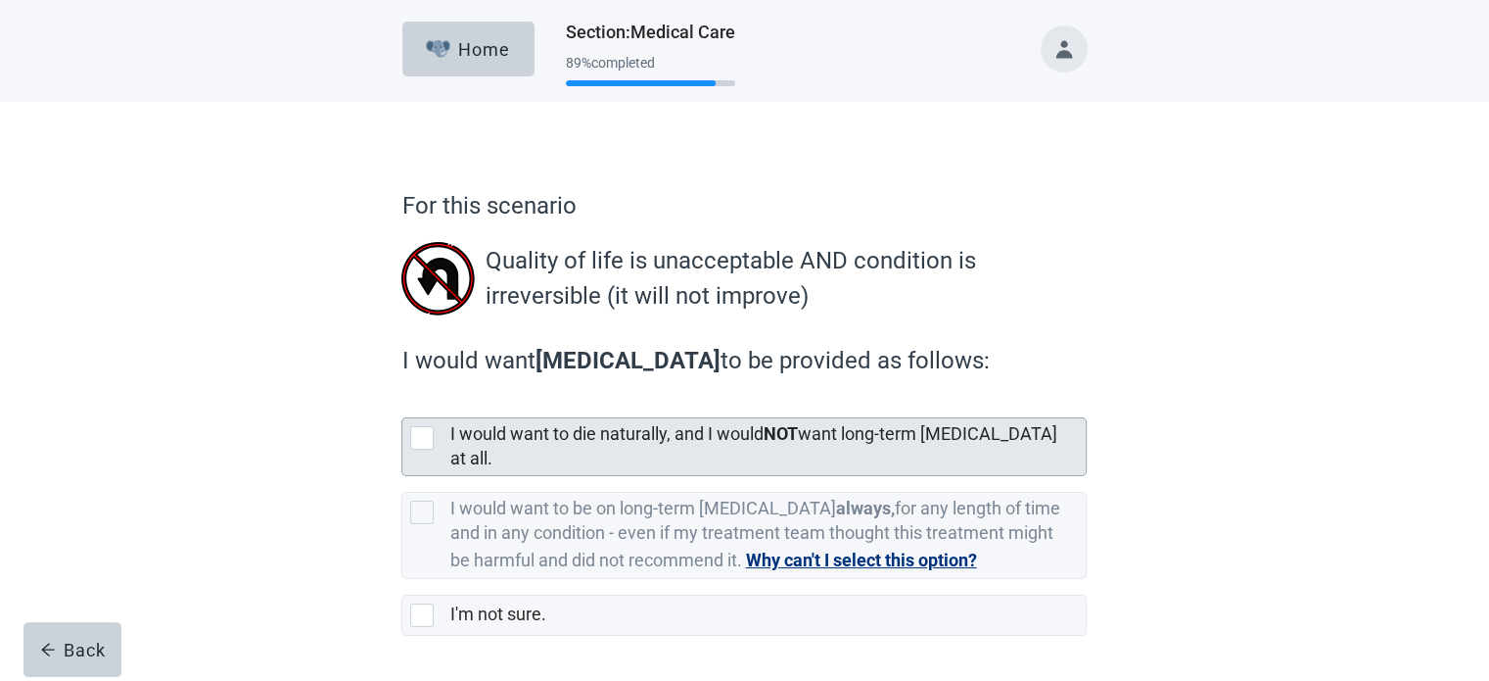
click at [413, 439] on div at bounding box center [422, 438] width 24 height 24
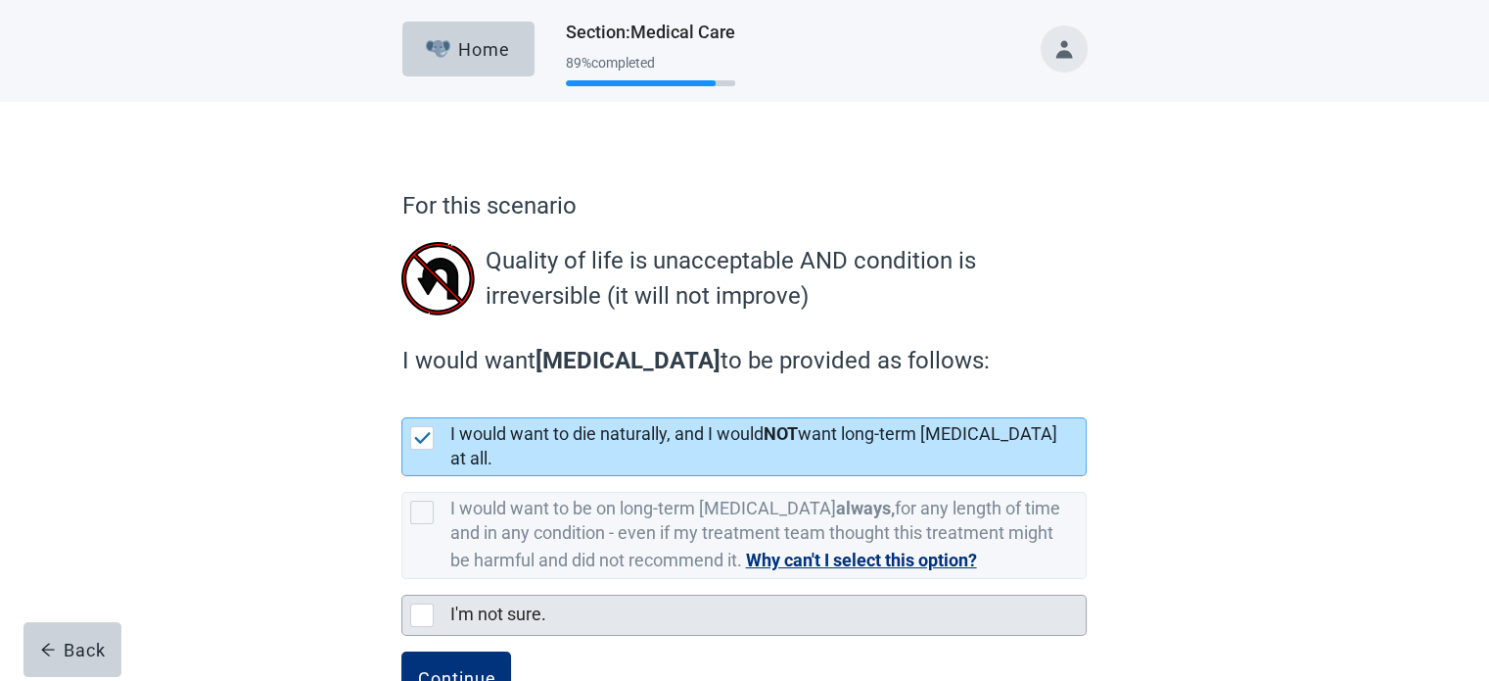
click at [423, 603] on div at bounding box center [422, 615] width 24 height 24
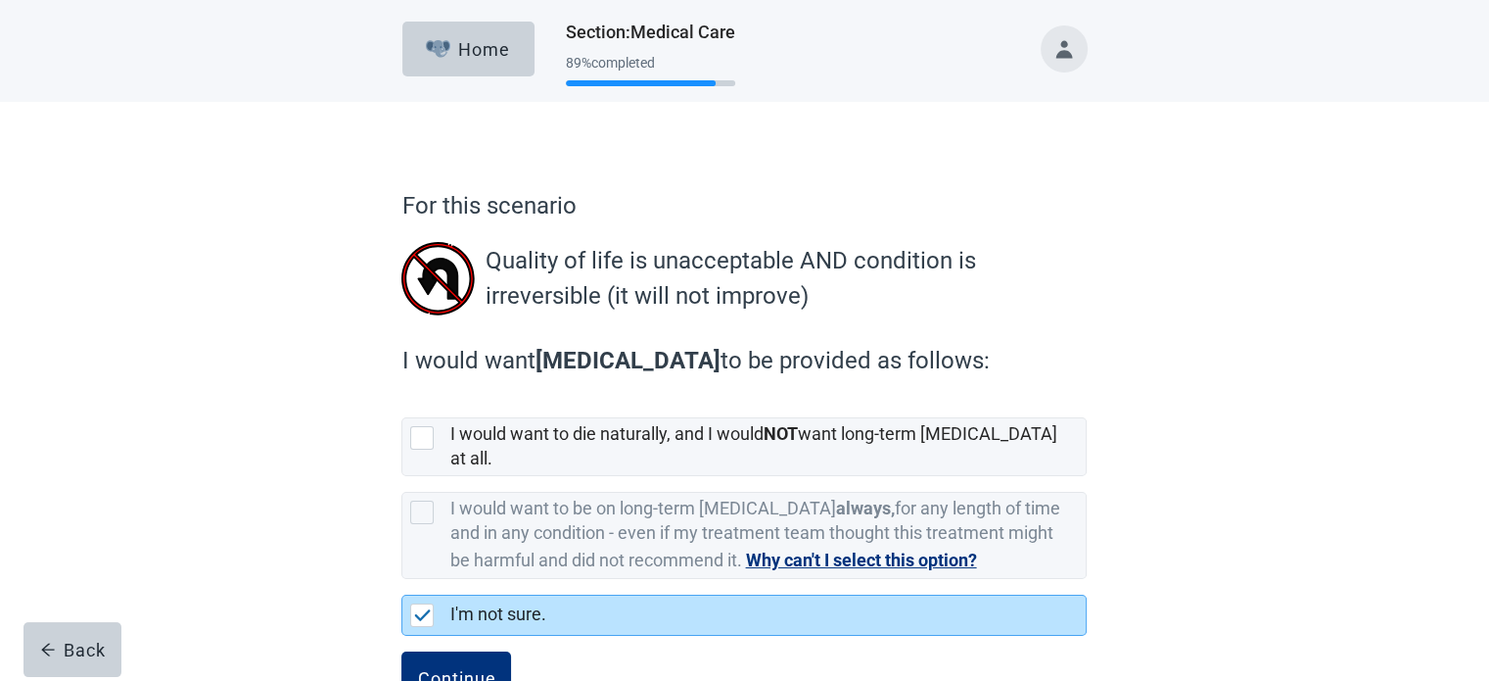
click at [1315, 404] on div "For this scenario Quality of life is unacceptable AND condition is irreversible…" at bounding box center [744, 425] width 1340 height 647
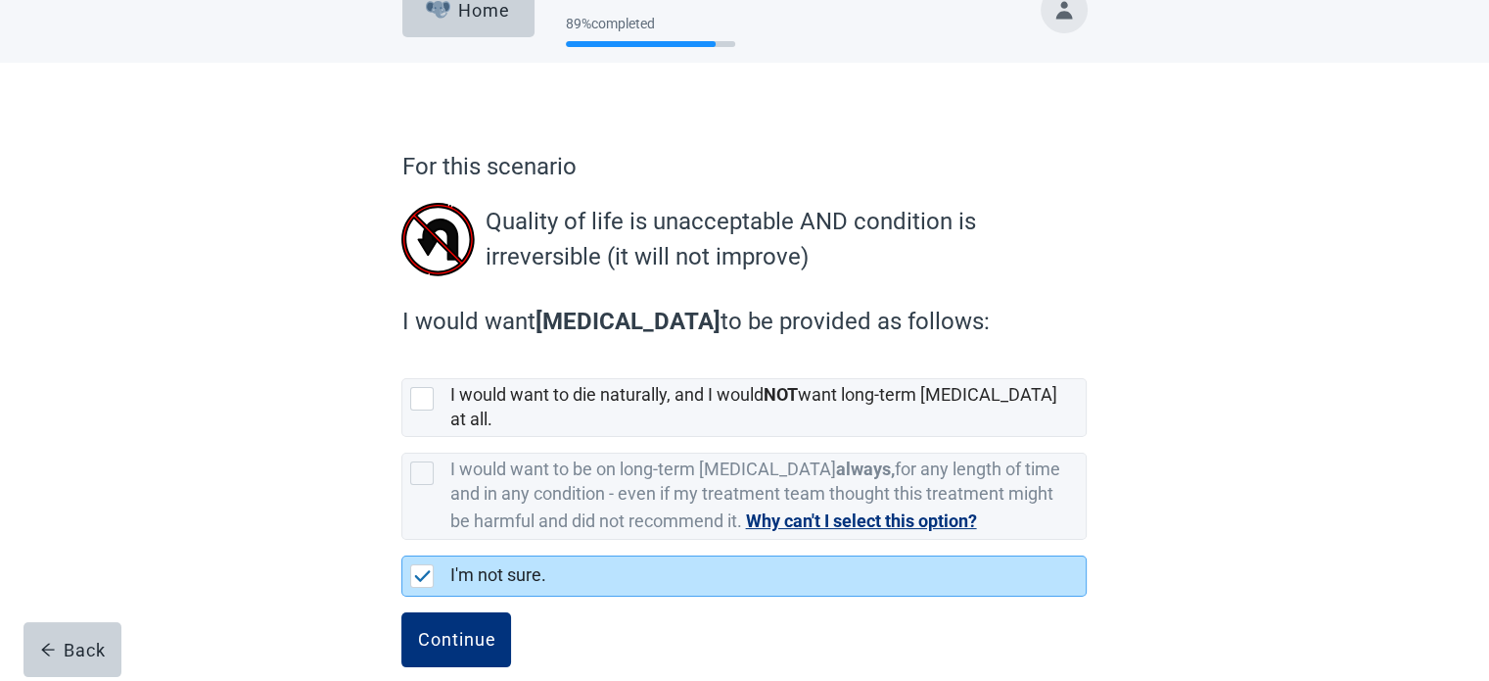
scroll to position [49, 0]
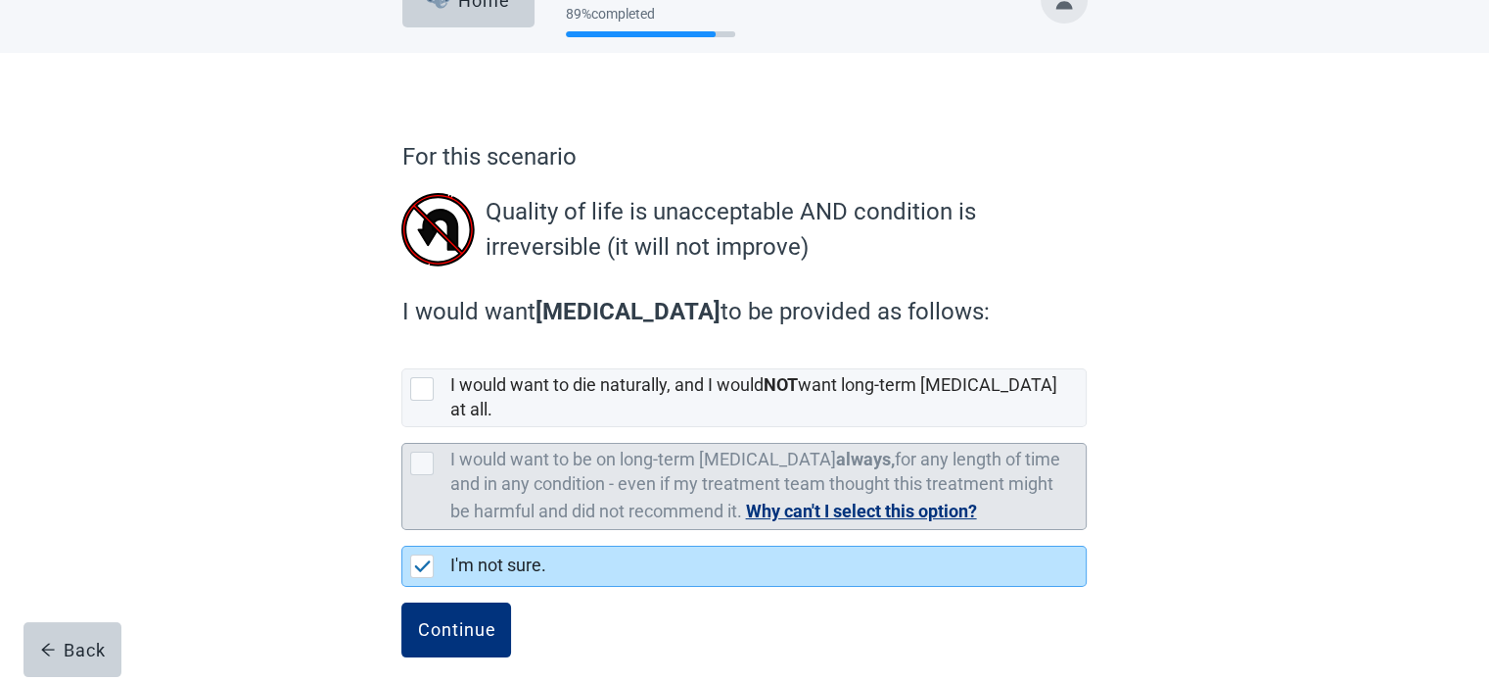
click at [431, 451] on div at bounding box center [422, 463] width 24 height 24
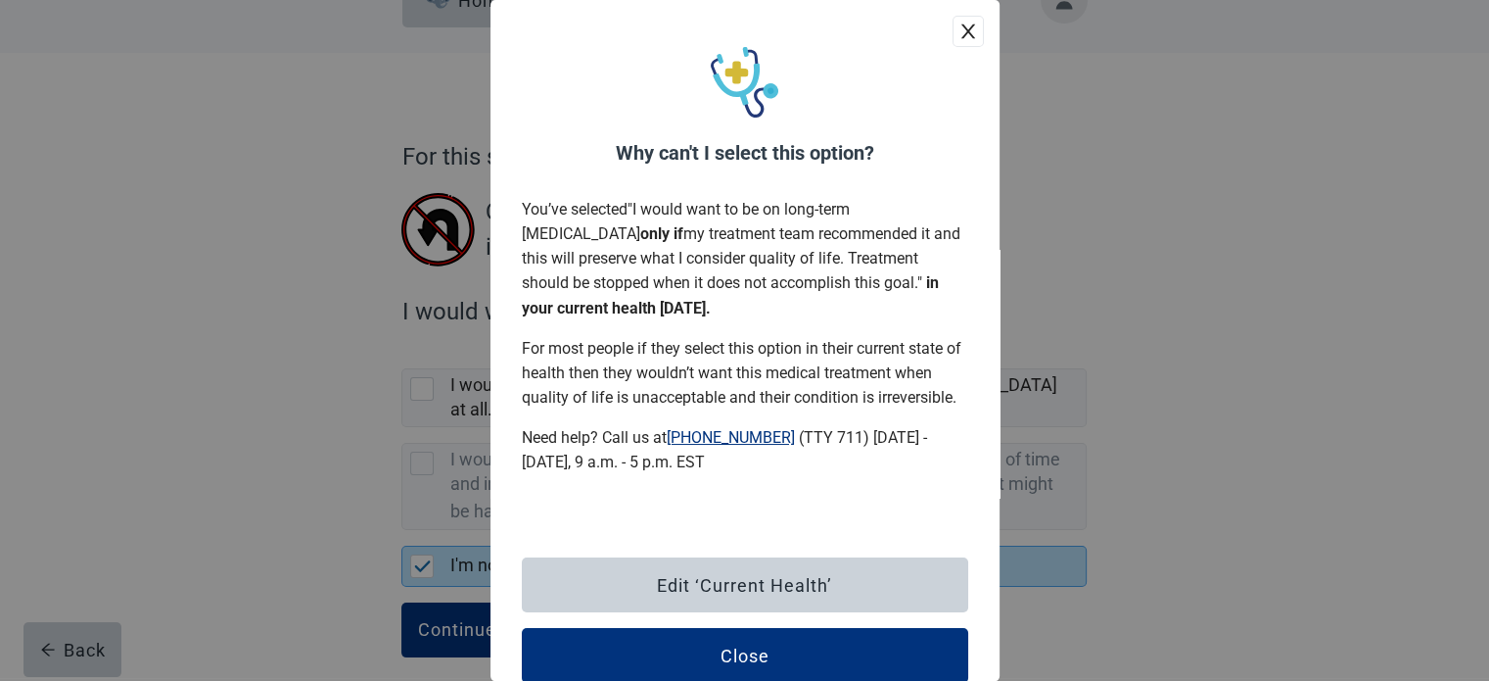
click at [964, 30] on icon "close" at bounding box center [969, 32] width 20 height 20
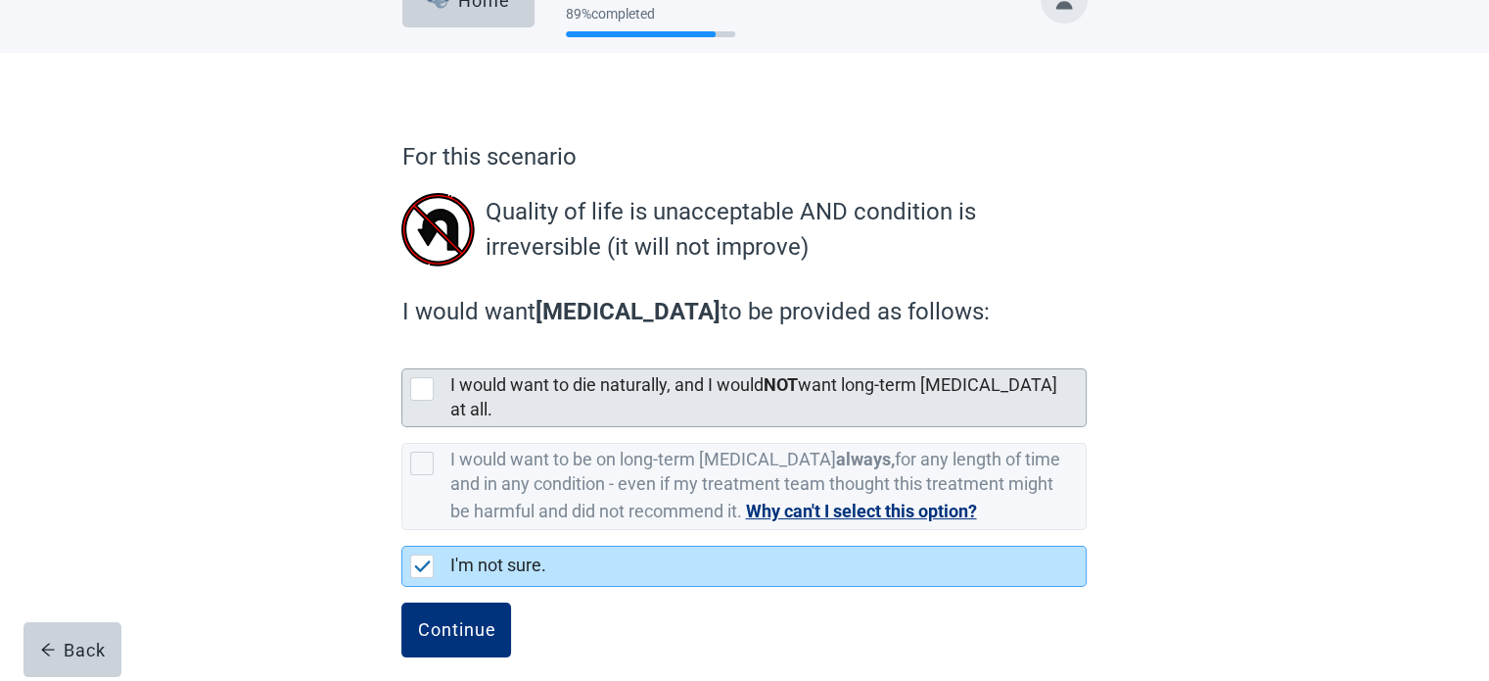
click at [425, 393] on div at bounding box center [422, 389] width 24 height 24
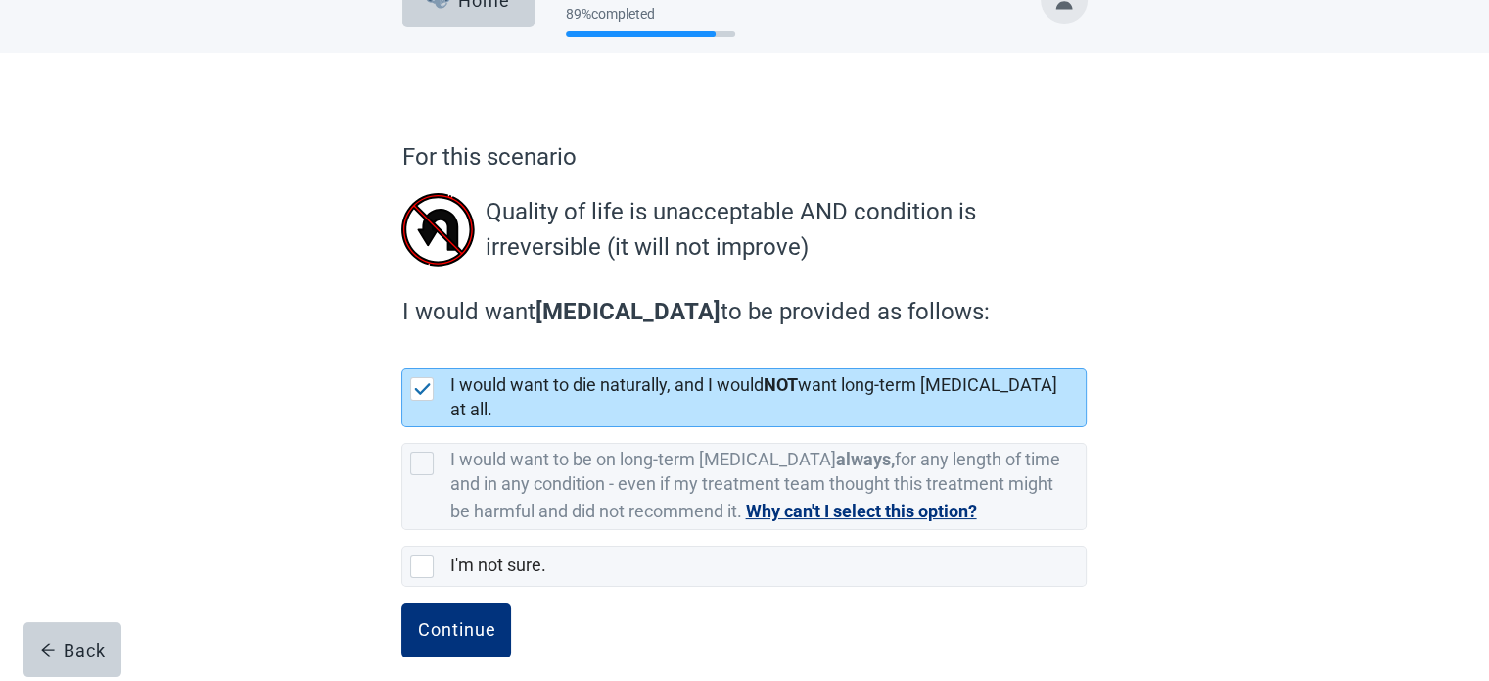
click at [659, 653] on div "Continue" at bounding box center [743, 651] width 685 height 98
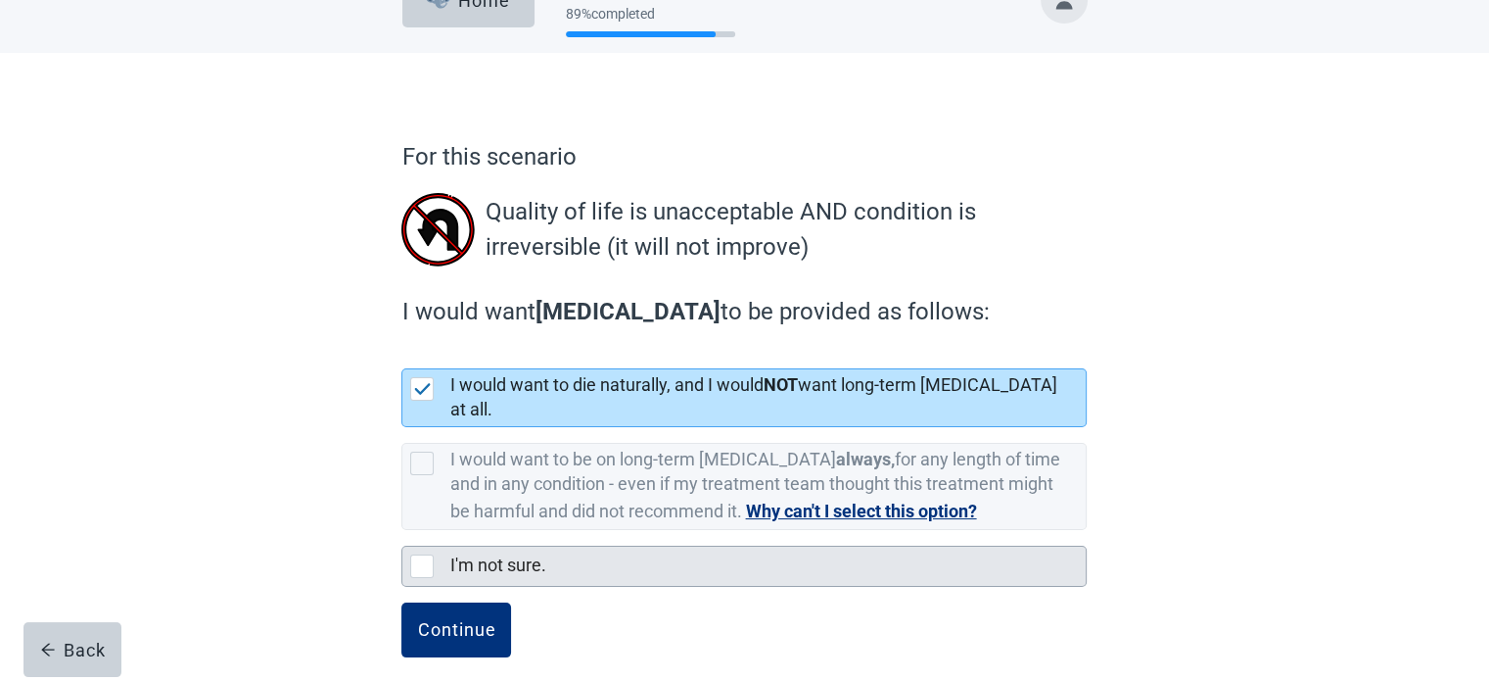
click at [427, 554] on div at bounding box center [422, 566] width 24 height 24
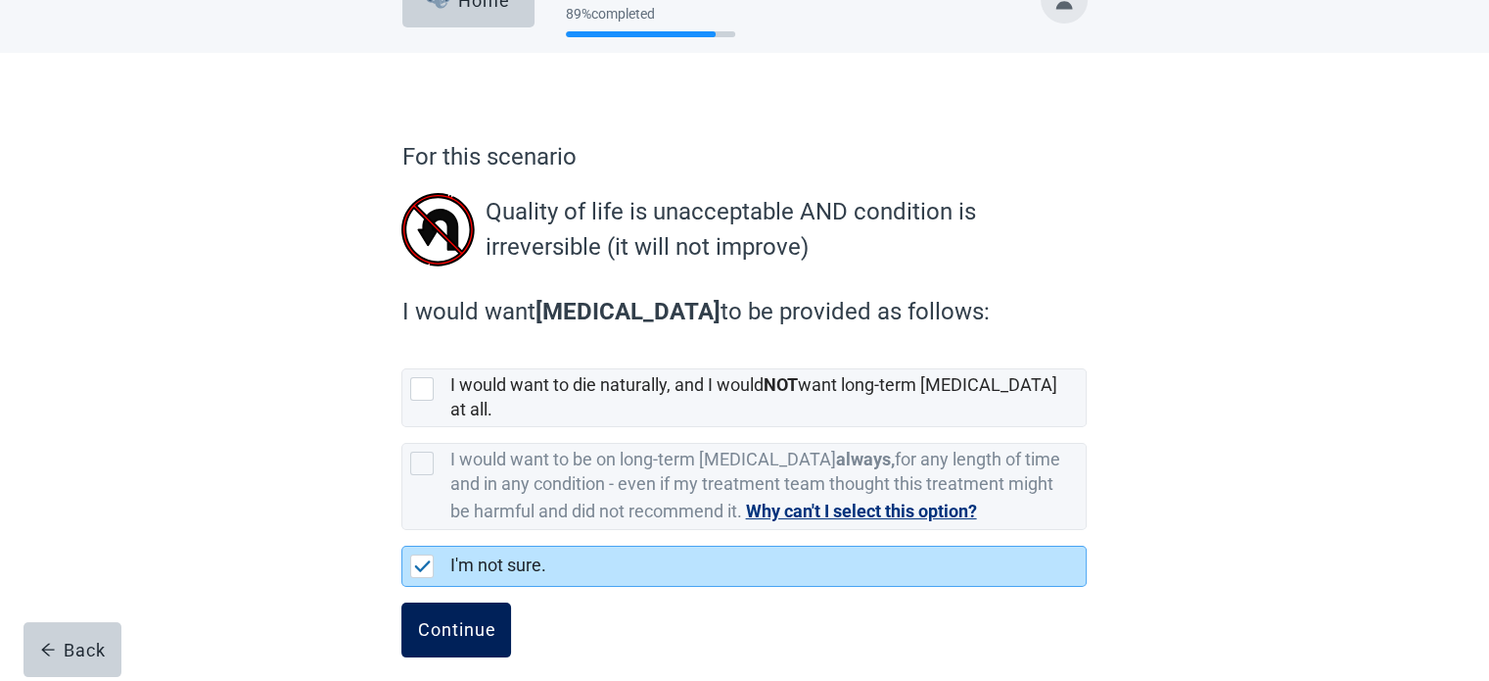
click at [457, 634] on button "Continue" at bounding box center [456, 629] width 110 height 55
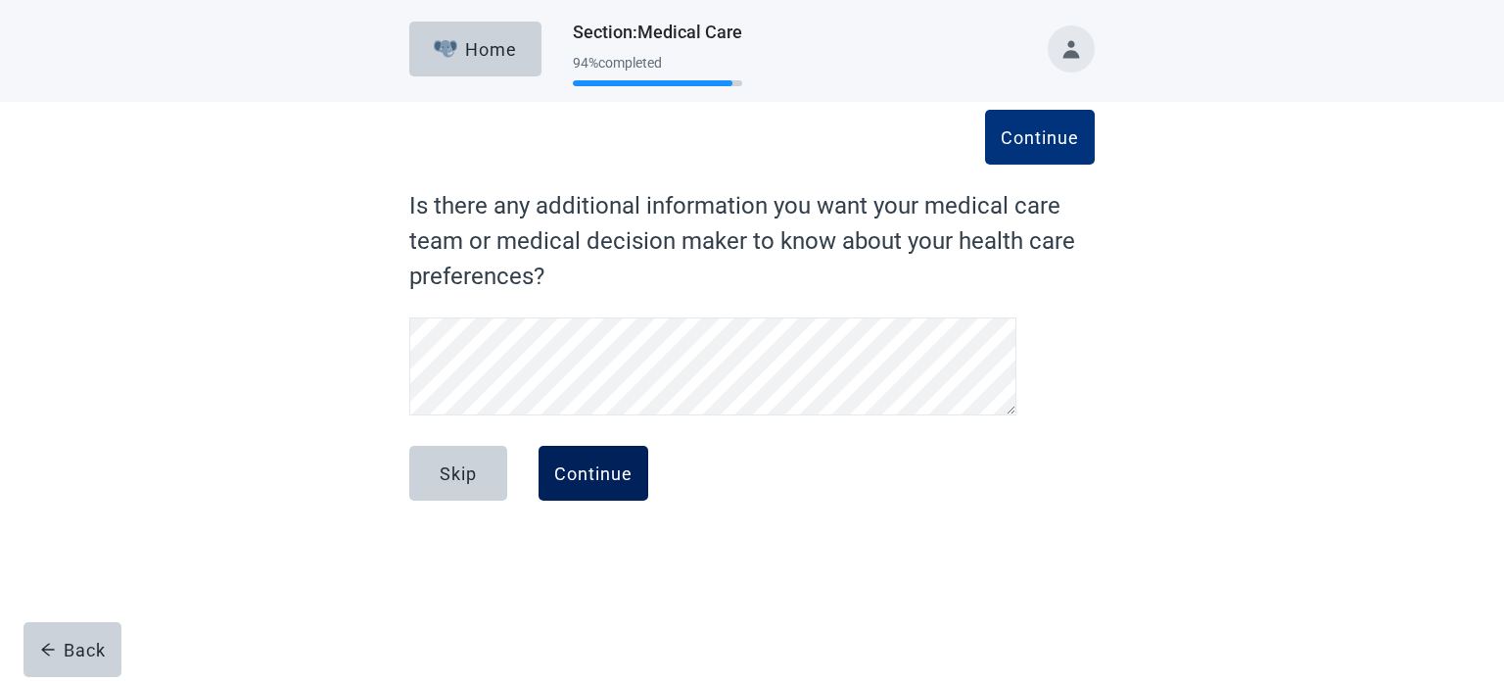
click at [584, 473] on div "Continue" at bounding box center [593, 473] width 78 height 20
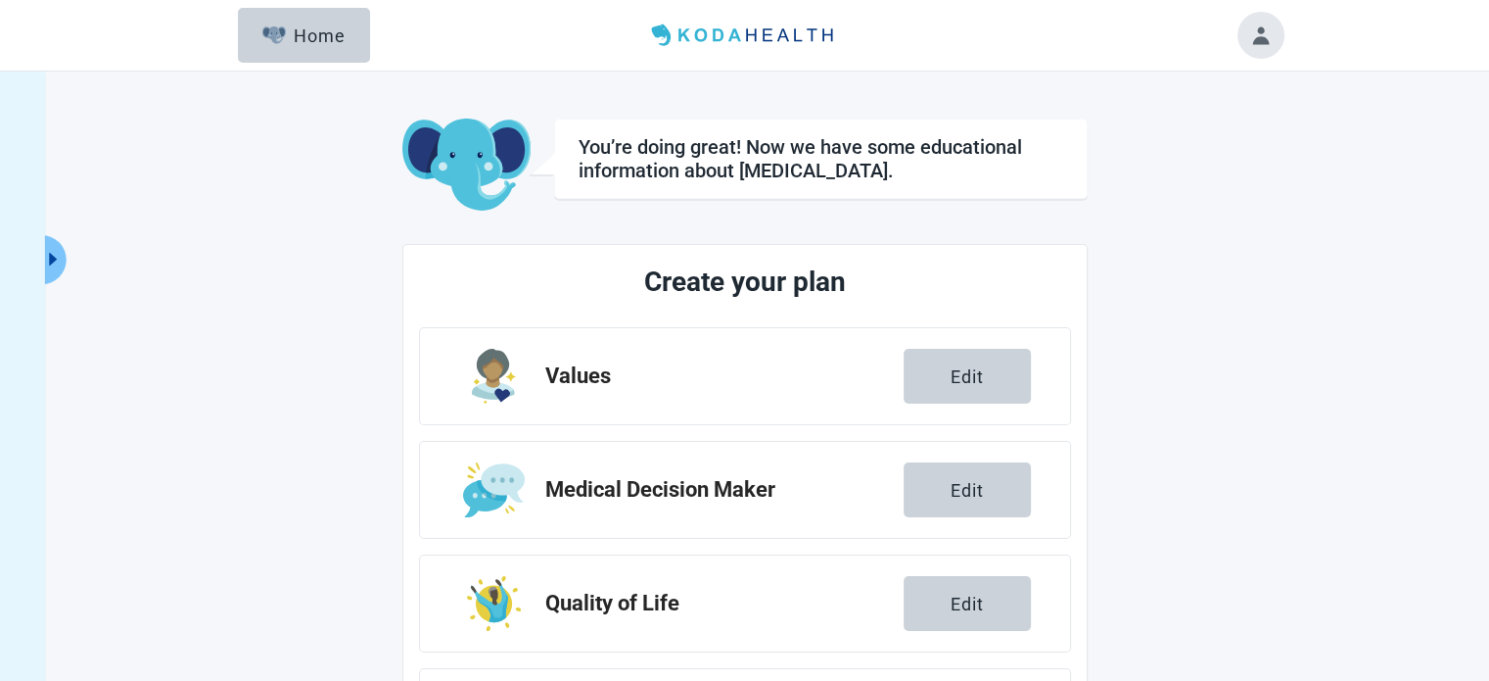
click at [1293, 389] on div "You’re doing great! Now we have some educational information about [MEDICAL_DAT…" at bounding box center [744, 555] width 1489 height 969
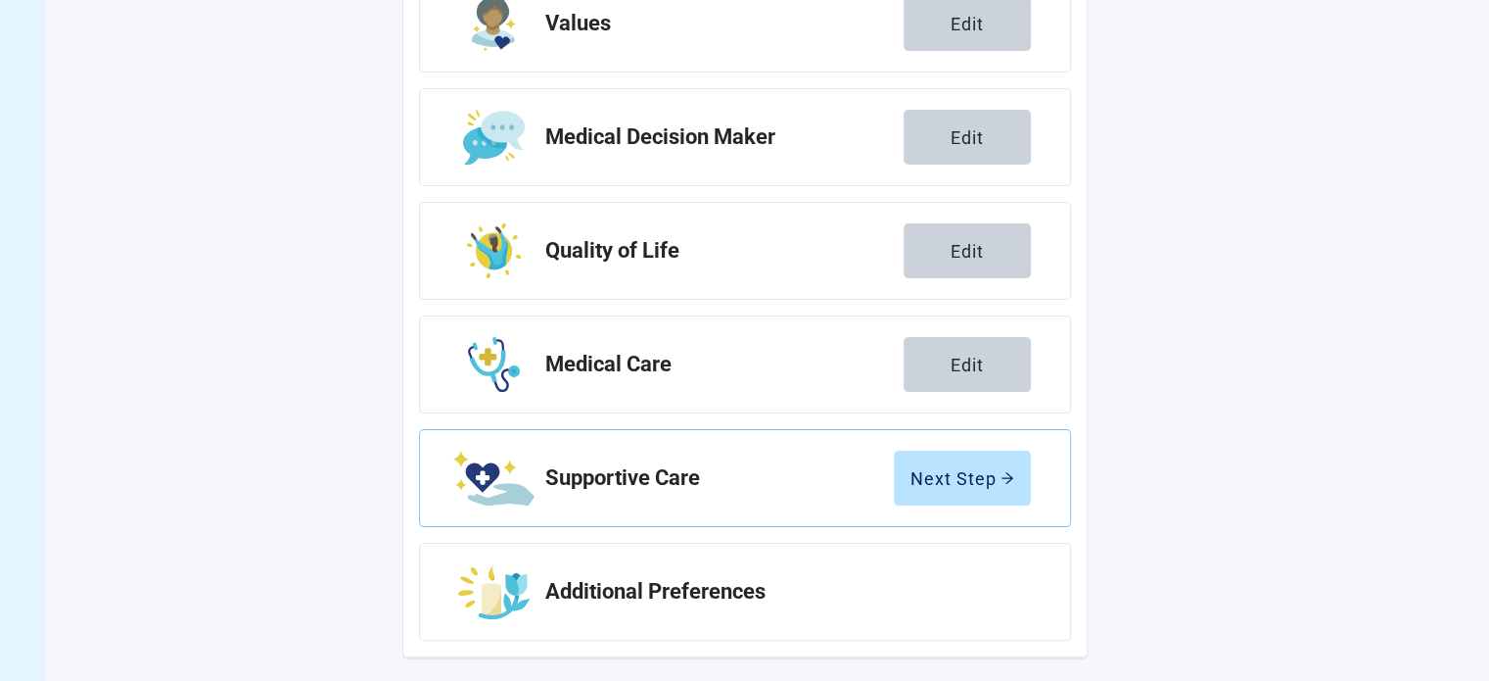
scroll to position [359, 0]
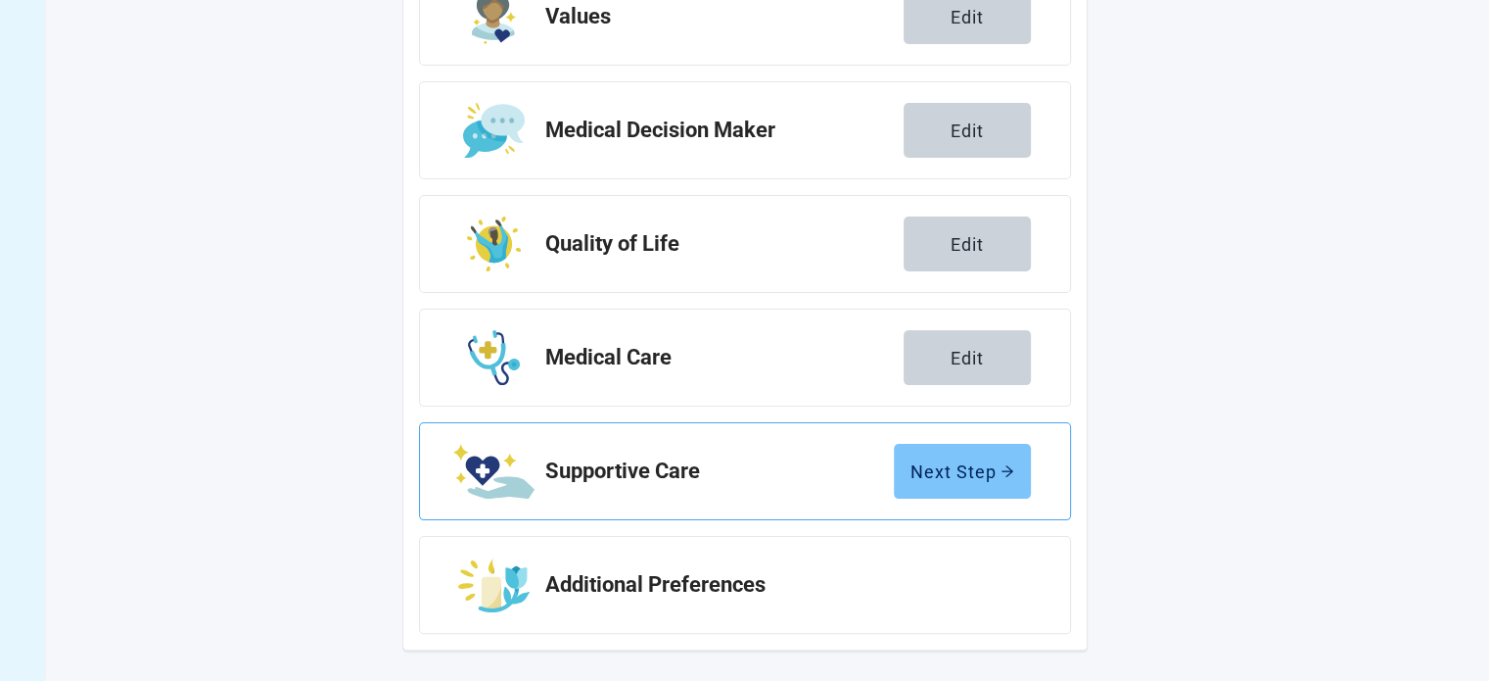
click at [953, 462] on div "Next Step" at bounding box center [963, 471] width 104 height 20
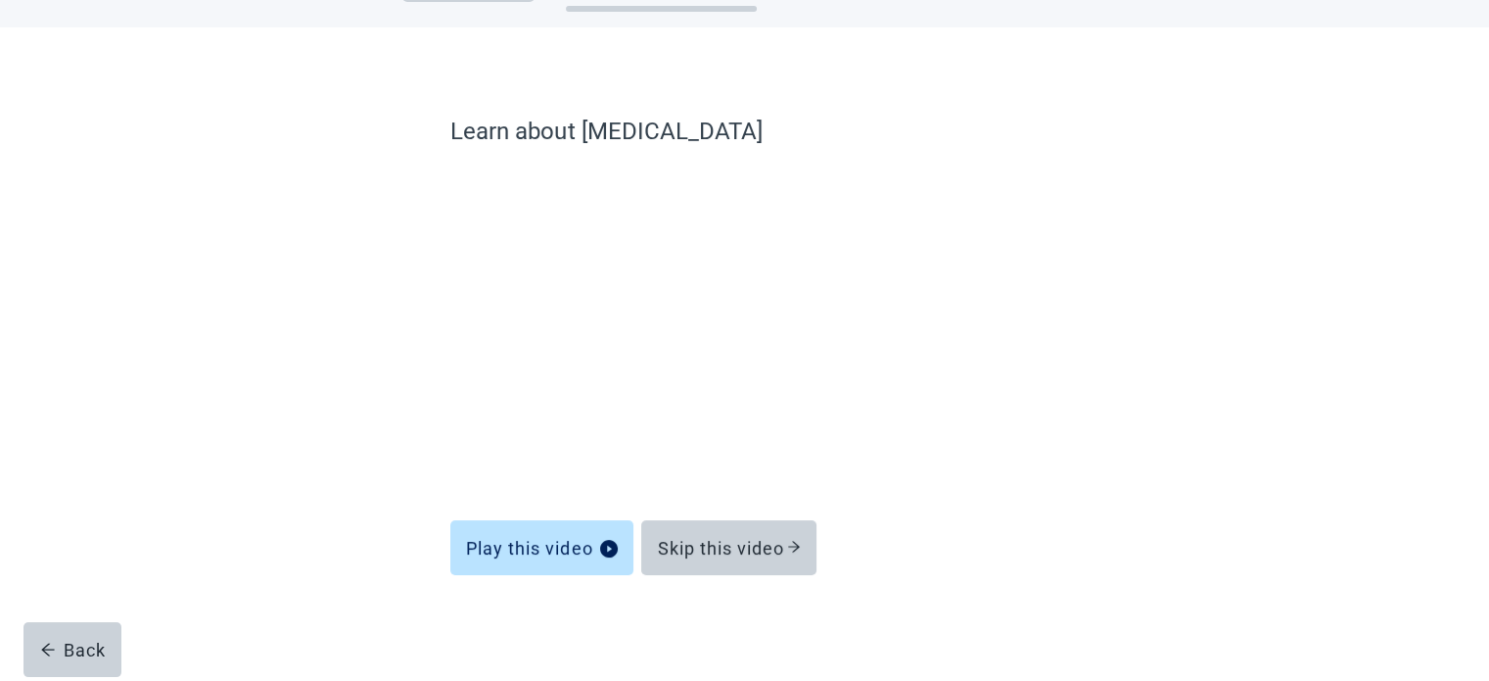
scroll to position [74, 0]
click at [1153, 334] on div "Learn about [MEDICAL_DATA] Play this video Skip this video Back" at bounding box center [744, 374] width 823 height 614
click at [1128, 293] on div "Learn about [MEDICAL_DATA] Play this video Skip this video Back" at bounding box center [744, 374] width 823 height 614
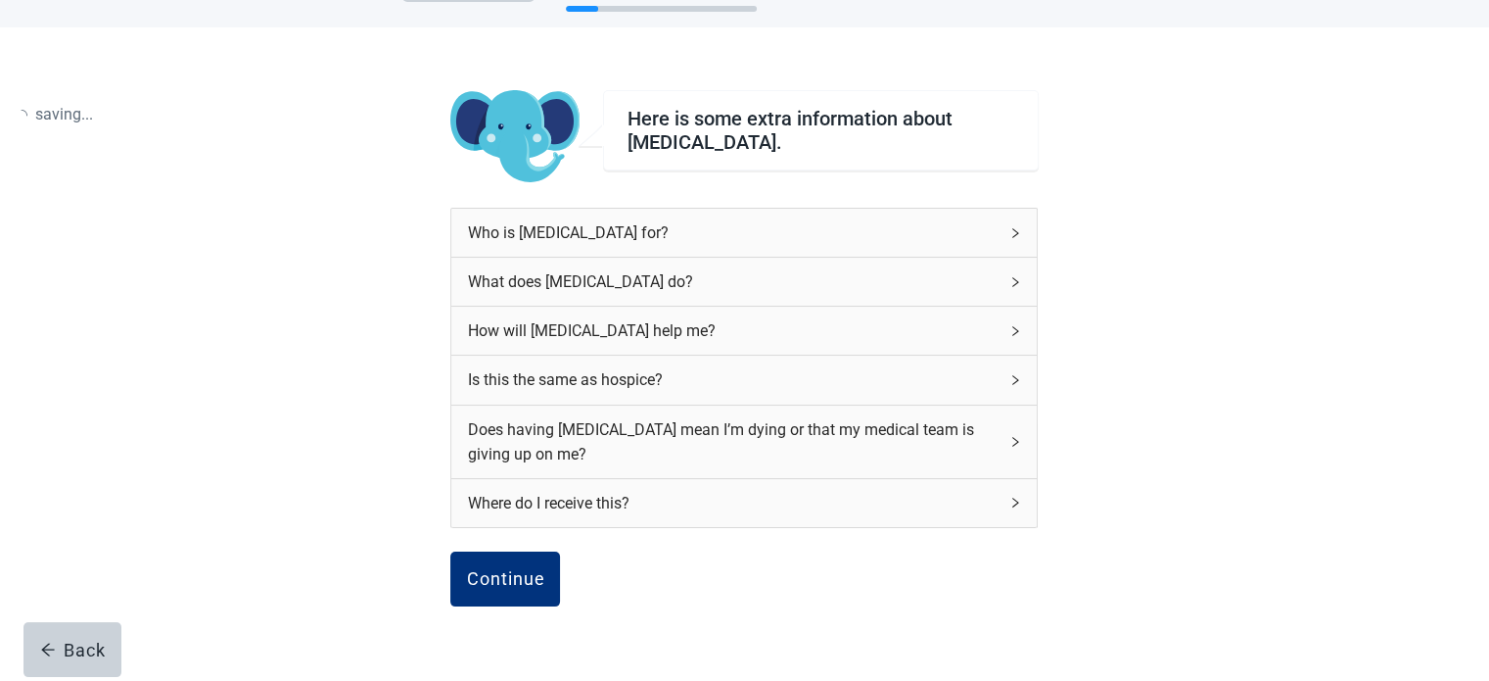
scroll to position [178, 0]
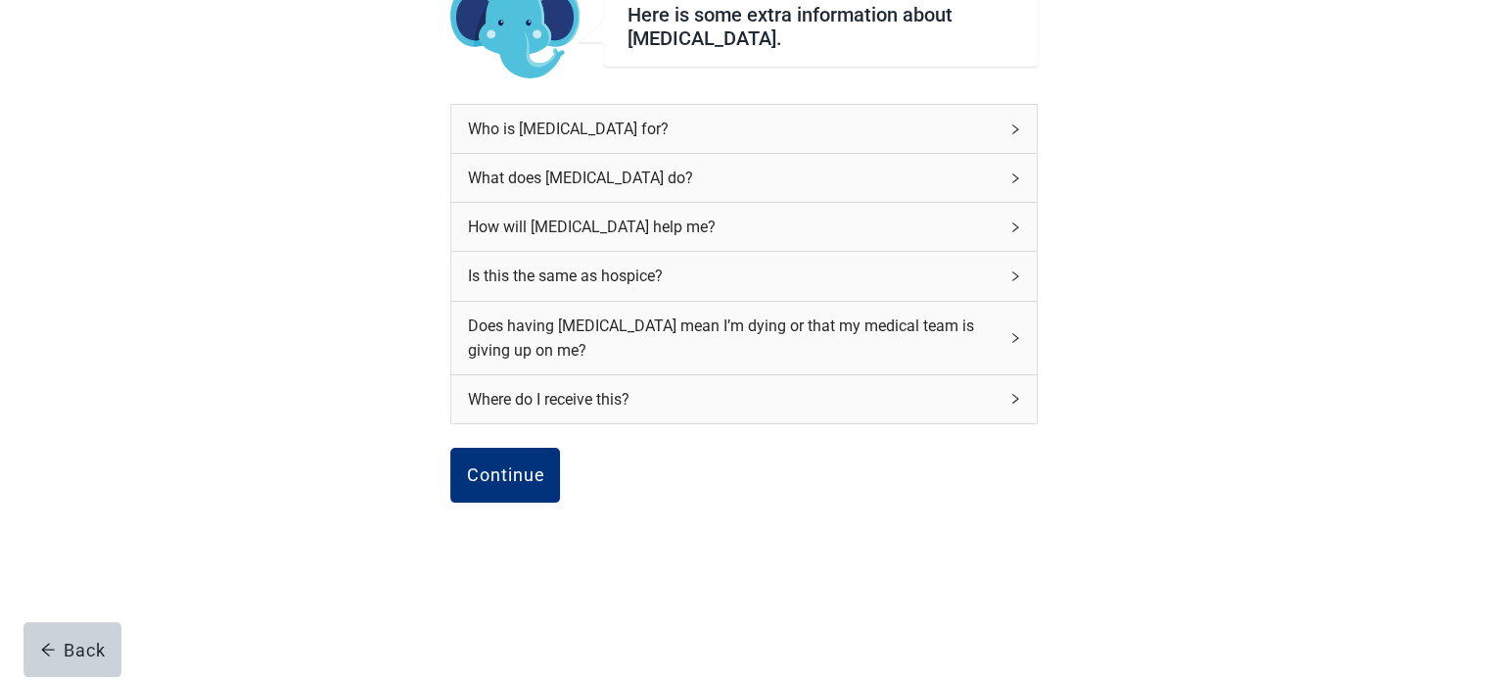
click at [769, 543] on div "Continue" at bounding box center [744, 496] width 588 height 98
click at [1010, 135] on div "Who is [MEDICAL_DATA] for?" at bounding box center [744, 129] width 586 height 48
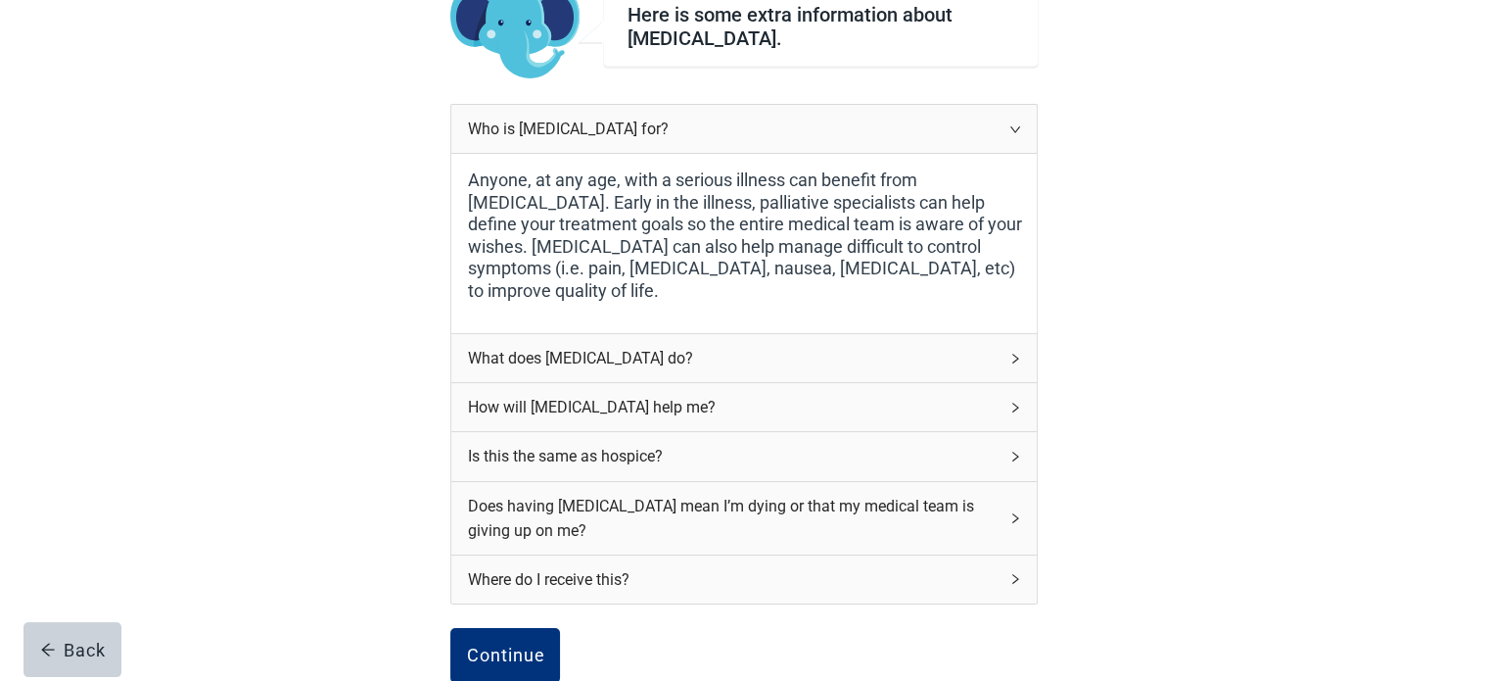
click at [1015, 128] on icon "right" at bounding box center [1016, 129] width 12 height 12
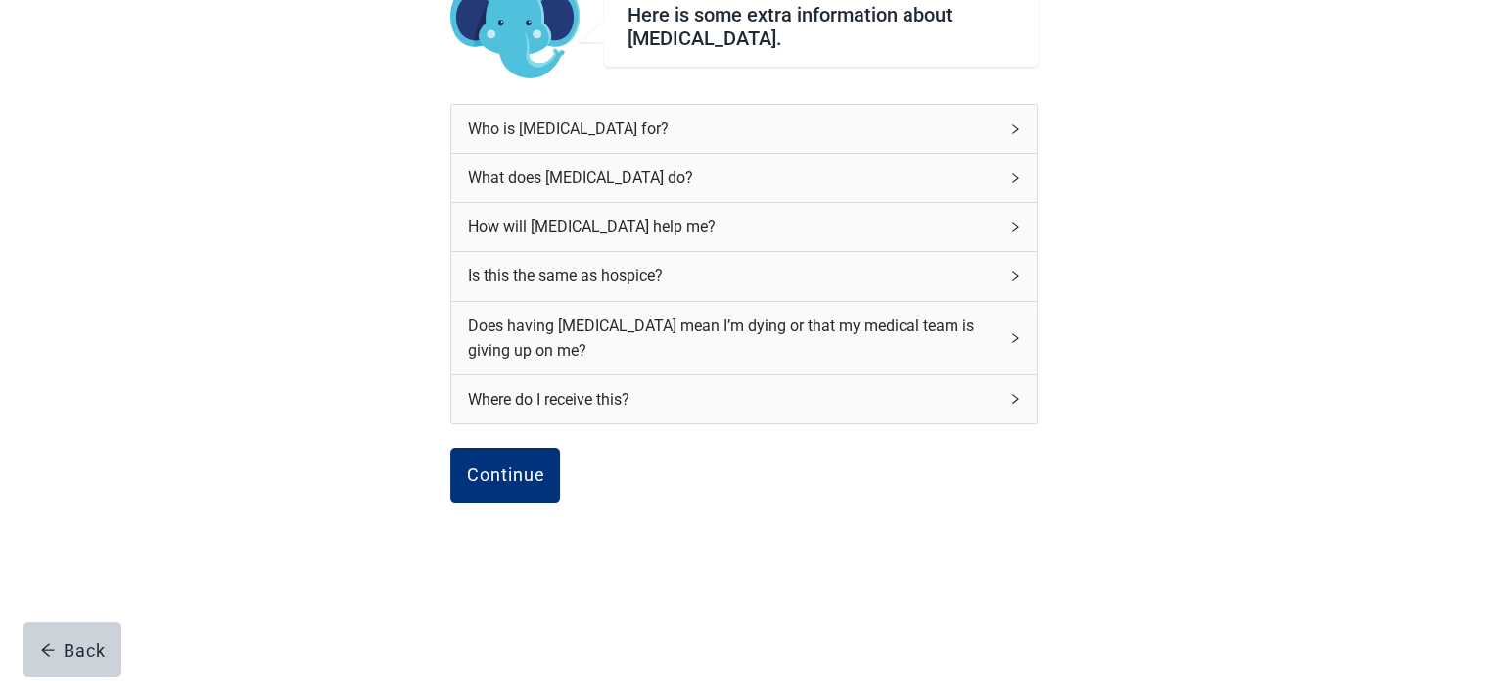
click at [1017, 178] on icon "right" at bounding box center [1016, 178] width 6 height 10
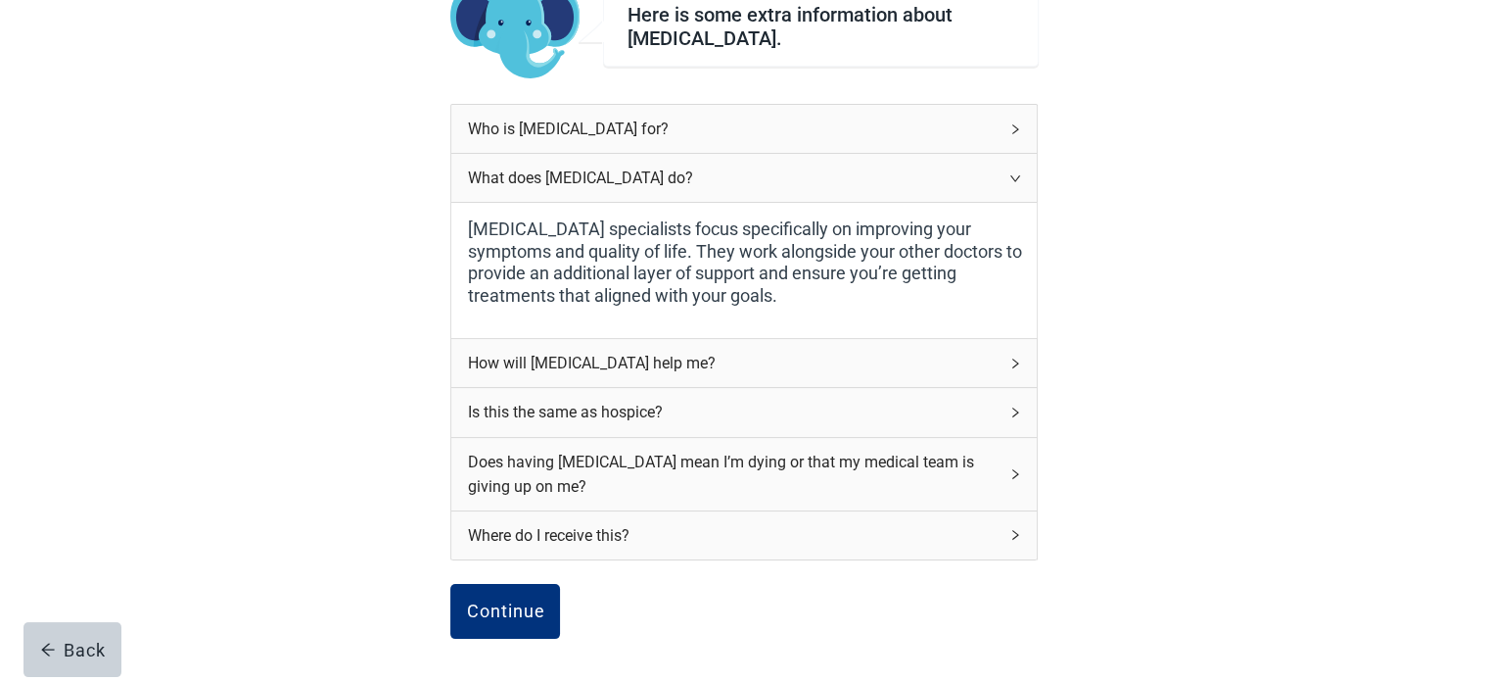
click at [1017, 178] on icon "right" at bounding box center [1016, 178] width 12 height 12
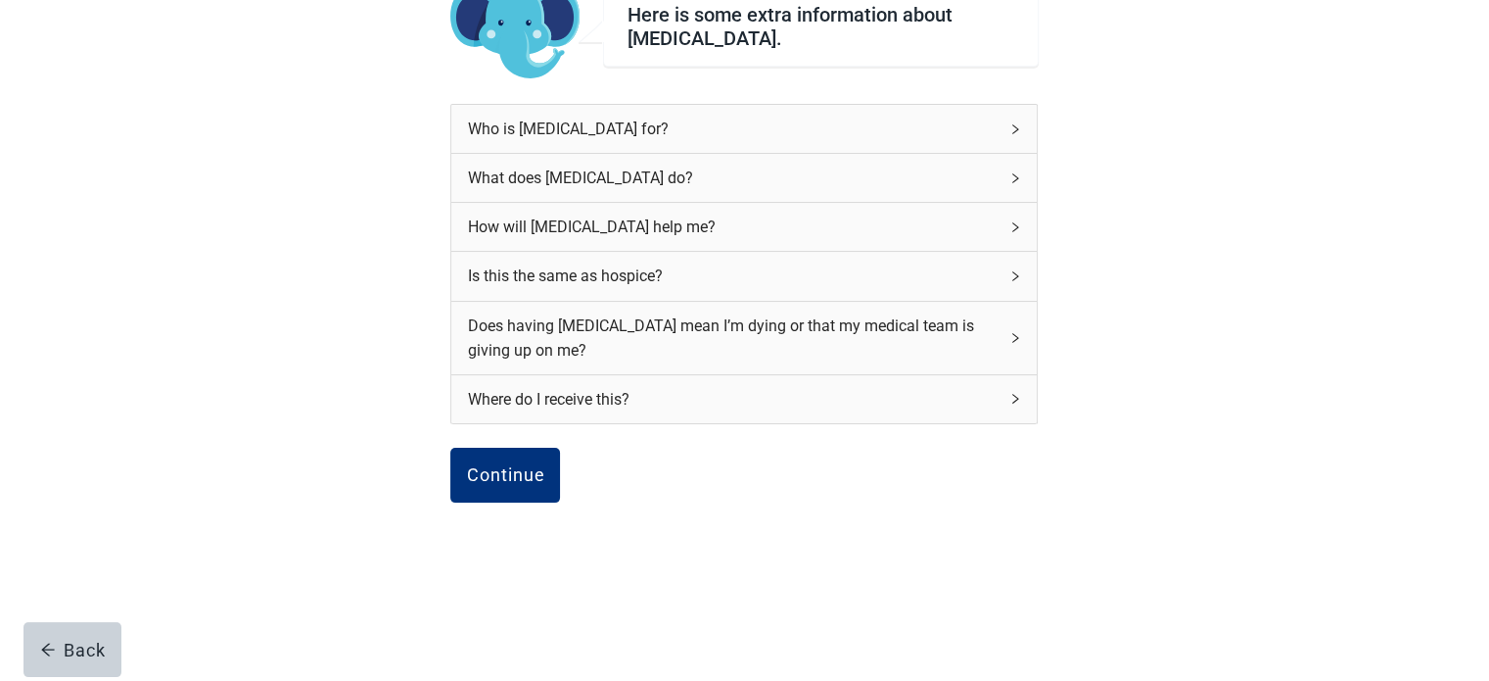
click at [1017, 178] on icon "right" at bounding box center [1016, 178] width 6 height 10
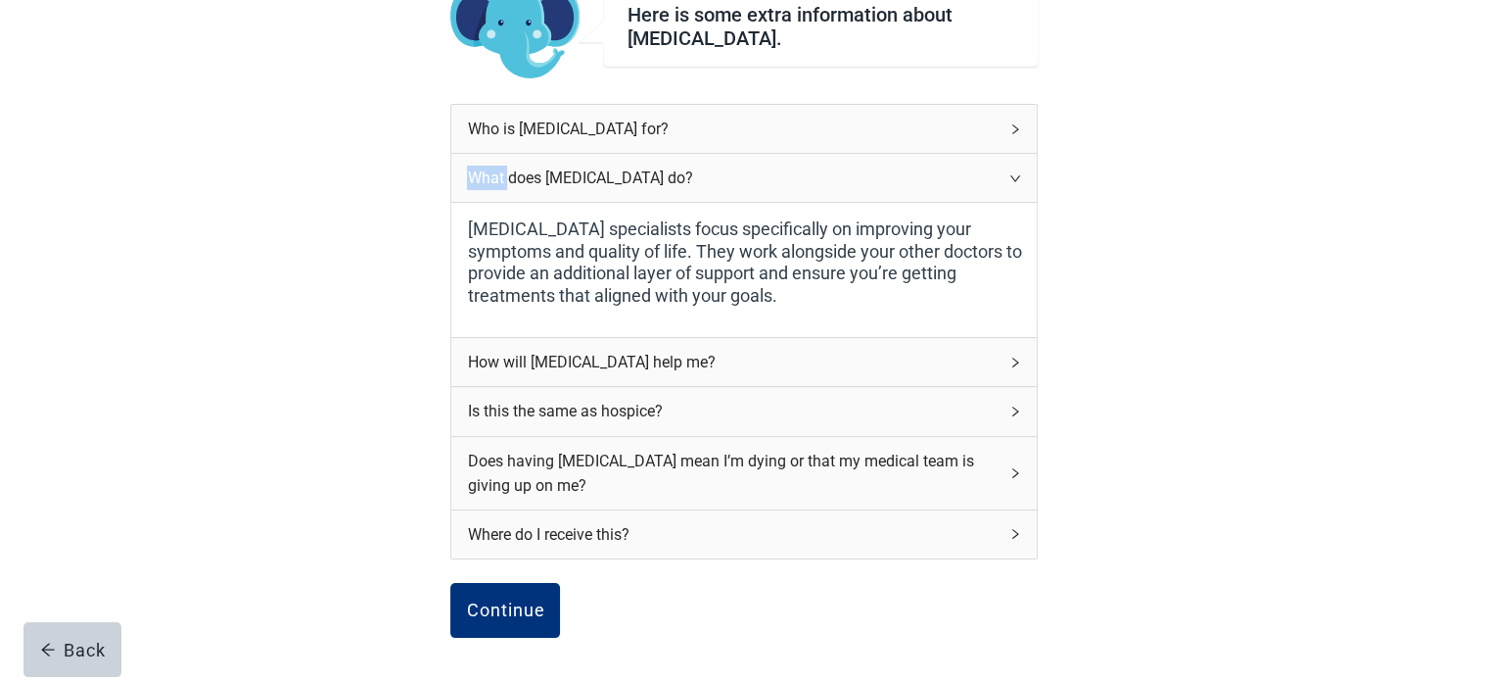
click at [1017, 178] on icon "right" at bounding box center [1016, 178] width 12 height 12
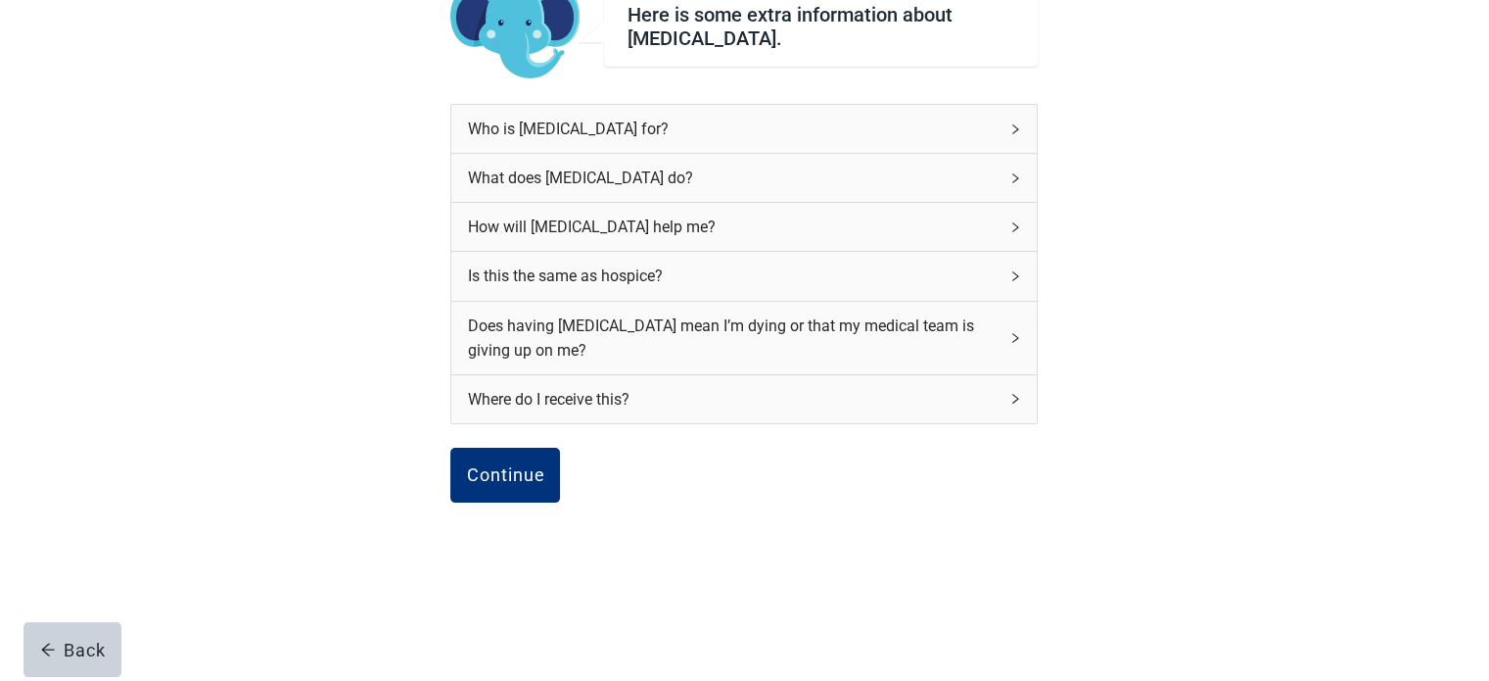
click at [1017, 178] on icon "right" at bounding box center [1016, 178] width 6 height 10
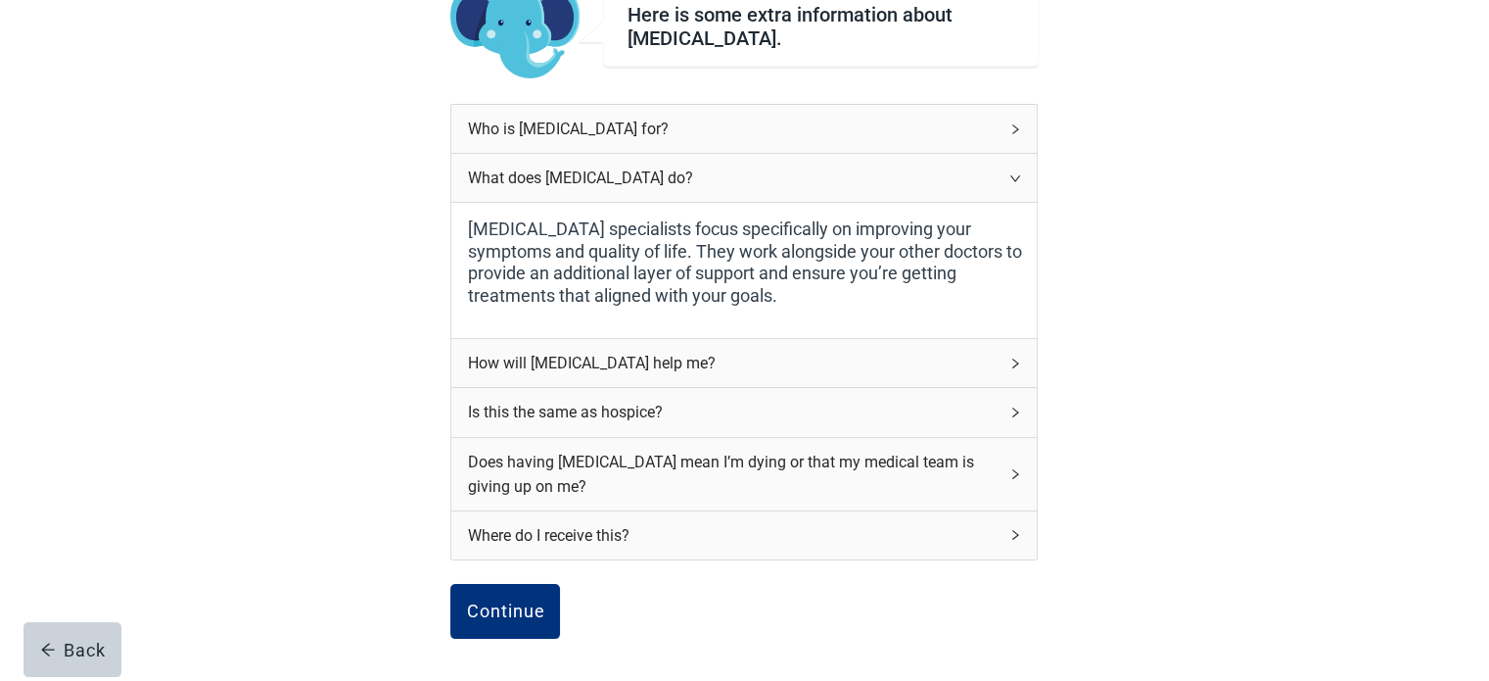
click at [1013, 359] on icon "right" at bounding box center [1016, 363] width 12 height 12
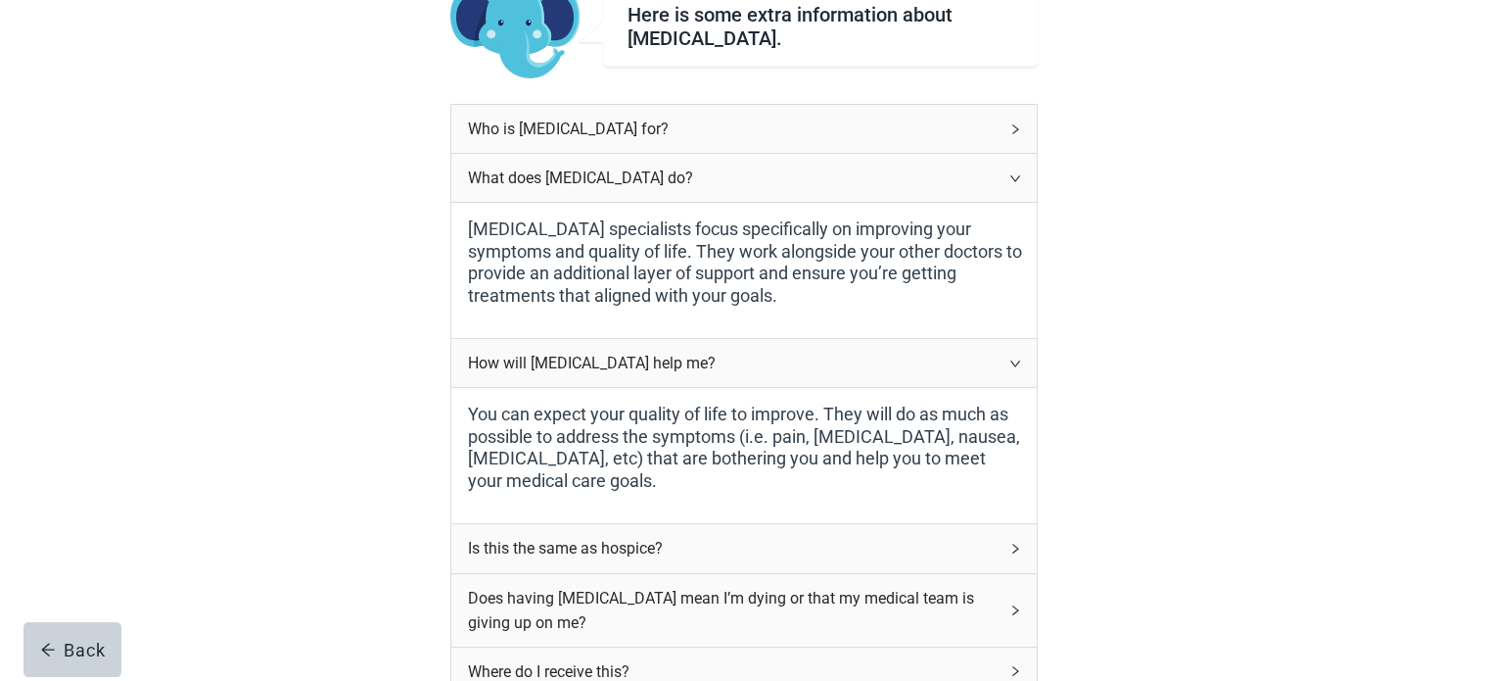
click at [1011, 172] on icon "right" at bounding box center [1016, 178] width 12 height 12
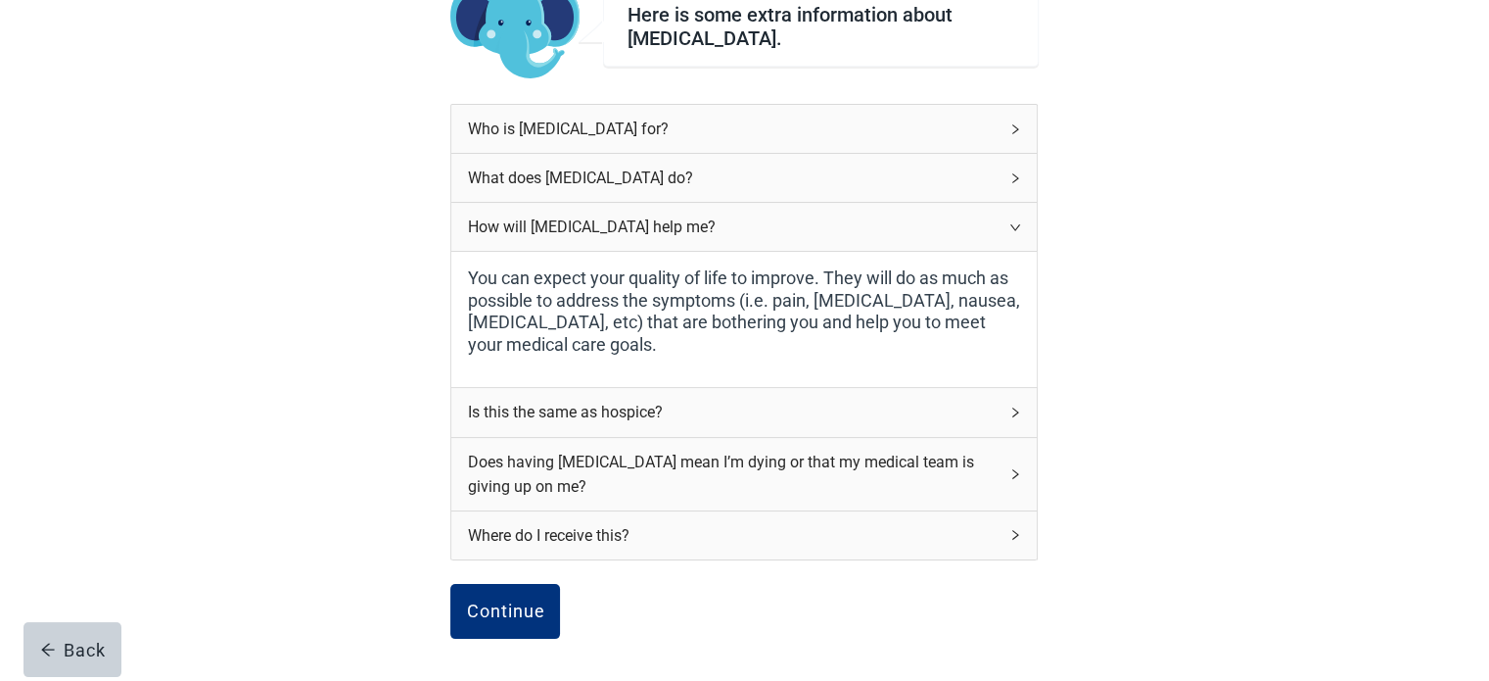
click at [1012, 227] on icon "right" at bounding box center [1016, 227] width 12 height 12
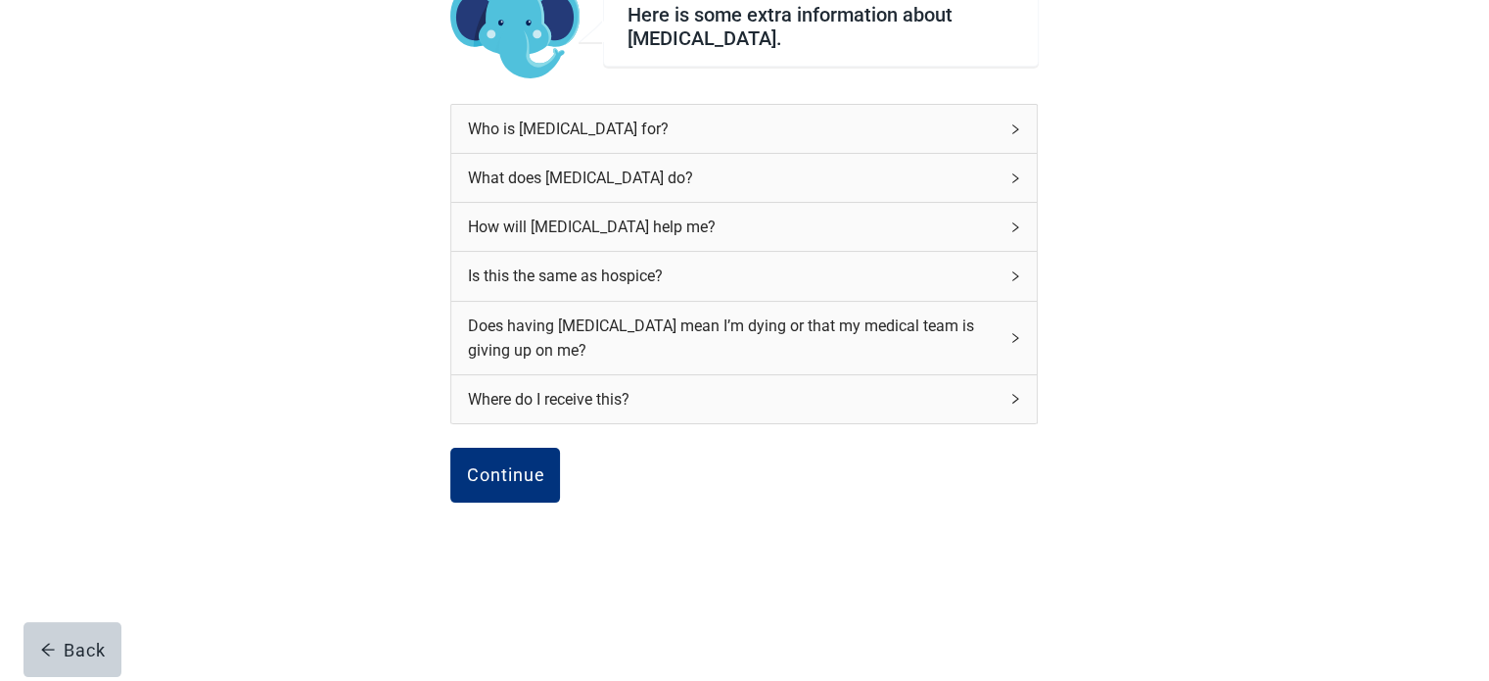
click at [1008, 277] on div "Is this the same as hospice?" at bounding box center [744, 276] width 586 height 48
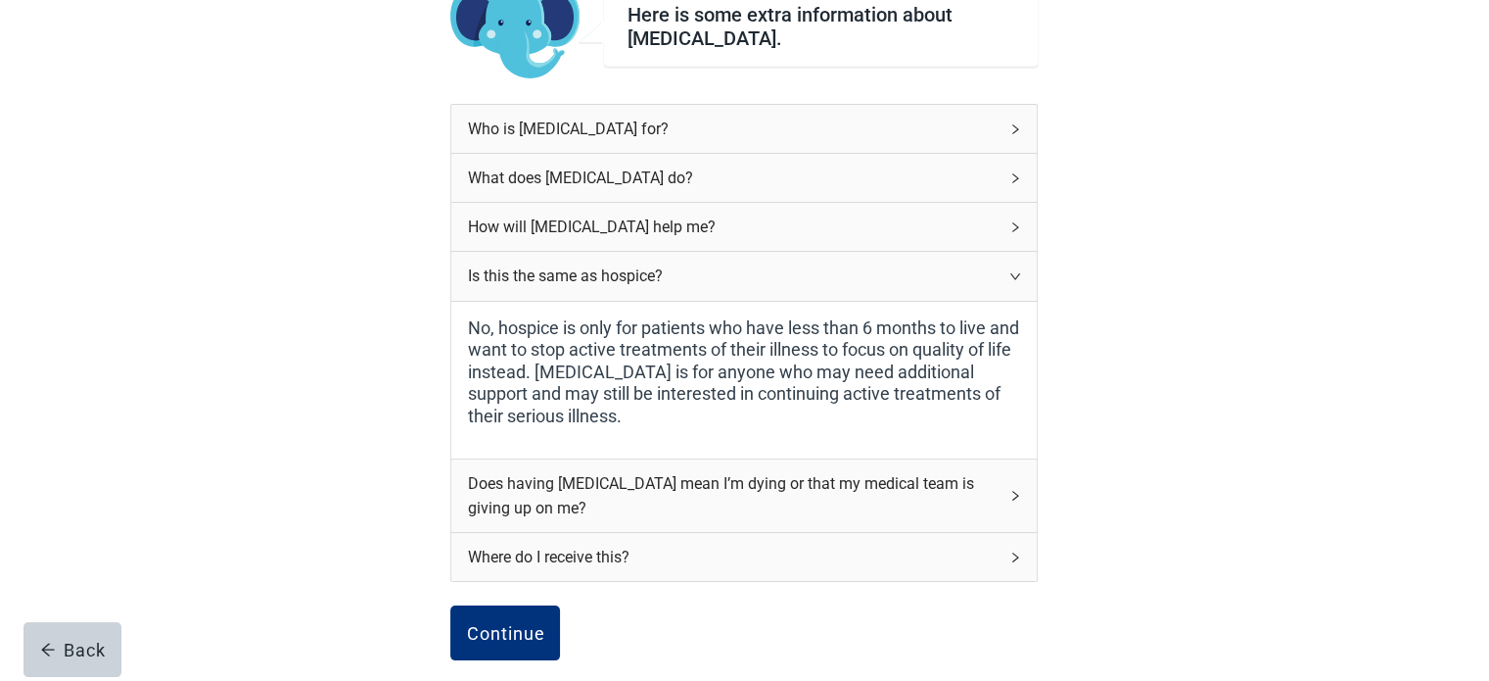
click at [1004, 484] on div "Does having [MEDICAL_DATA] mean I’m dying or that my medical team is giving up …" at bounding box center [744, 495] width 586 height 72
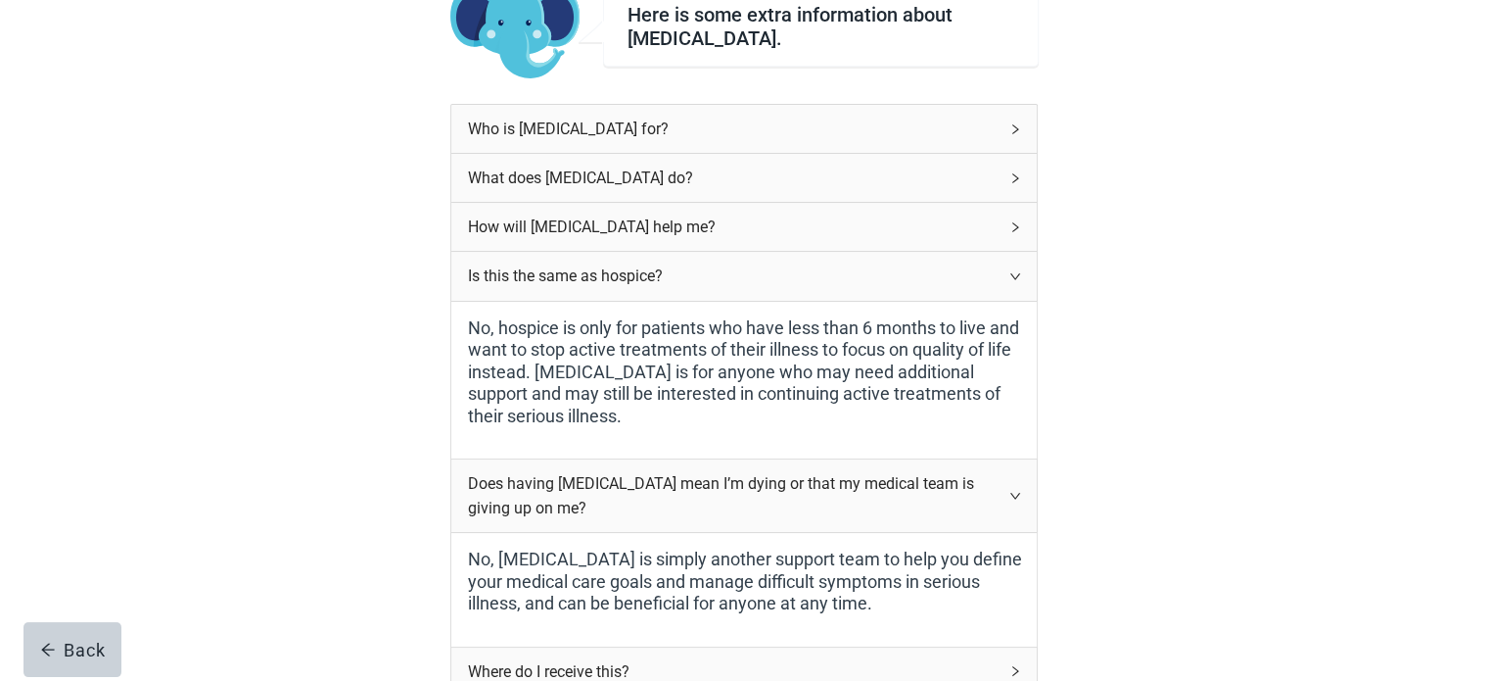
click at [1156, 412] on div "Here is some extra information about [MEDICAL_DATA]. Who is [MEDICAL_DATA] for?…" at bounding box center [744, 439] width 1340 height 1031
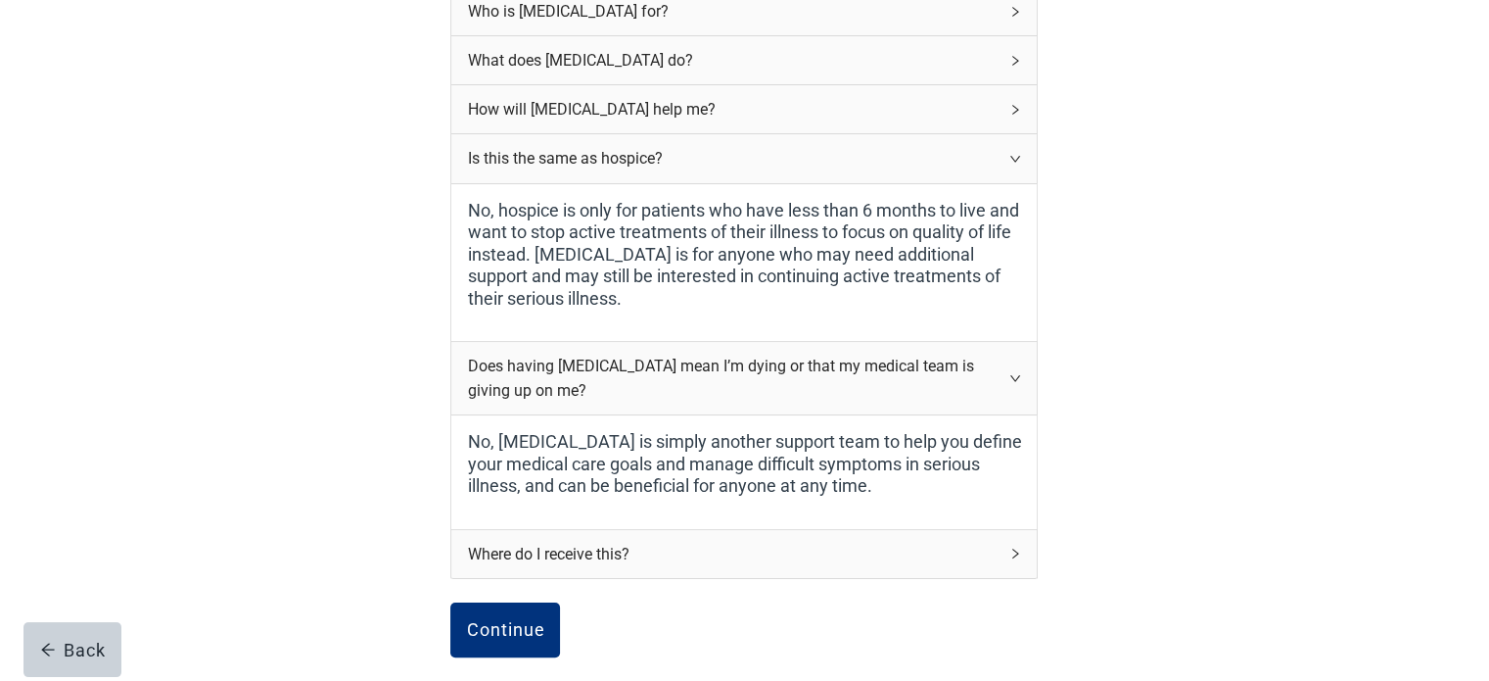
scroll to position [335, 0]
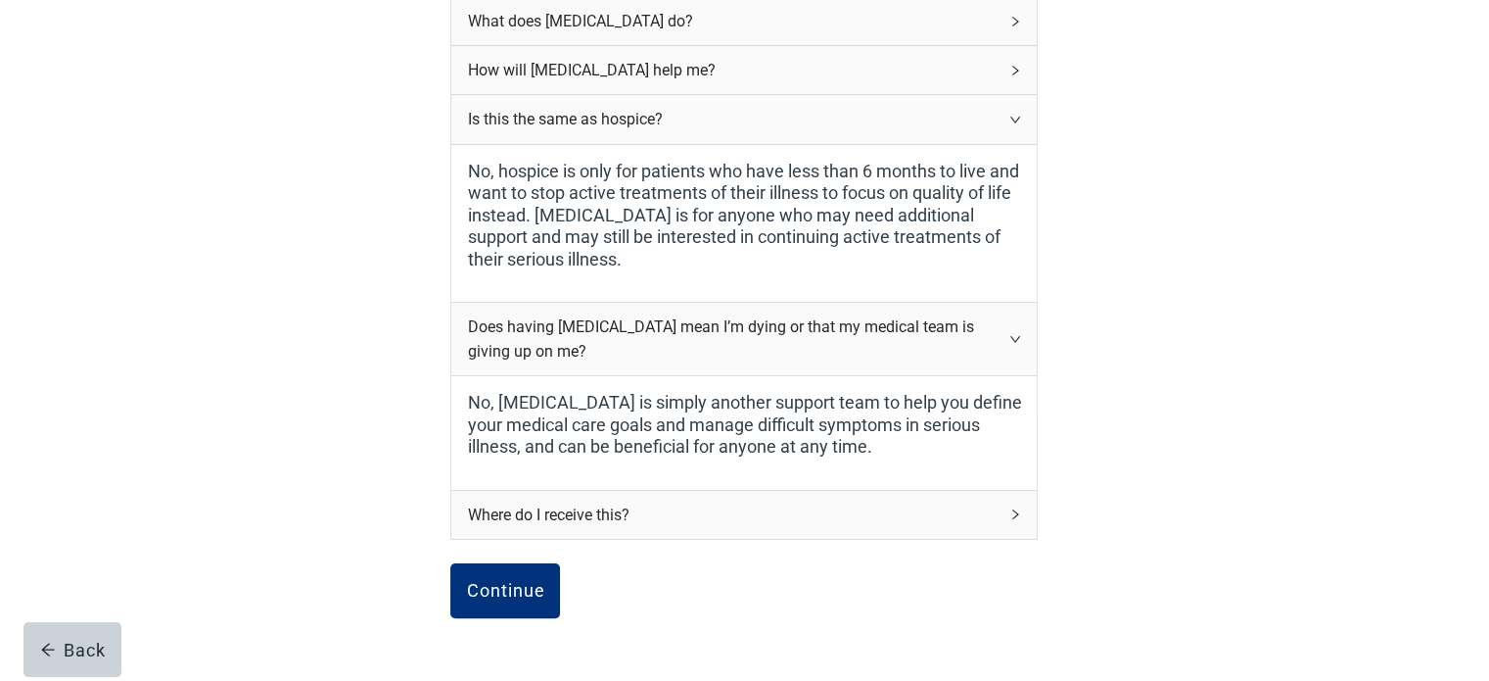
click at [1007, 510] on div "Where do I receive this?" at bounding box center [744, 515] width 586 height 48
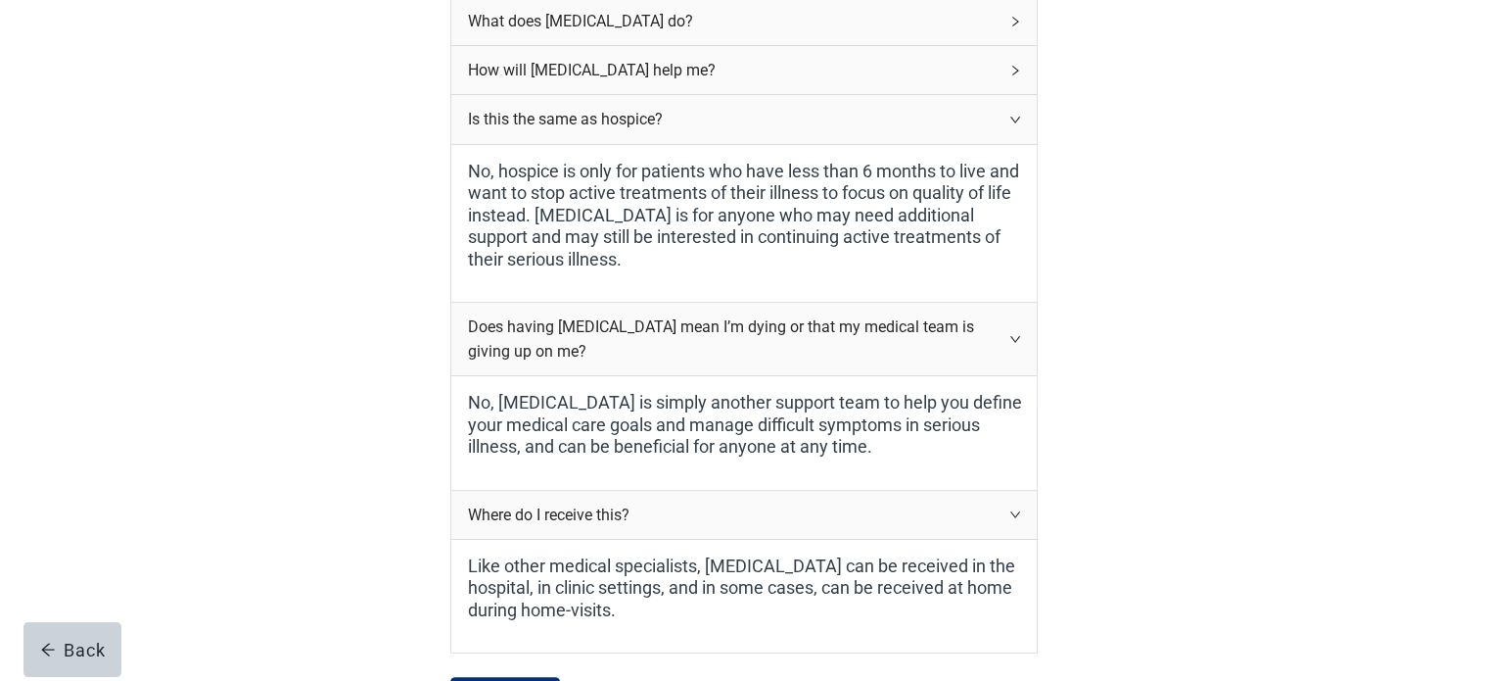
click at [1135, 415] on div "Here is some extra information about [MEDICAL_DATA]. Who is [MEDICAL_DATA] for?…" at bounding box center [744, 339] width 1340 height 1145
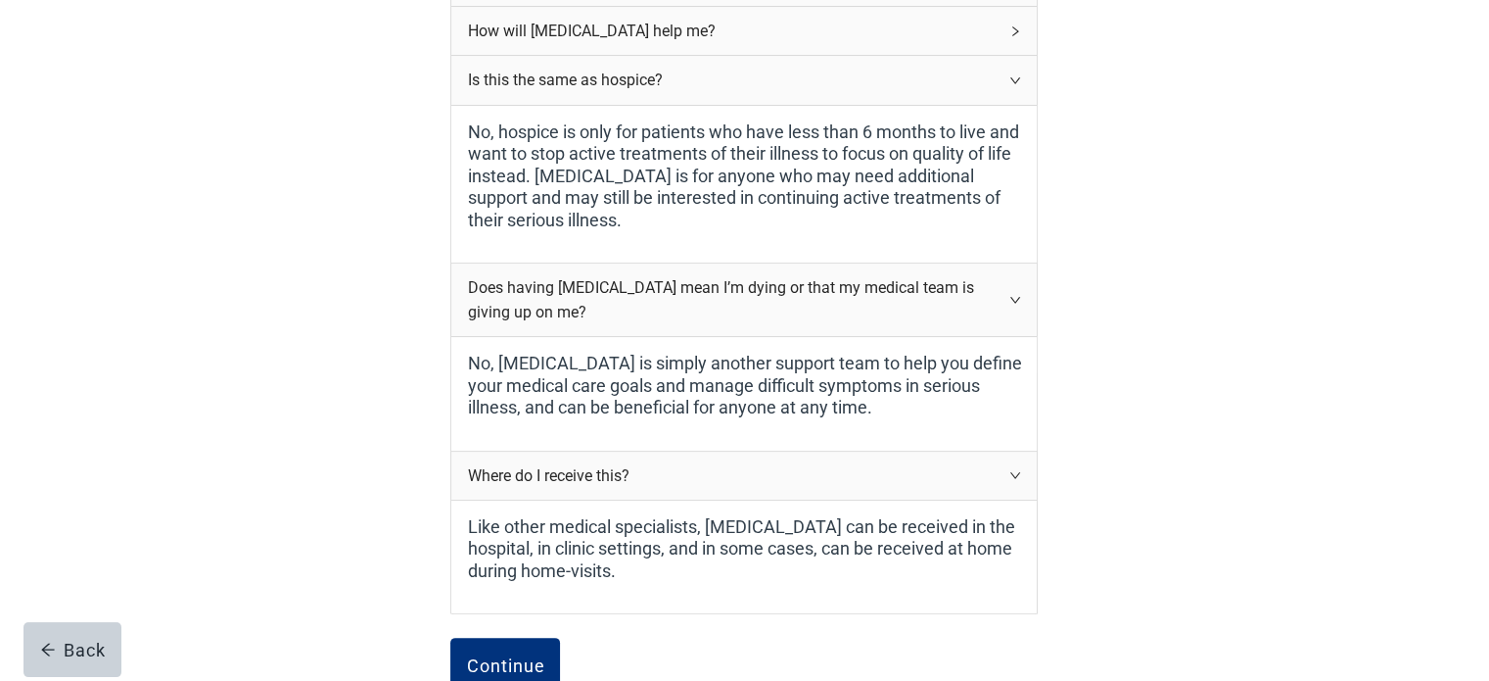
scroll to position [413, 0]
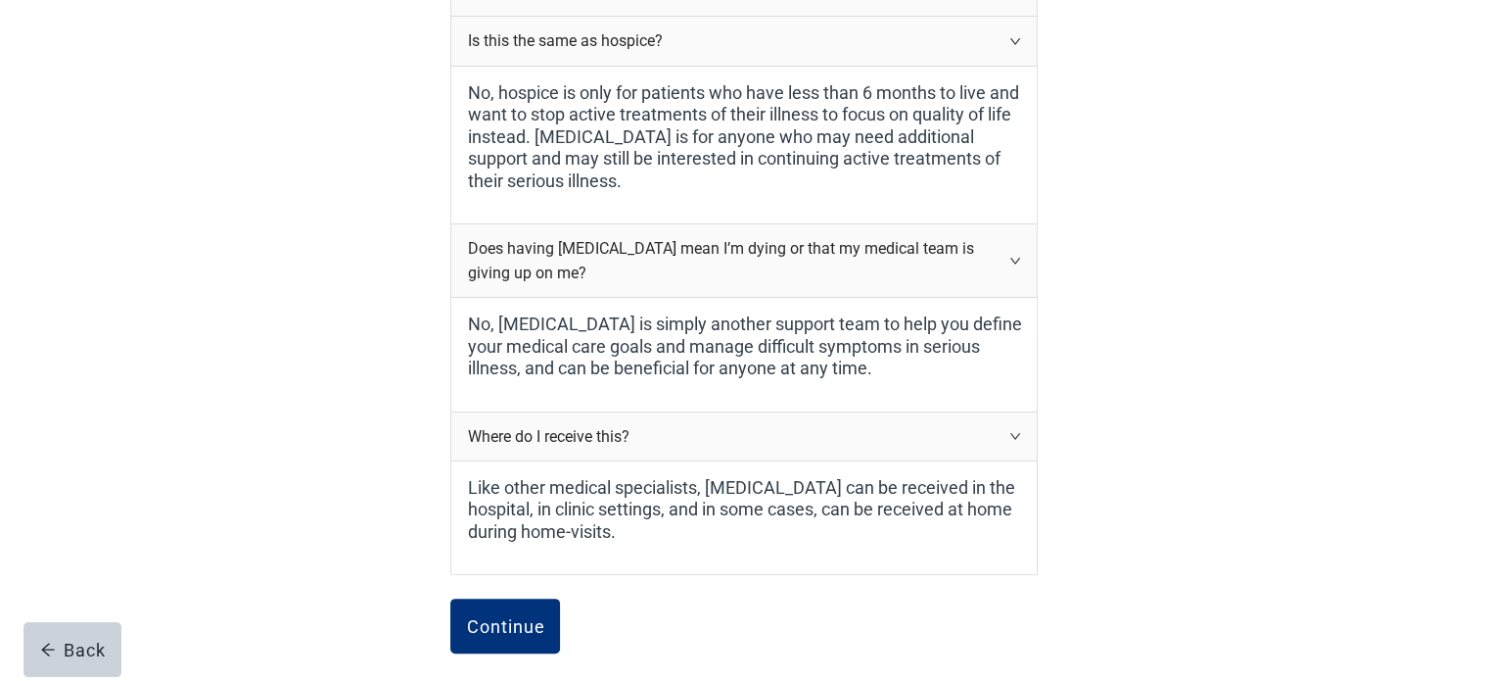
click at [1025, 437] on div "Where do I receive this?" at bounding box center [744, 436] width 586 height 48
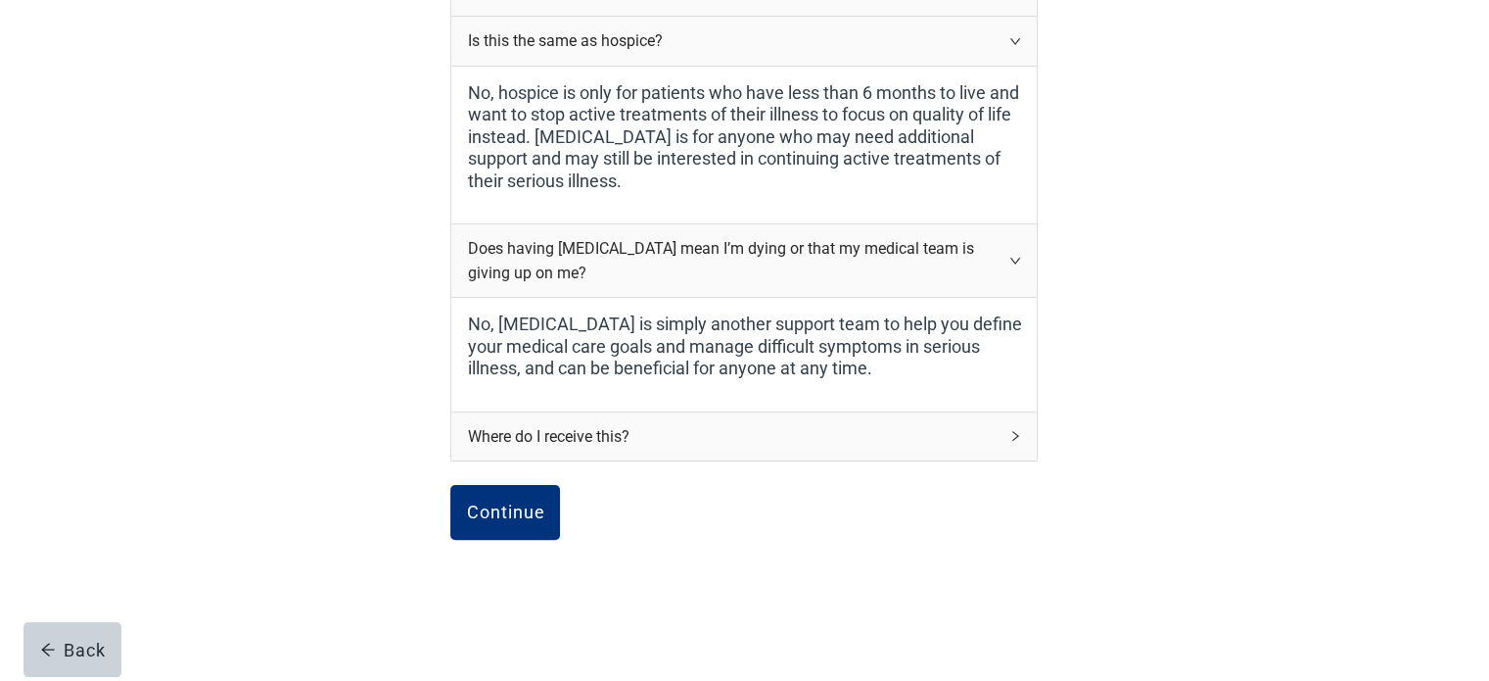
click at [1011, 258] on icon "right" at bounding box center [1016, 261] width 10 height 6
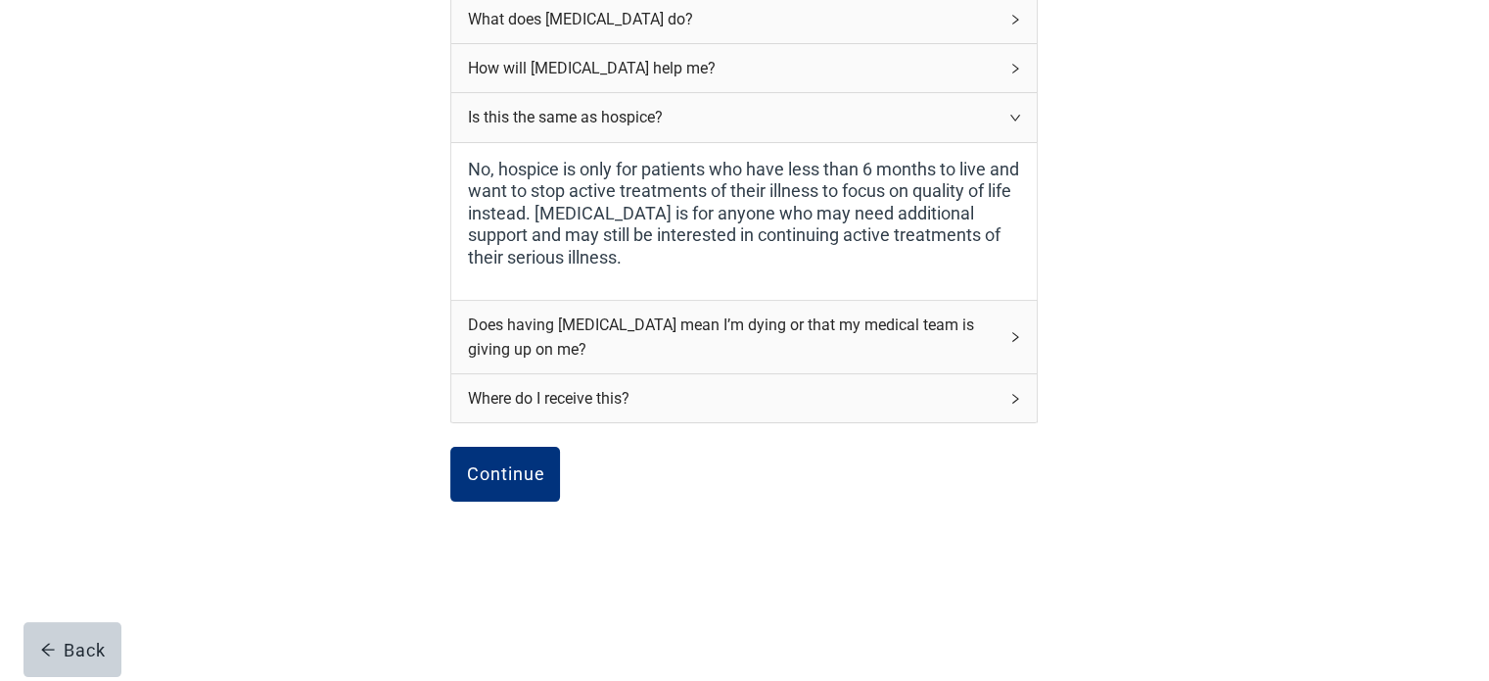
scroll to position [337, 0]
click at [1014, 112] on icon "right" at bounding box center [1016, 118] width 12 height 12
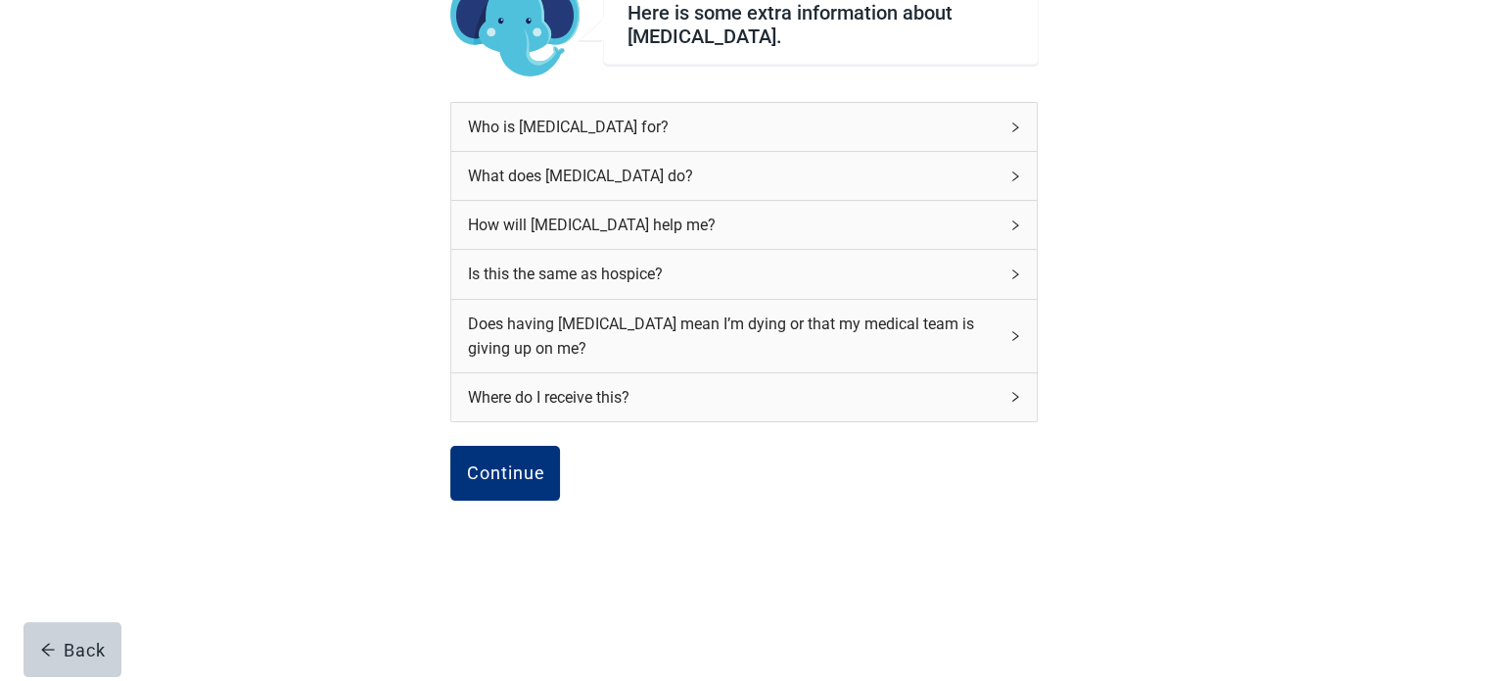
scroll to position [178, 0]
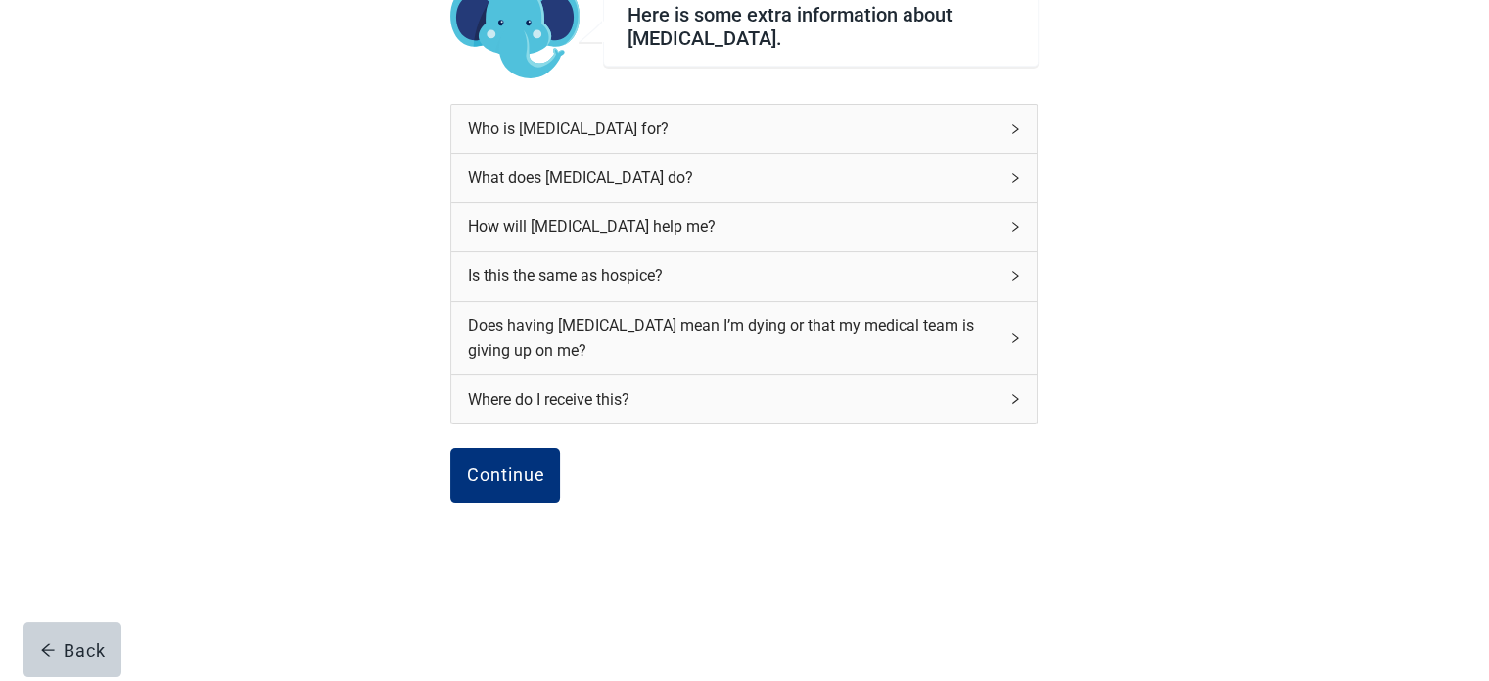
click at [1123, 140] on div "Here is some extra information about [MEDICAL_DATA]. Who is [MEDICAL_DATA] for?…" at bounding box center [744, 303] width 1340 height 759
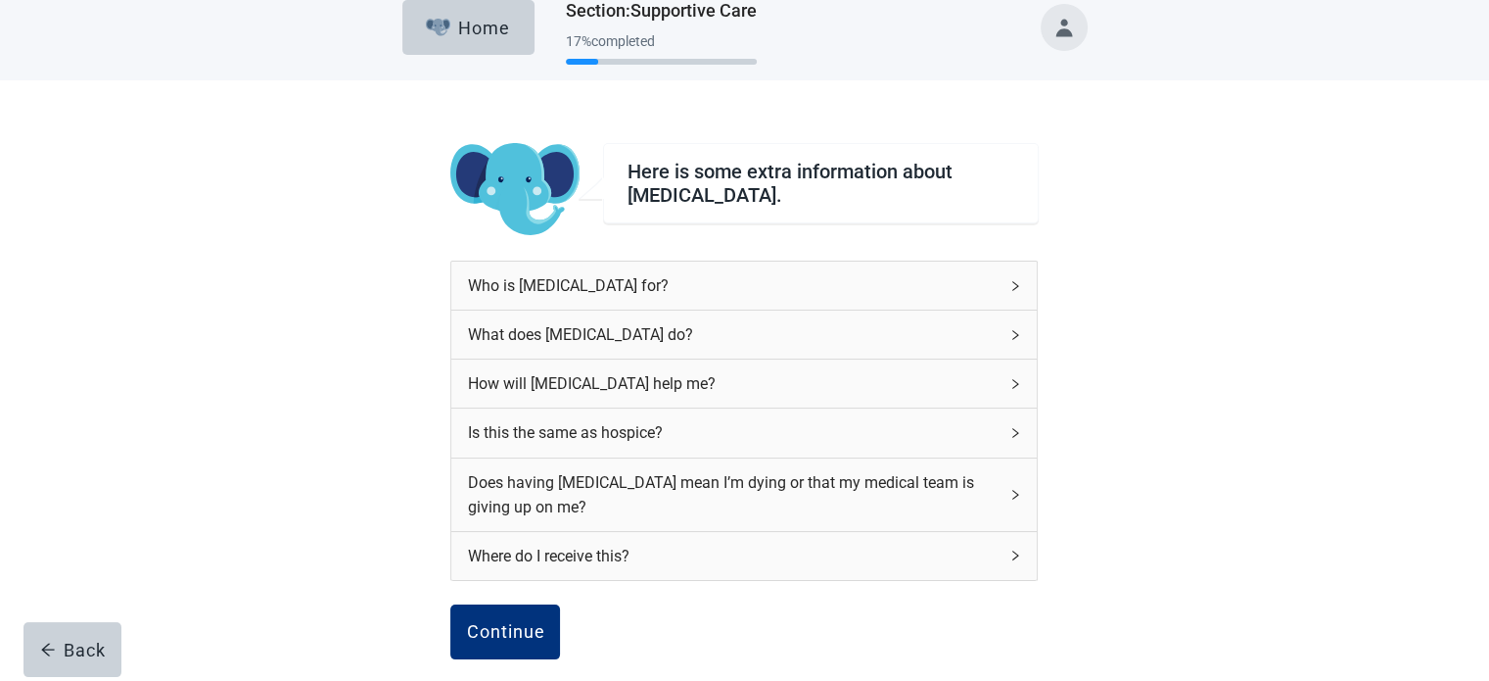
scroll to position [0, 0]
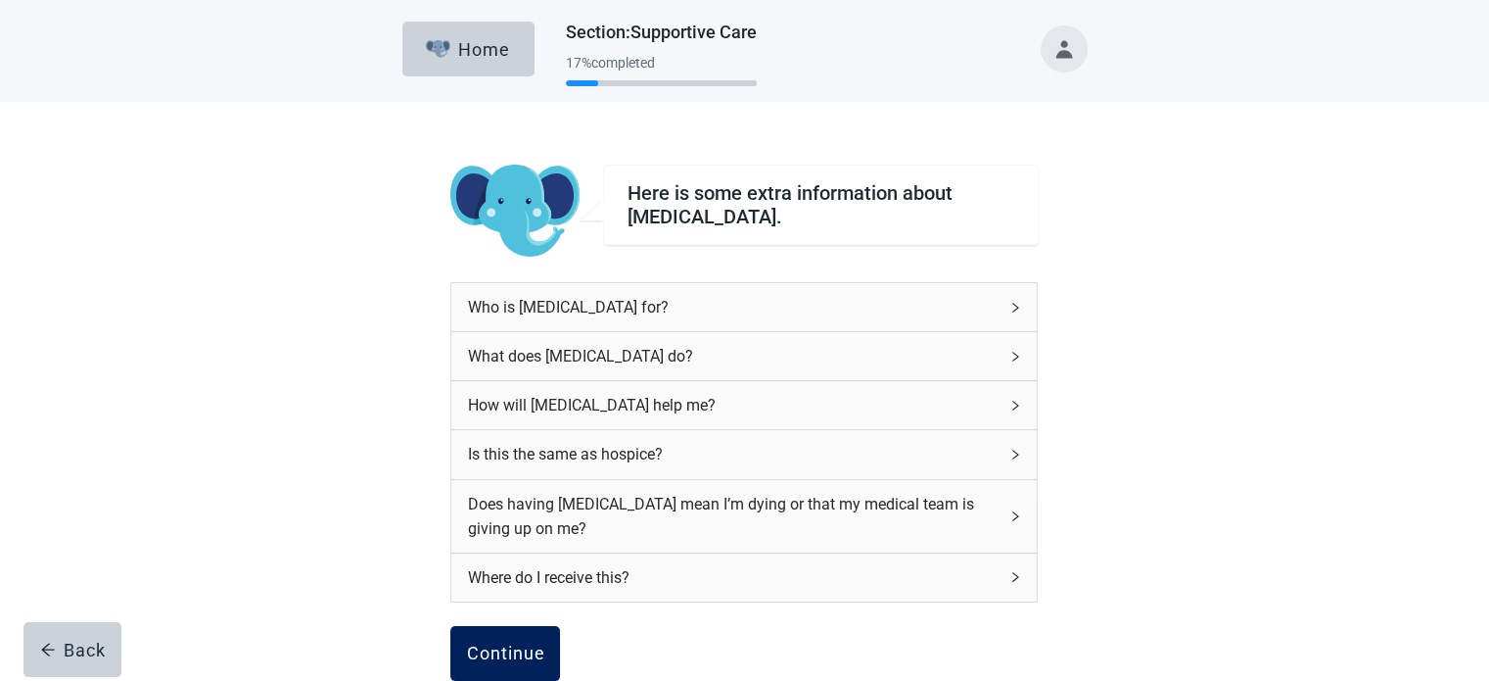
click at [522, 656] on div "Continue" at bounding box center [505, 653] width 78 height 20
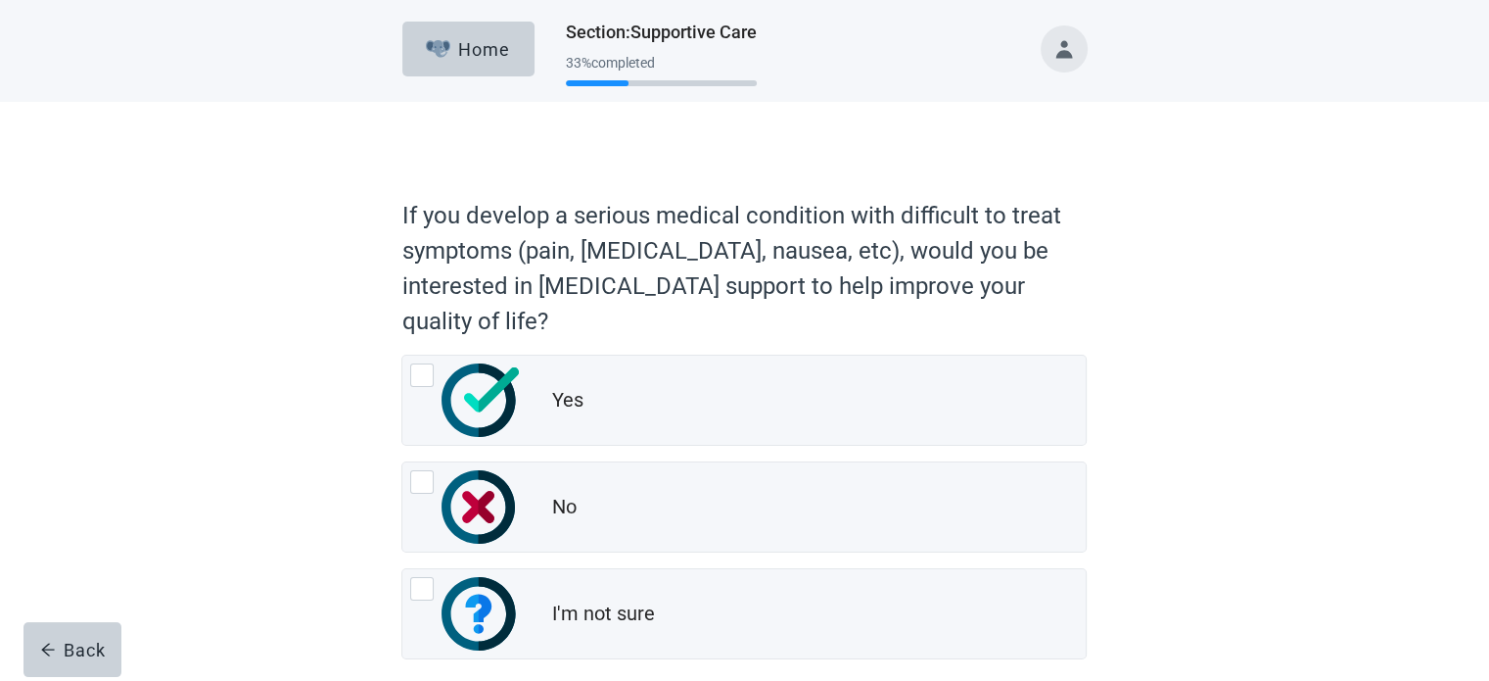
click at [1259, 239] on div "If you develop a serious medical condition with difficult to treat symptoms (pa…" at bounding box center [744, 441] width 1340 height 679
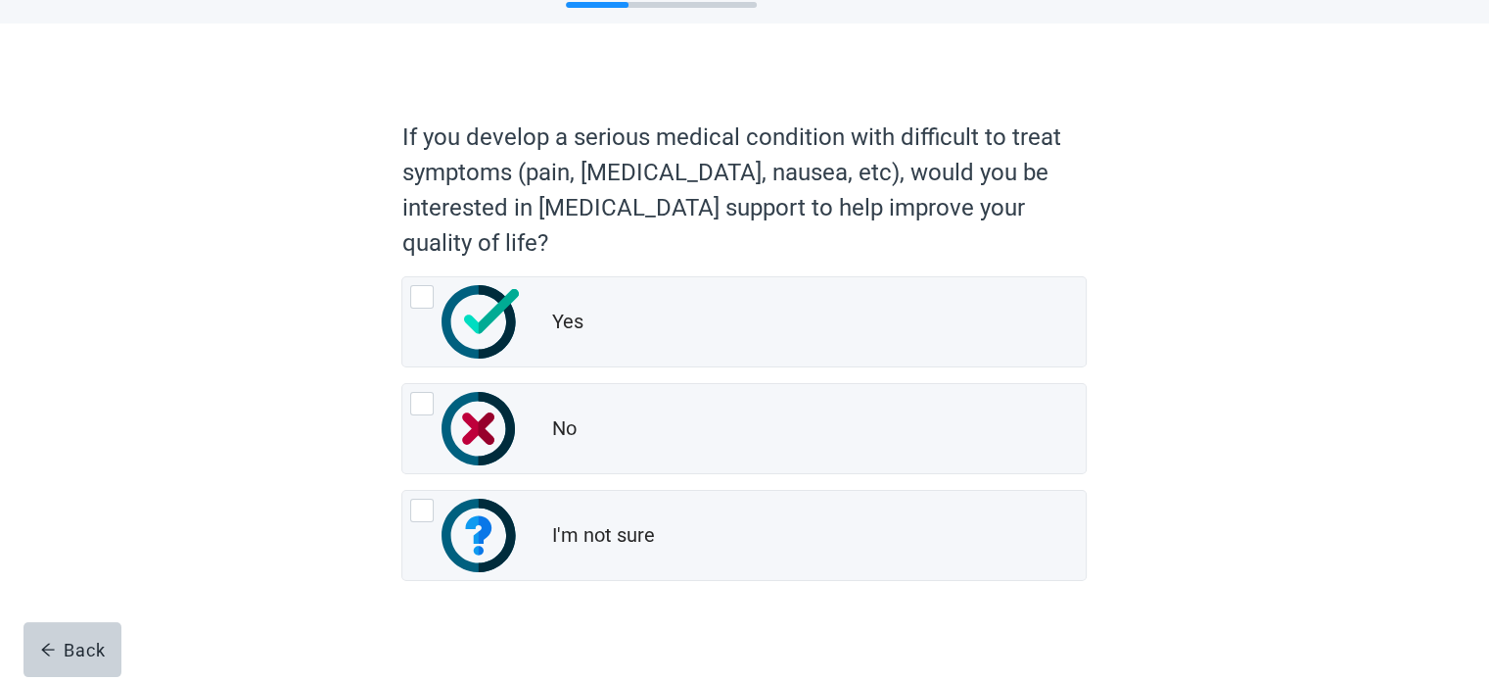
scroll to position [98, 0]
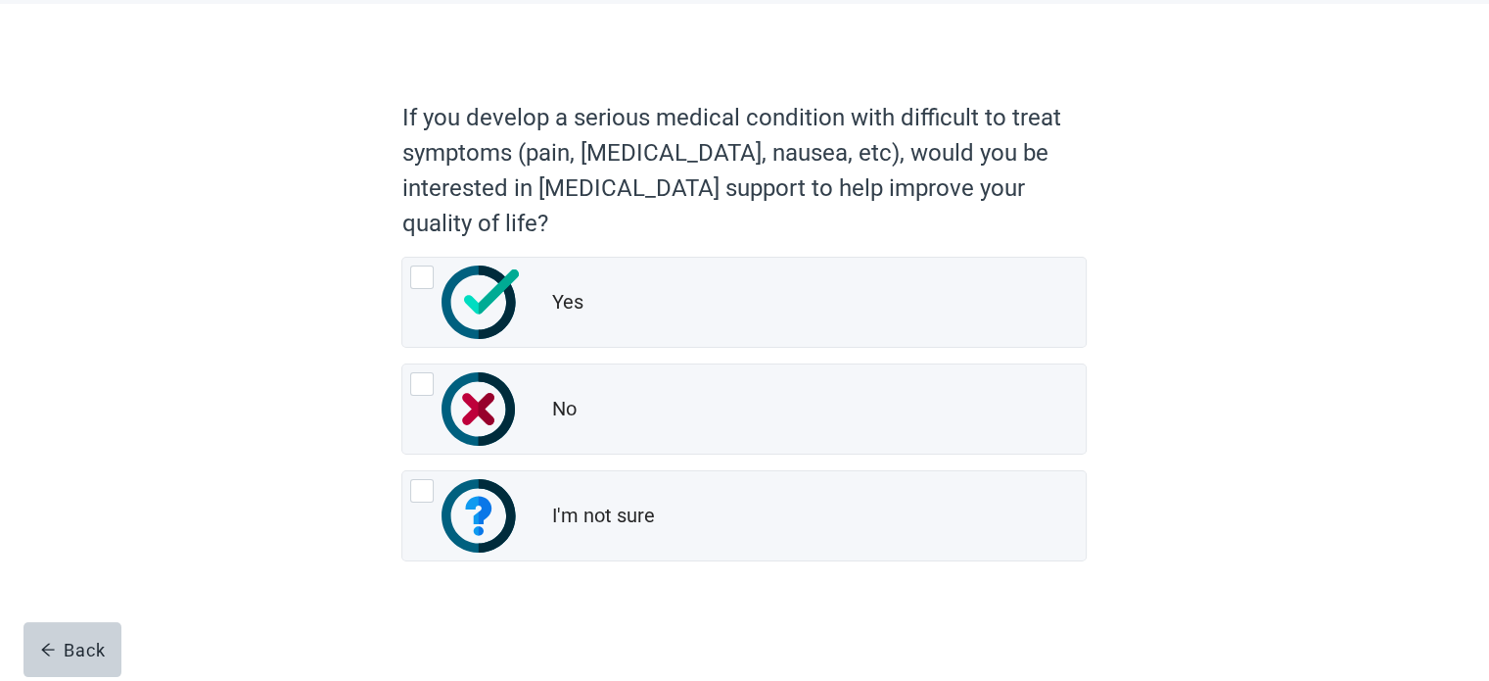
click at [1242, 195] on div "If you develop a serious medical condition with difficult to treat symptoms (pa…" at bounding box center [744, 343] width 1340 height 679
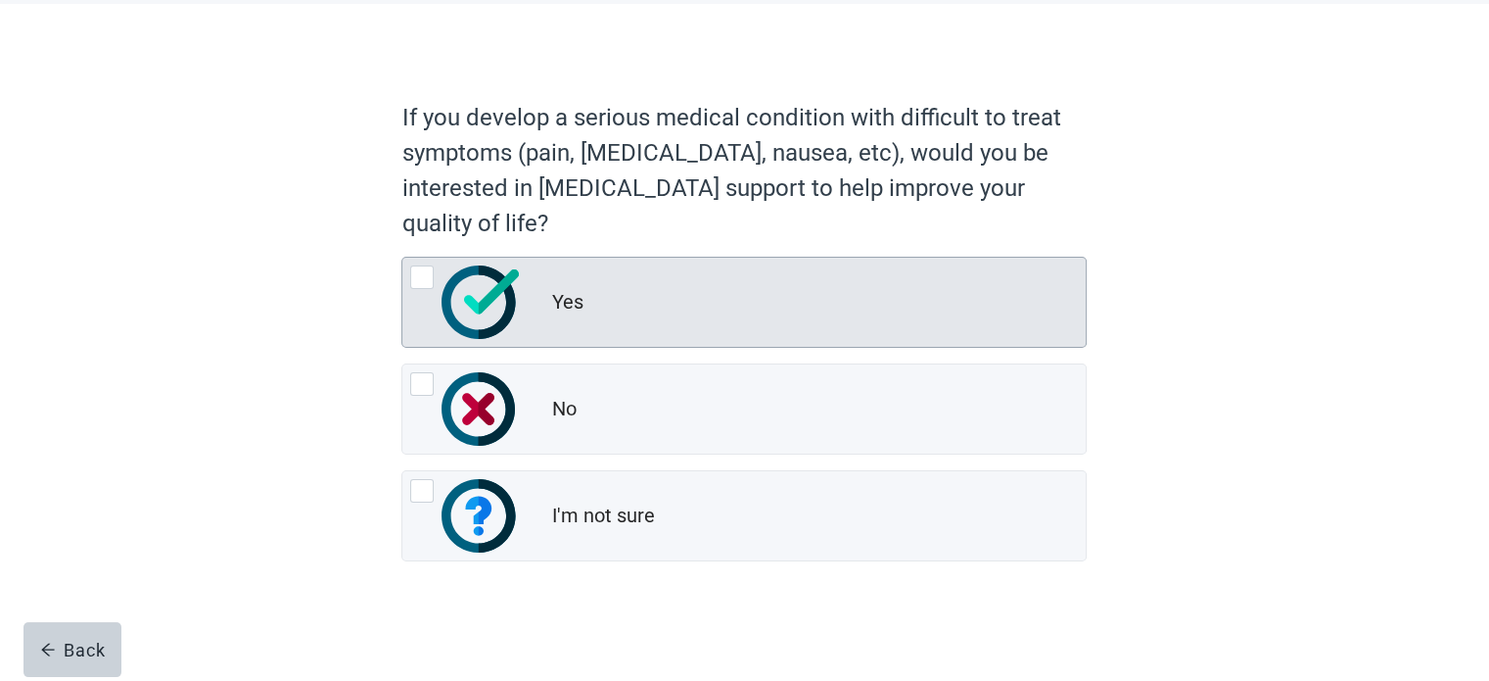
click at [431, 275] on div at bounding box center [422, 277] width 24 height 24
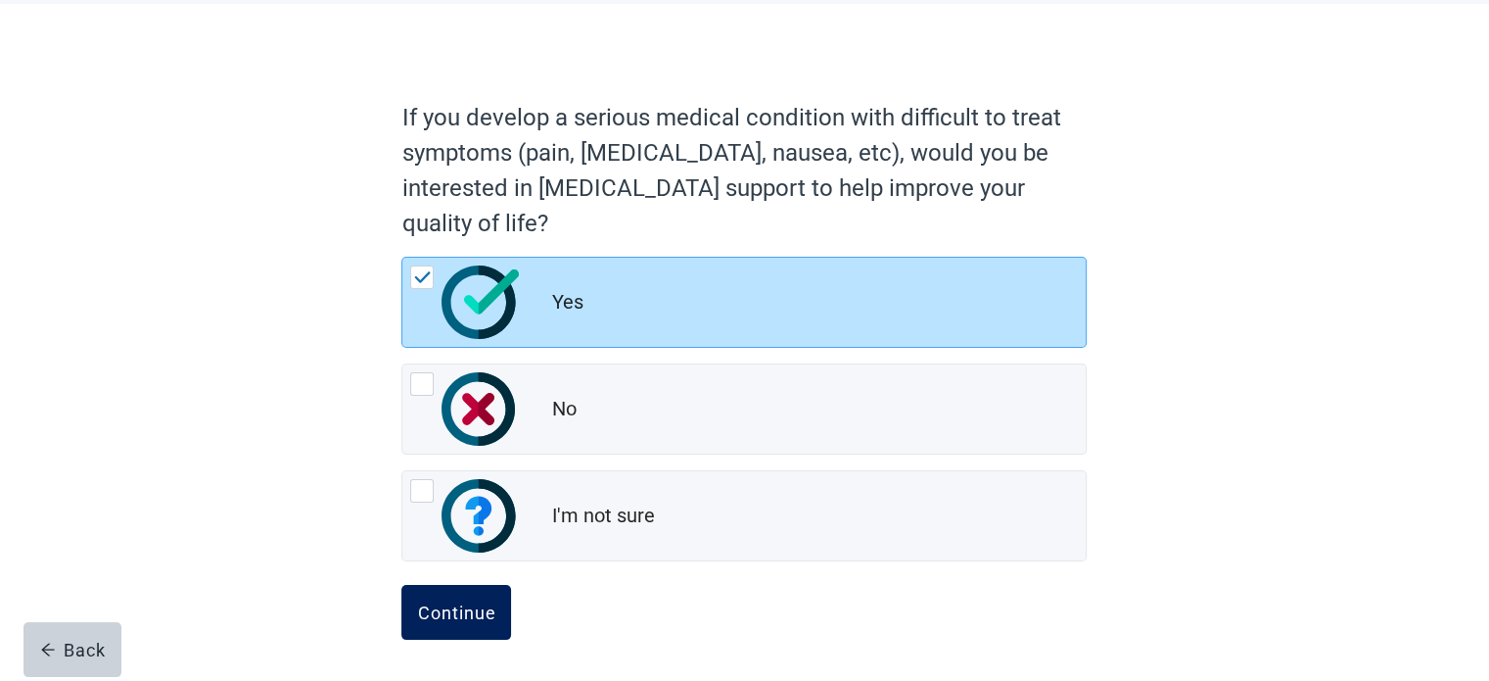
click at [484, 608] on div "Continue" at bounding box center [456, 612] width 78 height 20
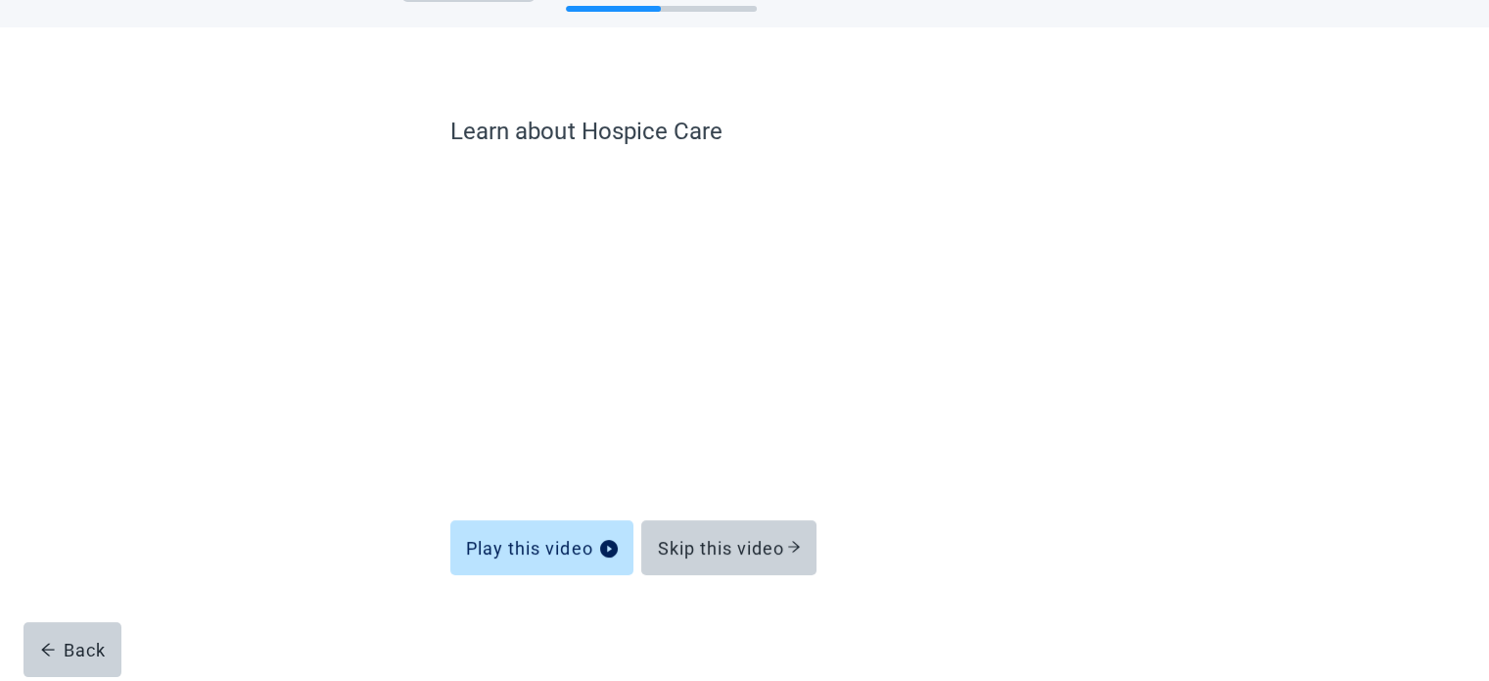
scroll to position [74, 0]
click at [737, 541] on div "Skip this video" at bounding box center [729, 548] width 144 height 20
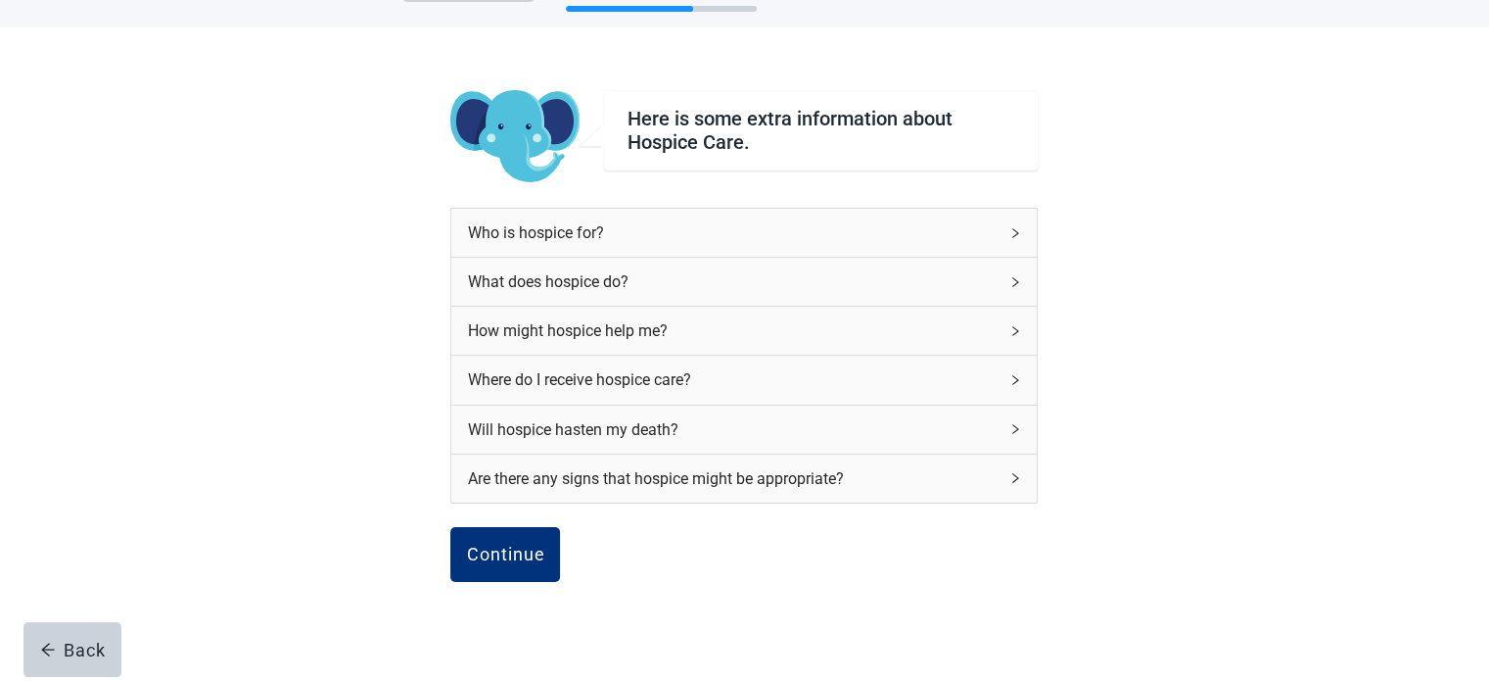
click at [1016, 280] on icon "right" at bounding box center [1016, 282] width 6 height 10
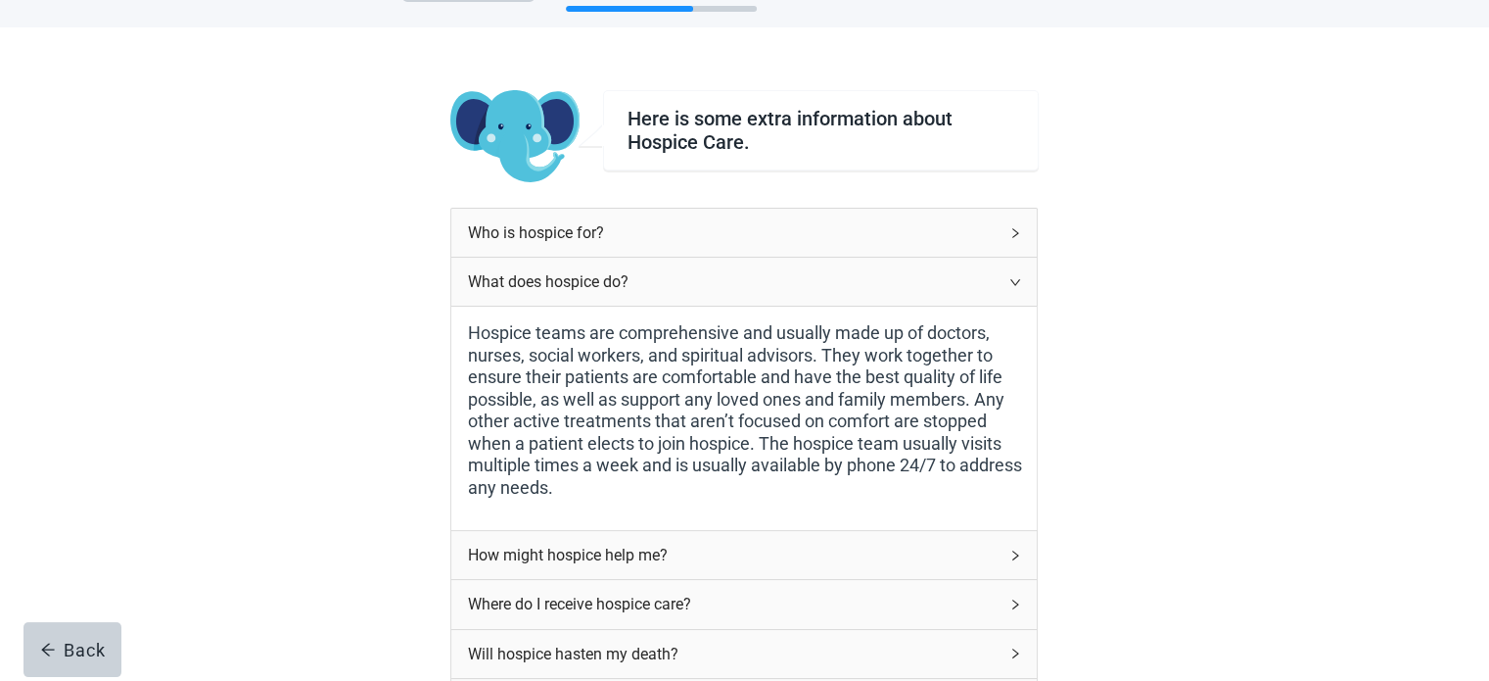
click at [1016, 280] on icon "right" at bounding box center [1016, 282] width 12 height 12
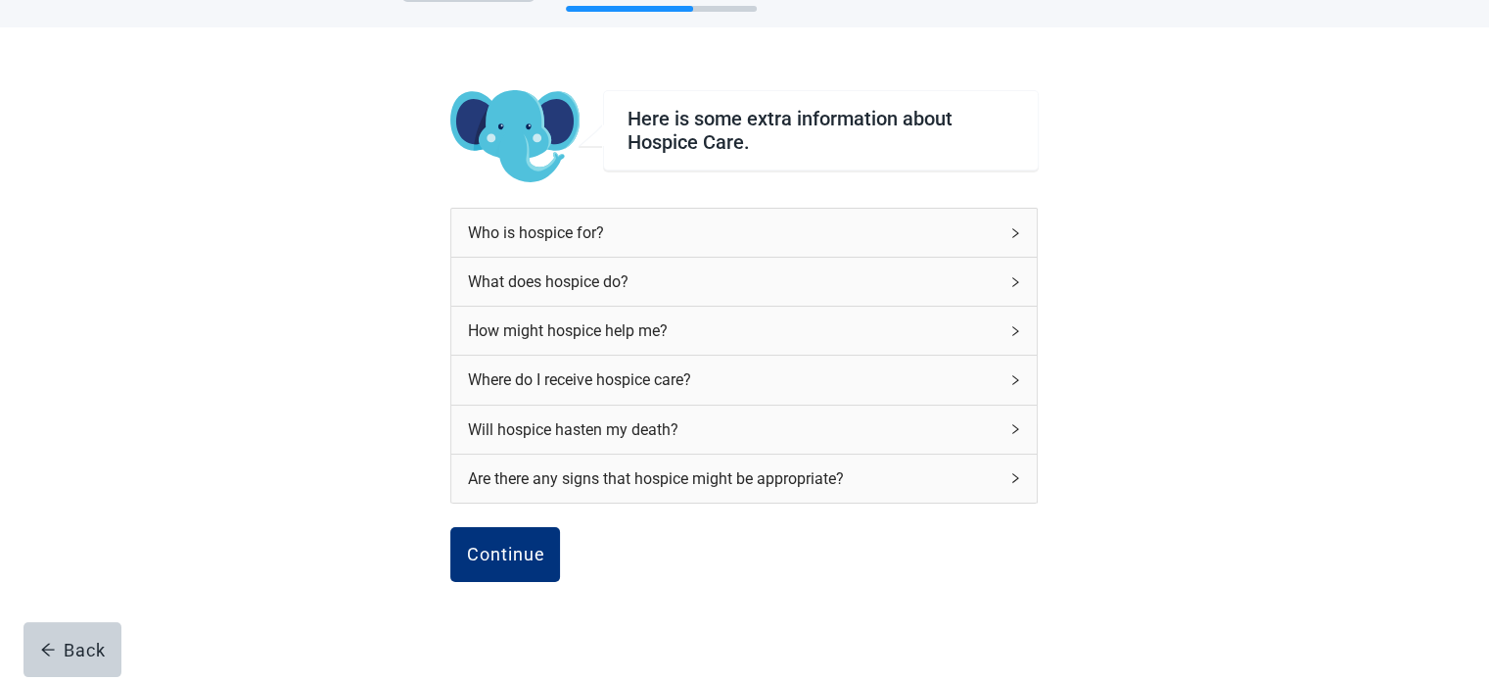
click at [1017, 334] on icon "right" at bounding box center [1016, 331] width 12 height 12
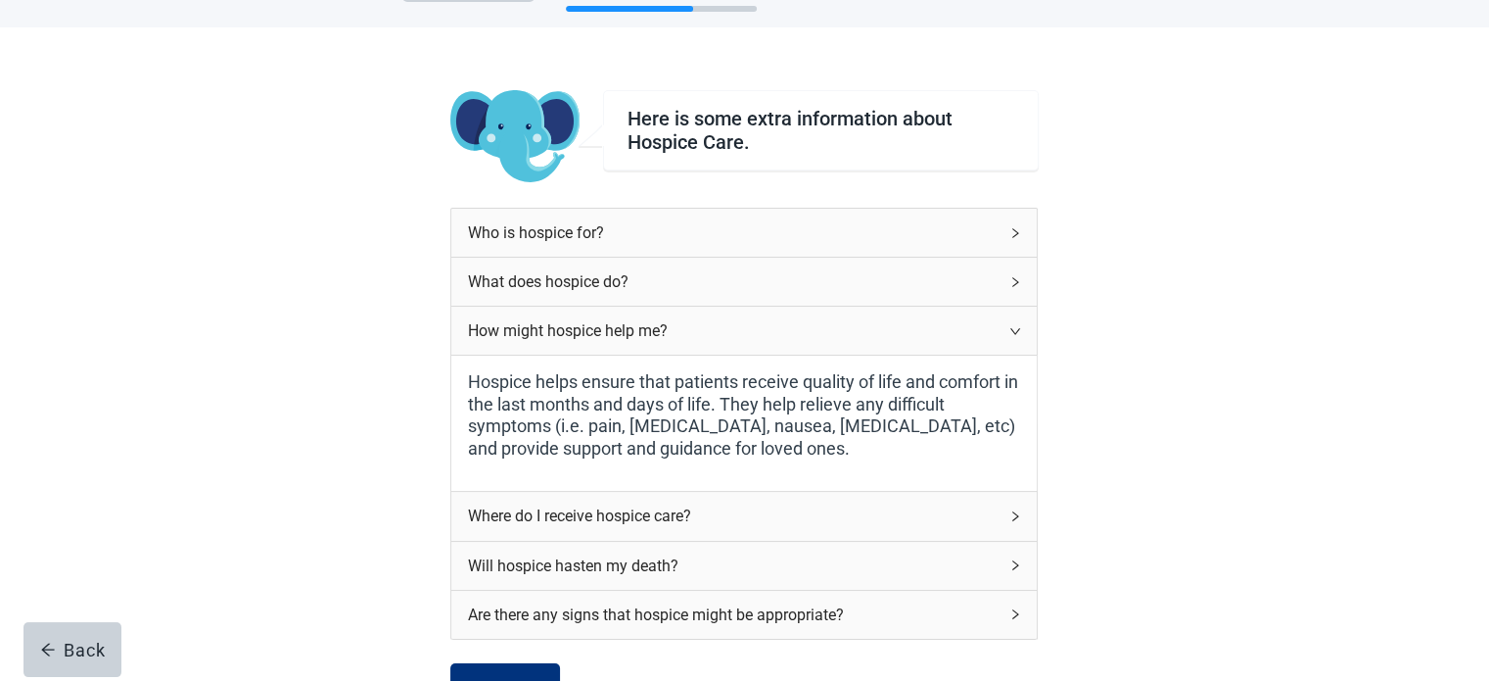
click at [1017, 328] on icon "right" at bounding box center [1016, 331] width 12 height 12
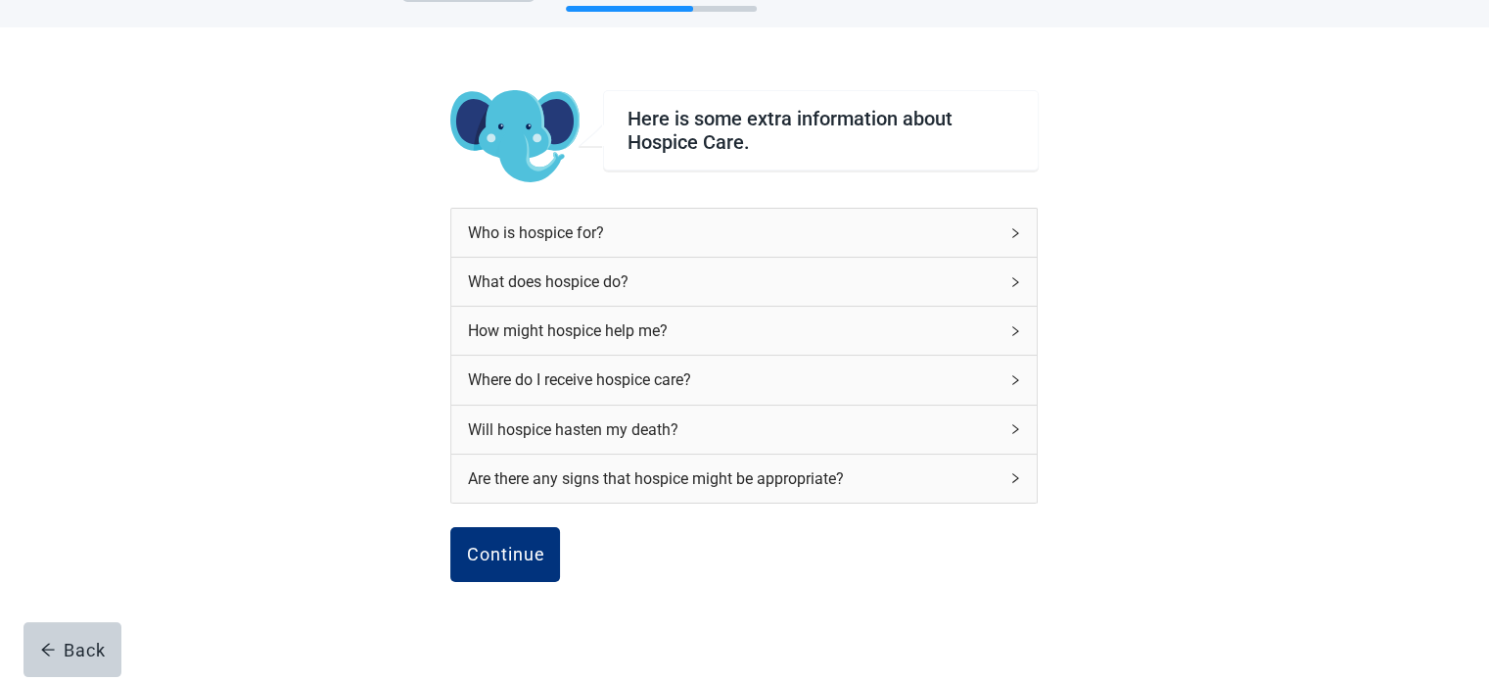
click at [1011, 375] on icon "right" at bounding box center [1016, 380] width 12 height 12
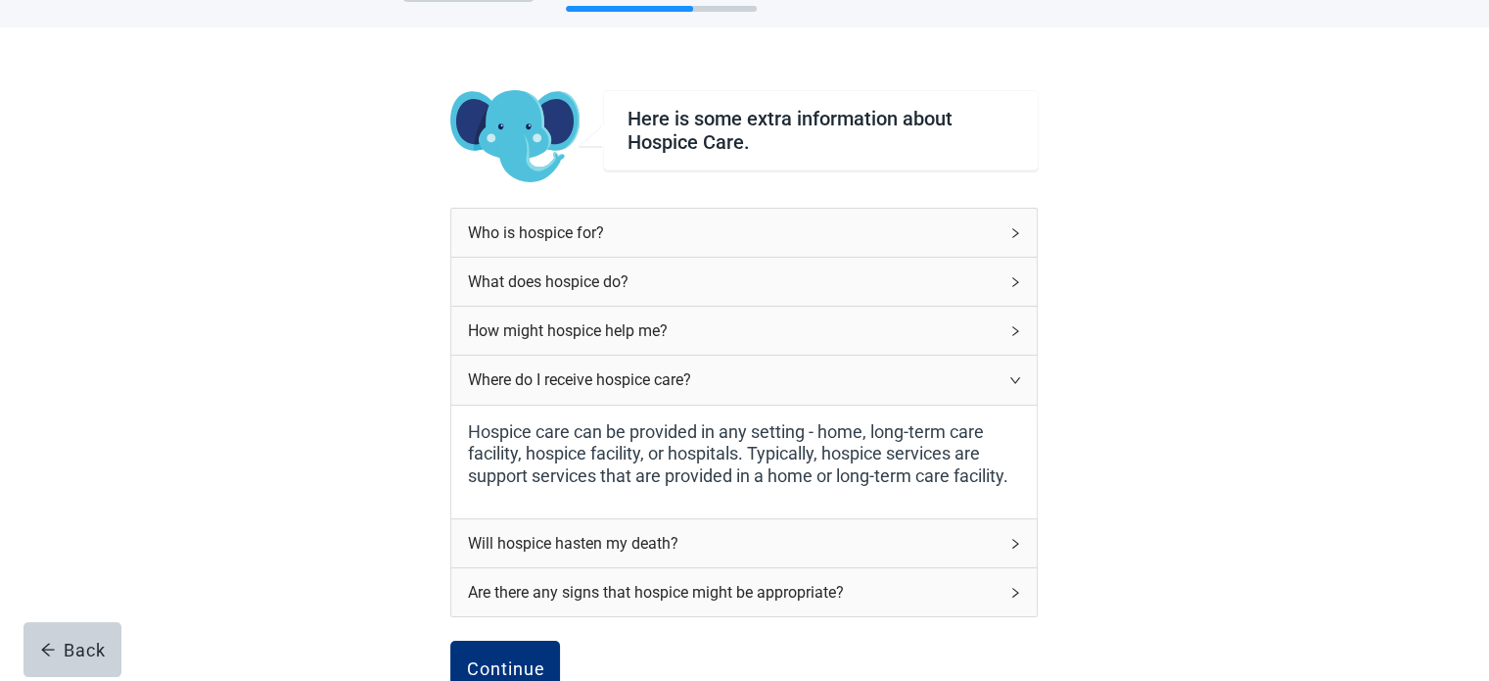
click at [1023, 373] on div "Where do I receive hospice care?" at bounding box center [744, 379] width 586 height 48
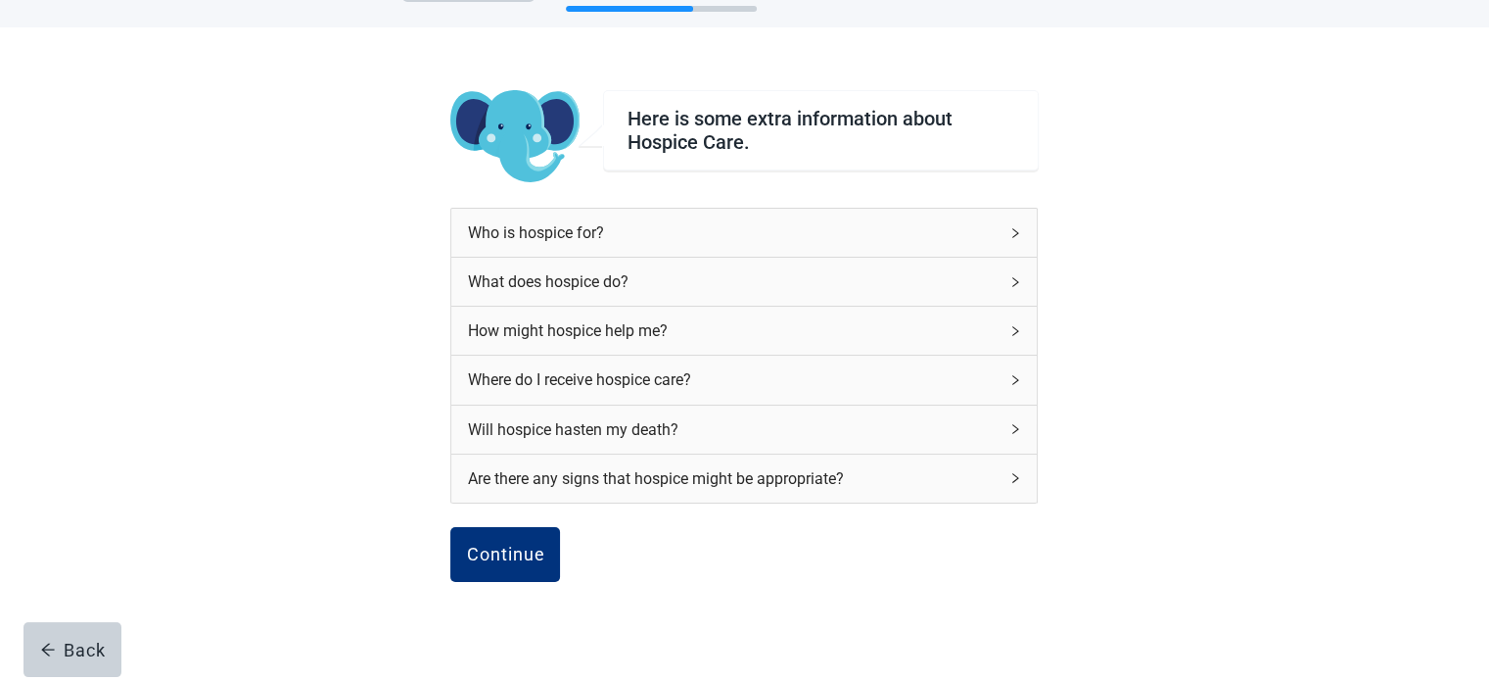
click at [1017, 427] on icon "right" at bounding box center [1016, 429] width 6 height 10
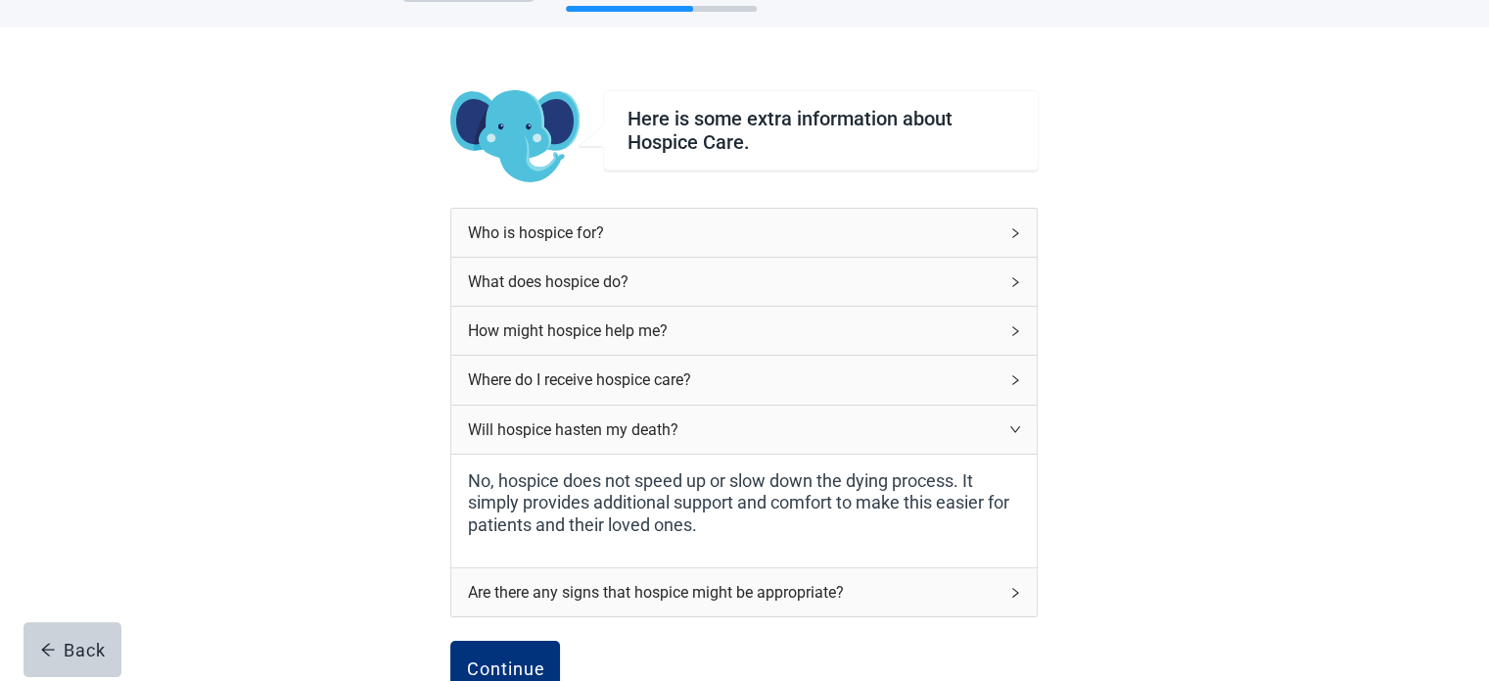
click at [1018, 423] on icon "right" at bounding box center [1016, 429] width 12 height 12
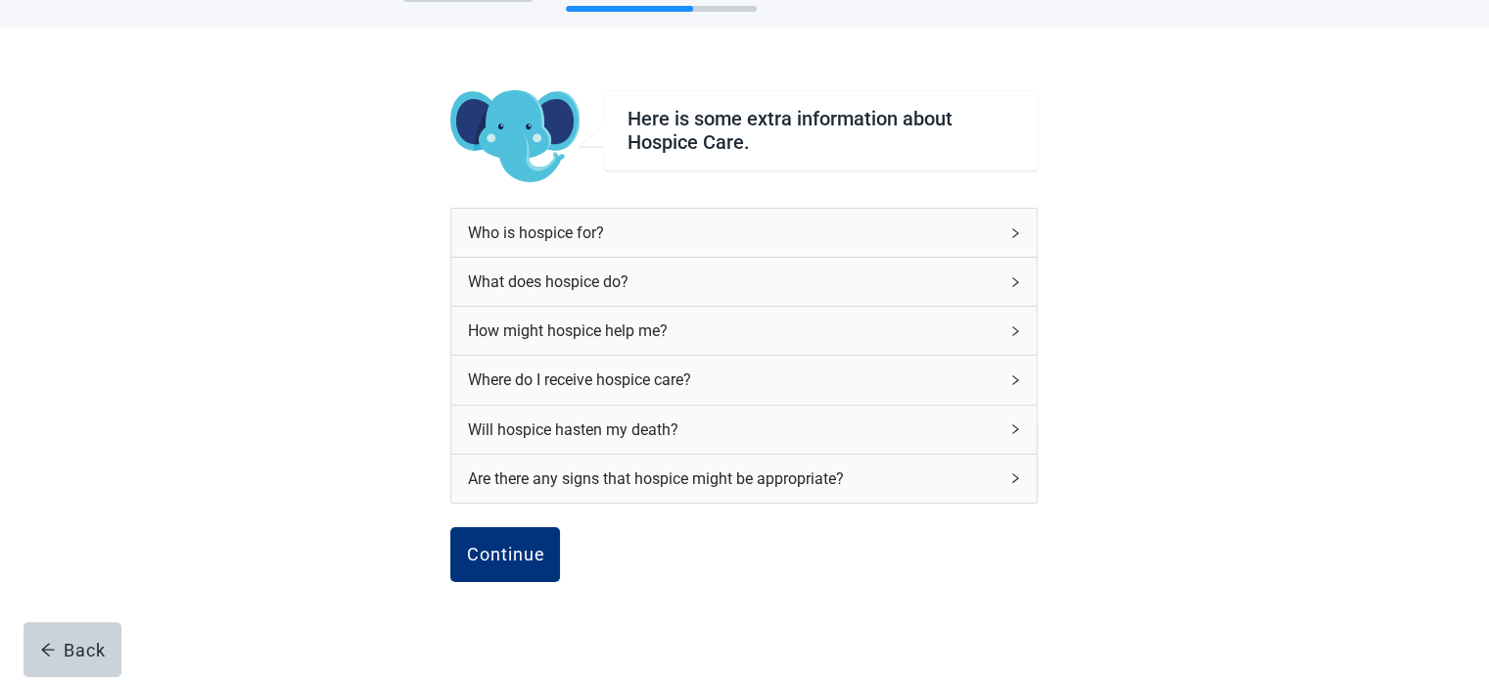
click at [1022, 467] on div "Are there any signs that hospice might be appropriate?" at bounding box center [744, 478] width 586 height 48
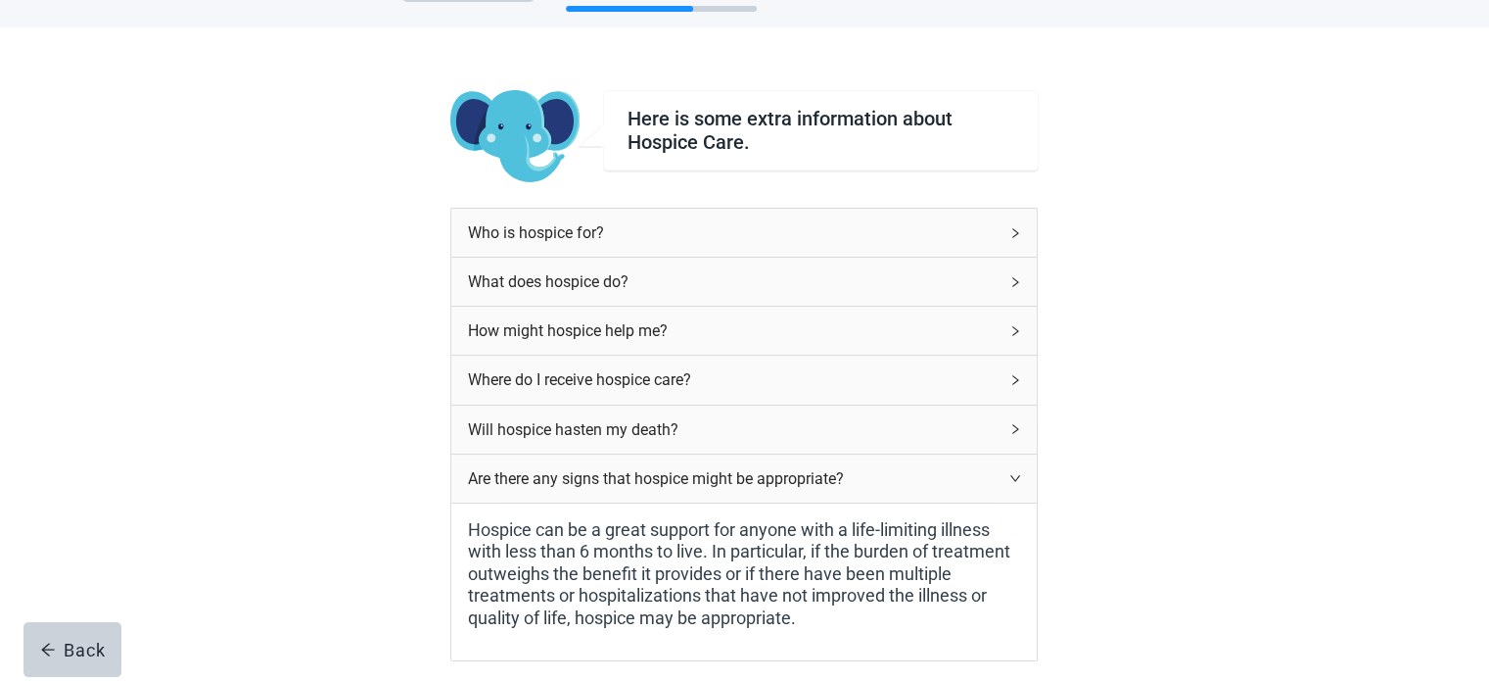
click at [1114, 428] on div "Here is some extra information about Hospice Care. Who is hospice for? What doe…" at bounding box center [744, 473] width 1340 height 892
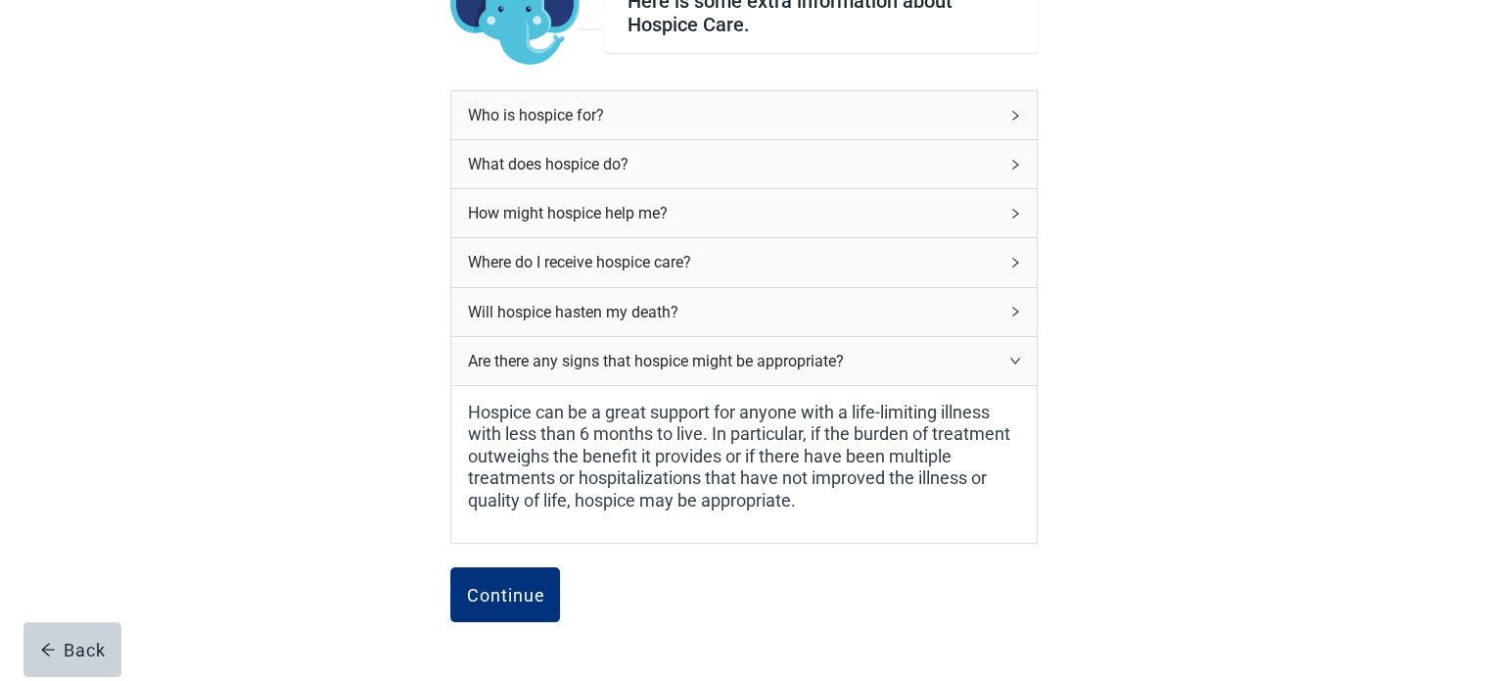
scroll to position [231, 0]
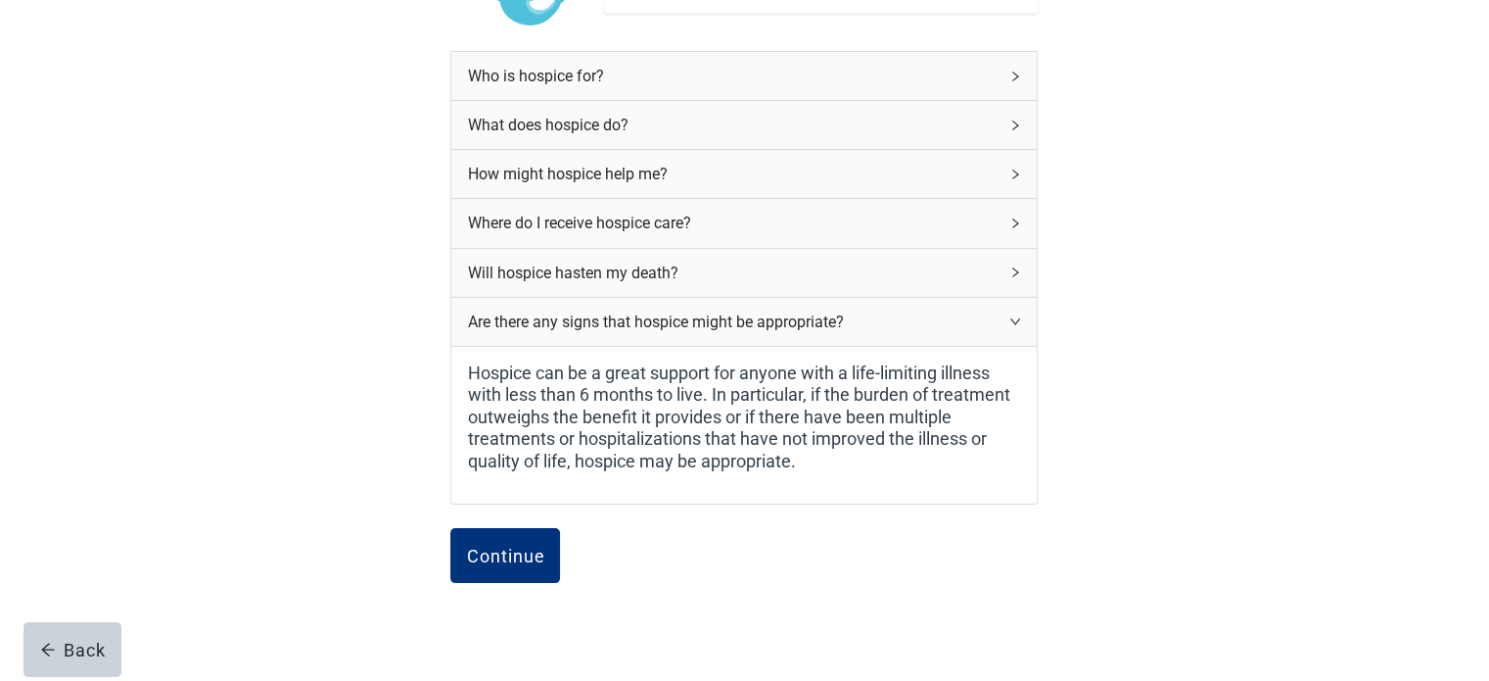
click at [1014, 322] on icon "right" at bounding box center [1016, 321] width 10 height 6
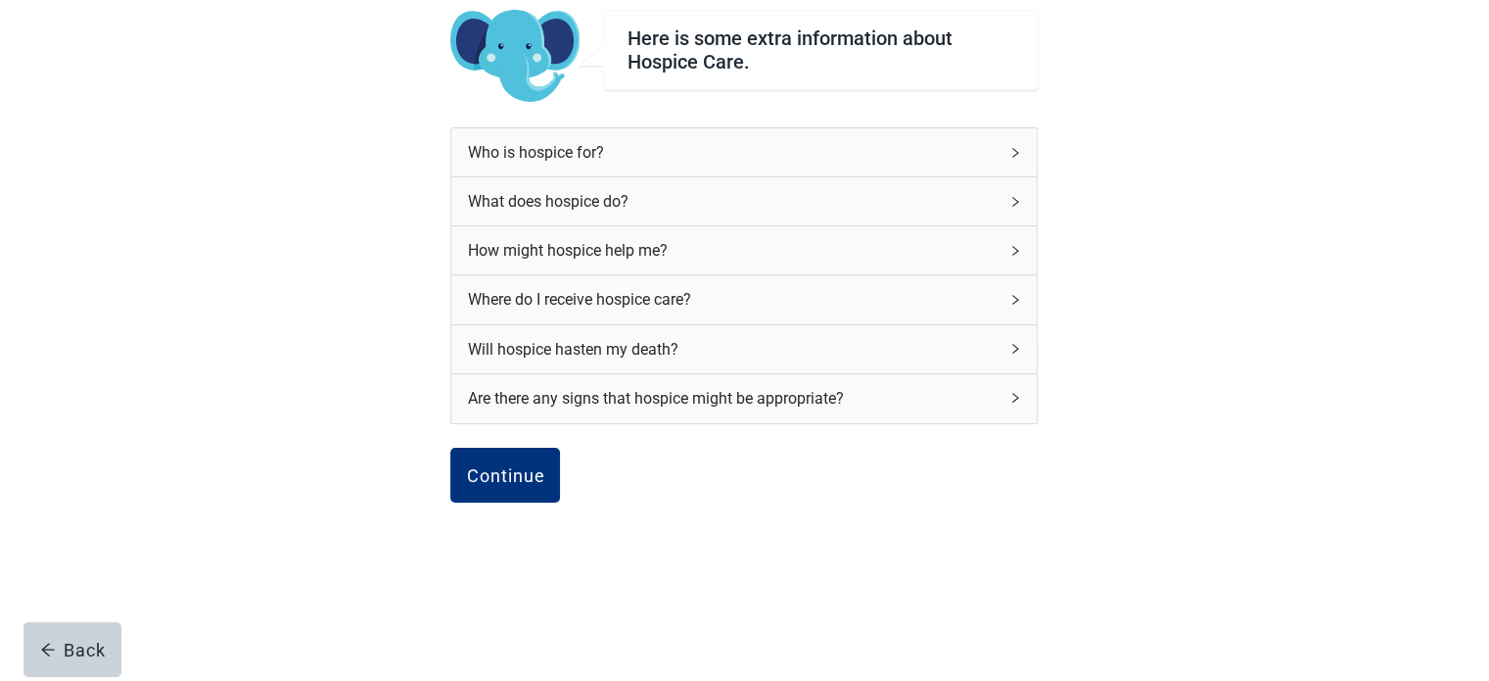
scroll to position [154, 0]
click at [517, 470] on div "Continue" at bounding box center [505, 475] width 78 height 20
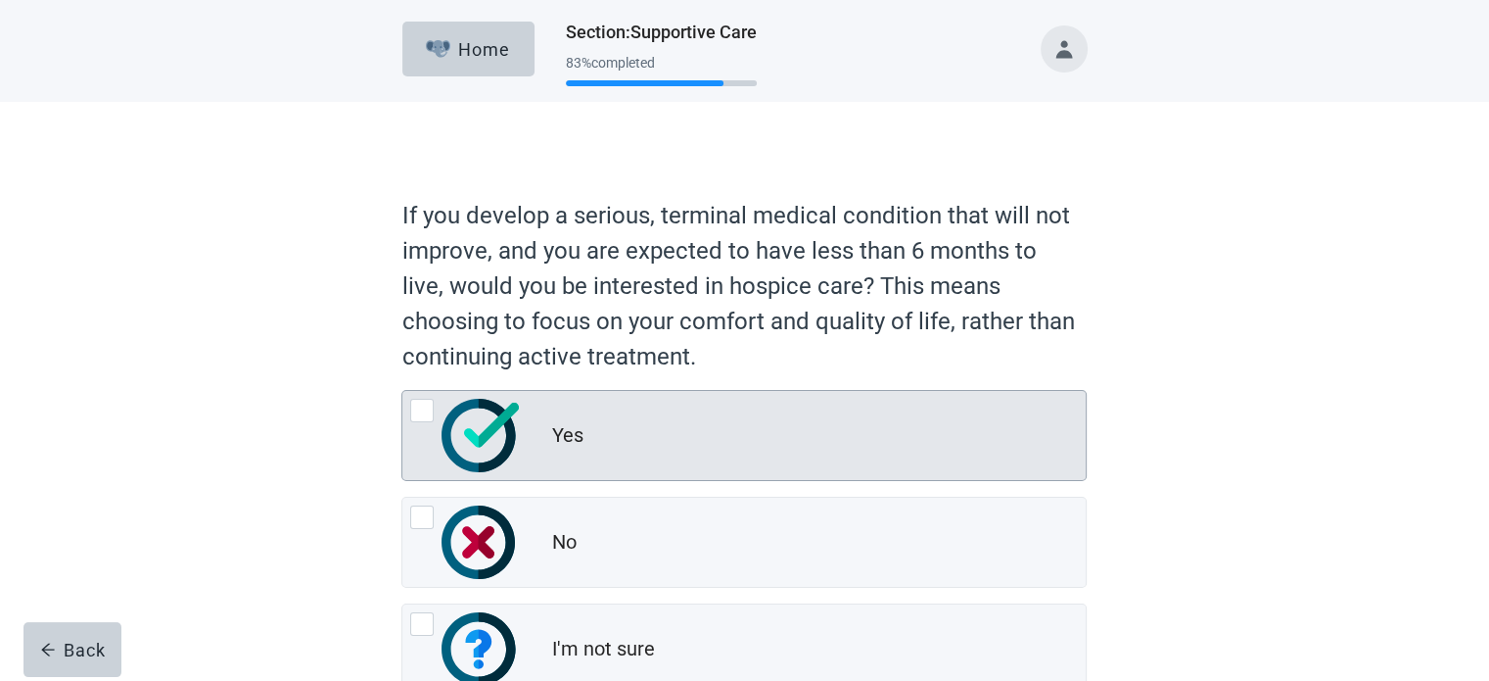
click at [422, 409] on div at bounding box center [422, 411] width 24 height 24
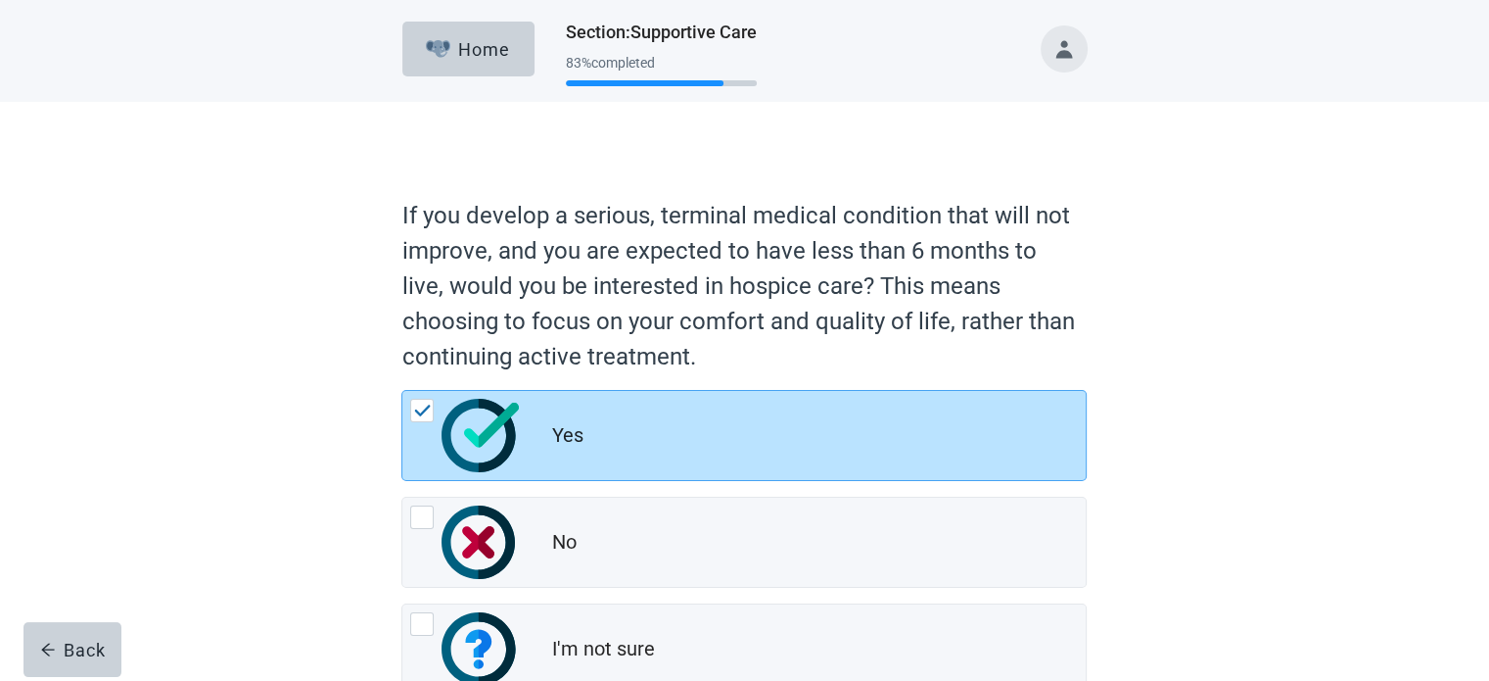
click at [1228, 259] on div "If you develop a serious, terminal medical condition that will not improve, and…" at bounding box center [744, 459] width 1340 height 714
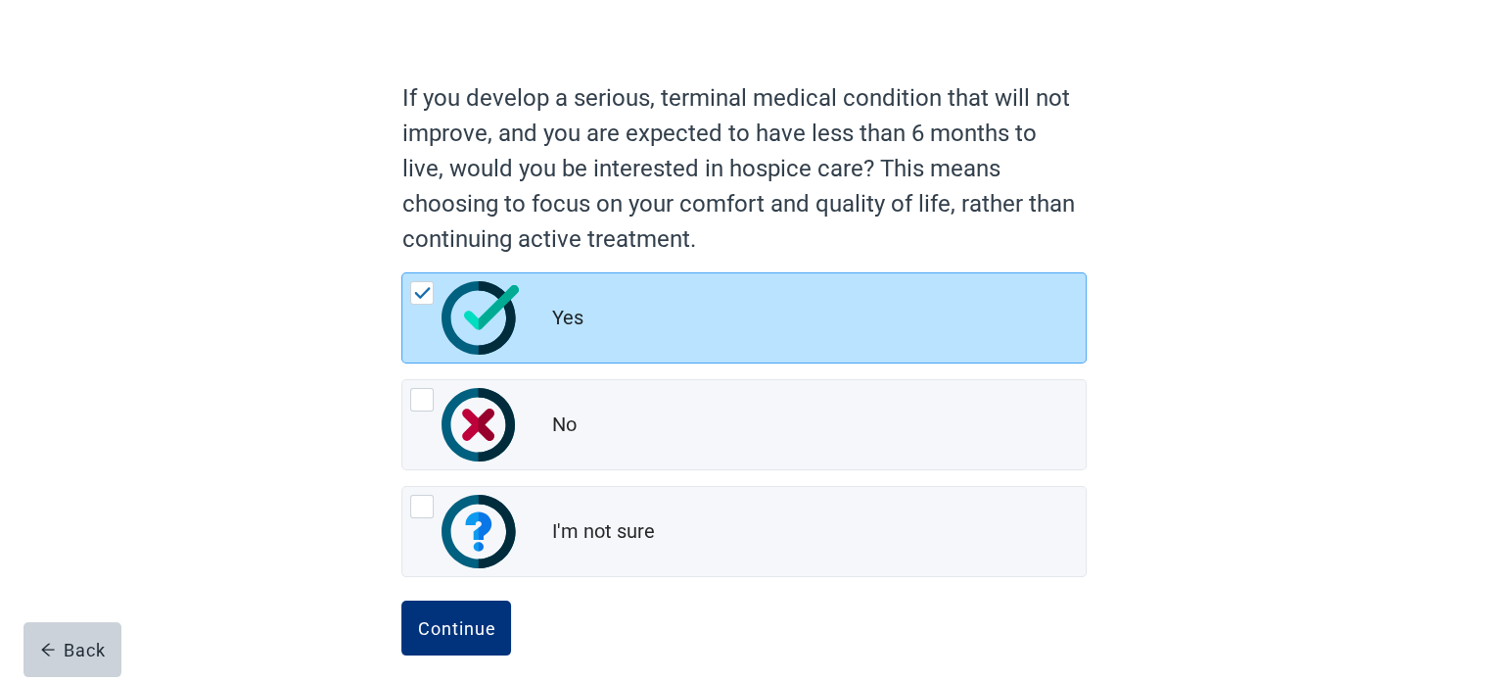
scroll to position [133, 0]
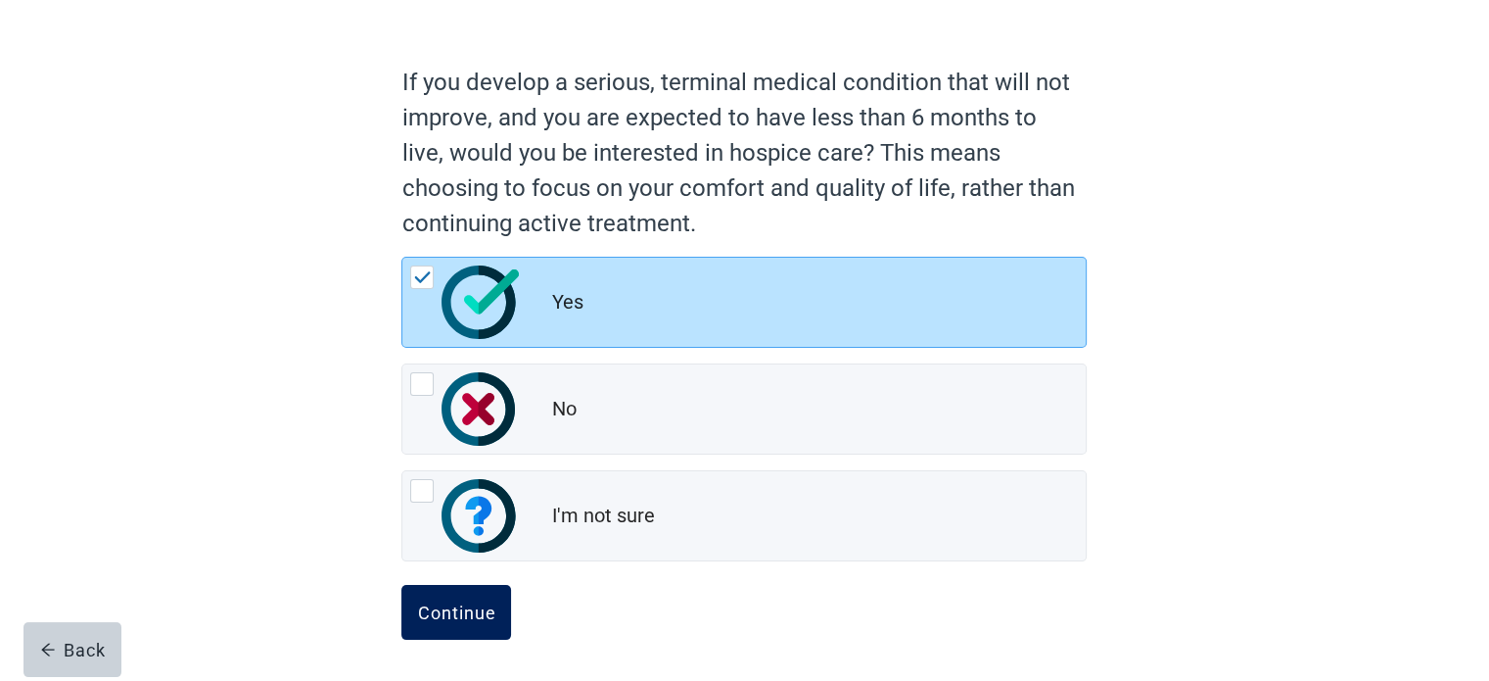
click at [478, 625] on button "Continue" at bounding box center [456, 612] width 110 height 55
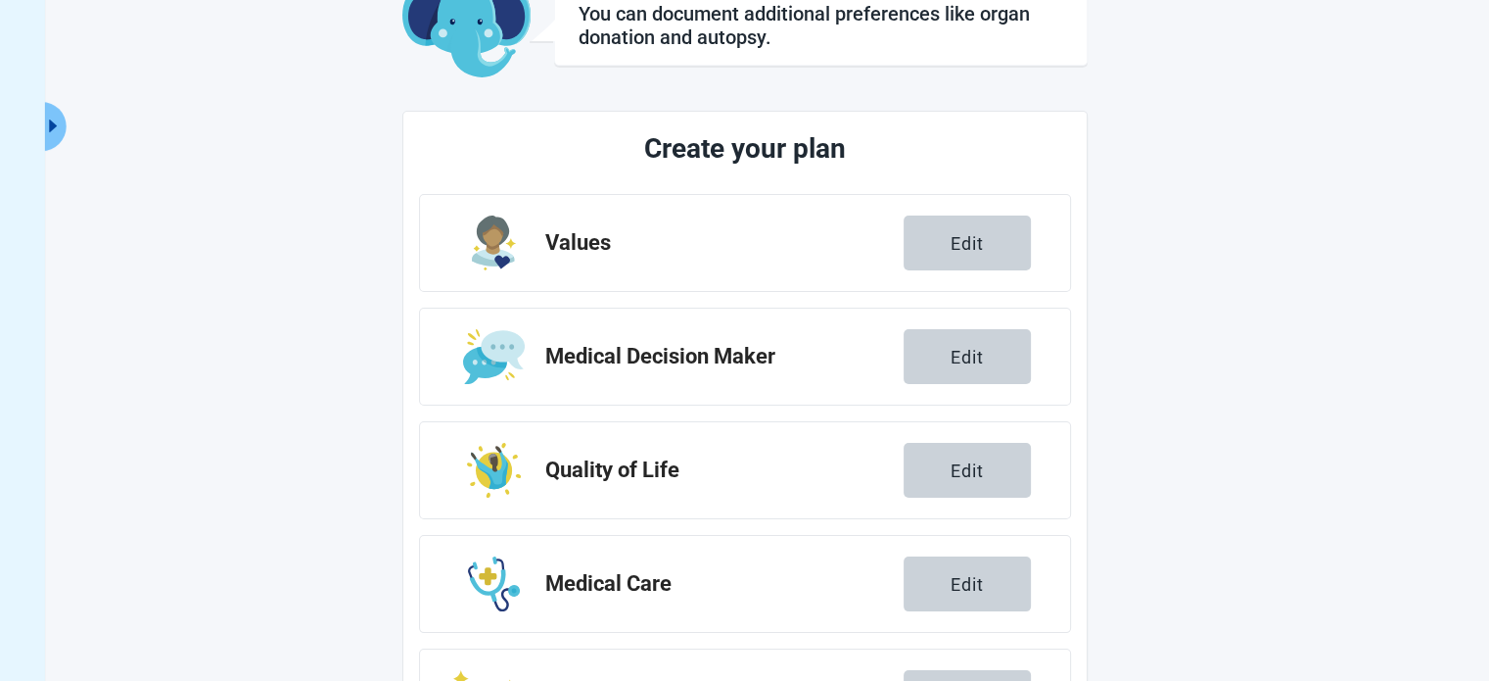
click at [1318, 289] on div "You can document additional preferences like organ donation and autopsy. Create…" at bounding box center [744, 422] width 1489 height 969
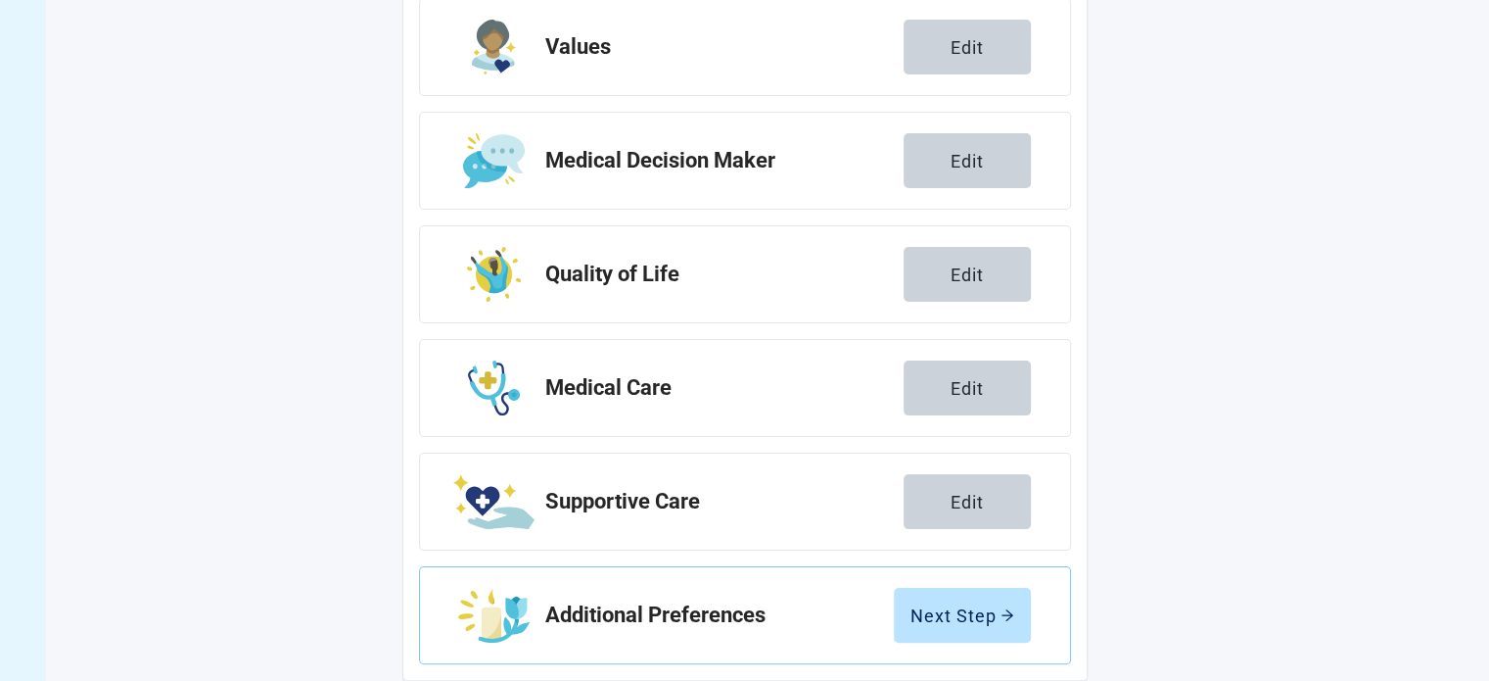
scroll to position [359, 0]
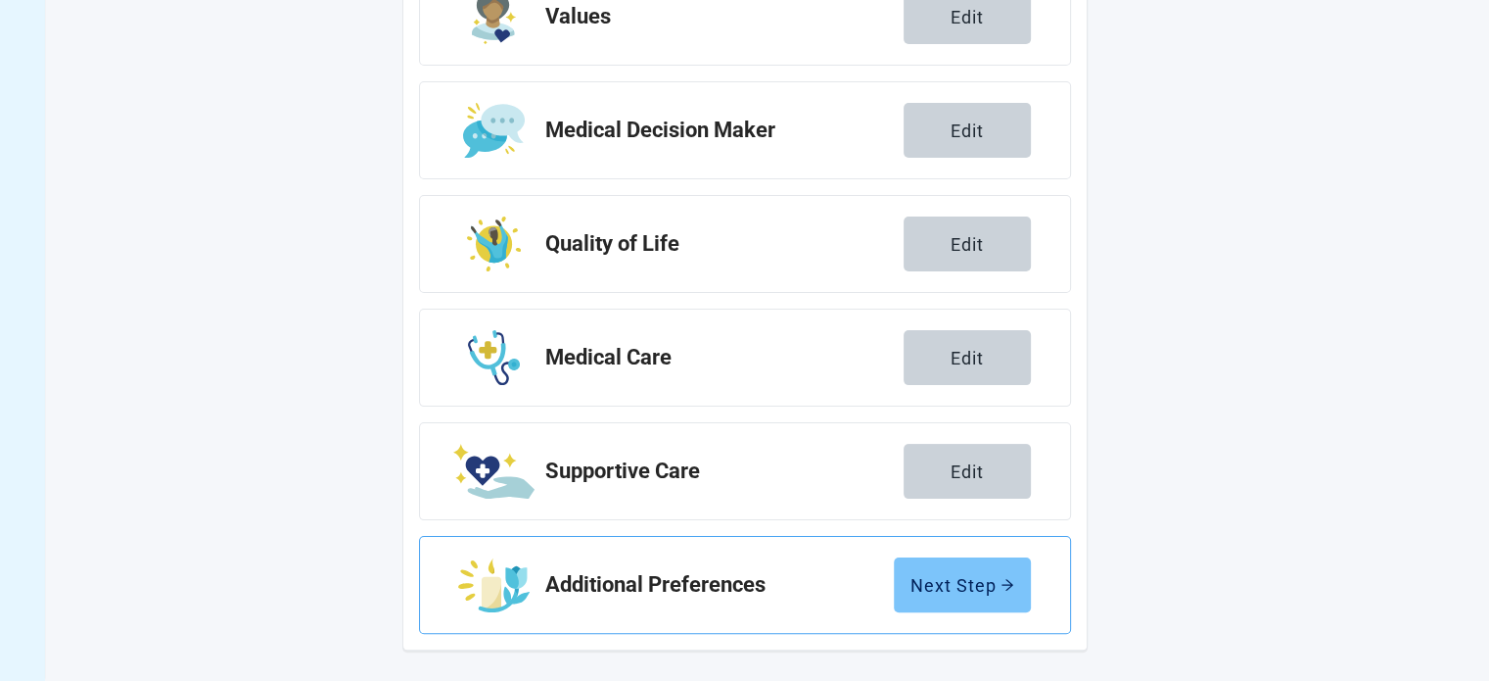
click at [949, 564] on button "Next Step" at bounding box center [962, 584] width 137 height 55
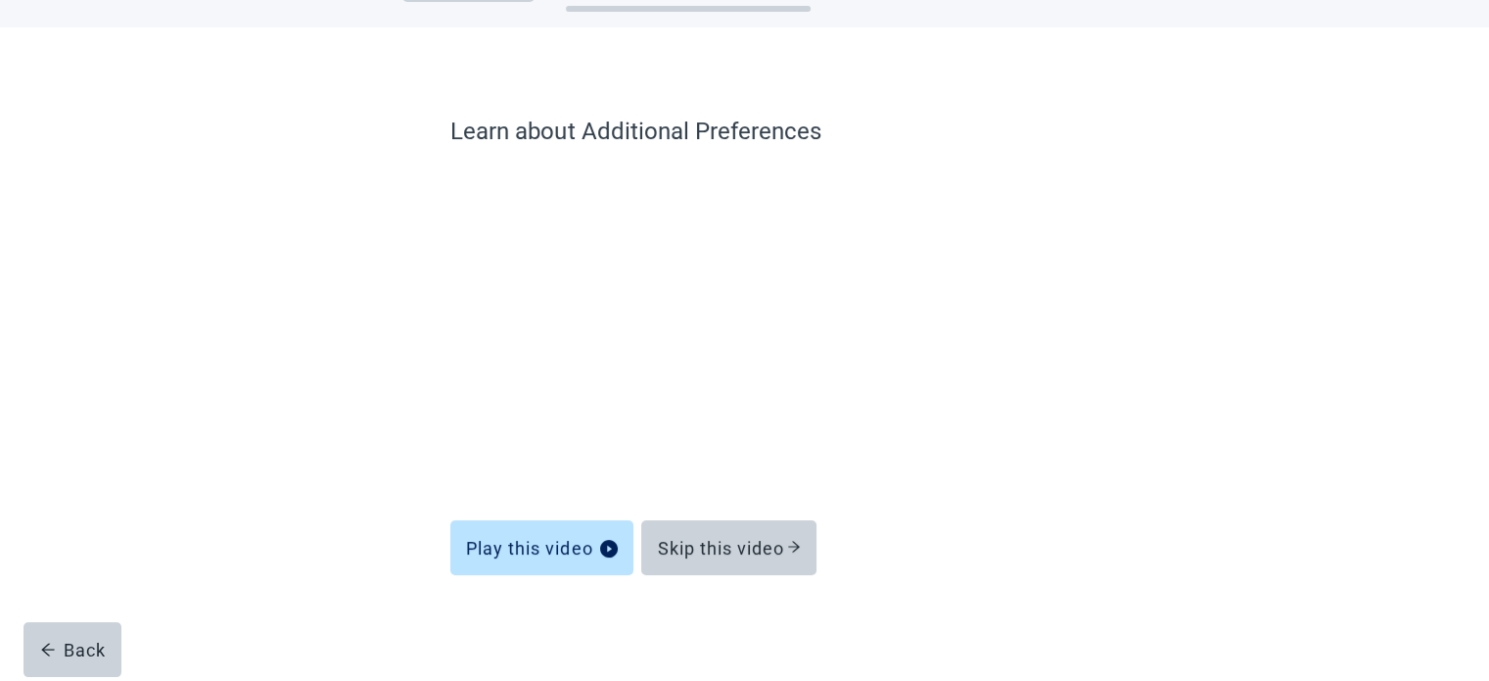
scroll to position [74, 0]
click at [794, 544] on icon "arrow-right" at bounding box center [794, 547] width 14 height 14
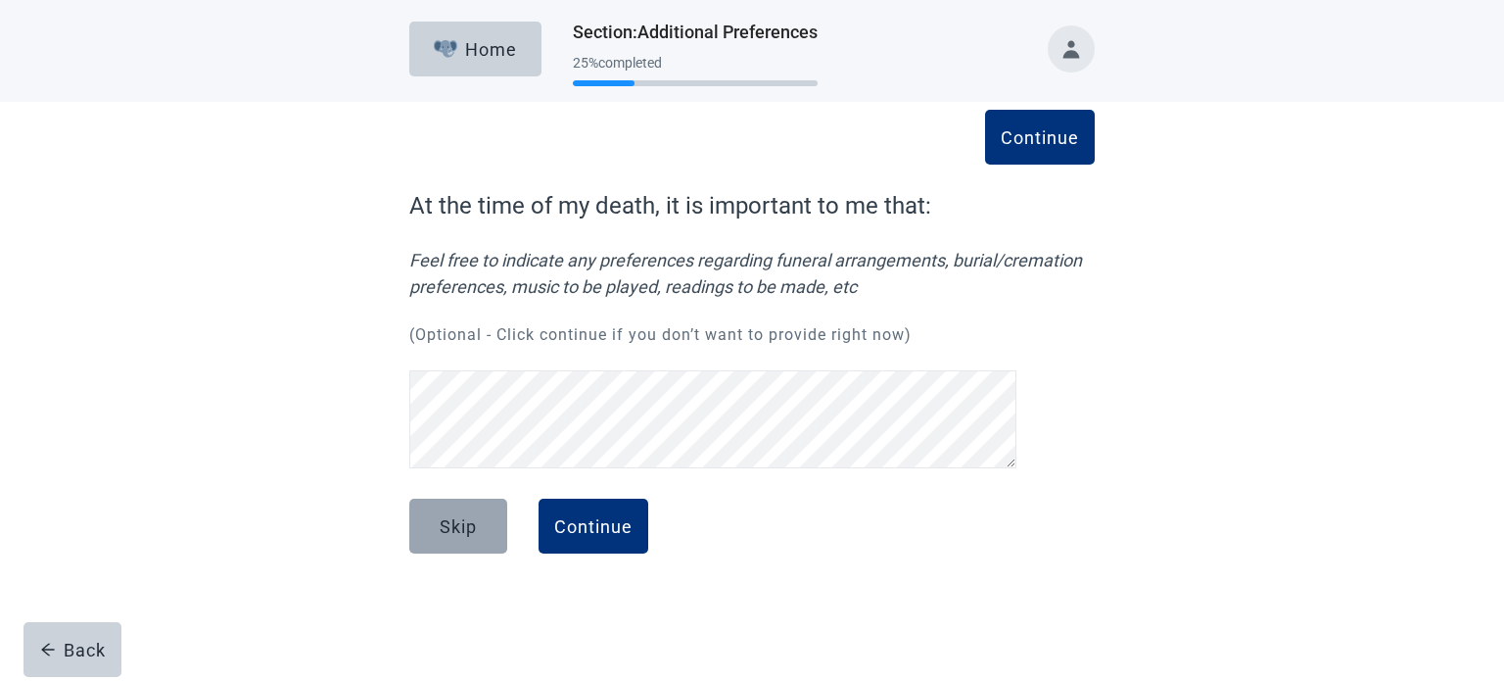
click at [465, 531] on div "Skip" at bounding box center [458, 526] width 37 height 20
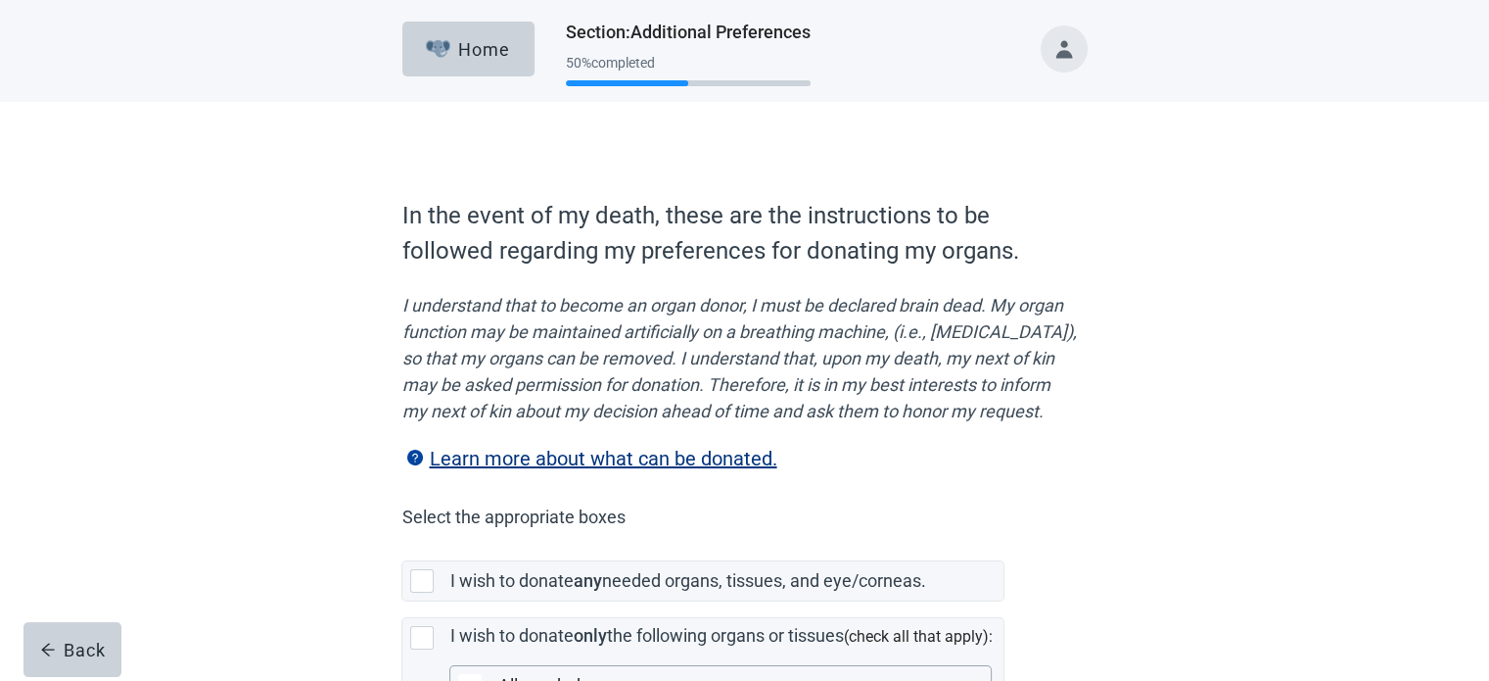
click at [606, 322] on em "I understand that to become an organ donor, I must be declared brain dead. My o…" at bounding box center [739, 358] width 676 height 132
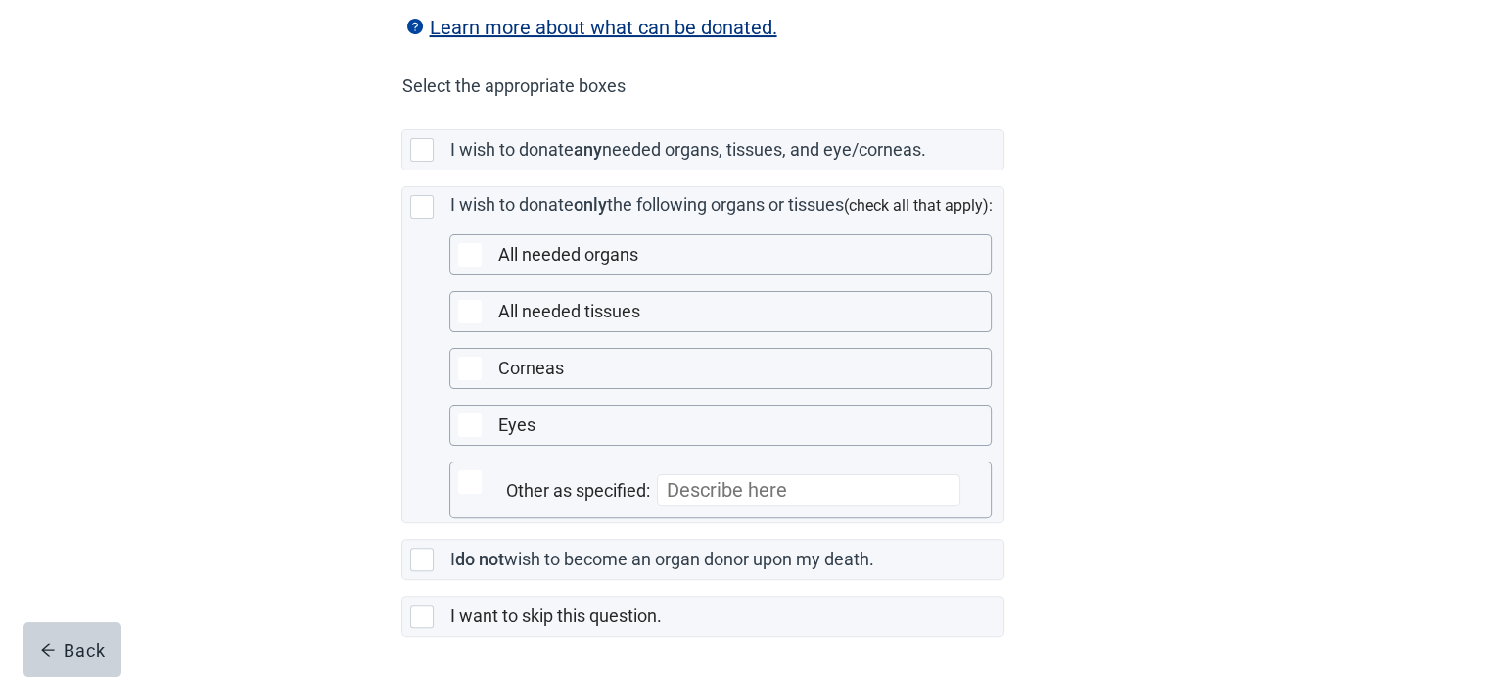
scroll to position [470, 0]
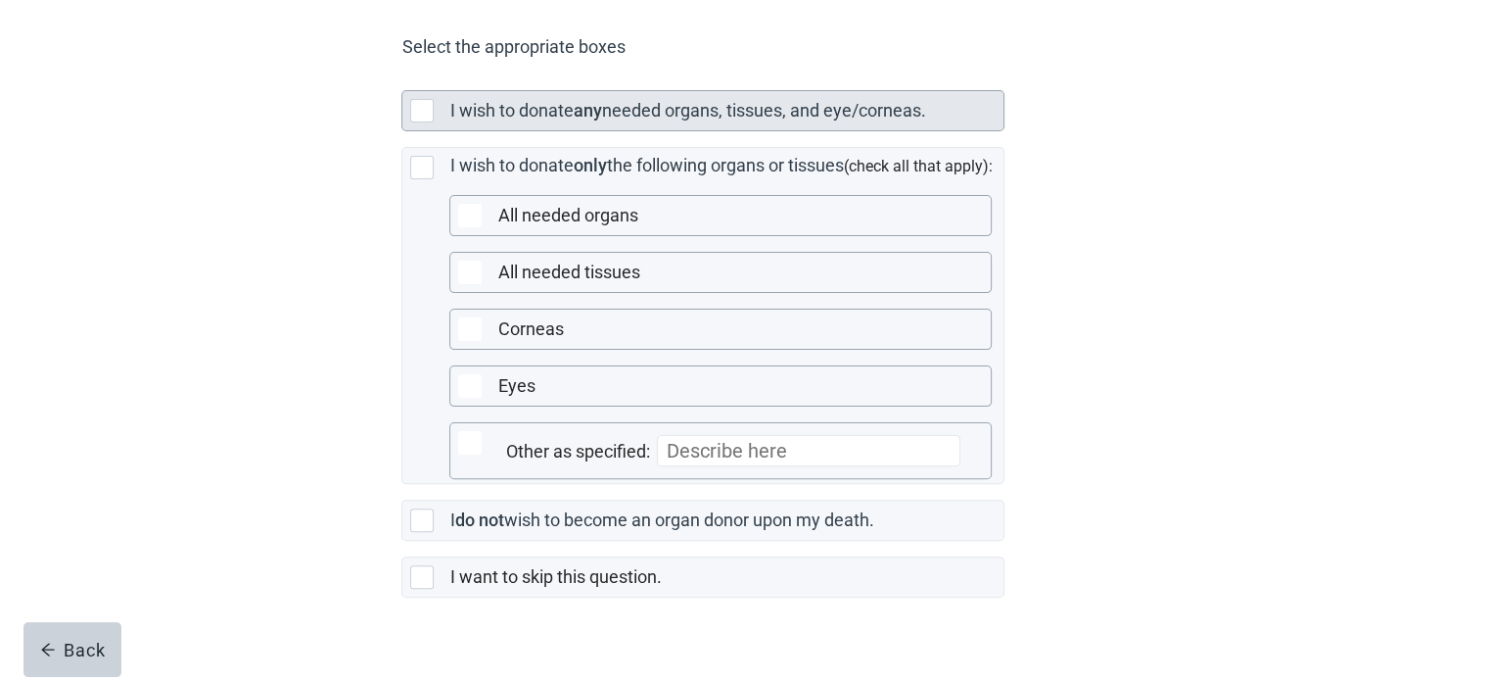
click at [418, 122] on div at bounding box center [422, 111] width 24 height 24
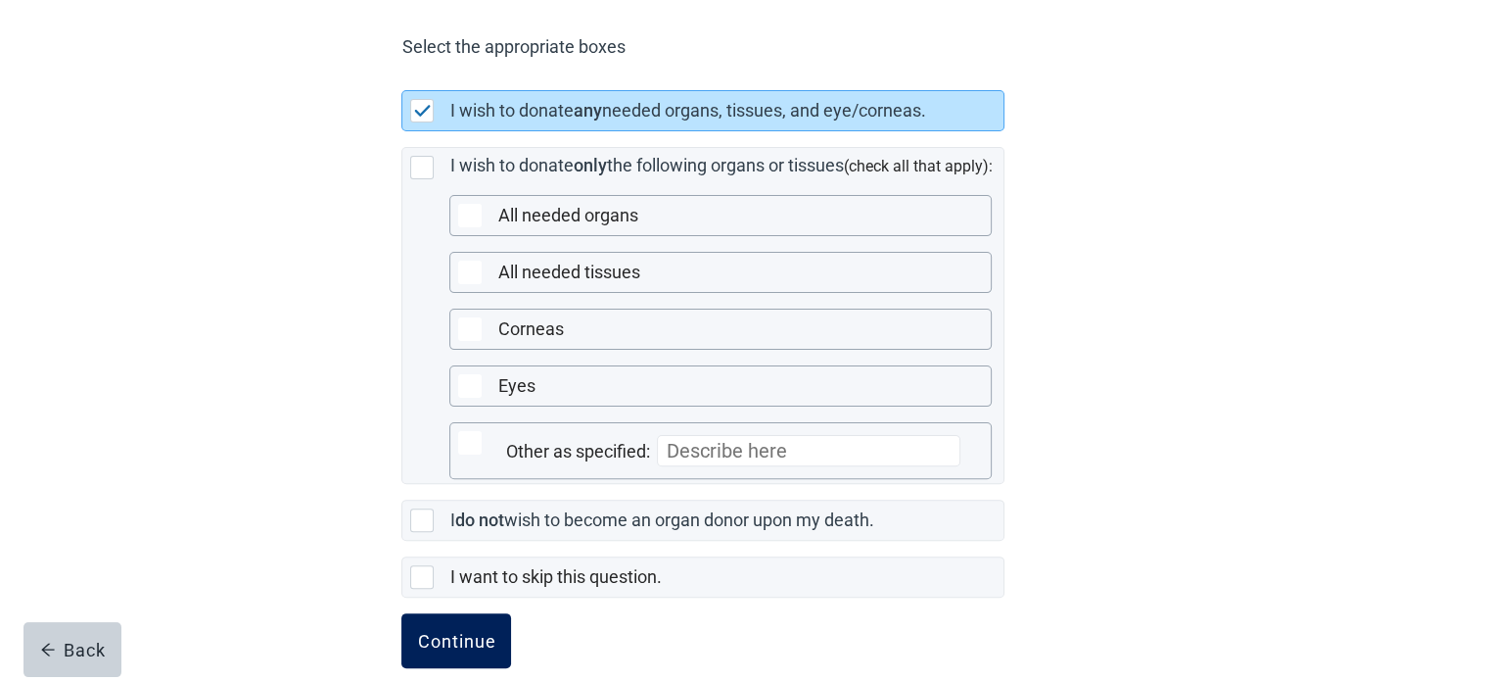
click at [471, 650] on div "Continue" at bounding box center [456, 641] width 78 height 20
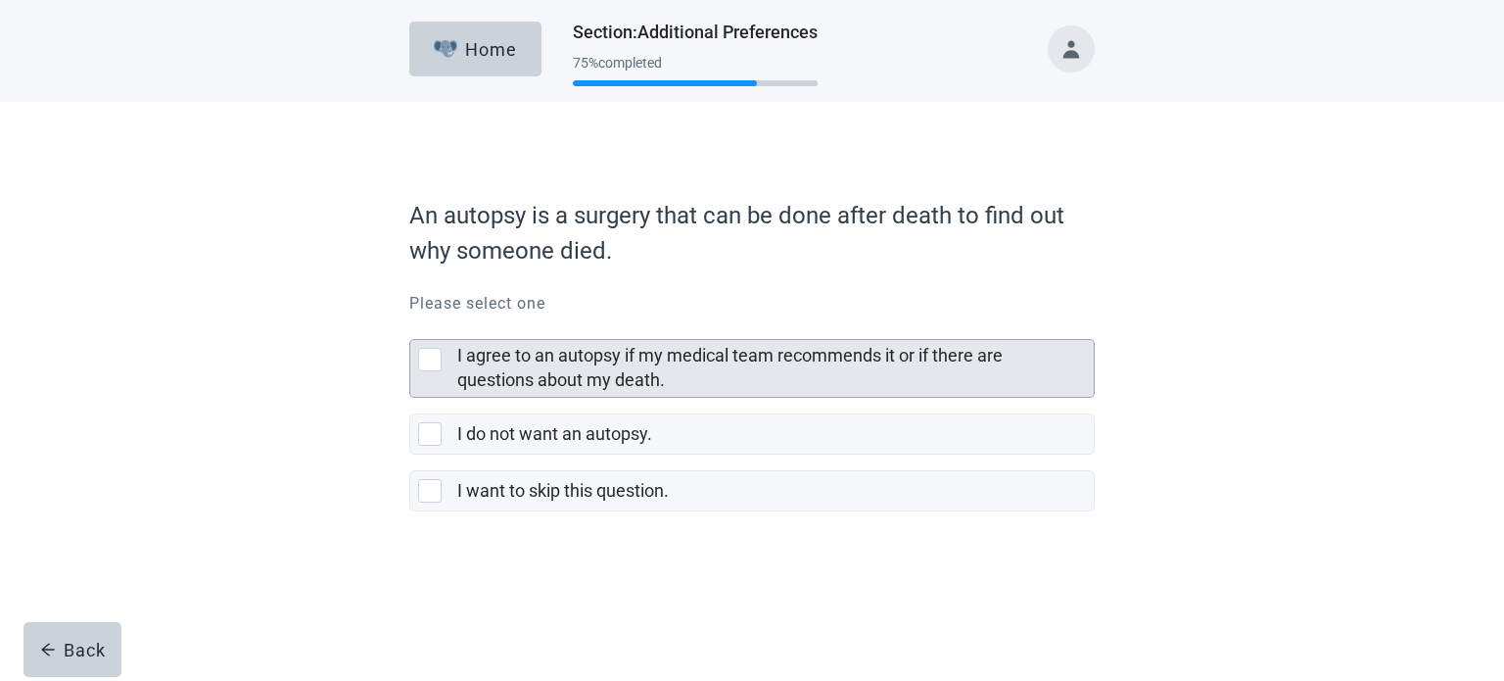
click at [424, 357] on div at bounding box center [430, 360] width 24 height 24
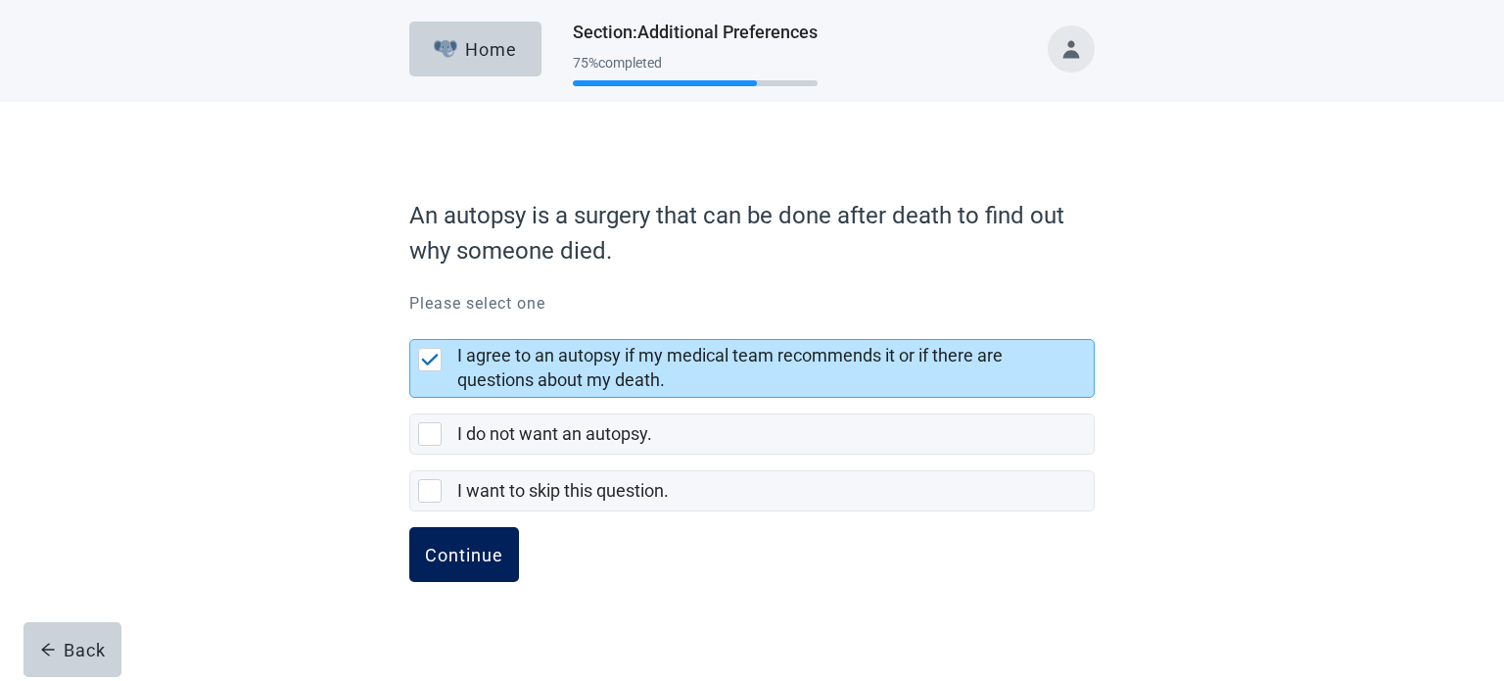
click at [488, 549] on div "Continue" at bounding box center [464, 554] width 78 height 20
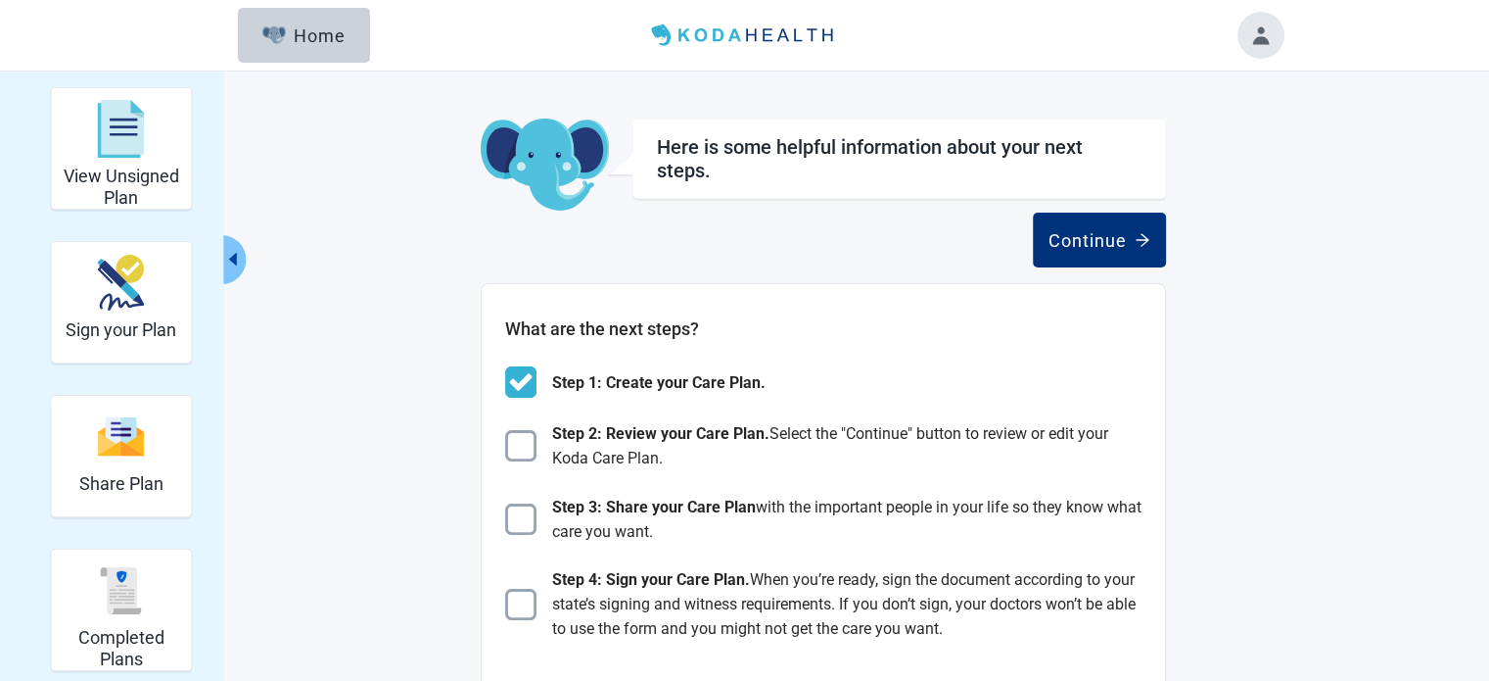
click at [235, 259] on icon "caret-left" at bounding box center [233, 259] width 8 height 13
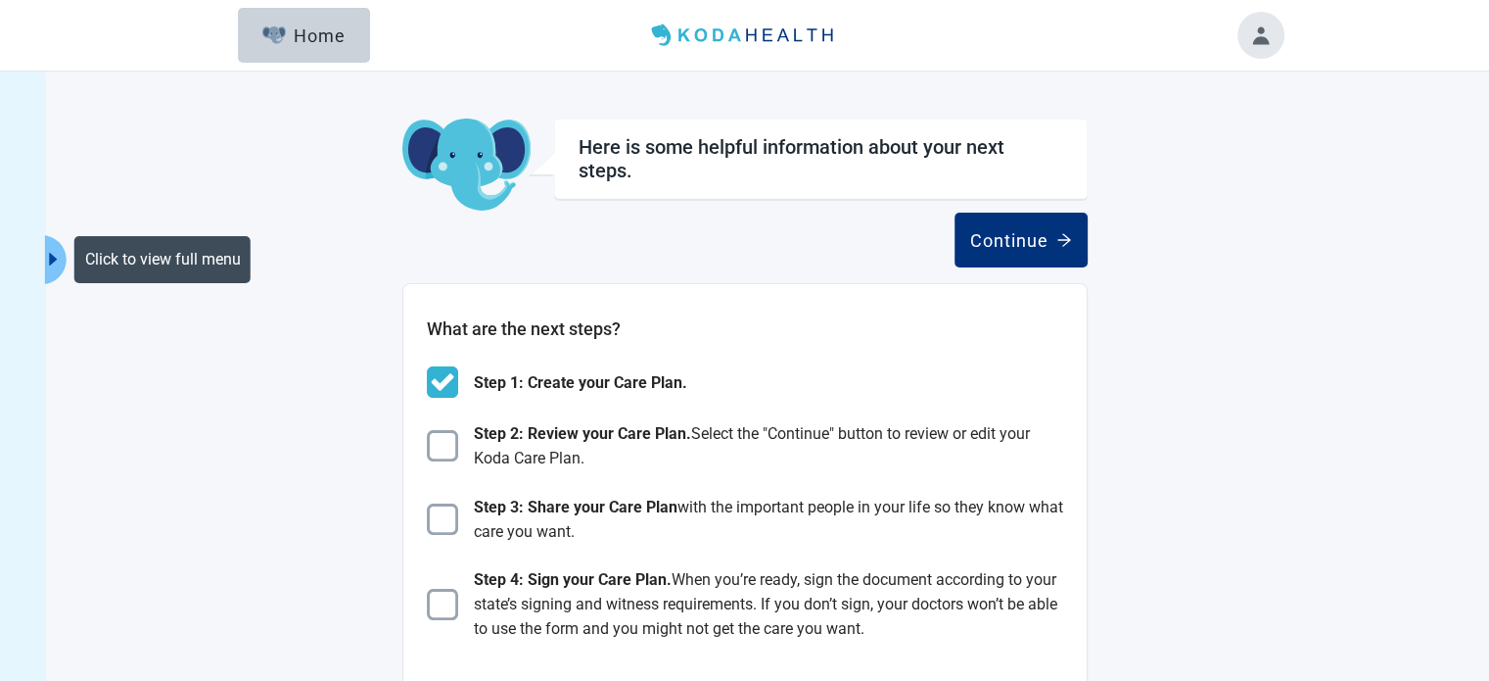
click at [52, 258] on icon "caret-right" at bounding box center [54, 259] width 8 height 13
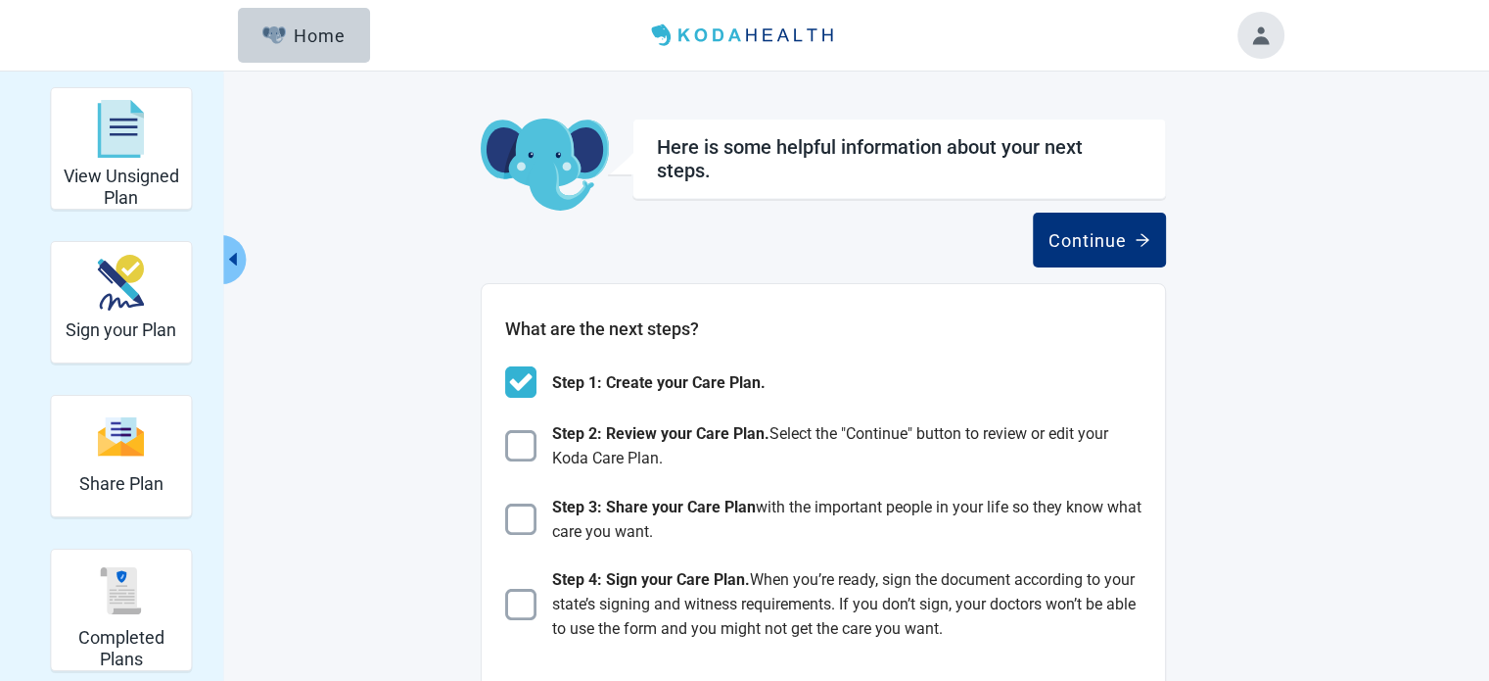
click at [859, 251] on div "Continue" at bounding box center [823, 239] width 685 height 55
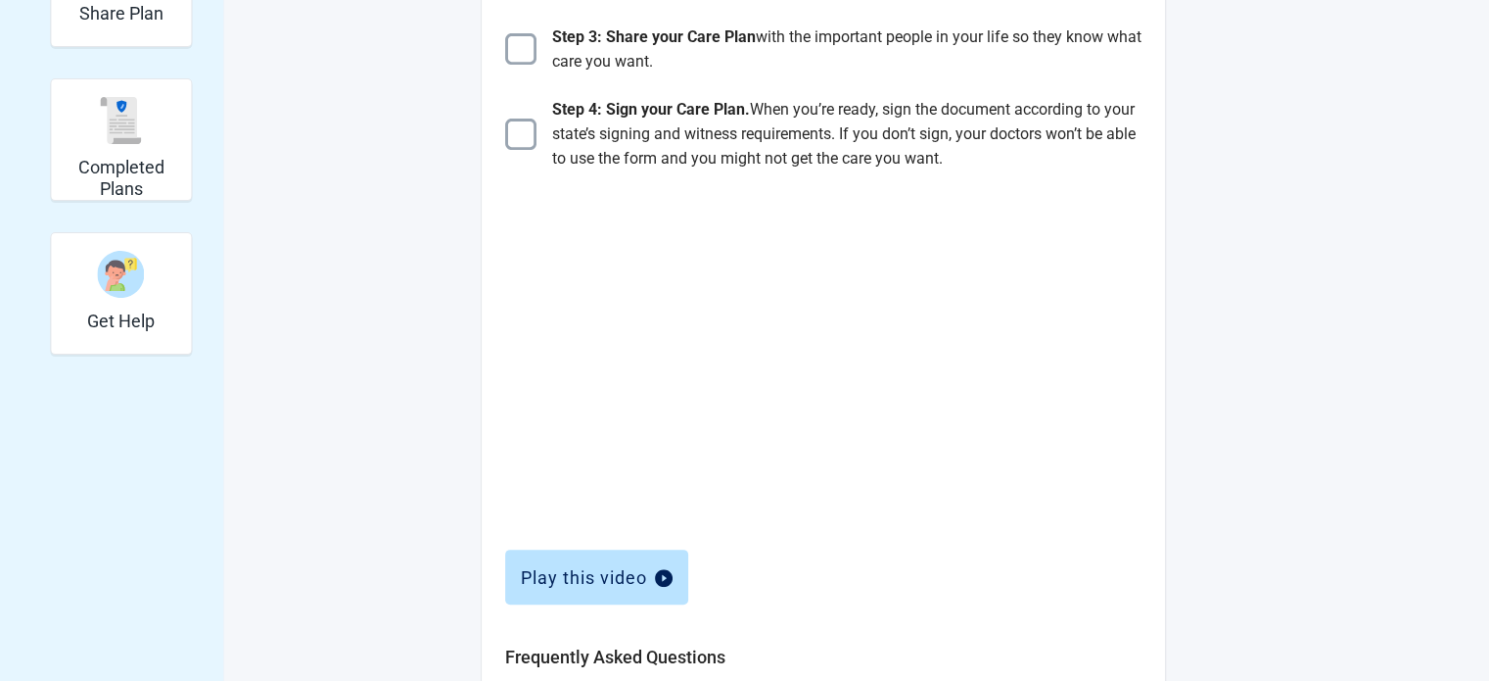
scroll to position [509, 0]
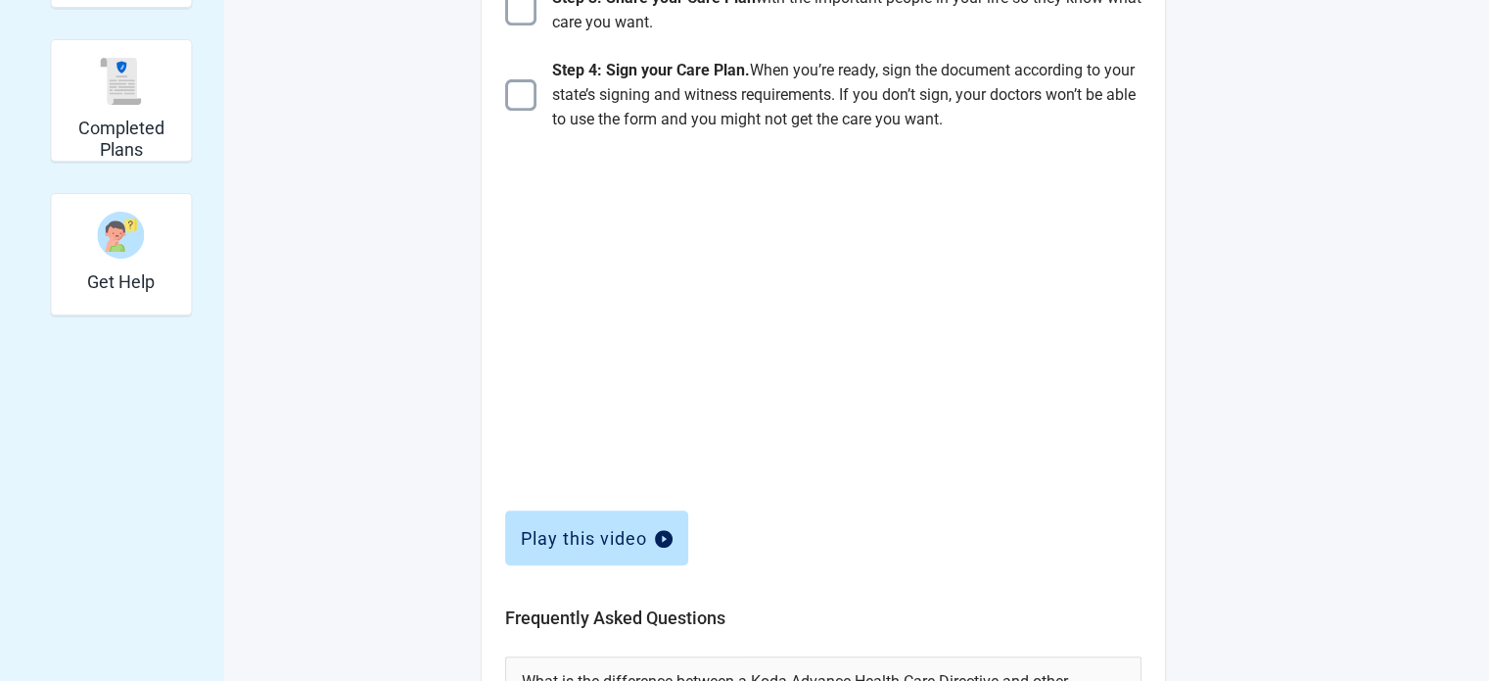
click at [1196, 335] on div "Here is some helpful information about your next steps. Continue What are the n…" at bounding box center [745, 278] width 1077 height 1401
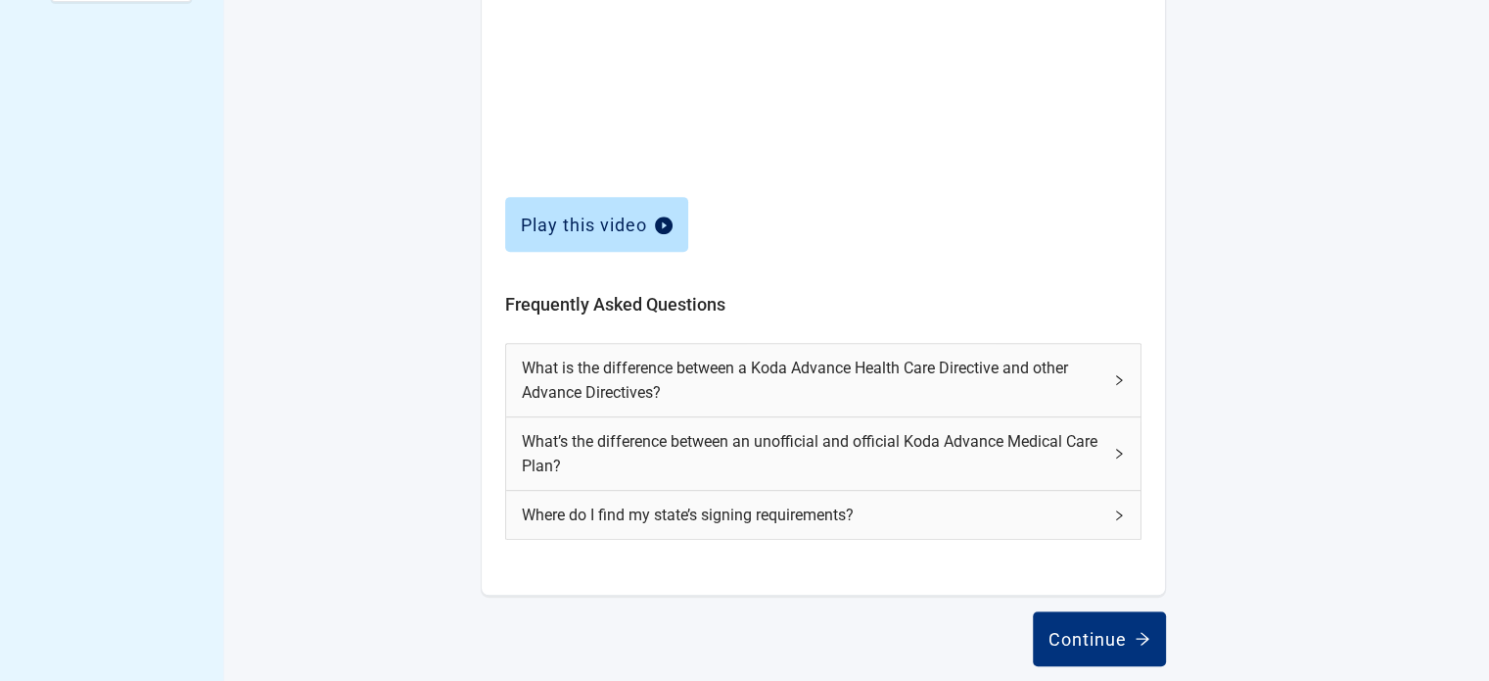
scroll to position [838, 0]
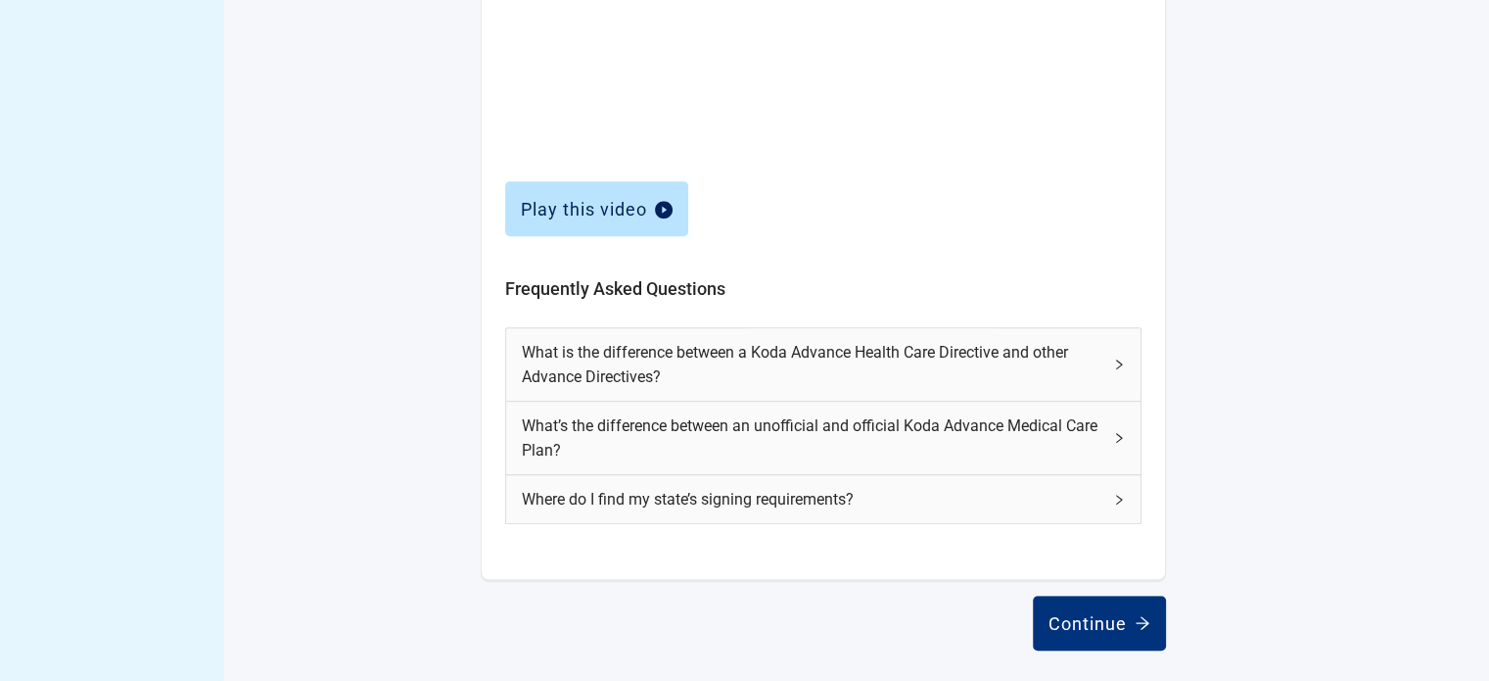
click at [1108, 358] on div "What is the difference between a Koda Advance Health Care Directive and other A…" at bounding box center [823, 364] width 635 height 72
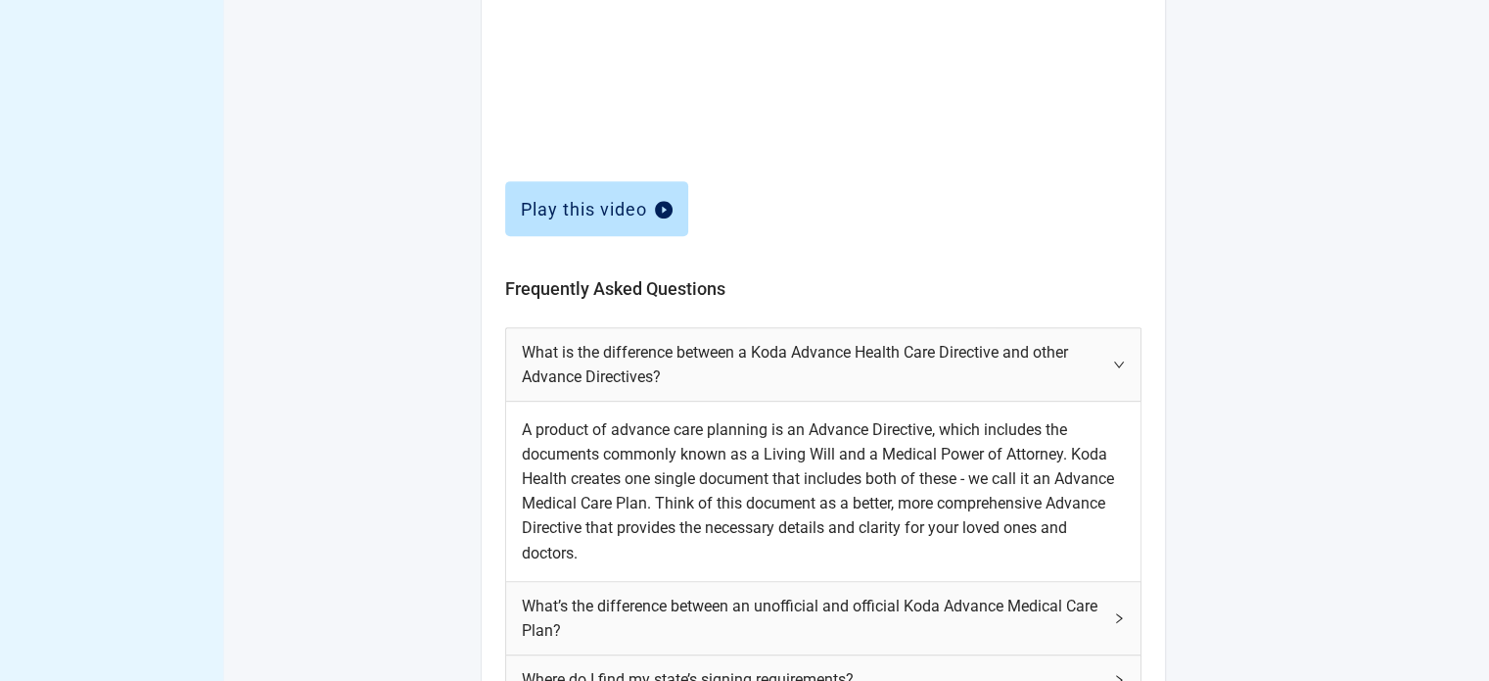
click at [1116, 363] on icon "right" at bounding box center [1118, 364] width 10 height 6
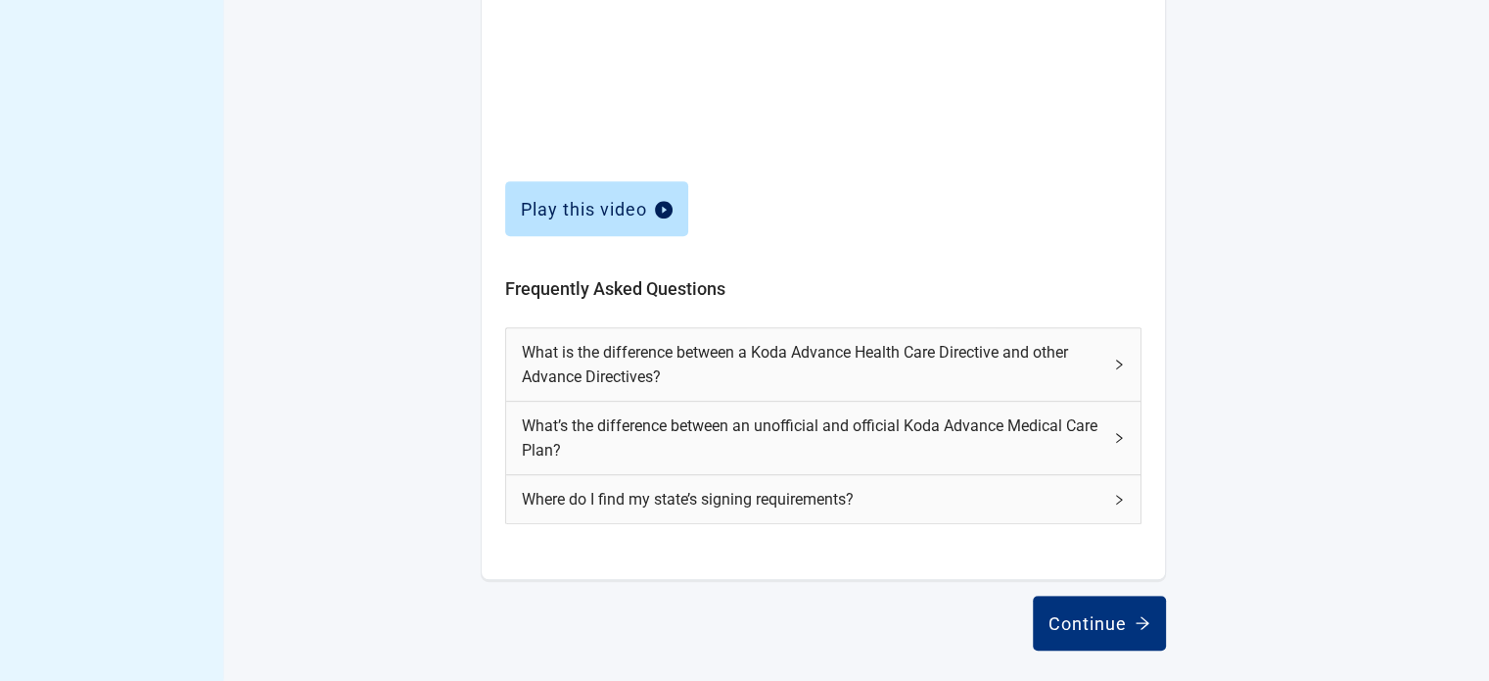
click at [1119, 426] on div "What’s the difference between an unofficial and official Koda Advance Medical C…" at bounding box center [823, 437] width 635 height 72
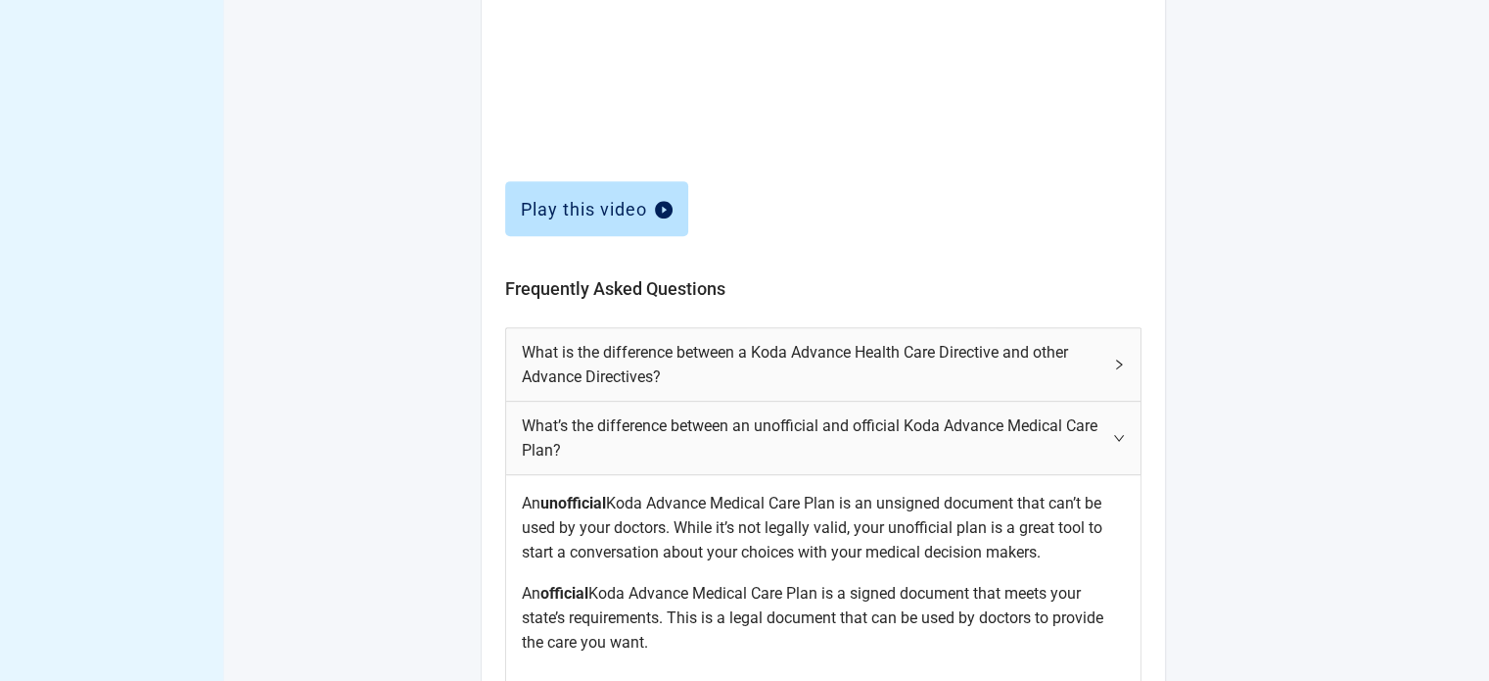
click at [1234, 420] on div "Here is some helpful information about your next steps. Continue What are the n…" at bounding box center [745, 55] width 1077 height 1613
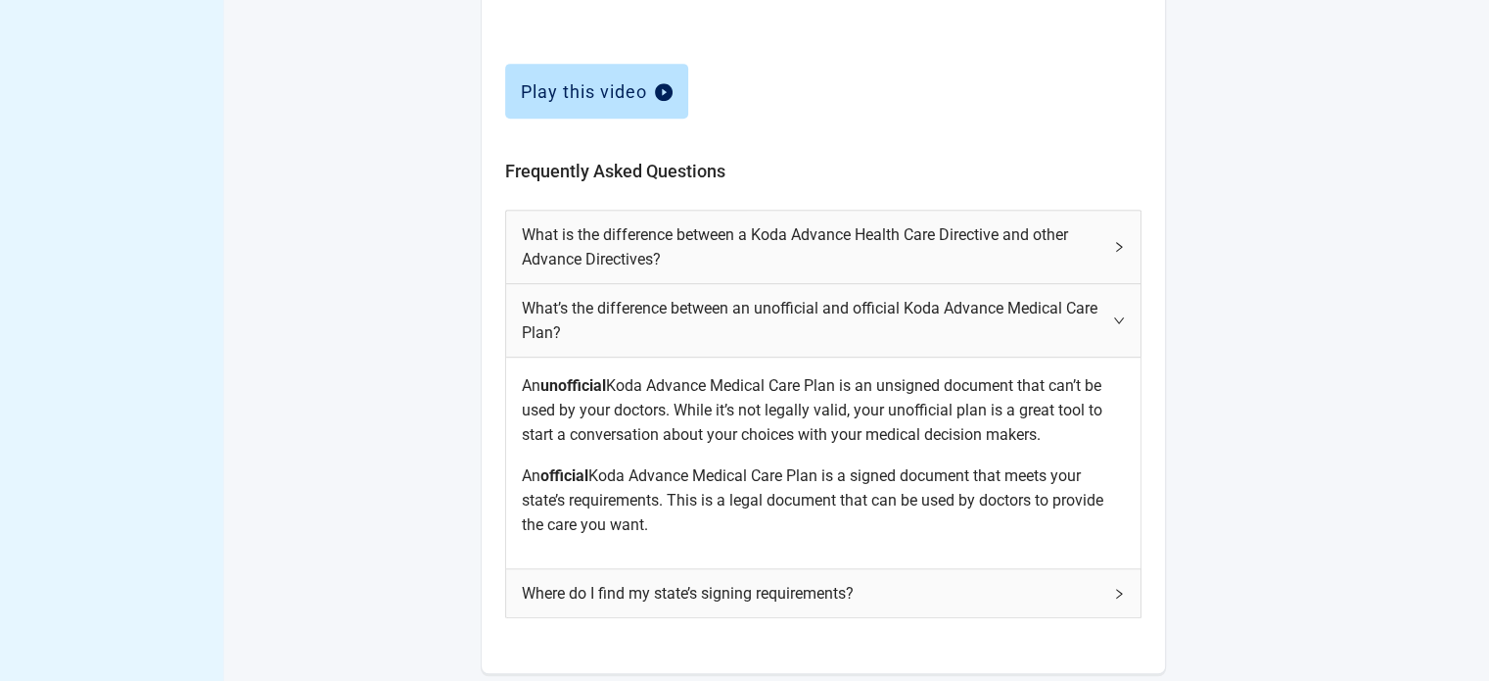
scroll to position [1034, 0]
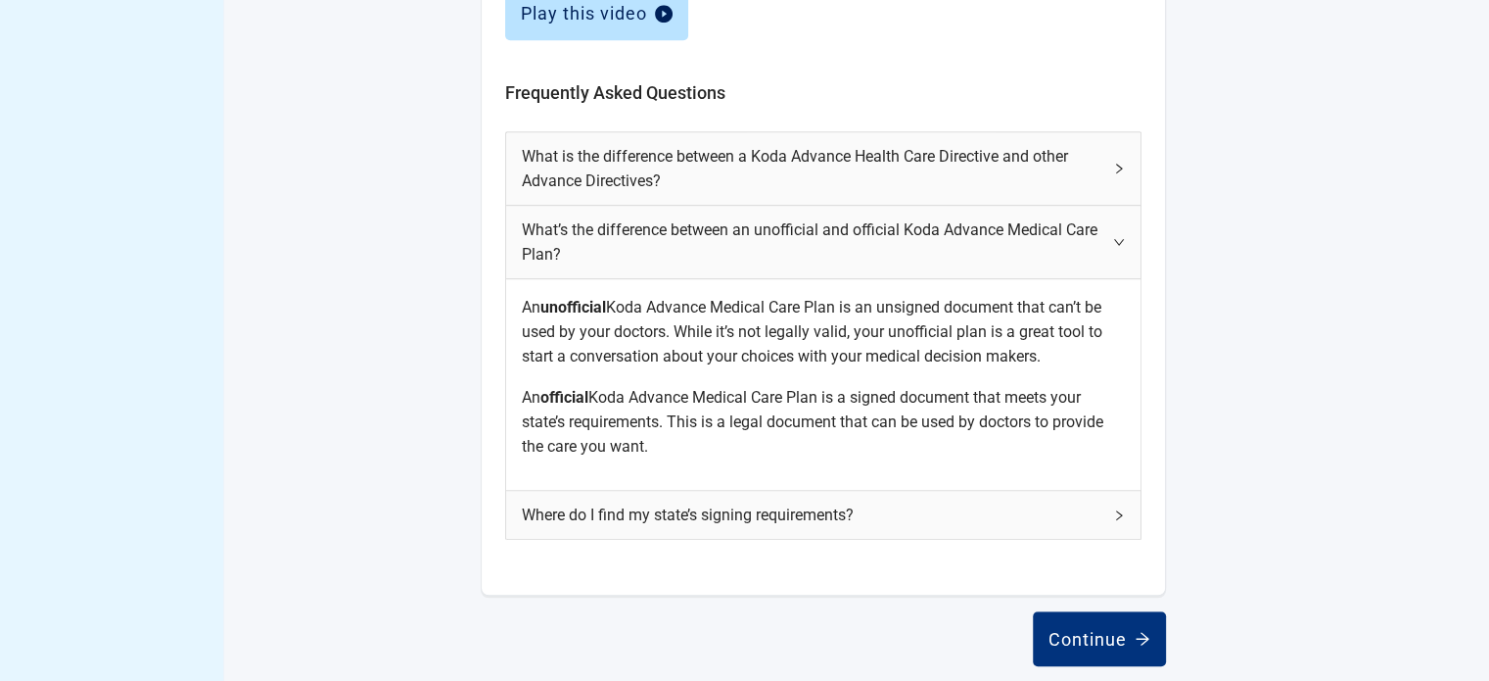
click at [1115, 244] on icon "right" at bounding box center [1119, 242] width 12 height 12
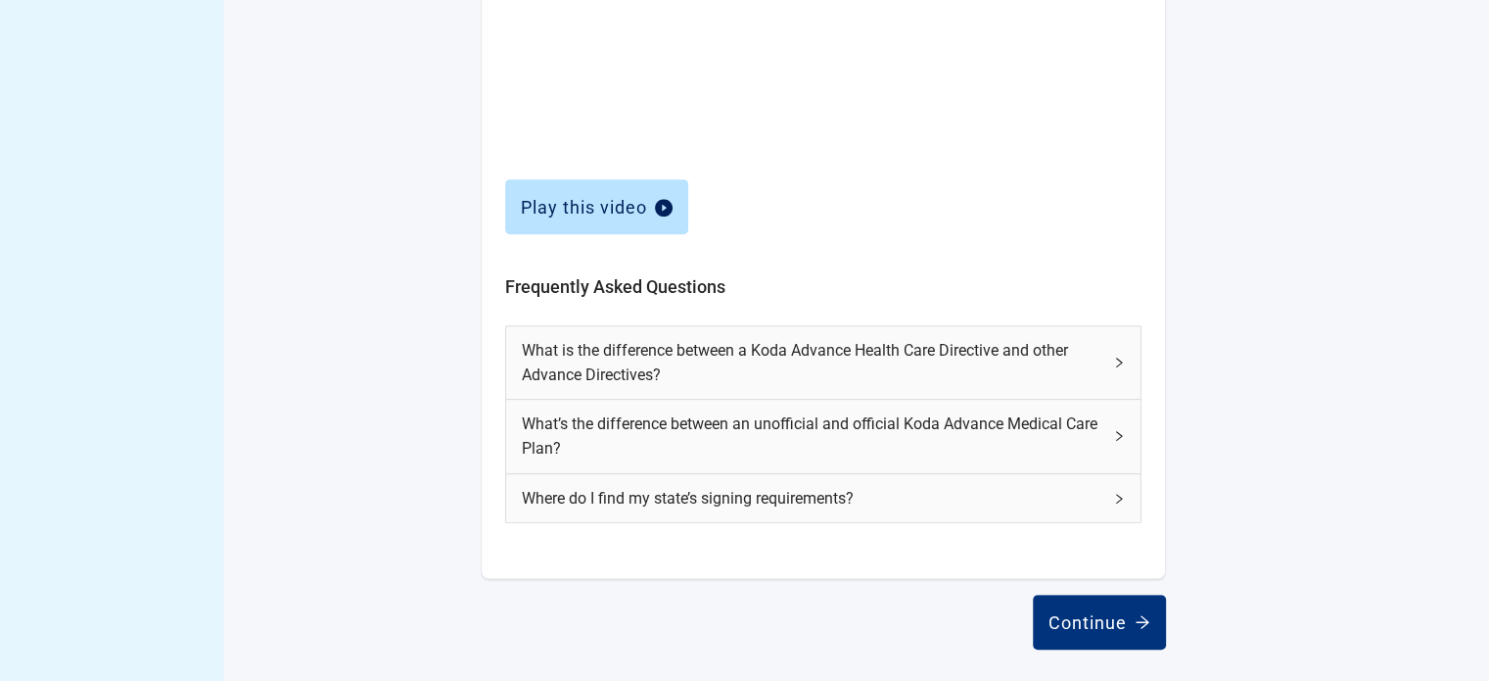
scroll to position [838, 0]
click at [1115, 494] on icon "right" at bounding box center [1119, 500] width 12 height 12
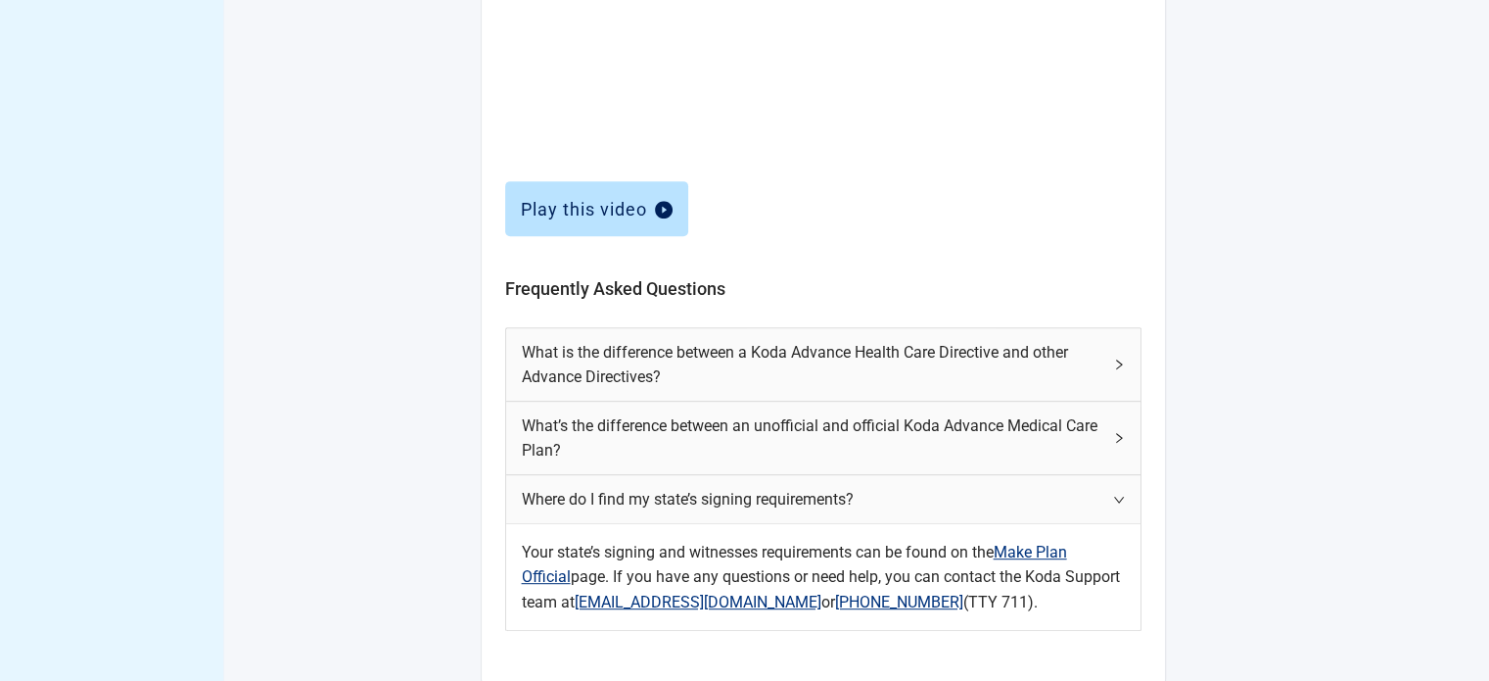
click at [1040, 548] on link "Make Plan Official" at bounding box center [794, 563] width 545 height 43
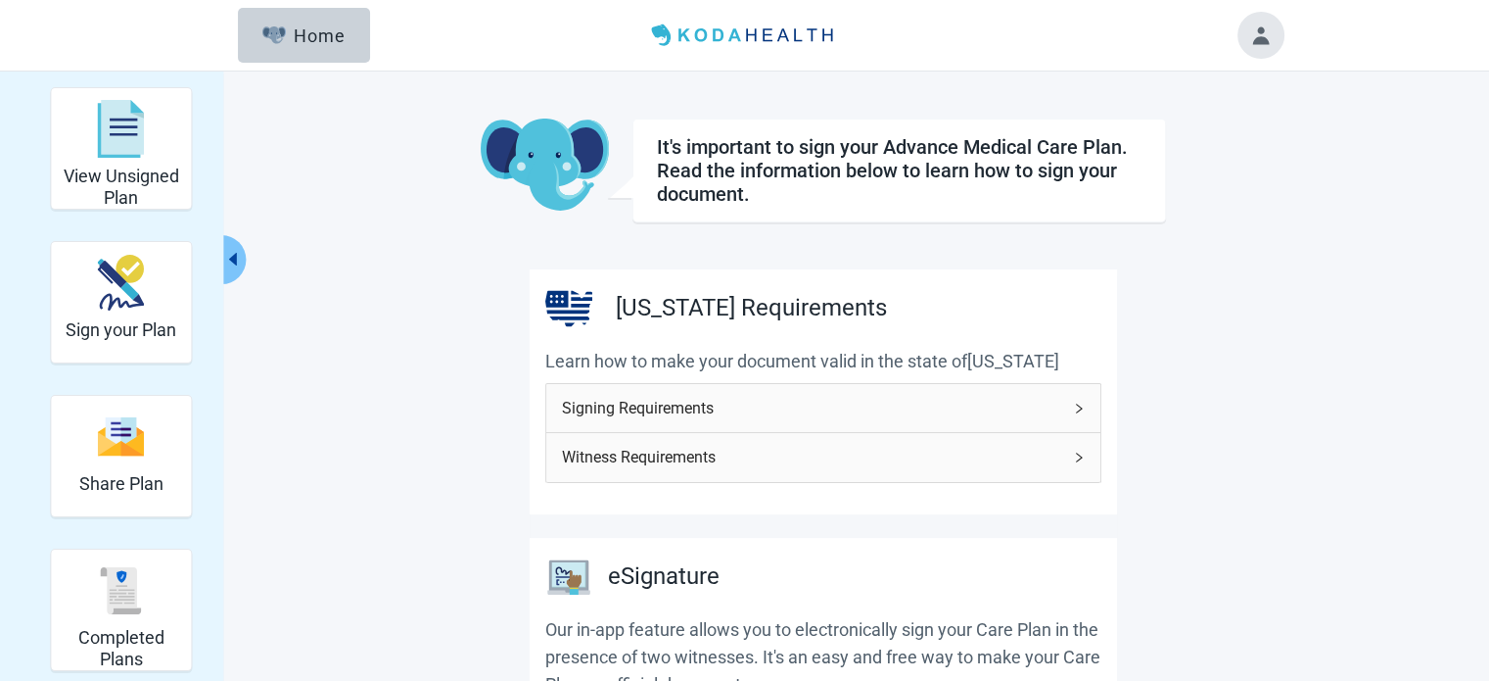
click at [682, 413] on span "Signing Requirements" at bounding box center [811, 408] width 499 height 24
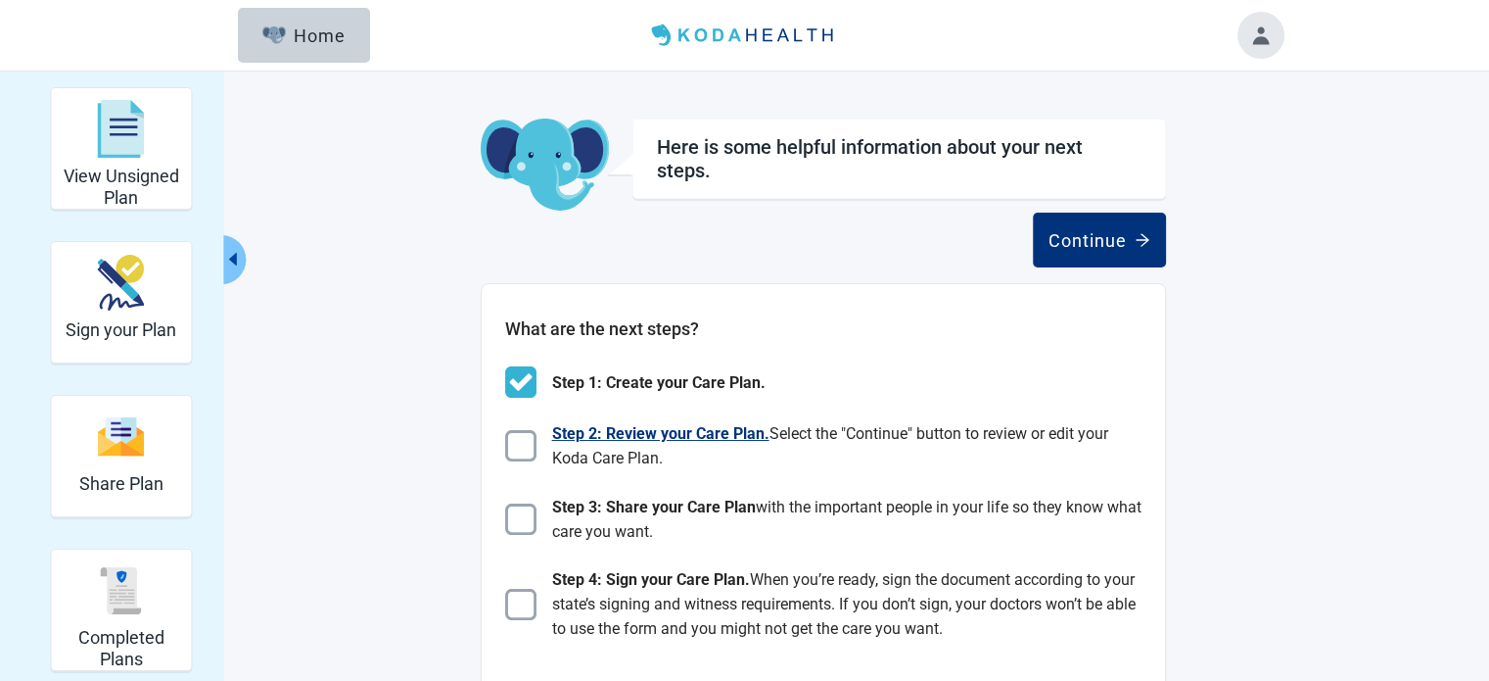
click at [517, 442] on img at bounding box center [520, 445] width 31 height 31
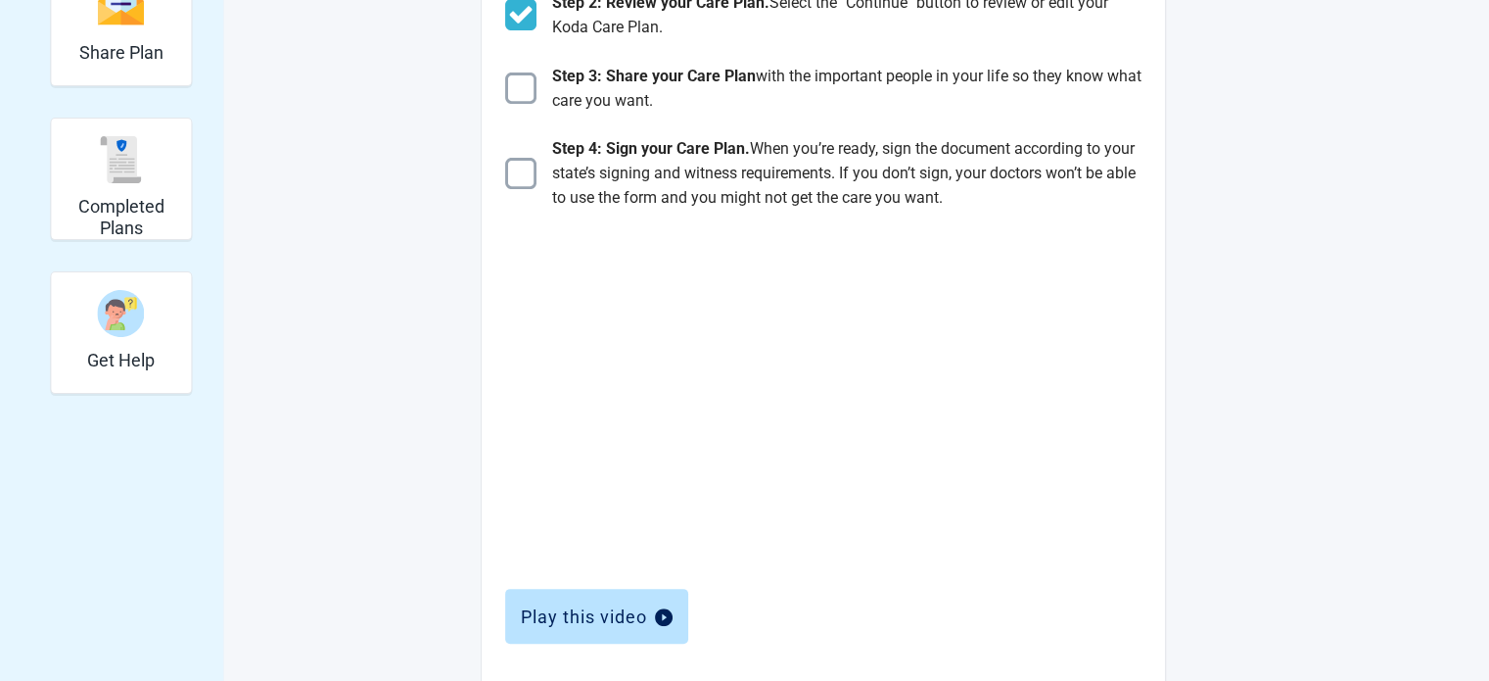
scroll to position [470, 0]
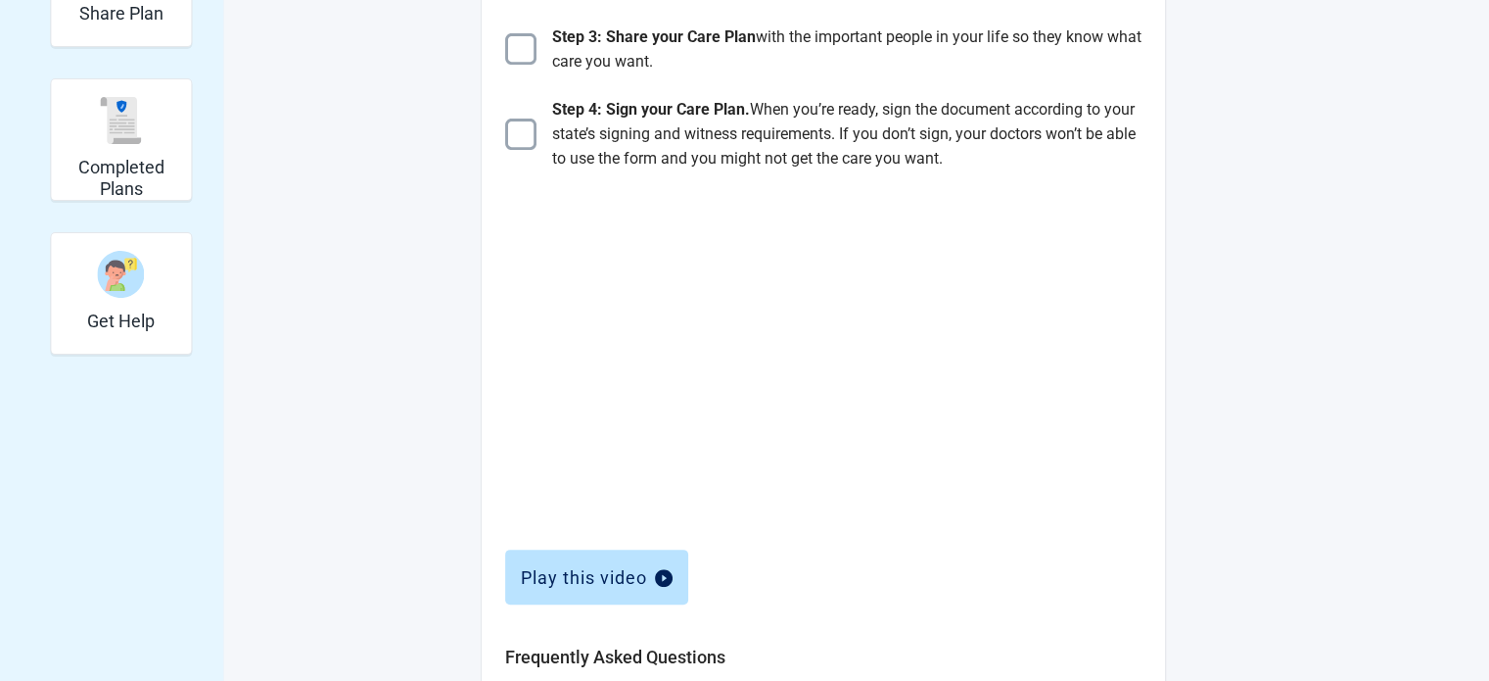
click at [1347, 453] on div "Here is some helpful information about your next steps. Continue What are the n…" at bounding box center [744, 325] width 1489 height 1448
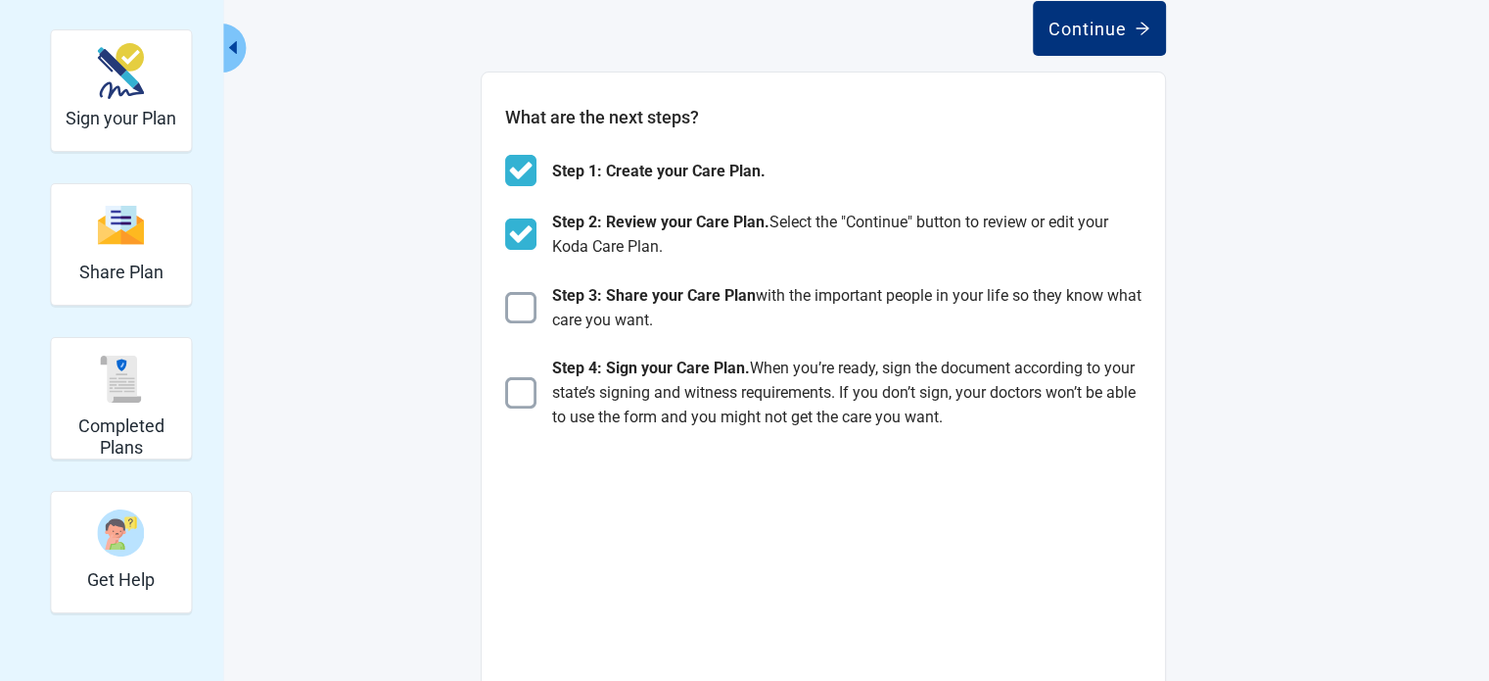
scroll to position [0, 0]
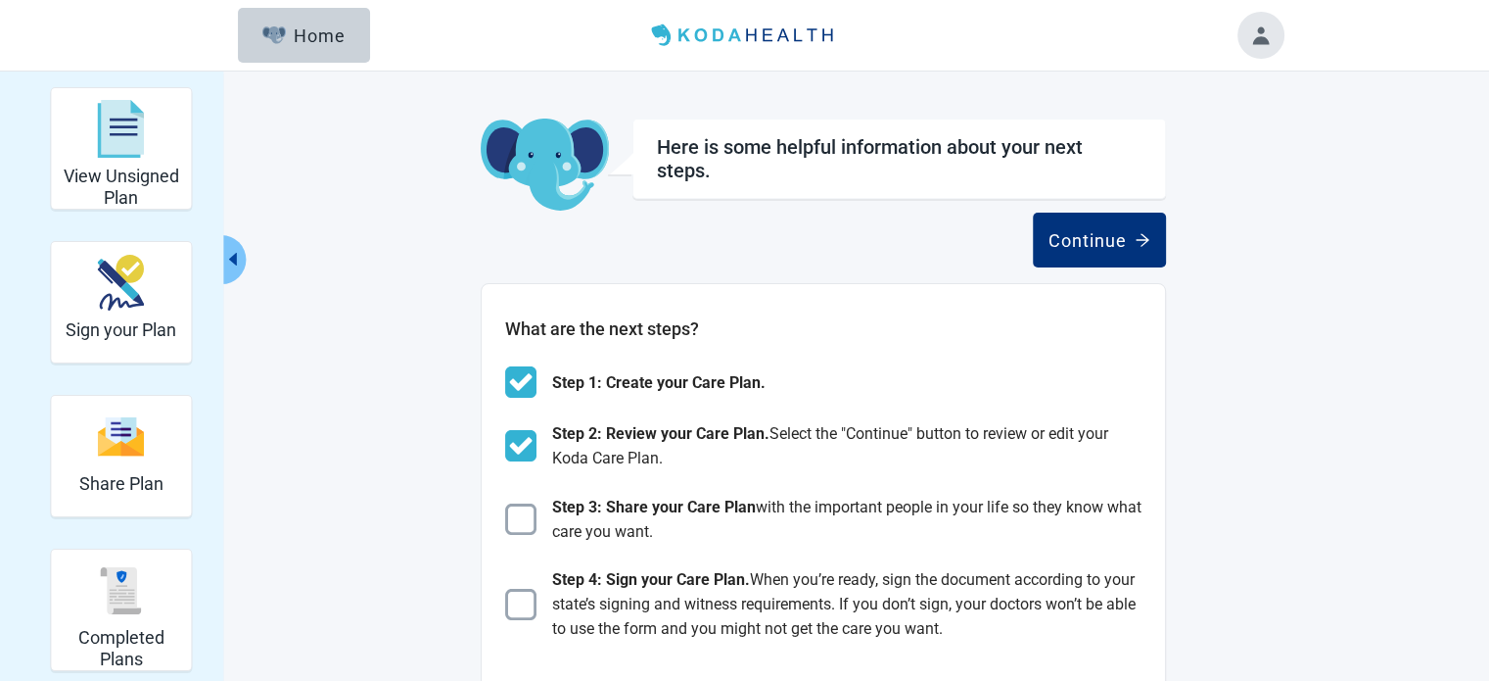
click at [1250, 31] on button "Toggle account menu" at bounding box center [1261, 35] width 47 height 47
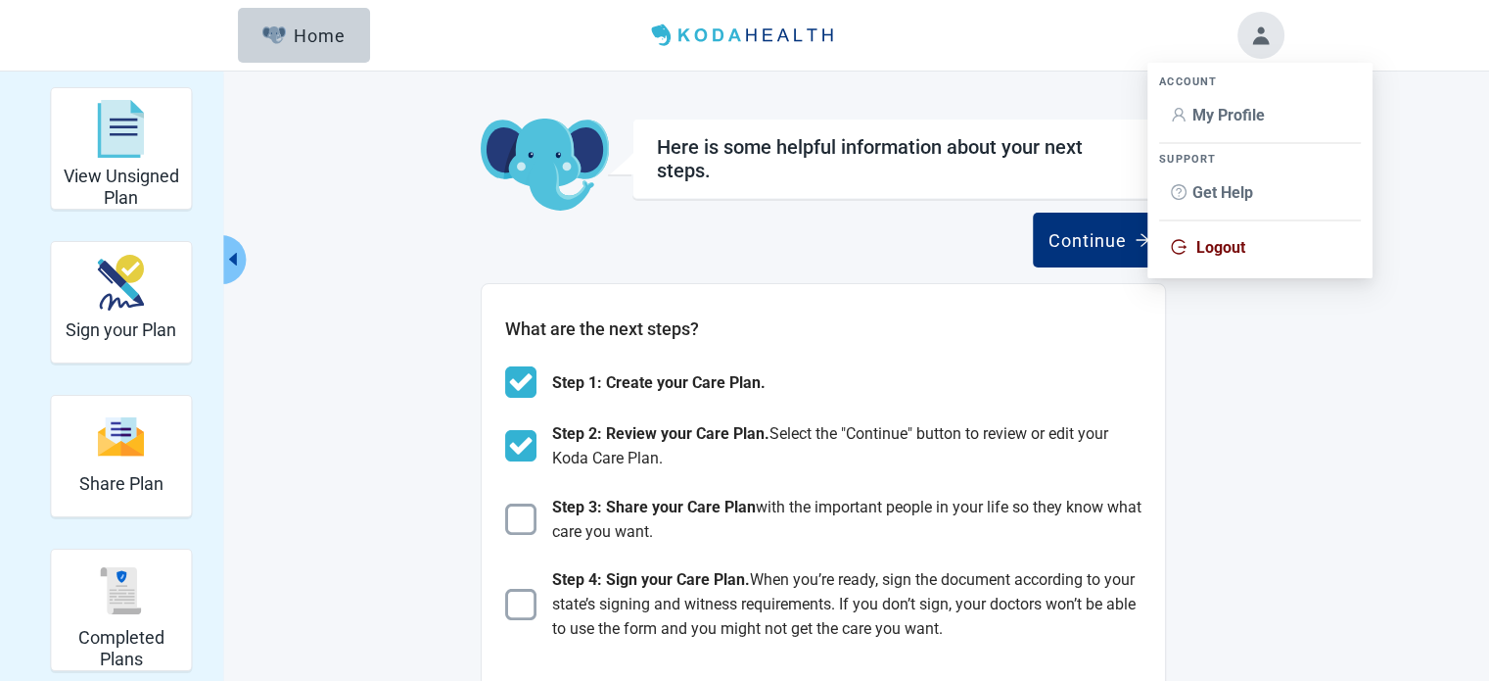
click at [1216, 258] on span "Logout" at bounding box center [1260, 248] width 178 height 22
